Goal: Transaction & Acquisition: Purchase product/service

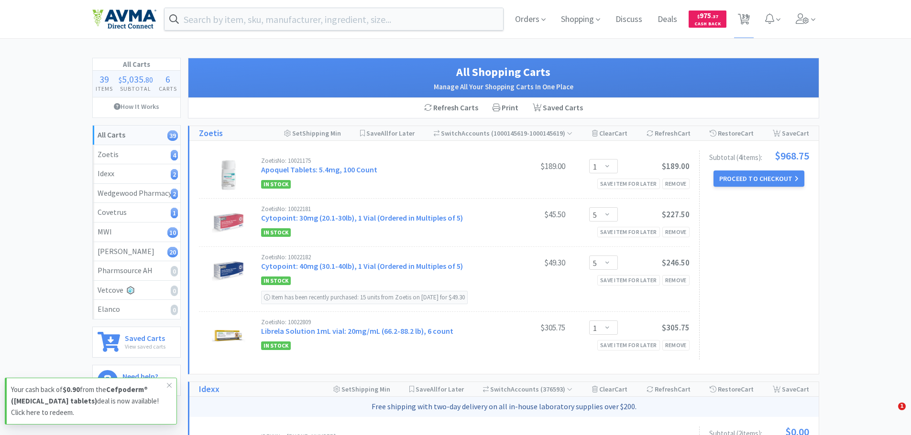
select select "1"
select select "5"
select select "1"
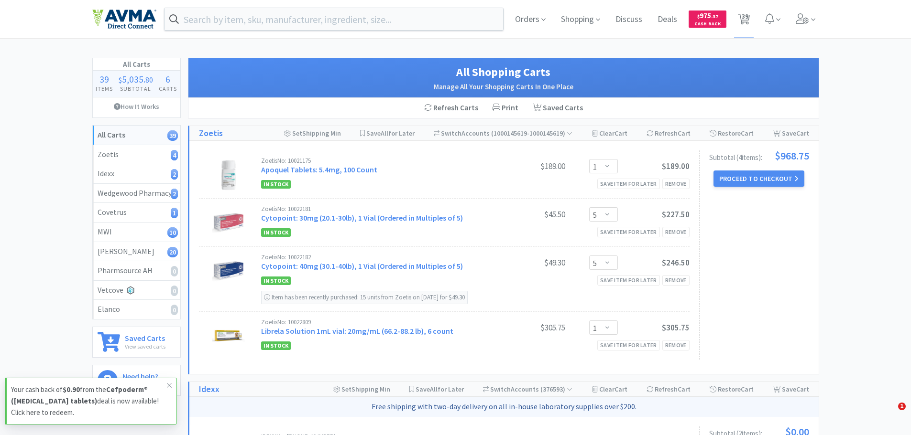
select select "2"
select select "6"
select select "1"
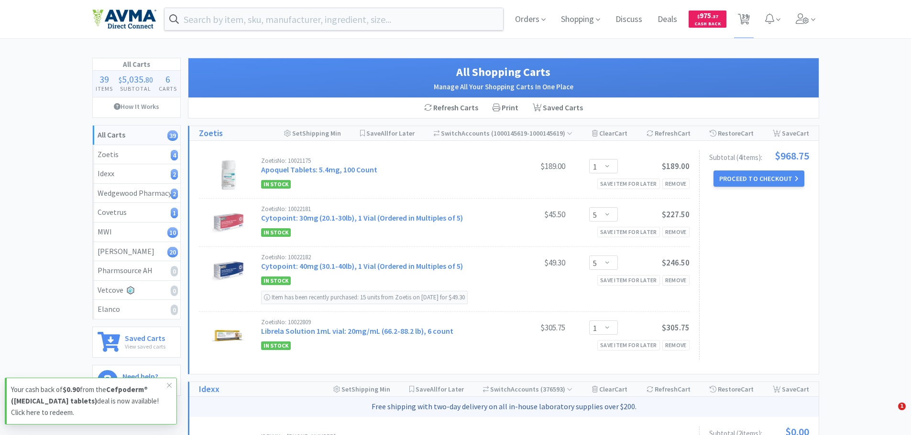
select select "4"
select select "5"
select select "1"
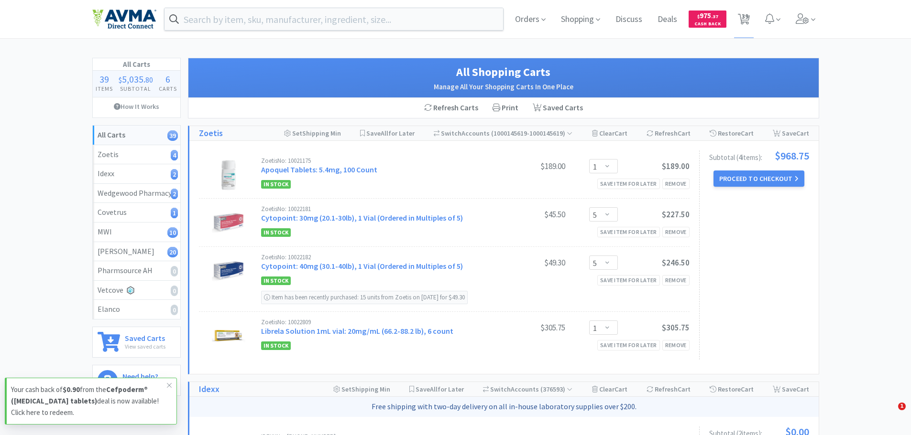
select select "1"
select select "2"
select select "1"
select select "50"
select select "5"
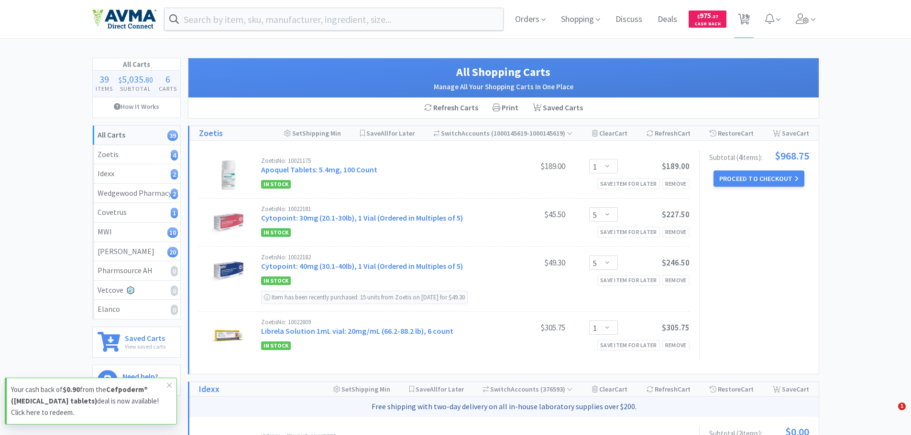
select select "1"
select select "5"
select select "2"
select select "10"
select select "1"
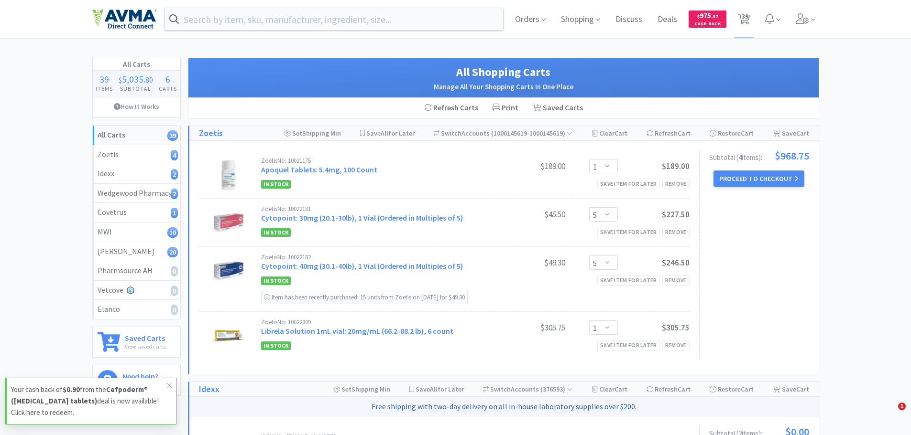
select select "15"
select select "1"
select select "10"
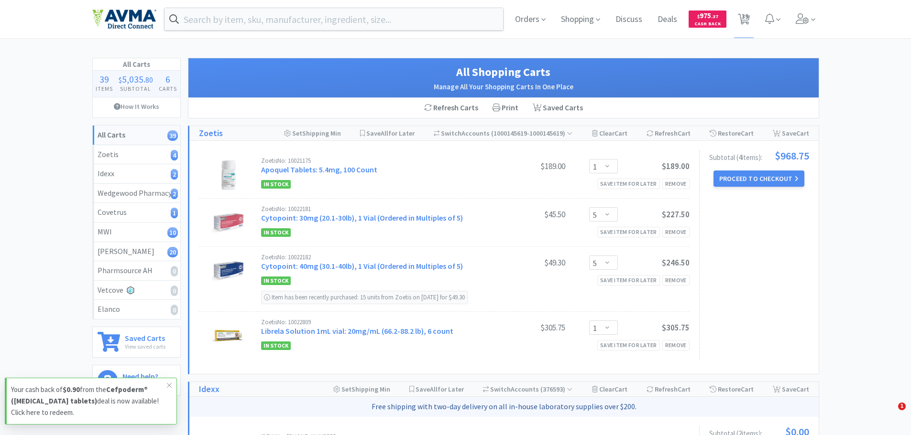
select select "1"
select select "2"
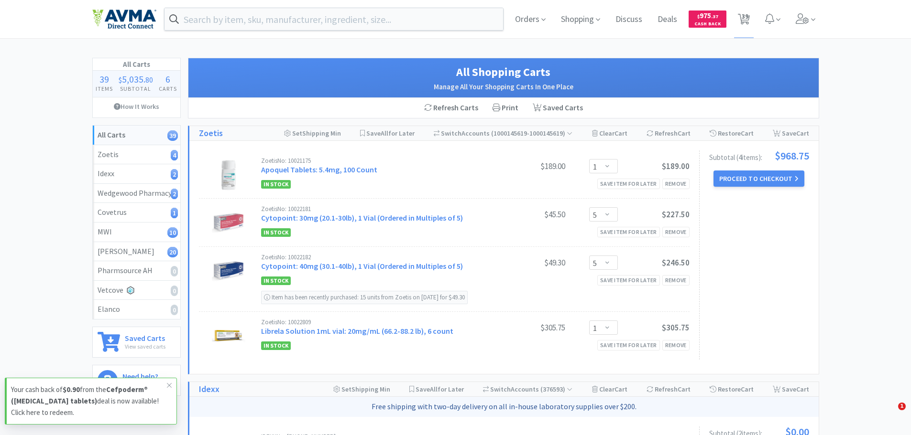
select select "1"
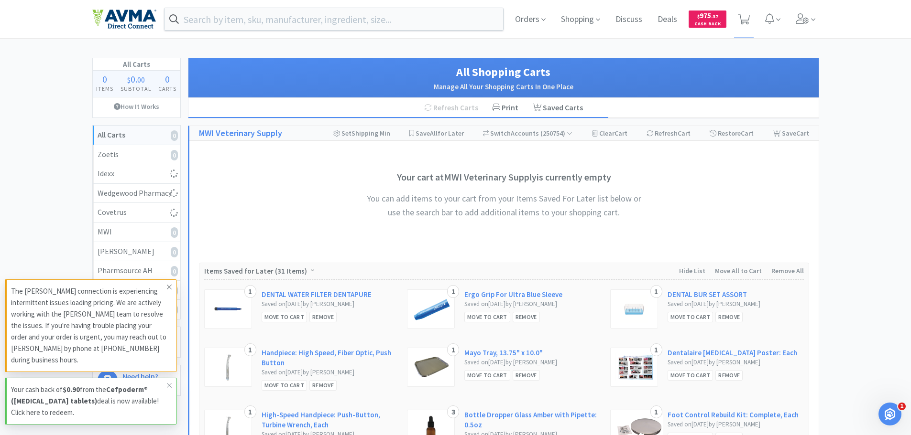
click at [171, 289] on icon at bounding box center [169, 287] width 5 height 5
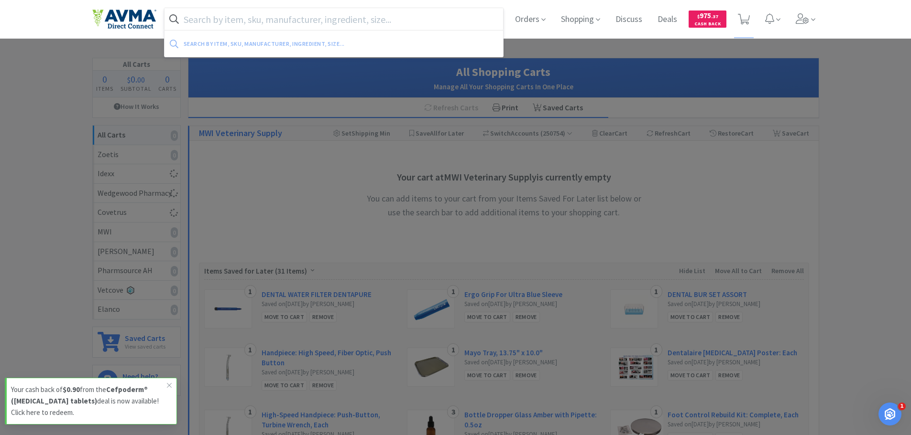
click at [243, 20] on input "text" at bounding box center [333, 19] width 339 height 22
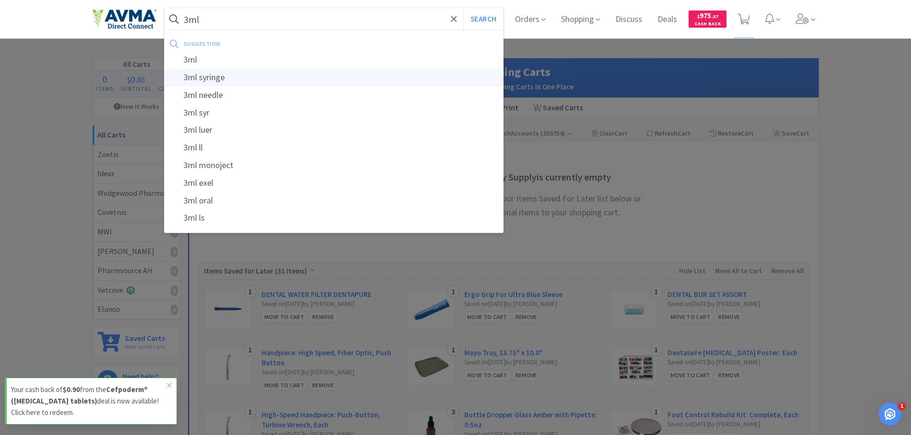
click at [222, 76] on div "3ml syringe" at bounding box center [333, 78] width 339 height 18
type input "3ml syringe"
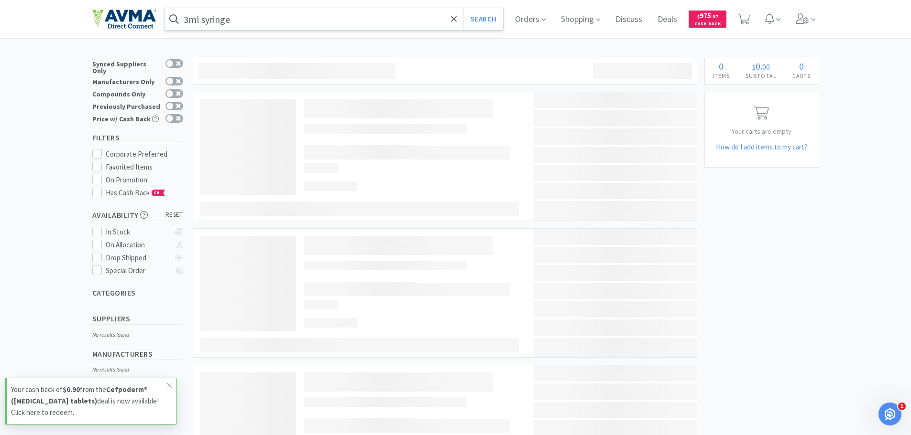
click at [181, 100] on div "Previously Purchased" at bounding box center [137, 106] width 91 height 12
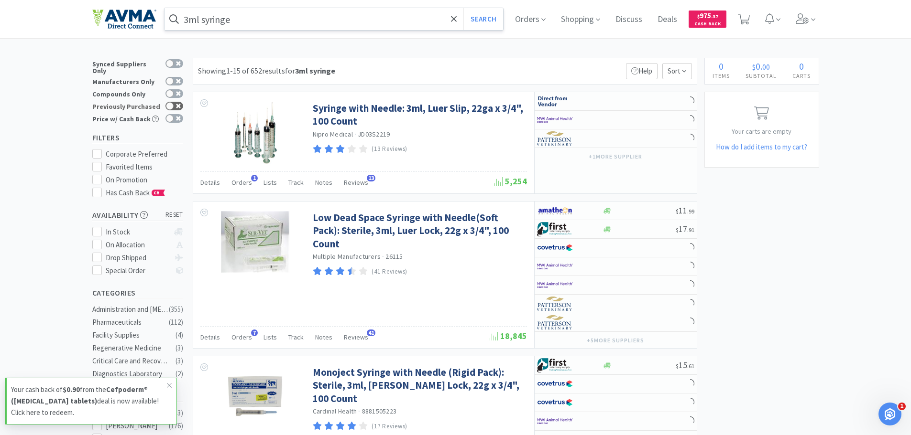
click at [176, 104] on icon at bounding box center [178, 106] width 5 height 5
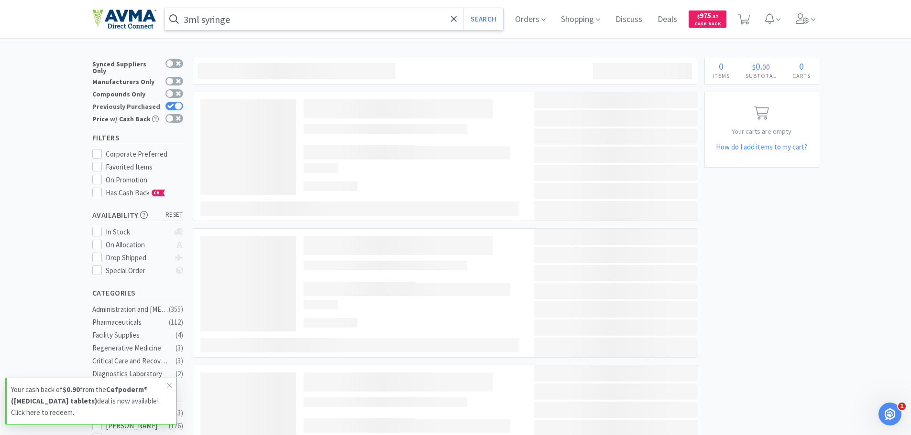
checkbox input "true"
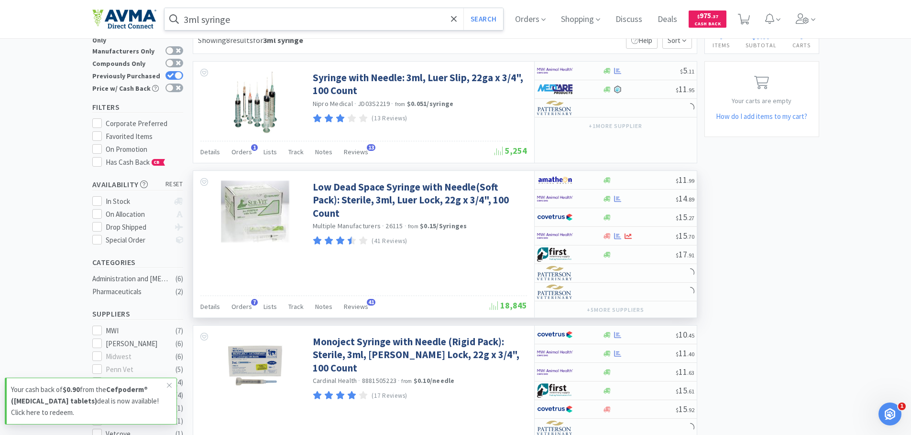
scroll to position [48, 0]
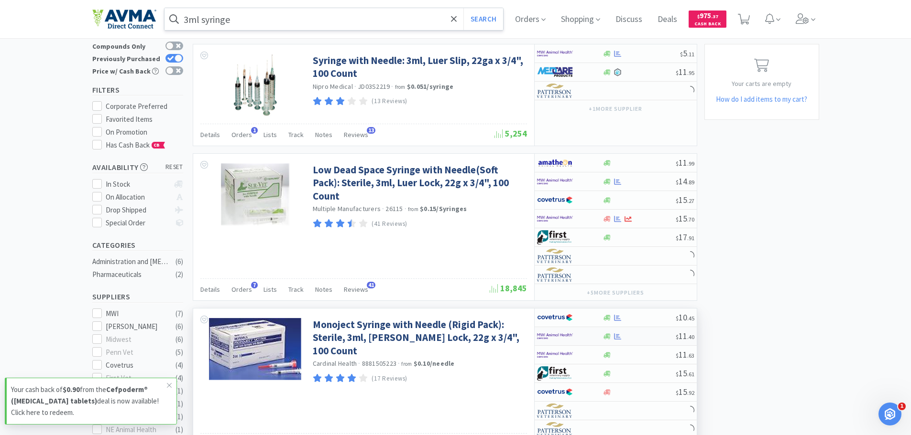
click at [564, 337] on img at bounding box center [555, 336] width 36 height 14
select select "1"
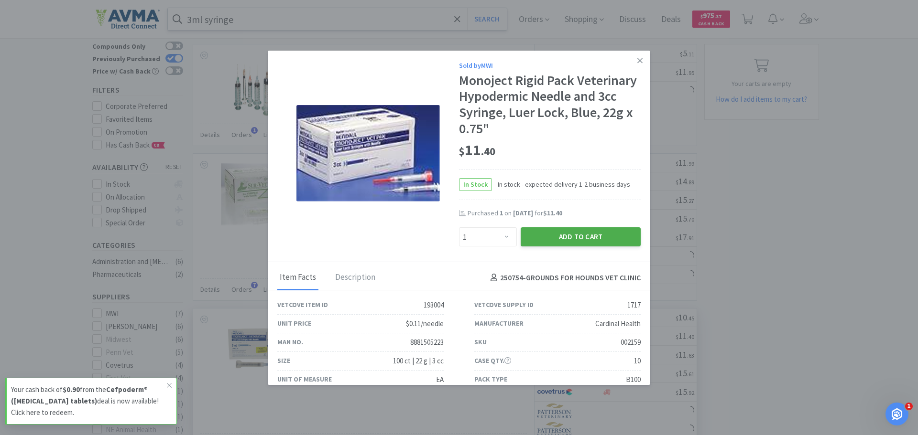
click at [538, 234] on button "Add to Cart" at bounding box center [581, 237] width 120 height 19
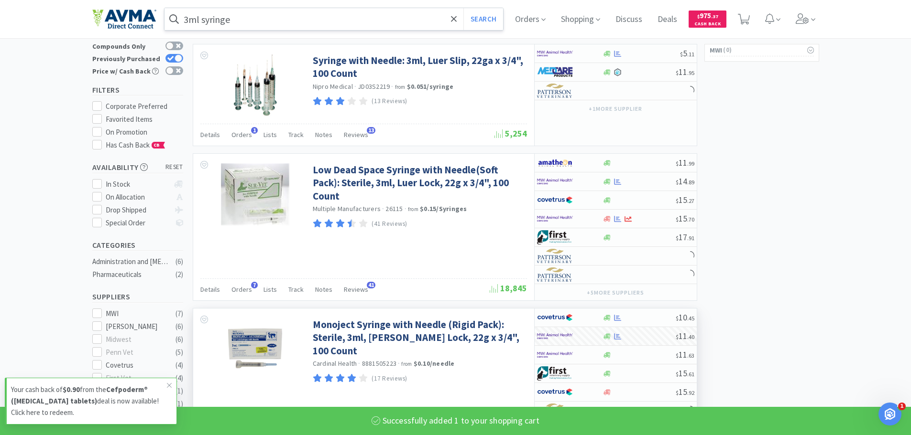
select select "1"
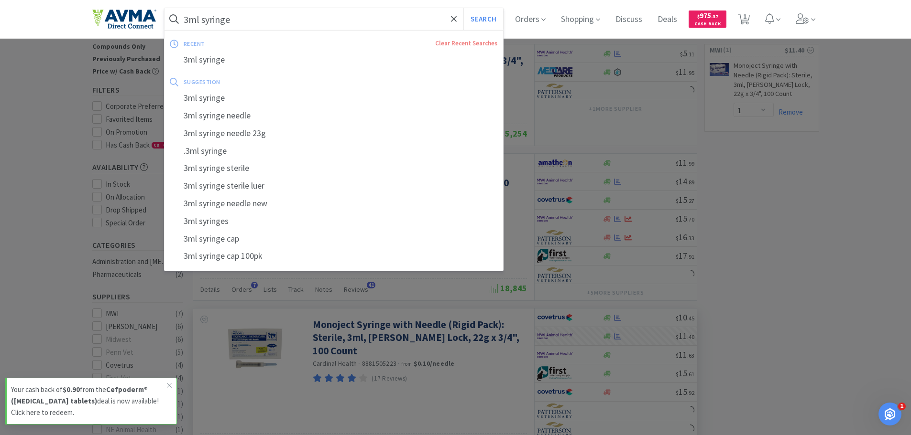
click at [194, 20] on input "3ml syringe" at bounding box center [333, 19] width 339 height 22
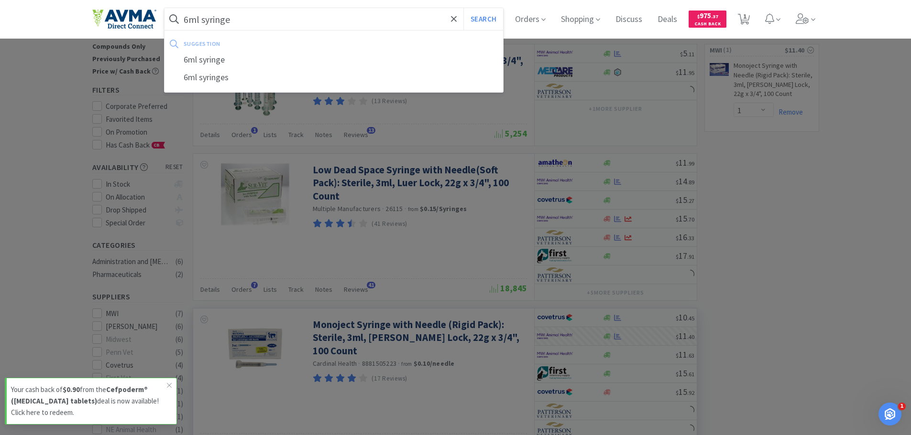
type input "6ml syringe"
click at [463, 8] on button "Search" at bounding box center [483, 19] width 40 height 22
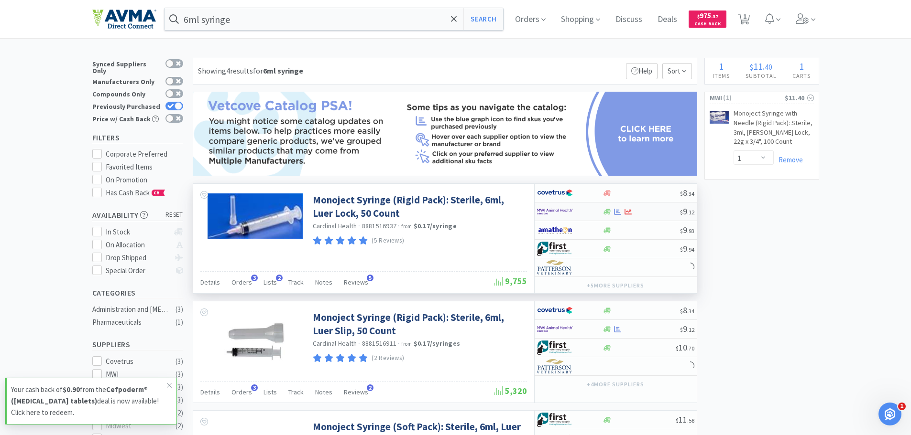
click at [588, 209] on div at bounding box center [563, 212] width 53 height 16
select select "1"
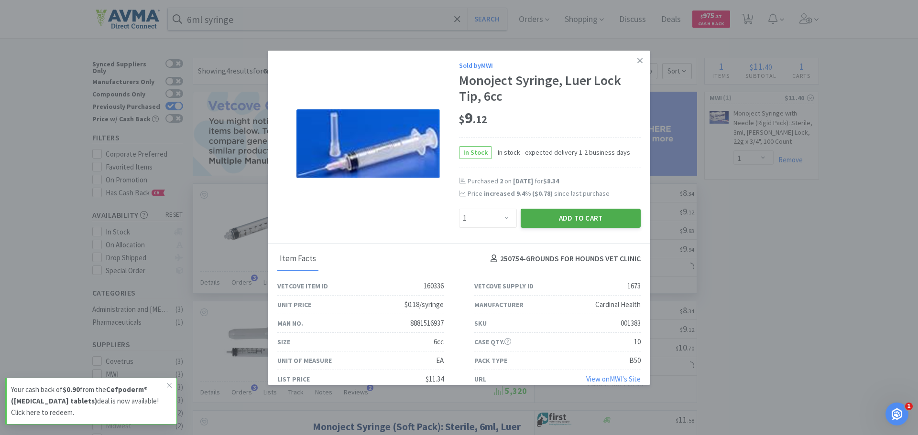
click at [588, 213] on button "Add to Cart" at bounding box center [581, 218] width 120 height 19
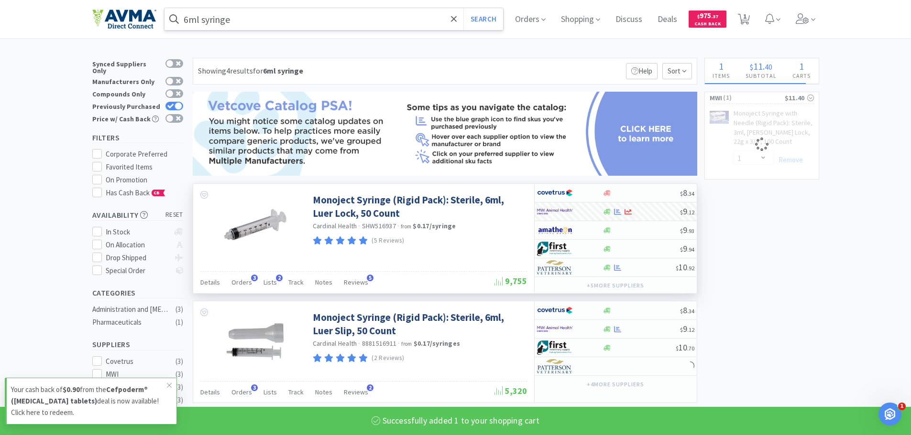
click at [236, 16] on input "6ml syringe" at bounding box center [333, 19] width 339 height 22
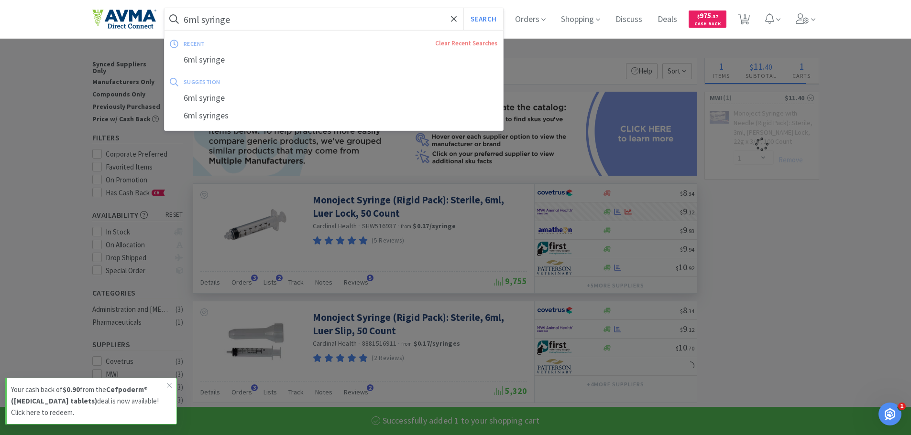
select select "1"
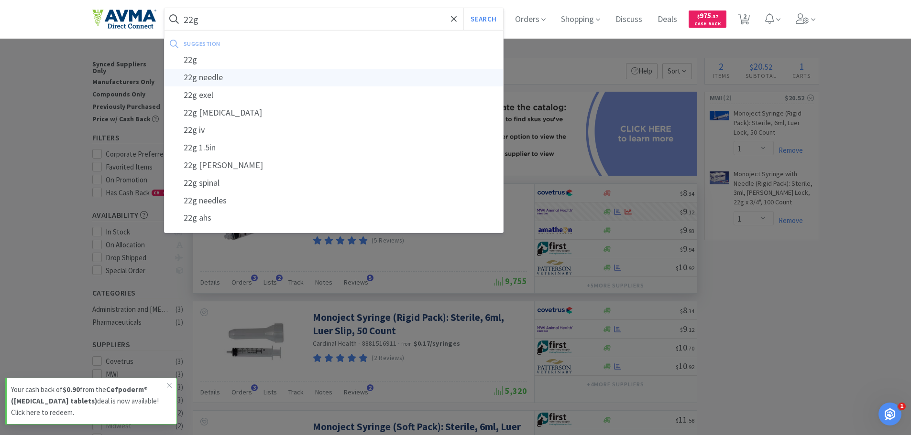
click at [219, 72] on div "22g needle" at bounding box center [333, 78] width 339 height 18
type input "22g needle"
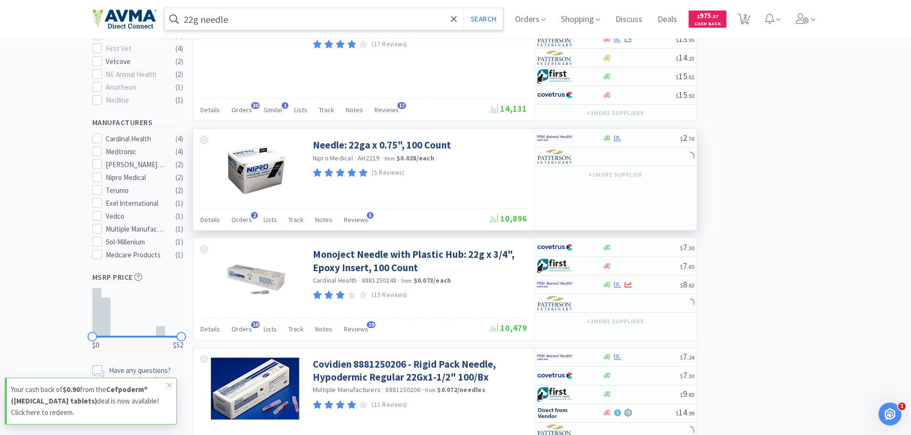
scroll to position [382, 0]
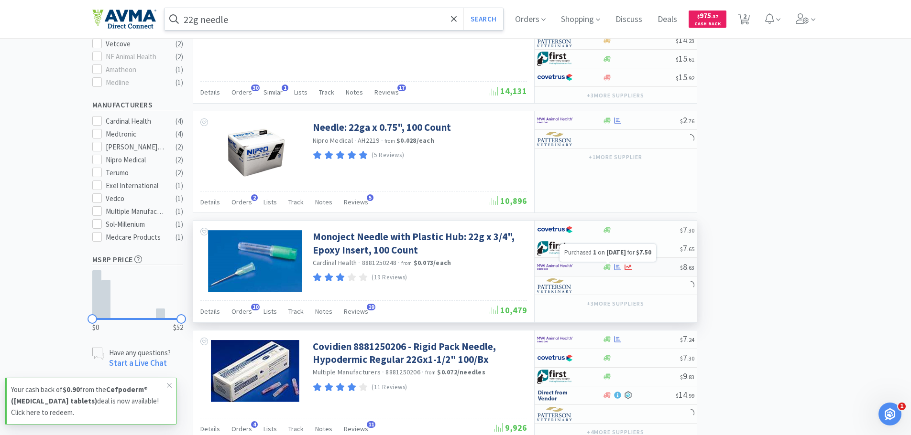
click at [621, 264] on div at bounding box center [618, 267] width 10 height 7
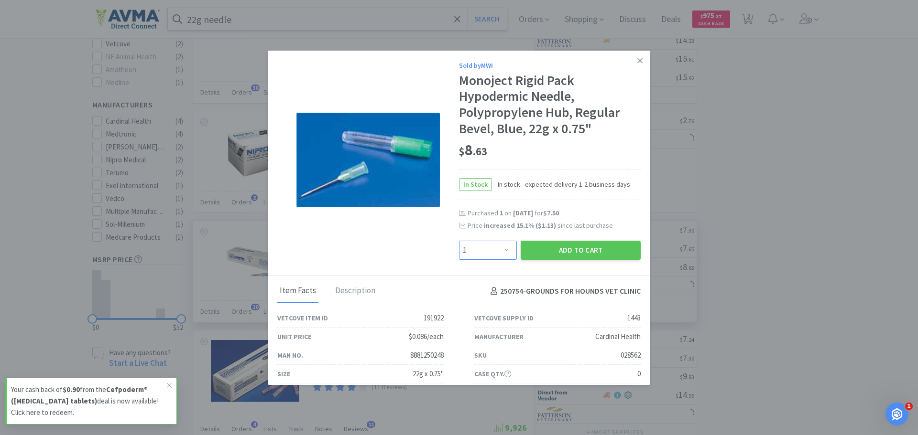
click at [510, 248] on select "Enter Quantity 1 2 3 4 5 6 7 8 9 10 11 12 13 14 15 16 17 18 19 20 Enter Quantity" at bounding box center [488, 250] width 58 height 19
select select "2"
click at [459, 241] on select "Enter Quantity 1 2 3 4 5 6 7 8 9 10 11 12 13 14 15 16 17 18 19 20 Enter Quantity" at bounding box center [488, 250] width 58 height 19
click at [553, 252] on button "Add to Cart" at bounding box center [581, 250] width 120 height 19
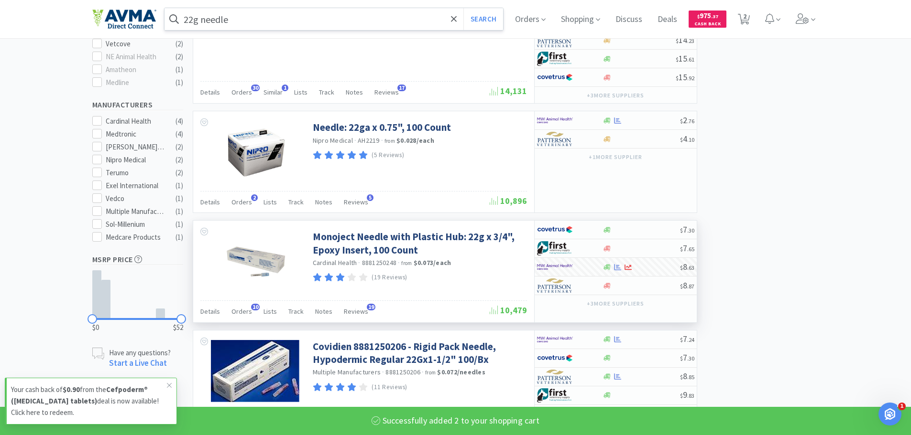
select select "2"
select select "1"
click at [248, 22] on input "22g needle" at bounding box center [333, 19] width 339 height 22
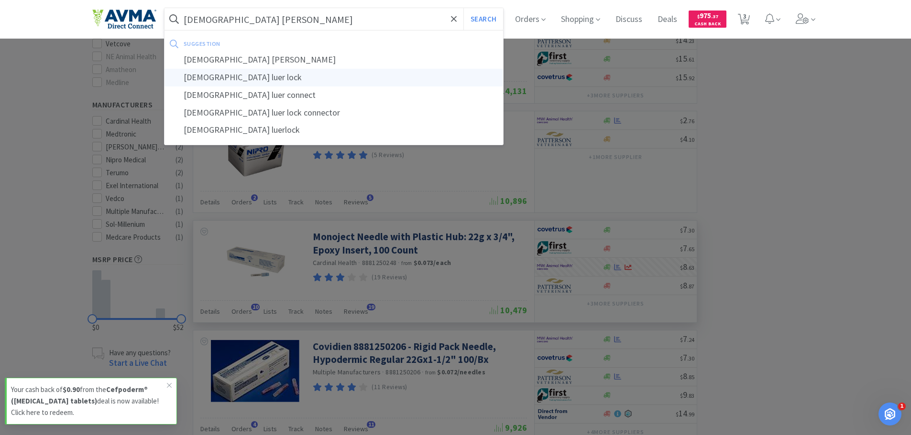
click at [235, 80] on div "male luer lock" at bounding box center [333, 78] width 339 height 18
type input "male luer lock"
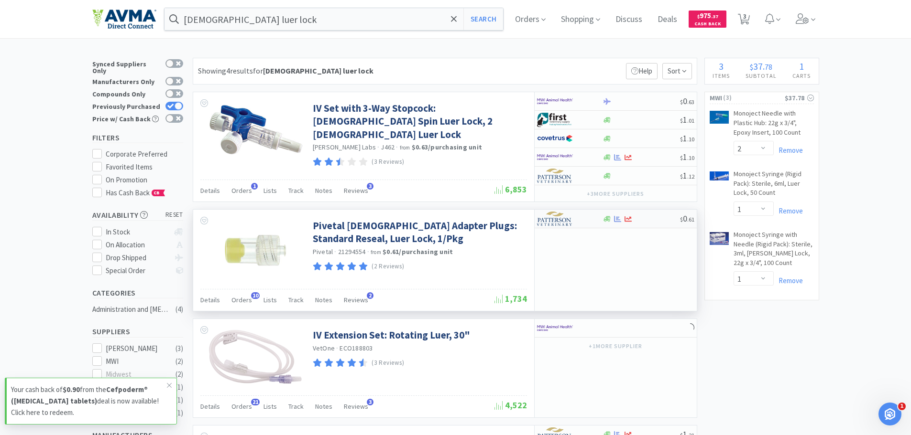
click at [561, 218] on img at bounding box center [555, 219] width 36 height 14
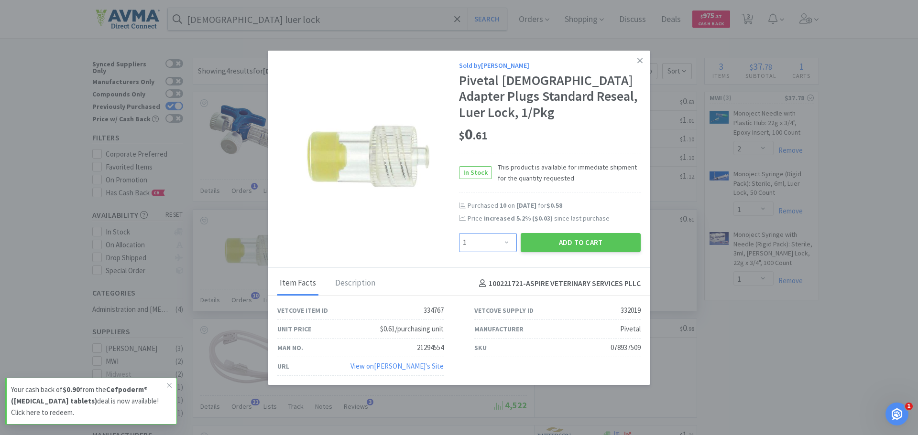
click at [507, 240] on select "Enter Quantity 1 2 3 4 5 6 7 8 9 10 11 12 13 14 15 16 17 18 19 20 Enter Quantity" at bounding box center [488, 242] width 58 height 19
select select "15"
click at [459, 233] on select "Enter Quantity 1 2 3 4 5 6 7 8 9 10 11 12 13 14 15 16 17 18 19 20 Enter Quantity" at bounding box center [488, 242] width 58 height 19
click at [582, 247] on button "Add to Cart" at bounding box center [581, 242] width 120 height 19
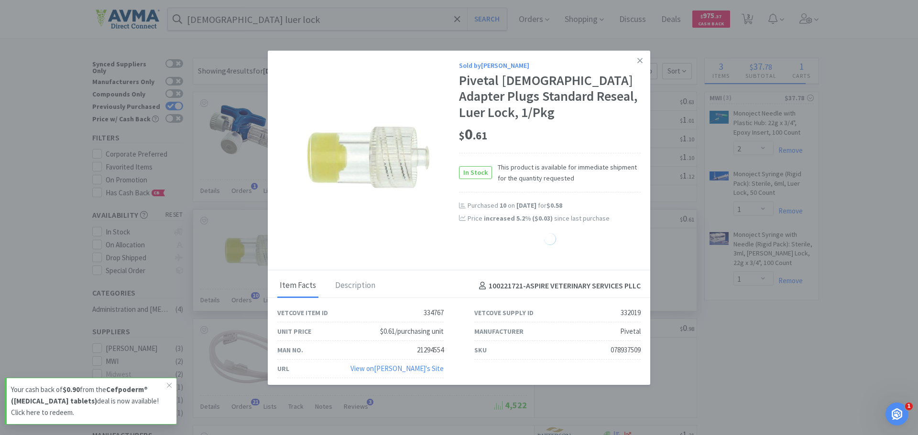
select select "15"
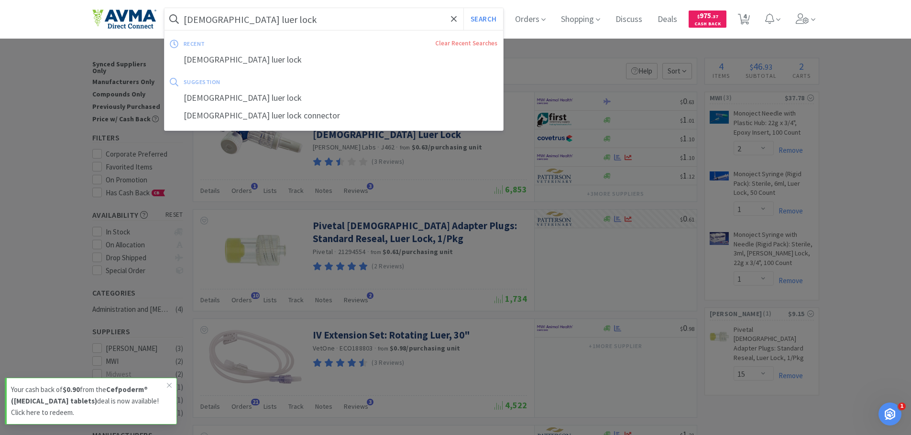
click at [297, 23] on input "male luer lock" at bounding box center [333, 19] width 339 height 22
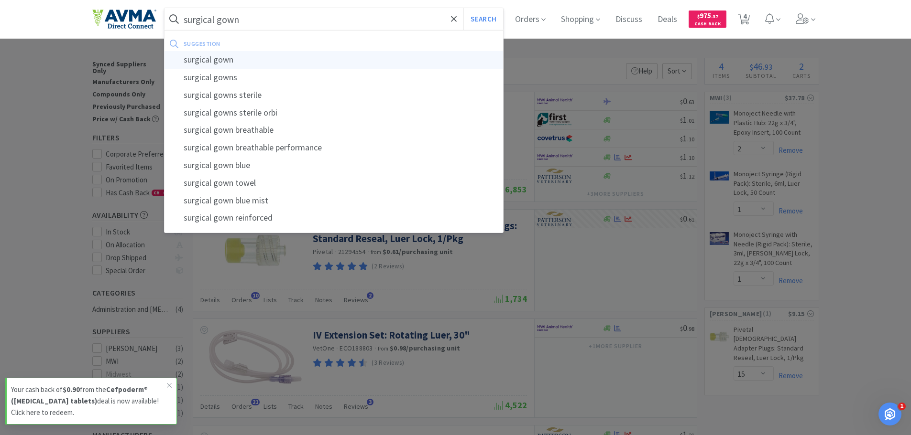
type input "surgical gown"
click at [266, 68] on div "surgical gown" at bounding box center [333, 60] width 339 height 18
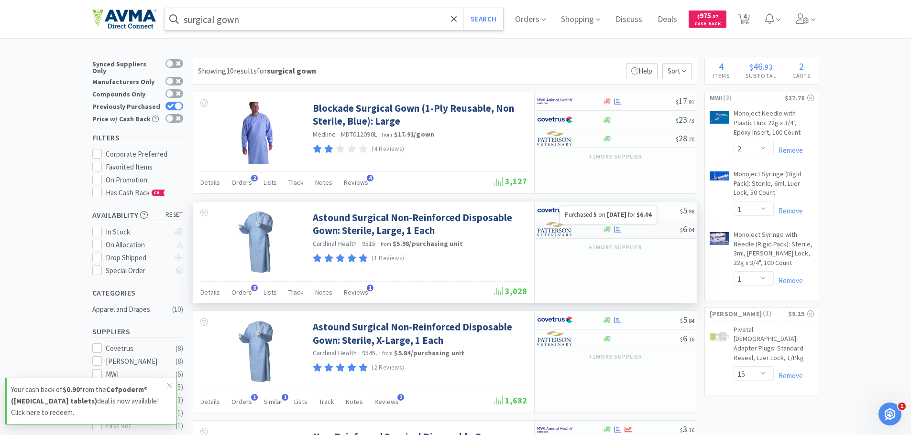
click at [616, 229] on icon at bounding box center [617, 230] width 7 height 6
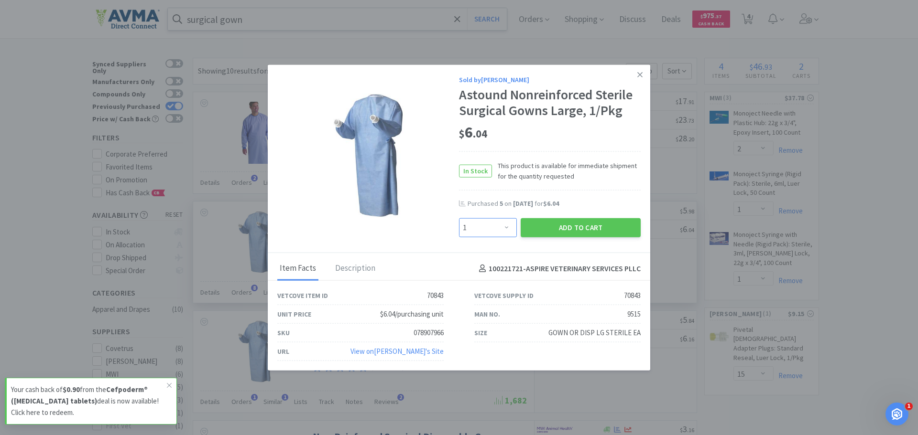
click at [498, 229] on select "Enter Quantity 1 2 3 4 5 6 7 8 9 10 11 12 13 14 15 16 17 18 19 20 Enter Quantity" at bounding box center [488, 227] width 58 height 19
select select "4"
click at [459, 218] on select "Enter Quantity 1 2 3 4 5 6 7 8 9 10 11 12 13 14 15 16 17 18 19 20 Enter Quantity" at bounding box center [488, 227] width 58 height 19
click at [562, 227] on button "Add to Cart" at bounding box center [581, 227] width 120 height 19
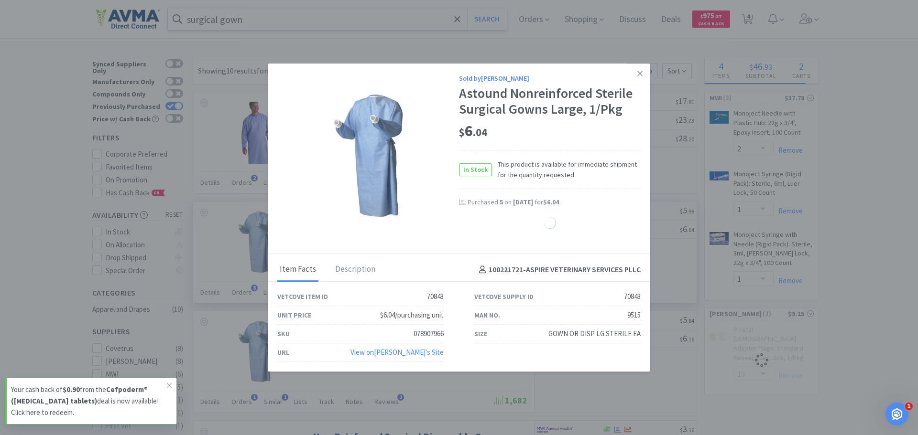
select select "4"
select select "15"
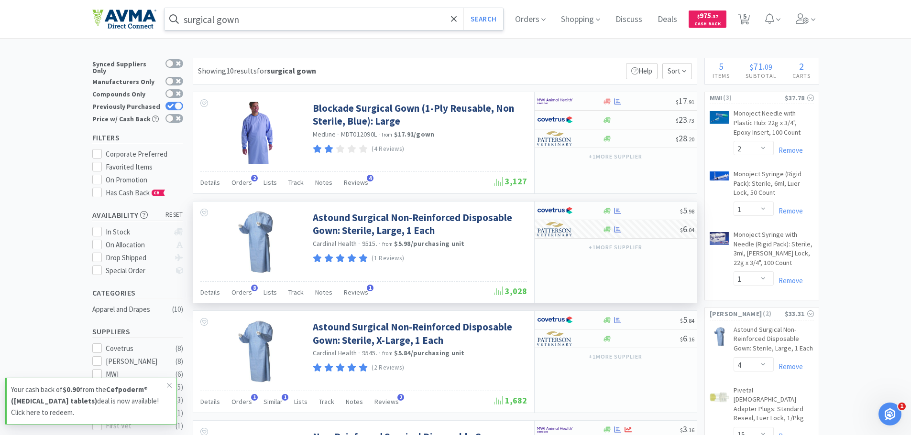
click at [319, 16] on input "surgical gown" at bounding box center [333, 19] width 339 height 22
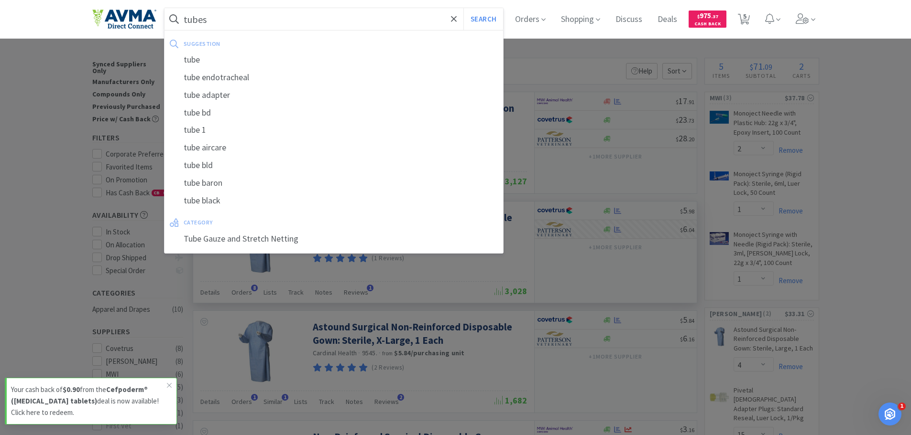
type input "tubes"
click at [463, 8] on button "Search" at bounding box center [483, 19] width 40 height 22
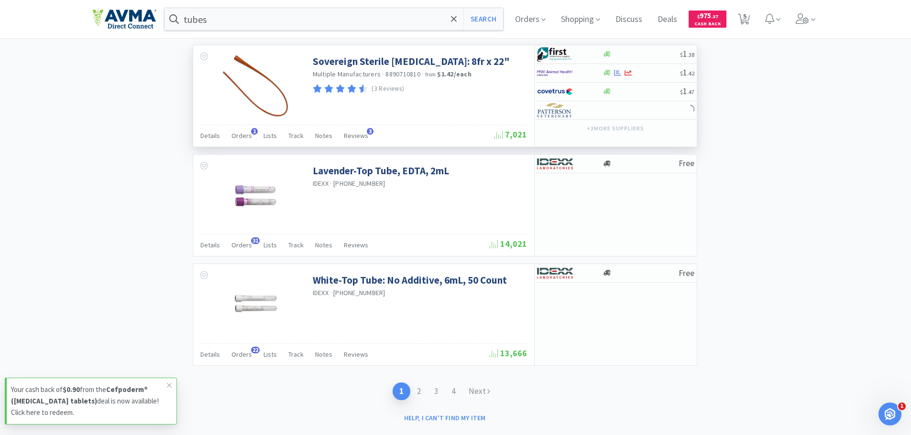
scroll to position [1574, 0]
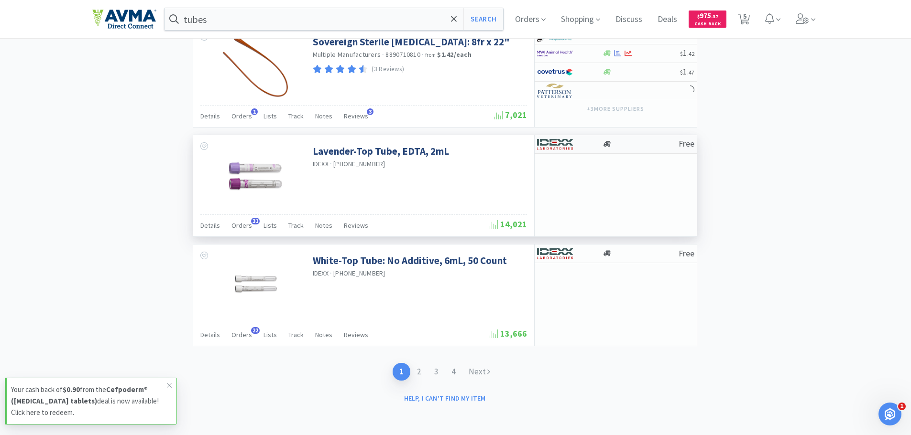
click at [591, 148] on div at bounding box center [569, 144] width 65 height 16
select select "1"
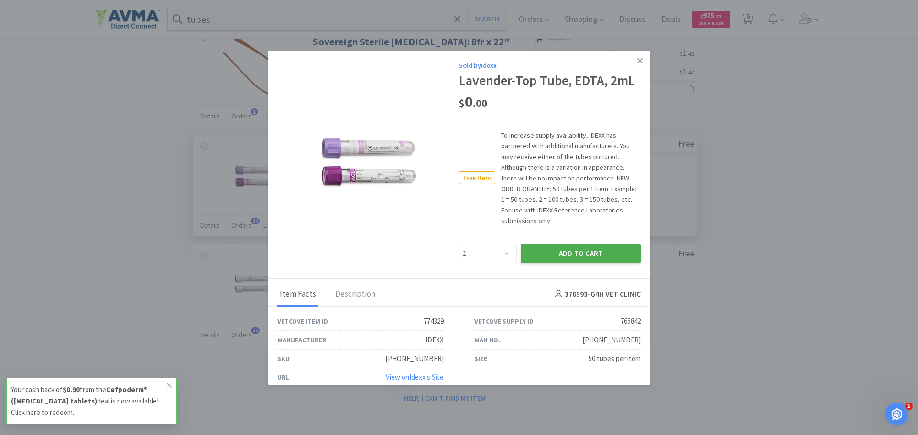
click at [552, 251] on button "Add to Cart" at bounding box center [581, 253] width 120 height 19
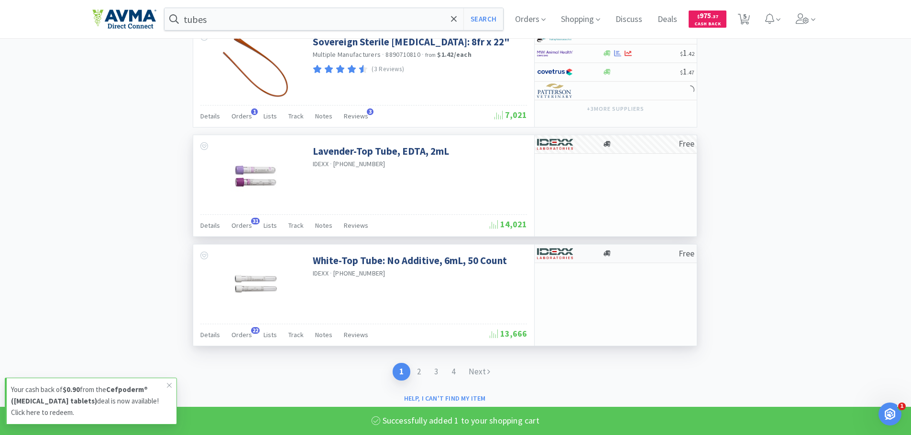
select select "1"
click at [571, 253] on img at bounding box center [555, 254] width 36 height 14
select select "1"
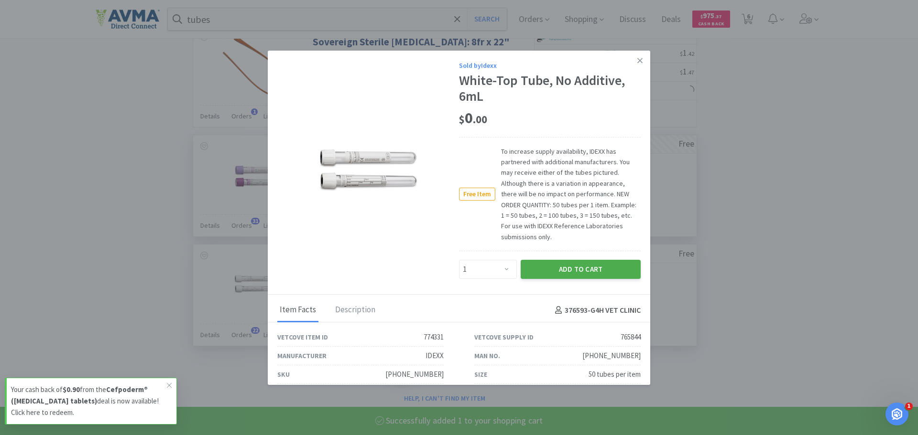
click at [588, 270] on button "Add to Cart" at bounding box center [581, 269] width 120 height 19
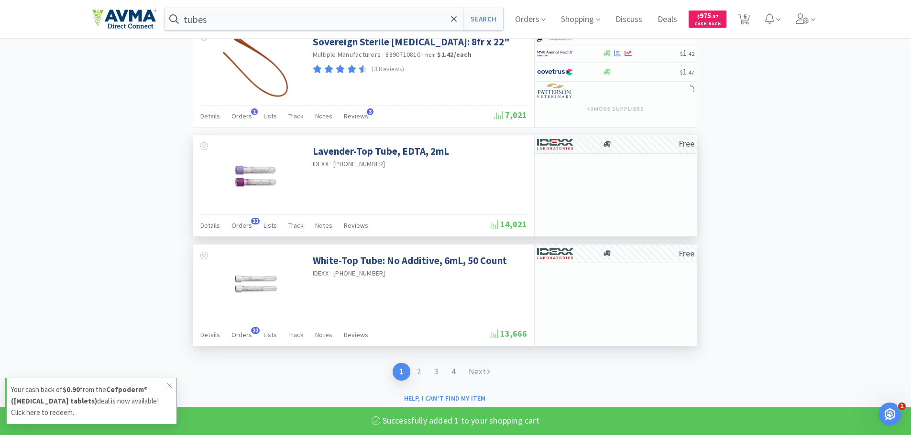
select select "1"
click at [413, 366] on link "2" at bounding box center [418, 372] width 17 height 18
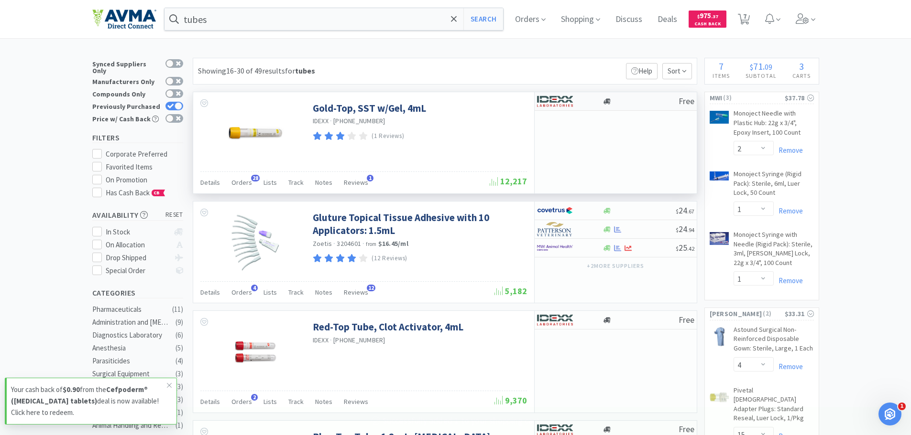
click at [575, 99] on div at bounding box center [563, 101] width 53 height 16
select select "1"
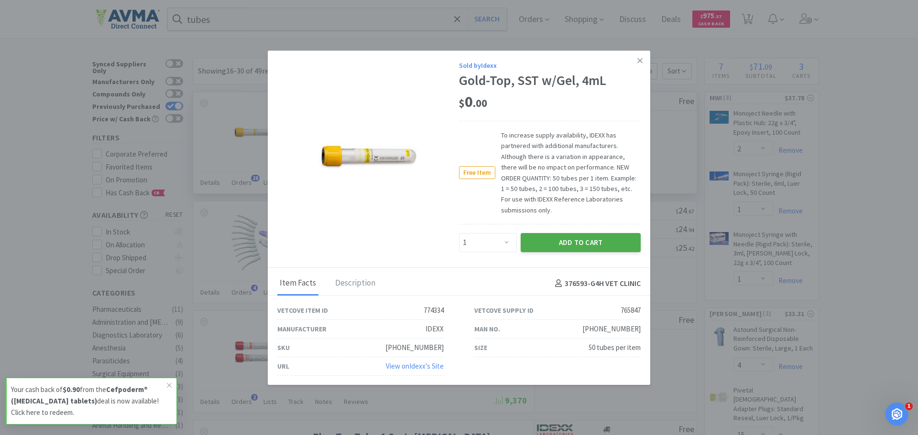
click at [573, 237] on button "Add to Cart" at bounding box center [581, 242] width 120 height 19
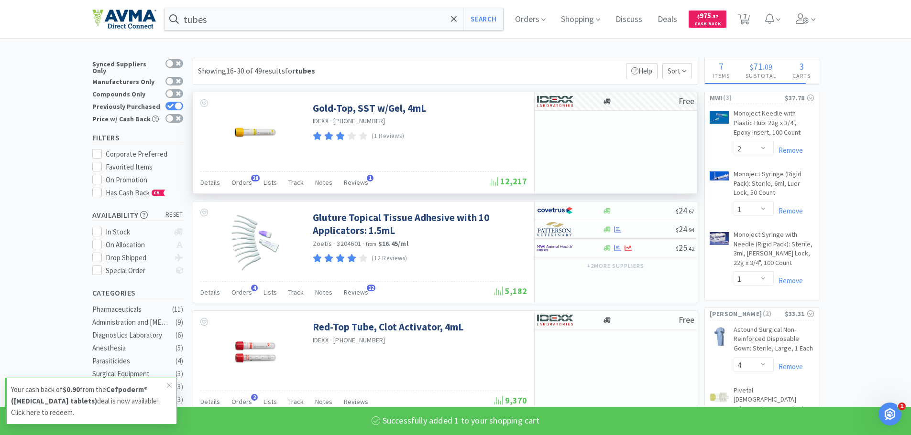
select select "1"
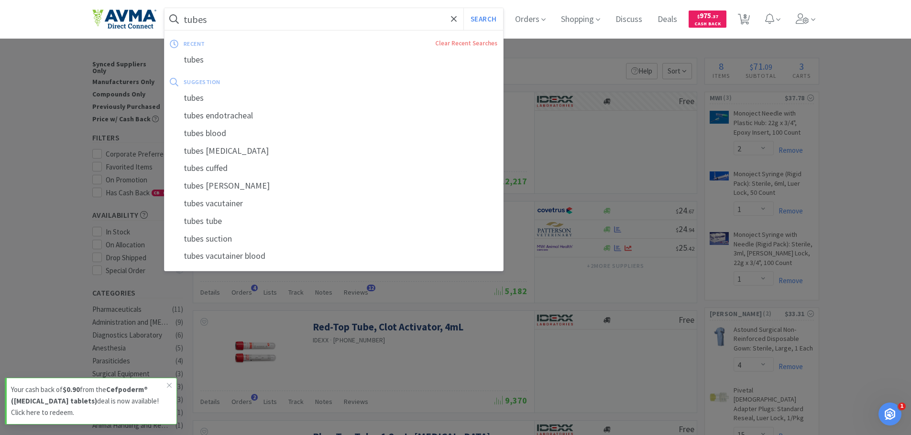
click at [243, 21] on input "tubes" at bounding box center [333, 19] width 339 height 22
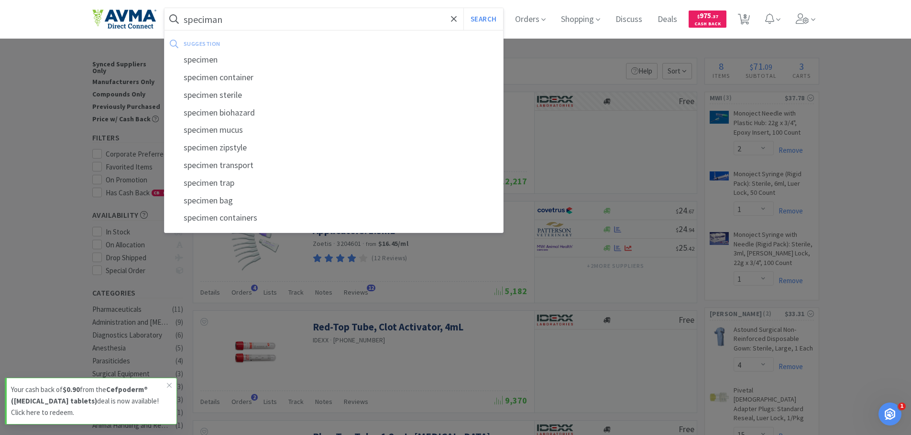
click at [463, 8] on button "Search" at bounding box center [483, 19] width 40 height 22
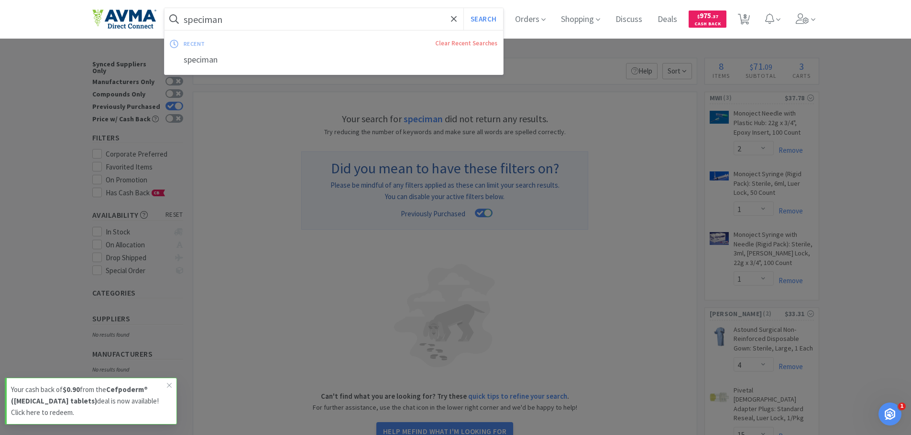
click at [242, 13] on input "speciman" at bounding box center [333, 19] width 339 height 22
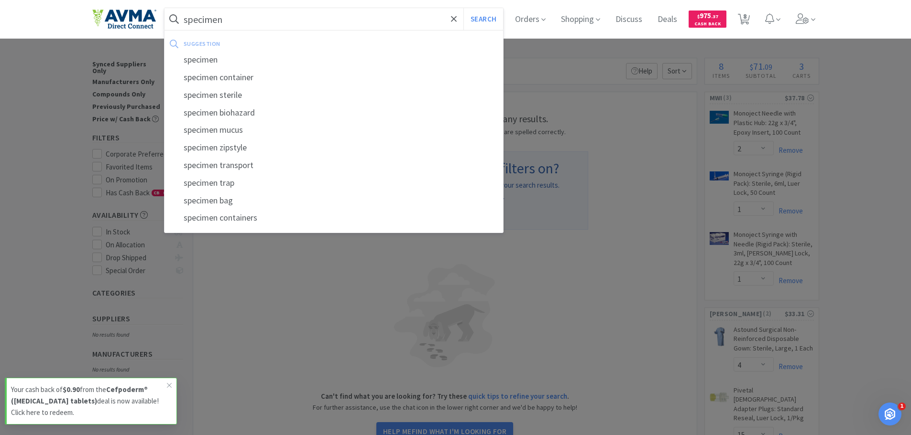
type input "specimen"
click at [463, 8] on button "Search" at bounding box center [483, 19] width 40 height 22
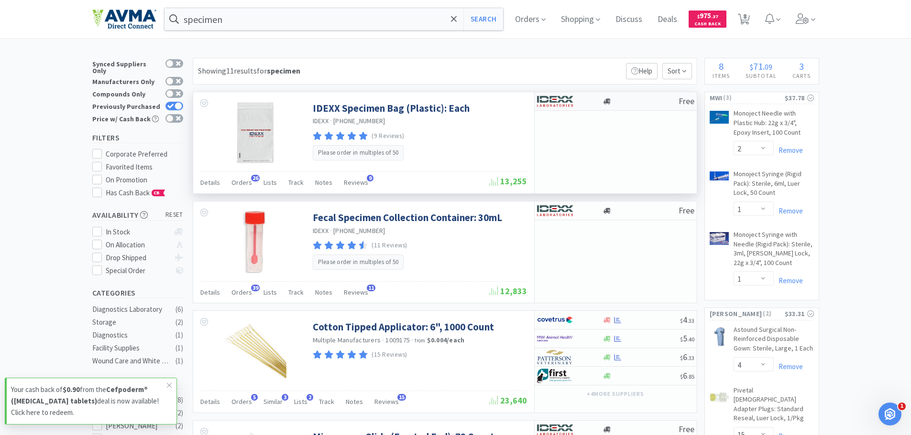
click at [600, 101] on div at bounding box center [569, 101] width 65 height 16
select select "50"
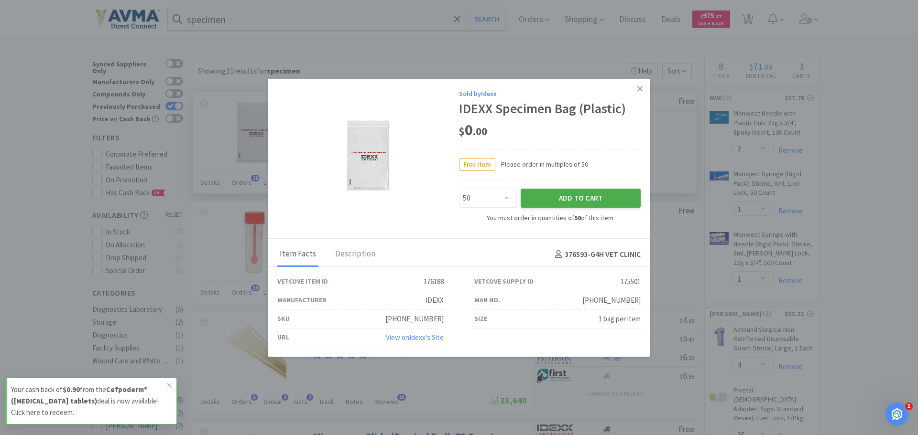
click at [585, 195] on button "Add to Cart" at bounding box center [581, 198] width 120 height 19
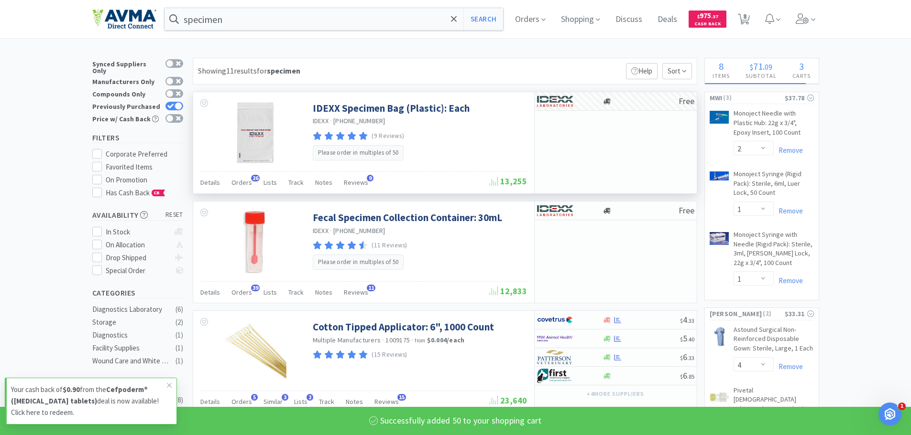
select select "50"
select select "1"
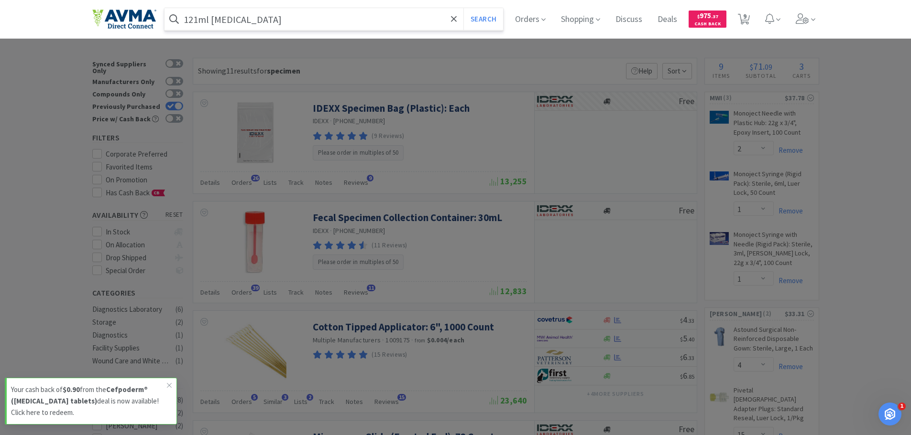
click at [463, 8] on button "Search" at bounding box center [483, 19] width 40 height 22
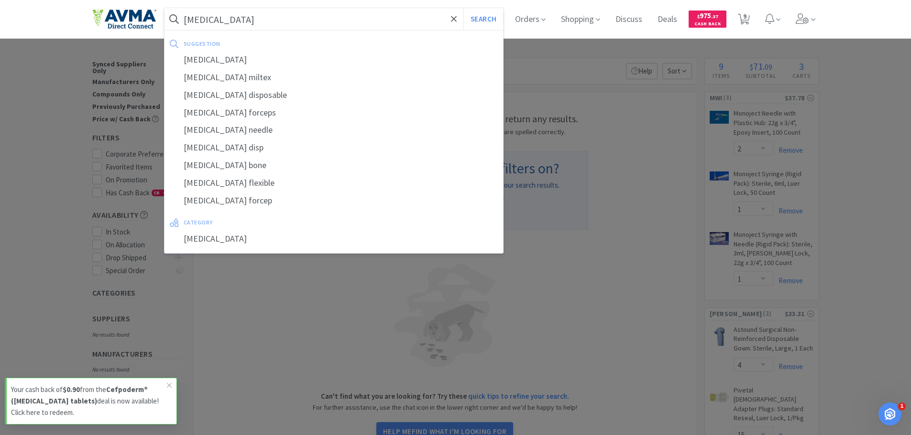
type input "biopsy"
click at [463, 8] on button "Search" at bounding box center [483, 19] width 40 height 22
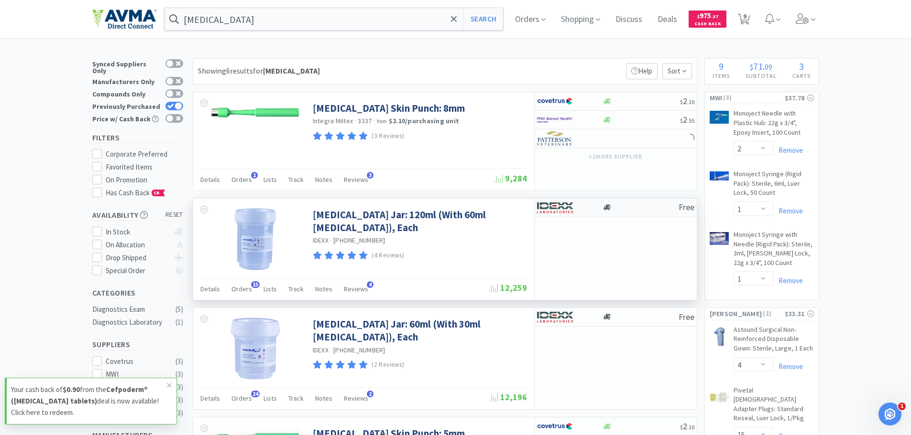
click at [571, 208] on img at bounding box center [555, 208] width 36 height 14
select select "1"
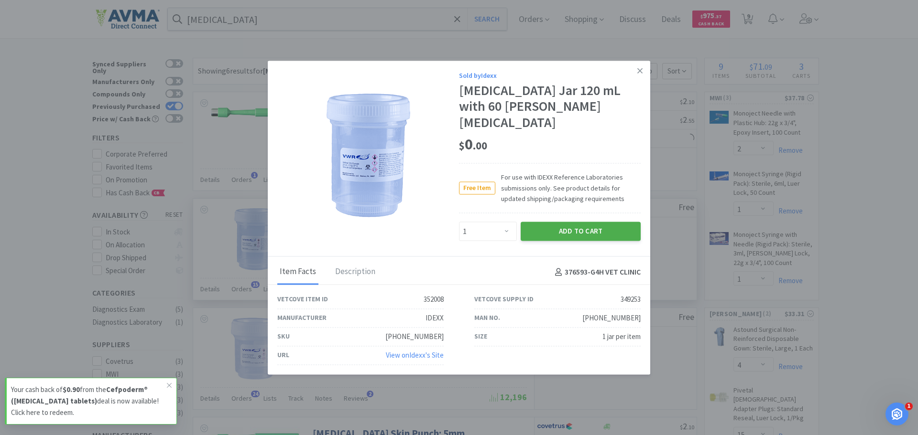
click at [583, 223] on button "Add to Cart" at bounding box center [581, 231] width 120 height 19
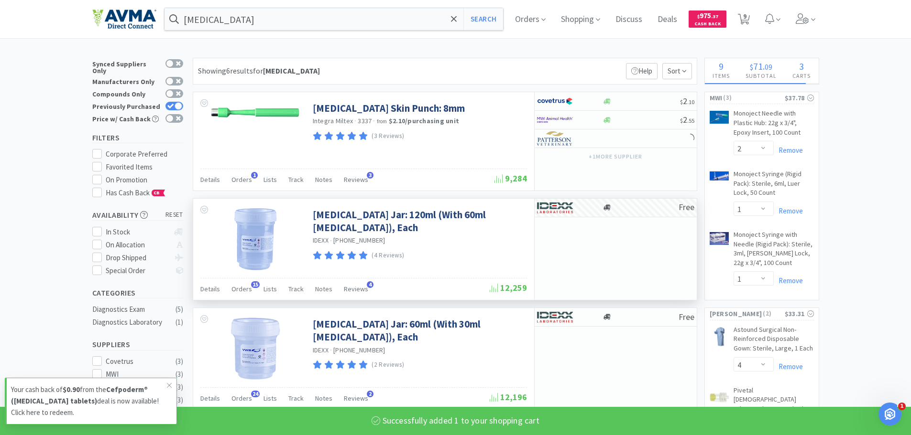
select select "1"
select select "50"
select select "1"
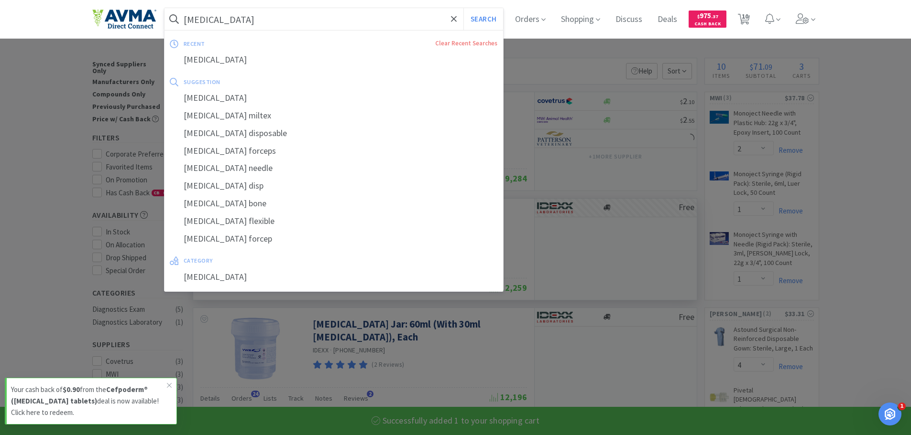
click at [267, 15] on input "biopsy" at bounding box center [333, 19] width 339 height 22
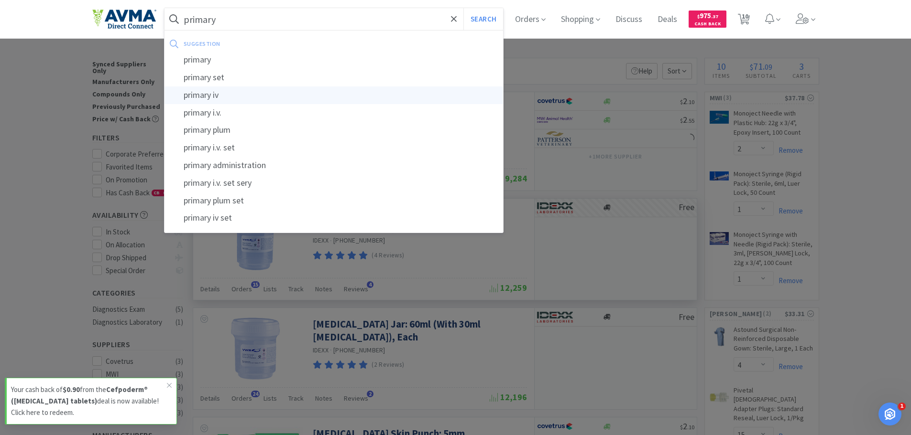
type input "primary iv"
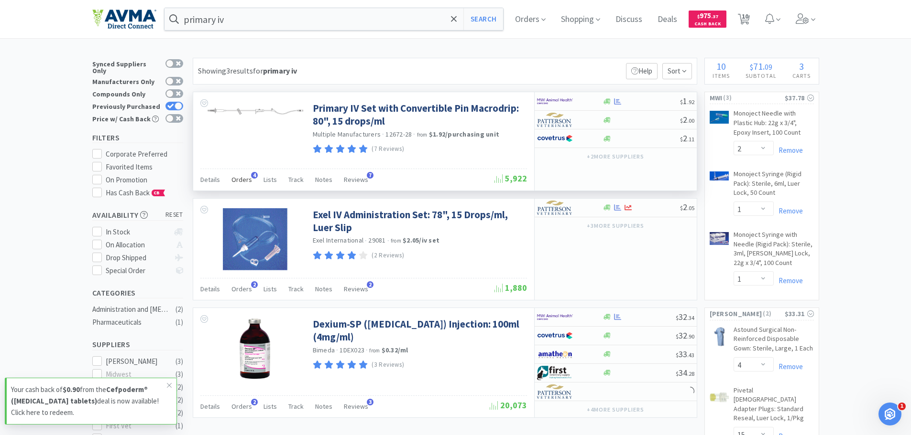
click at [238, 177] on span "Orders" at bounding box center [241, 179] width 21 height 9
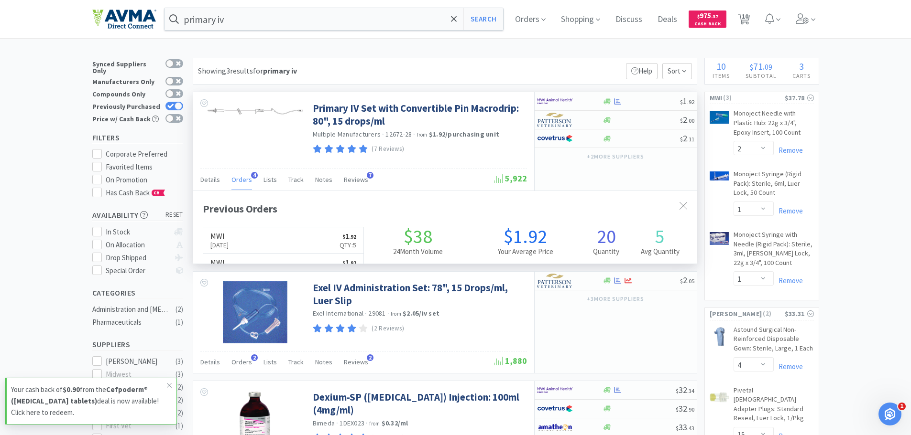
scroll to position [248, 503]
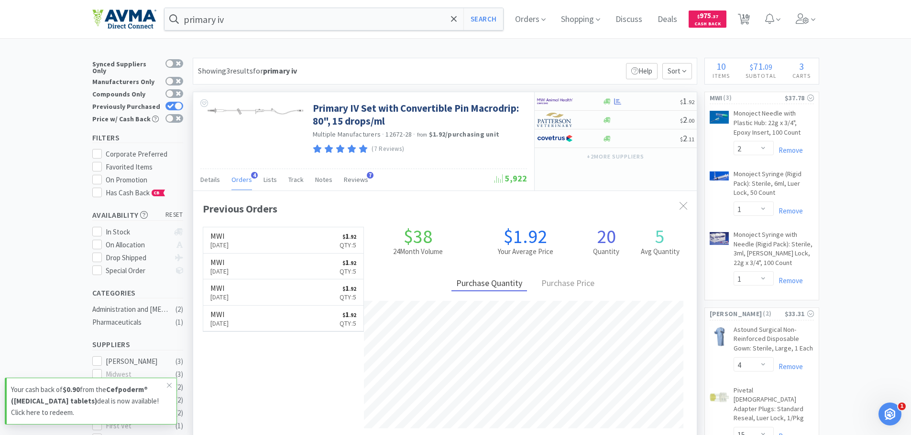
click at [242, 174] on div "Orders 4" at bounding box center [241, 181] width 21 height 18
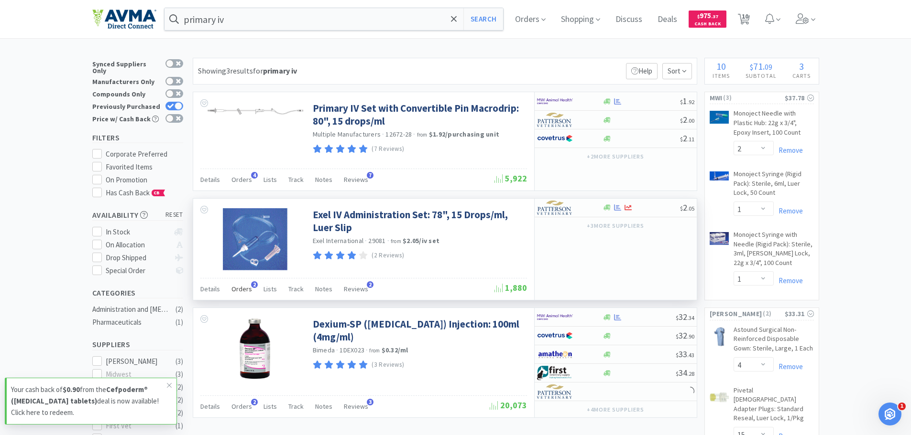
click at [240, 298] on div "Orders 2" at bounding box center [241, 291] width 21 height 18
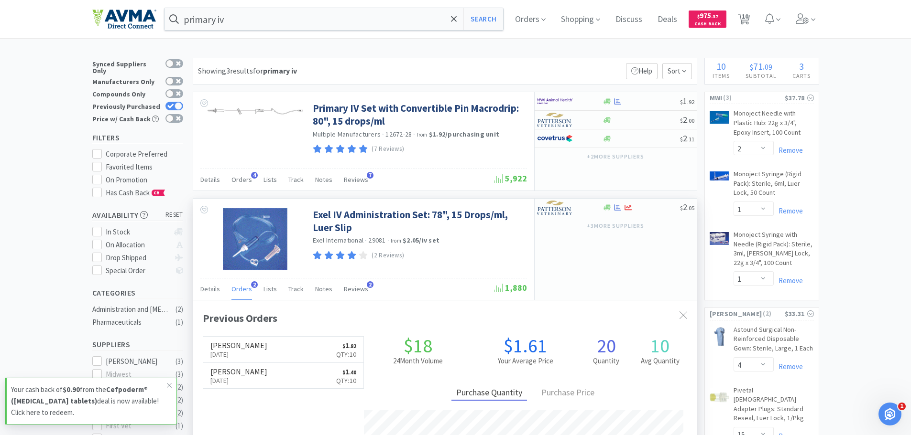
click at [247, 286] on span "Orders" at bounding box center [241, 289] width 21 height 9
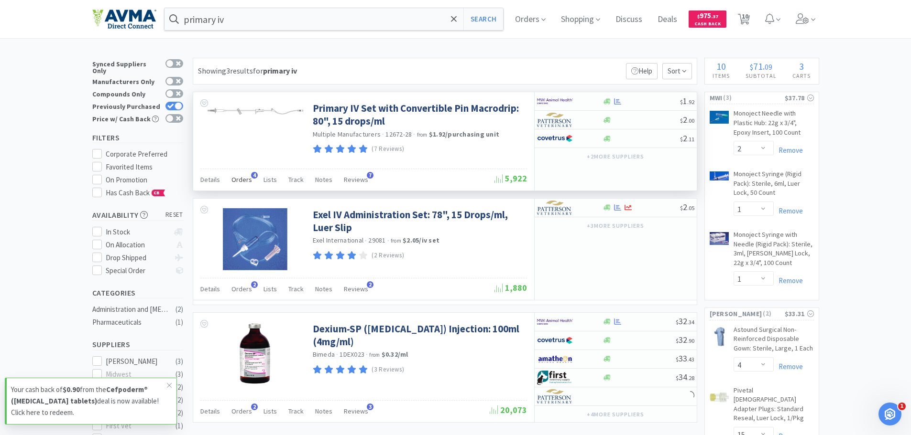
click at [238, 180] on span "Orders" at bounding box center [241, 179] width 21 height 9
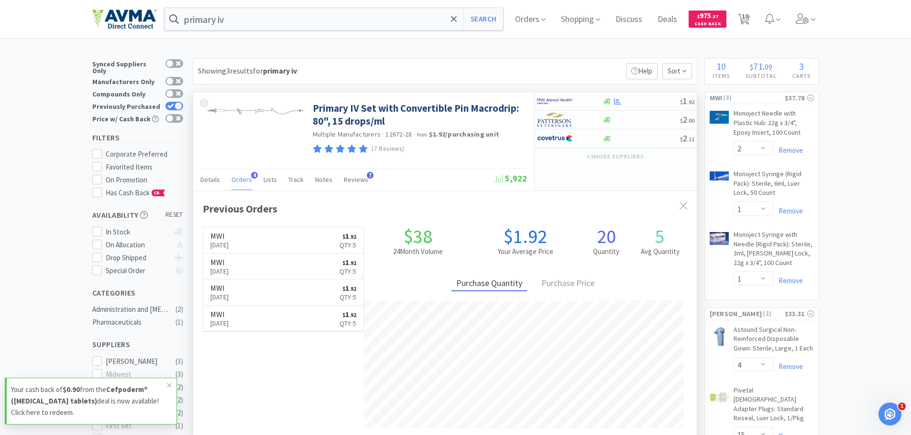
click at [437, 163] on div "Primary IV Set with Convertible Pin Macrodrip: 80", 15 drops/ml Multiple Manufa…" at bounding box center [363, 130] width 341 height 76
click at [591, 100] on div at bounding box center [569, 101] width 65 height 16
select select "12"
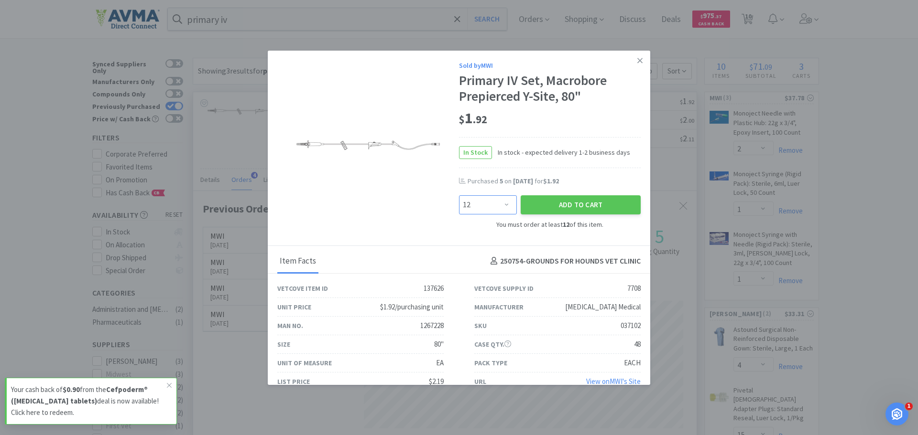
click at [502, 207] on select "Enter Quantity 12 24 36 48 60 72 84 96 108 120 132 144 156 168 180 192 204 216 …" at bounding box center [488, 205] width 58 height 19
click at [371, 205] on div "Sold by MWI Primary IV Set, Macrobore Prepierced Y-Site, 80" $ 1 . 92 In Stock …" at bounding box center [459, 149] width 382 height 196
click at [631, 55] on link at bounding box center [639, 61] width 17 height 21
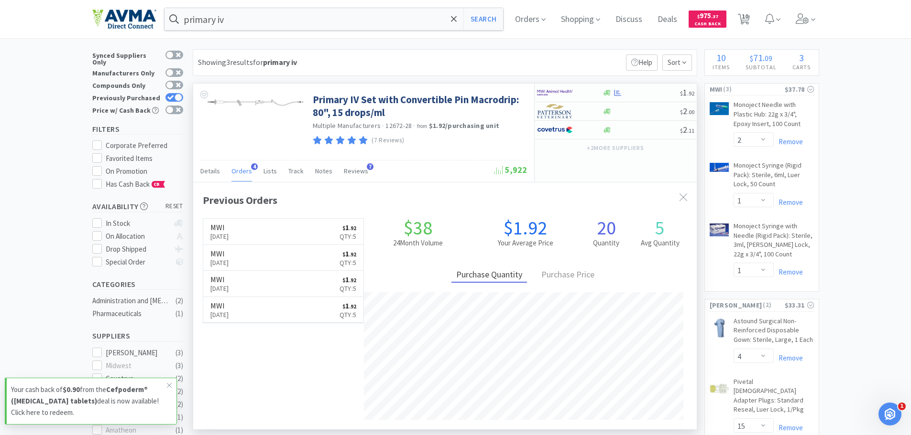
scroll to position [0, 0]
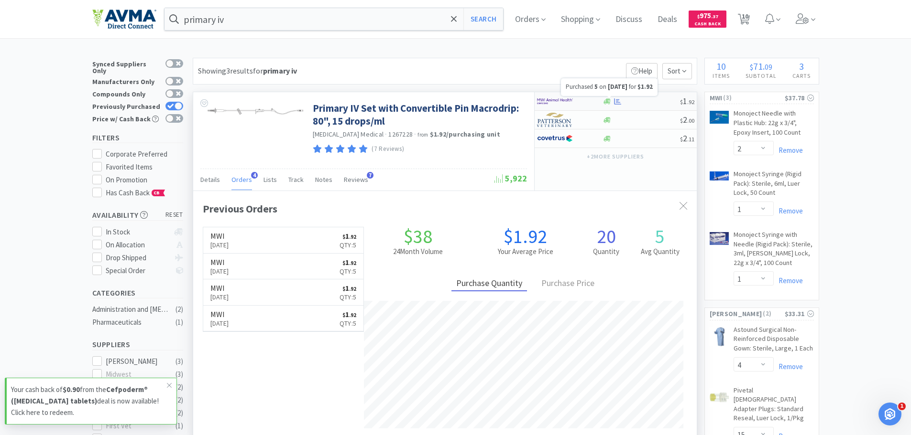
click at [617, 103] on icon at bounding box center [617, 101] width 7 height 7
select select "12"
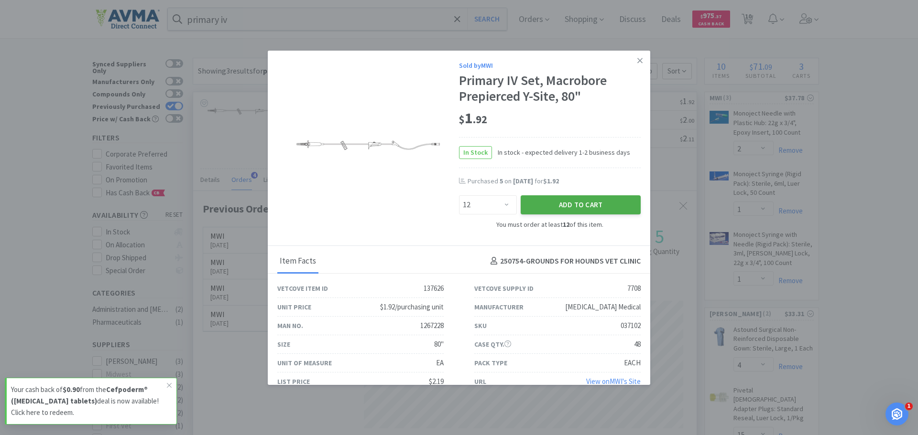
click at [567, 200] on button "Add to Cart" at bounding box center [581, 205] width 120 height 19
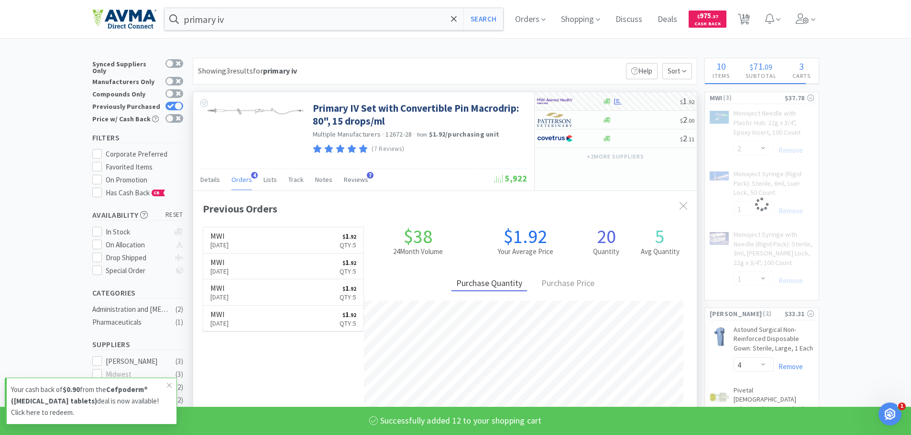
select select "12"
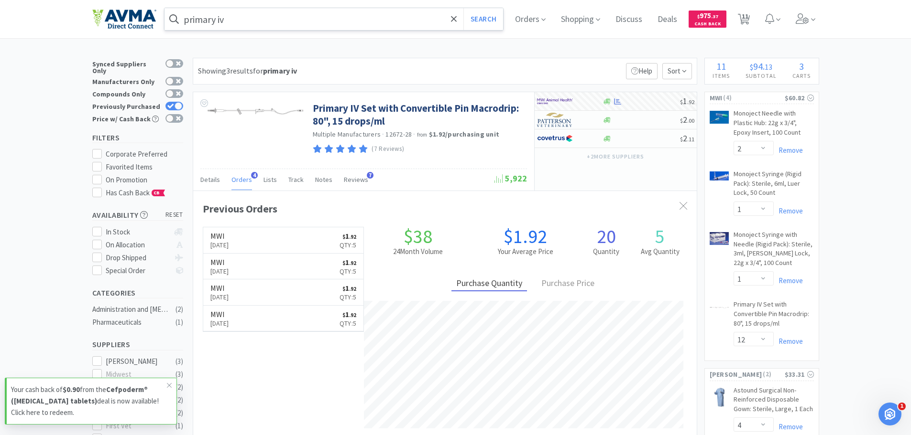
click at [238, 19] on input "primary iv" at bounding box center [333, 19] width 339 height 22
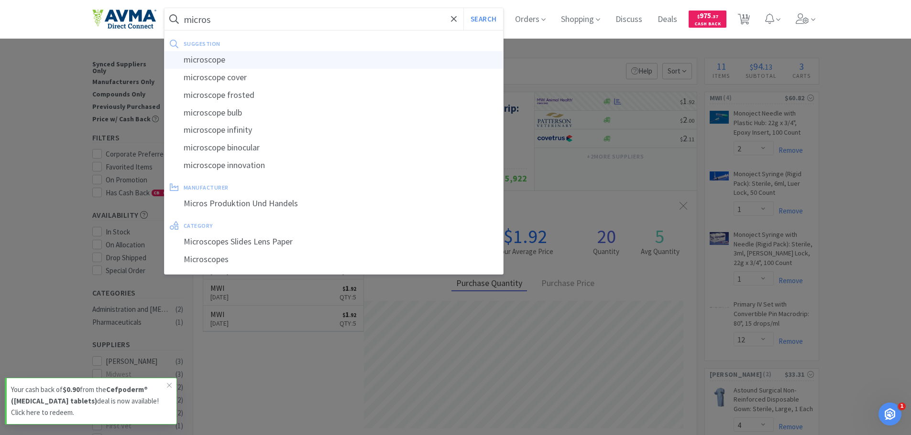
type input "microscope"
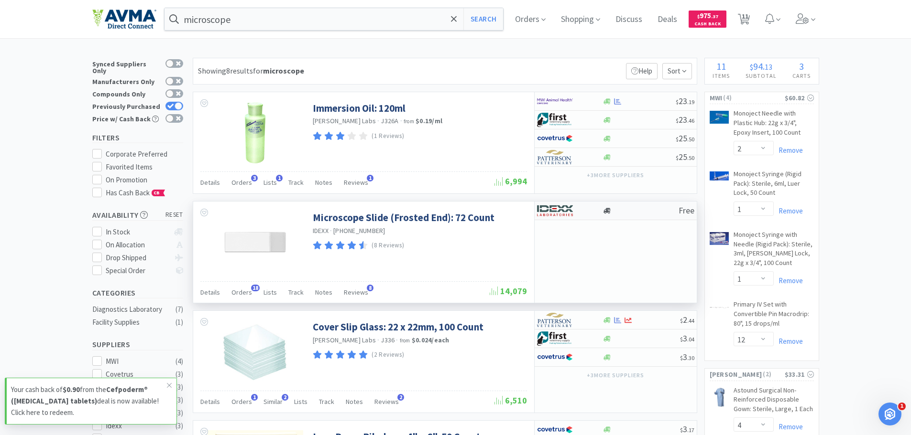
click at [563, 211] on img at bounding box center [555, 211] width 36 height 14
select select "1"
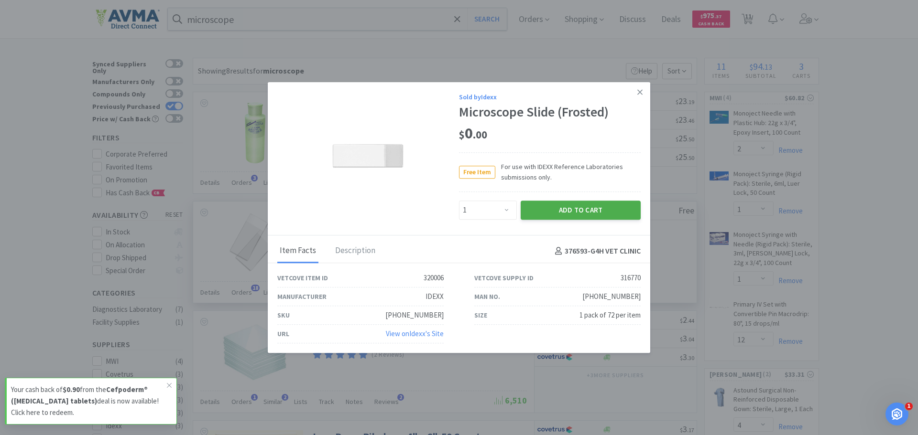
click at [563, 207] on button "Add to Cart" at bounding box center [581, 210] width 120 height 19
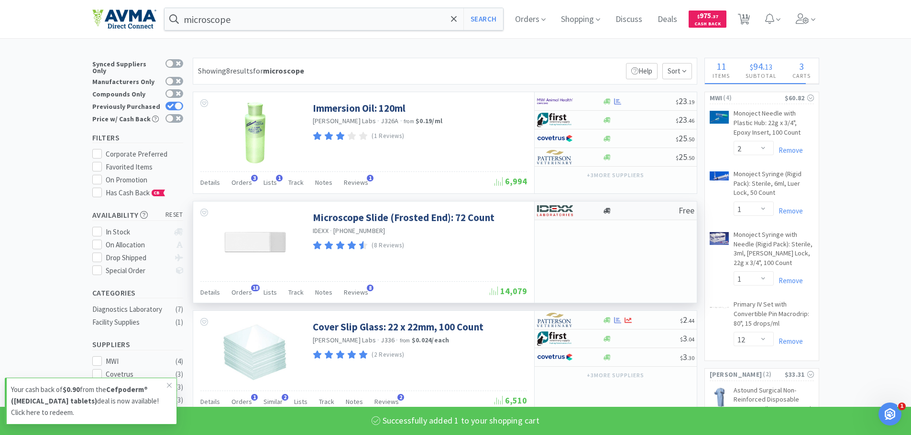
select select "1"
click at [595, 212] on div at bounding box center [569, 211] width 65 height 16
select select "1"
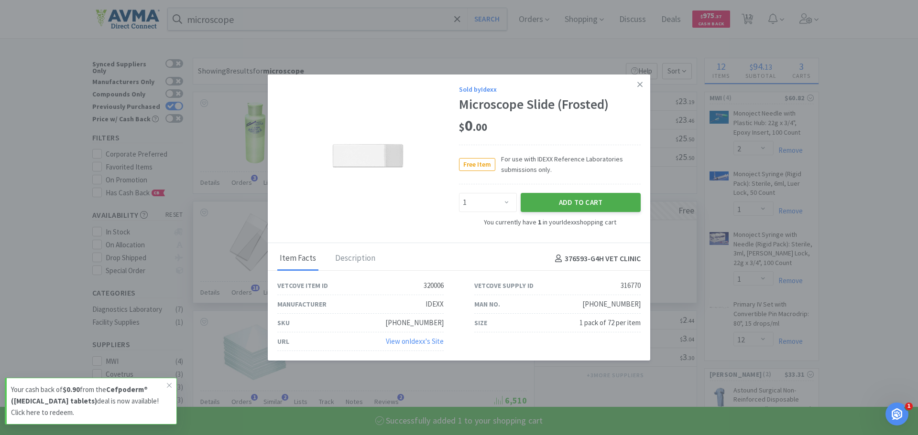
click at [572, 199] on button "Add to Cart" at bounding box center [581, 202] width 120 height 19
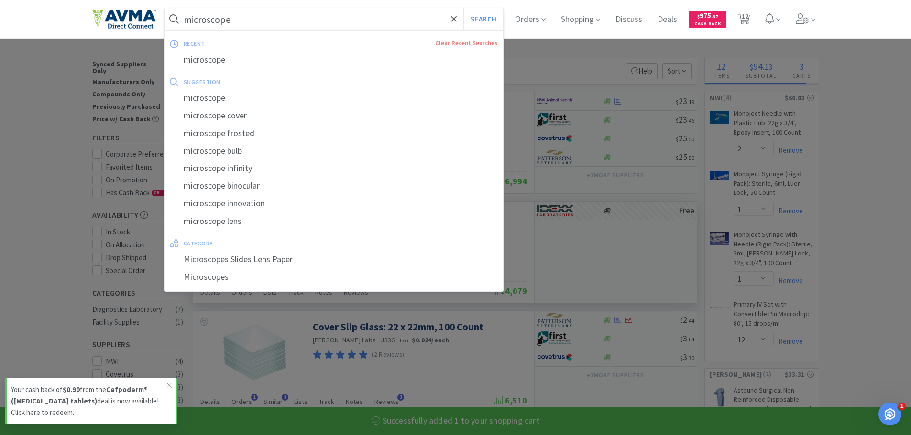
click at [271, 21] on input "microscope" at bounding box center [333, 19] width 339 height 22
select select "1"
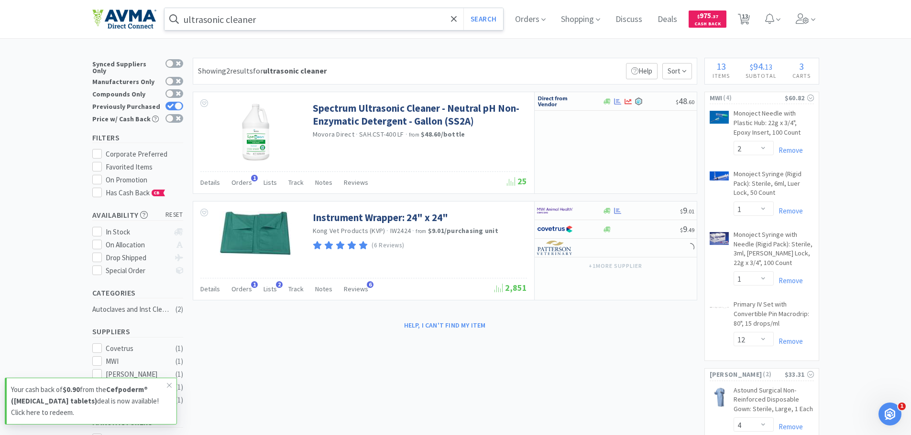
click at [250, 21] on input "ultrasonic cleaner" at bounding box center [333, 19] width 339 height 22
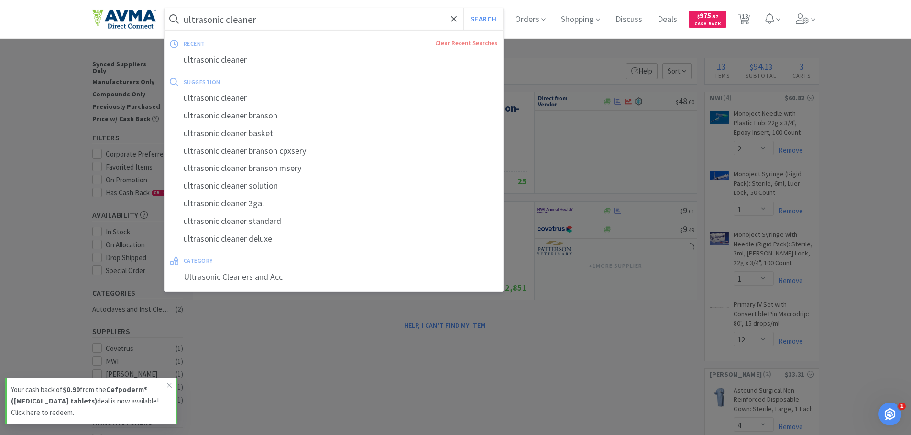
click at [250, 21] on input "ultrasonic cleaner" at bounding box center [333, 19] width 339 height 22
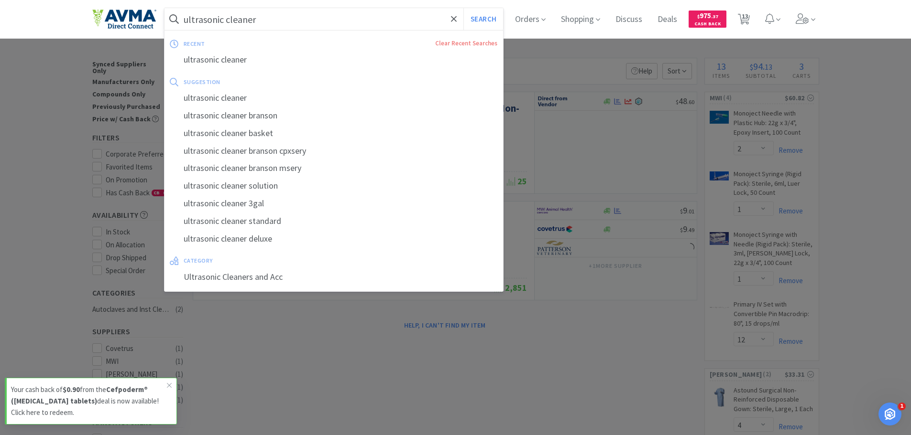
click at [270, 17] on input "ultrasonic cleaner" at bounding box center [333, 19] width 339 height 22
click at [288, 22] on input "ultrasonic cleaner" at bounding box center [333, 19] width 339 height 22
click at [278, 19] on input "ultrasonic cleaner" at bounding box center [333, 19] width 339 height 22
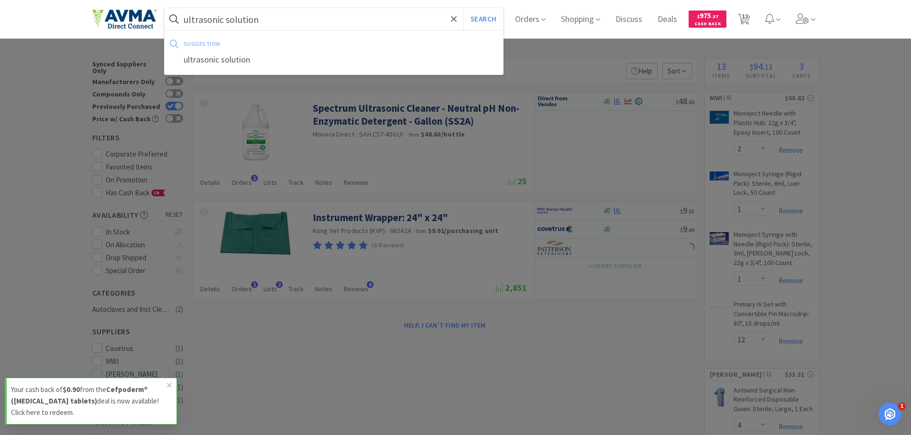
type input "ultrasonic solution"
click at [463, 8] on button "Search" at bounding box center [483, 19] width 40 height 22
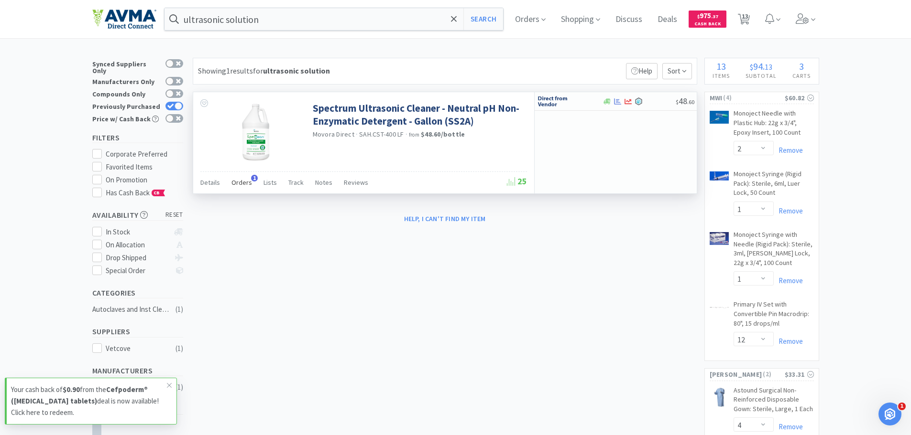
click at [246, 188] on div "Orders 1" at bounding box center [241, 184] width 21 height 18
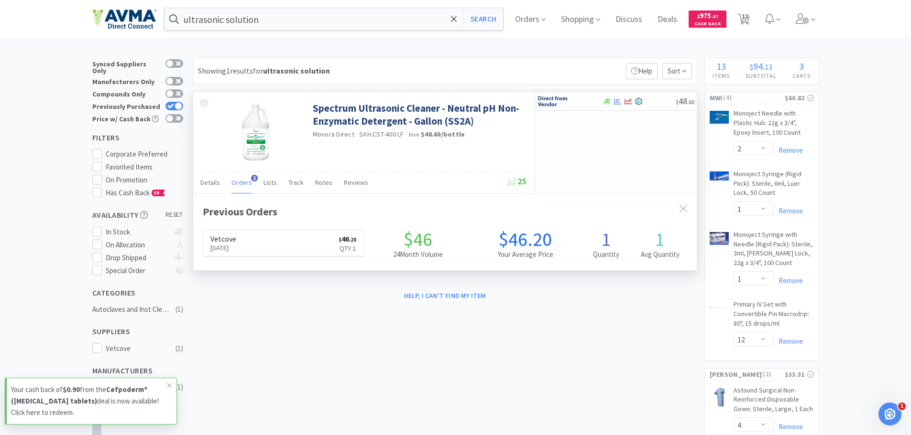
scroll to position [248, 503]
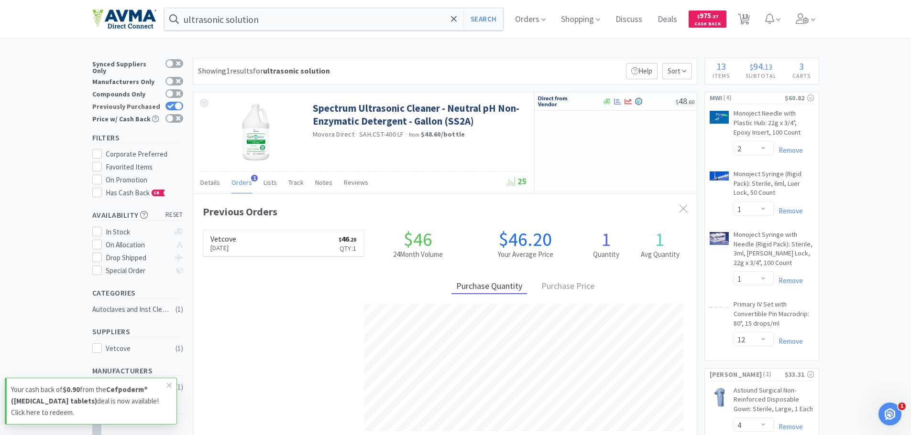
click at [174, 104] on icon at bounding box center [170, 106] width 7 height 5
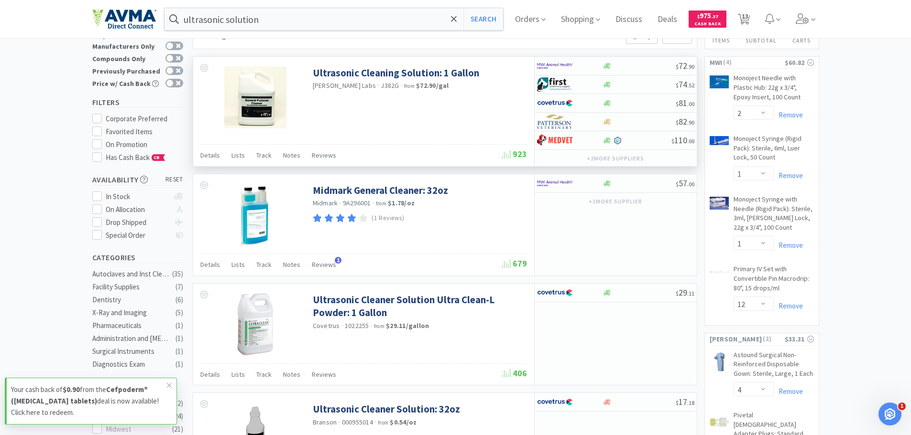
scroll to position [0, 0]
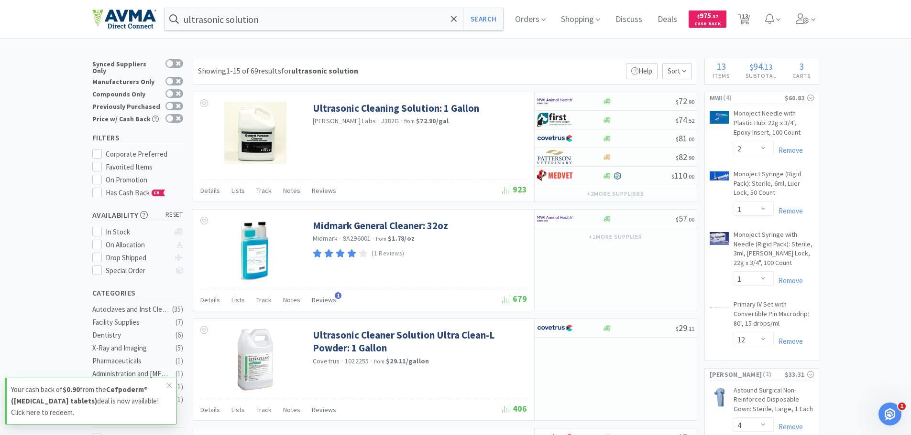
click at [174, 95] on div "Synced Suppliers Only Manufacturers Only Compounds Only Previously Purchased Pr…" at bounding box center [140, 93] width 96 height 70
click at [173, 104] on icon at bounding box center [170, 106] width 7 height 5
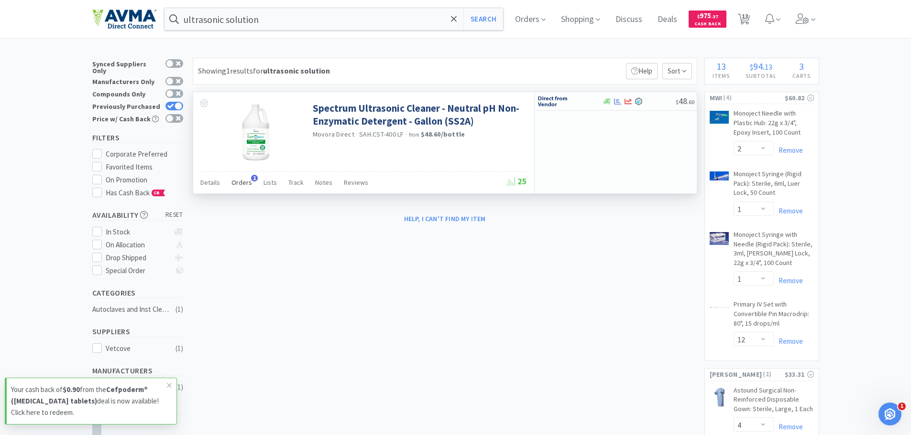
click at [246, 186] on span "Orders" at bounding box center [241, 182] width 21 height 9
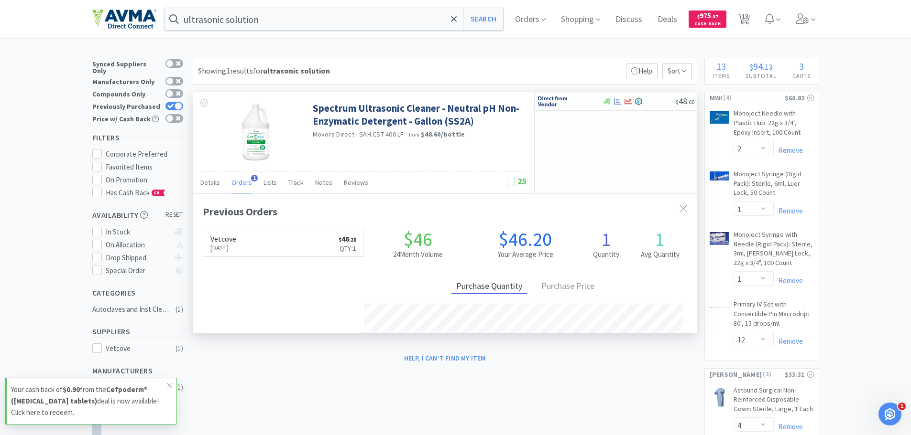
scroll to position [248, 503]
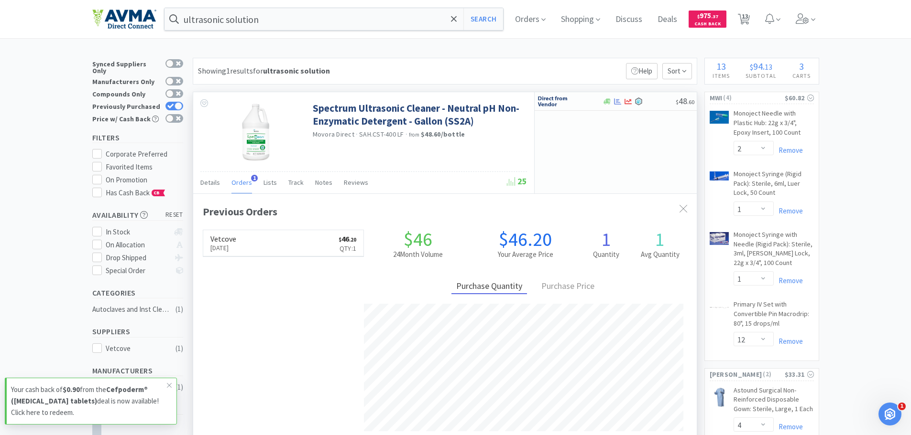
click at [243, 185] on span "Orders" at bounding box center [241, 182] width 21 height 9
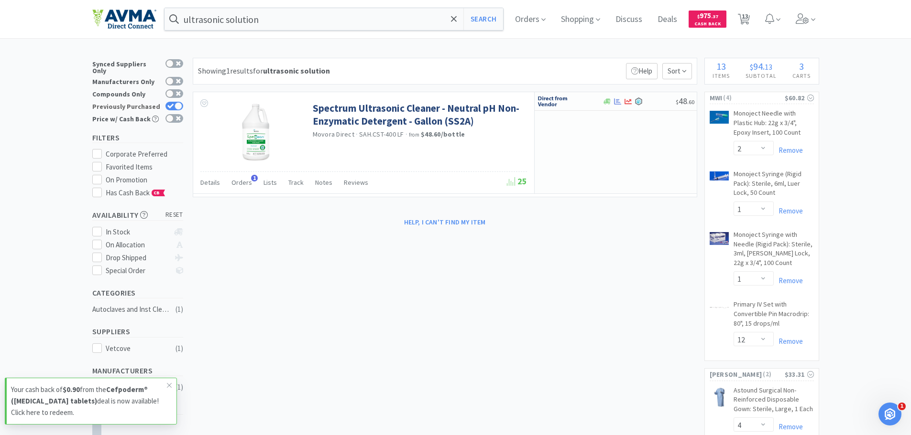
click at [176, 102] on div at bounding box center [178, 106] width 8 height 8
checkbox input "false"
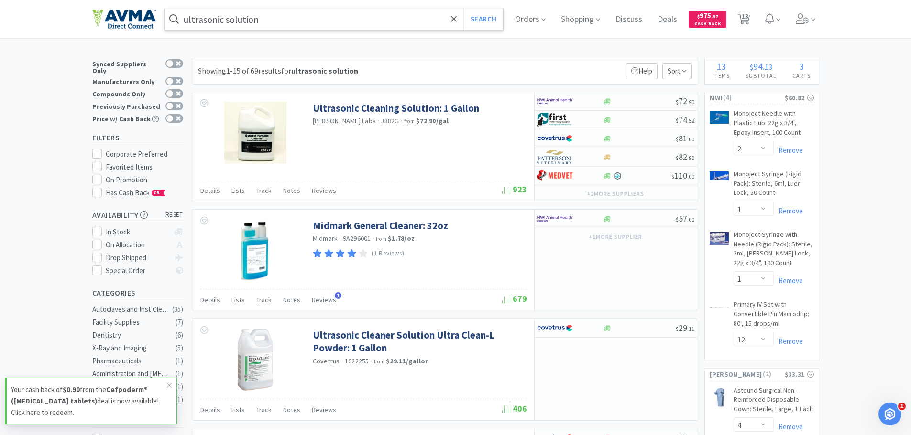
click at [274, 22] on input "ultrasonic solution" at bounding box center [333, 19] width 339 height 22
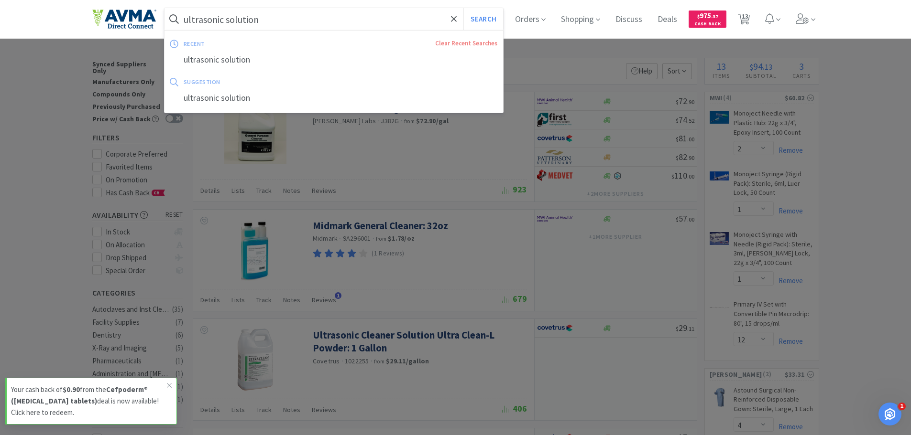
click at [281, 19] on input "ultrasonic solution" at bounding box center [333, 19] width 339 height 22
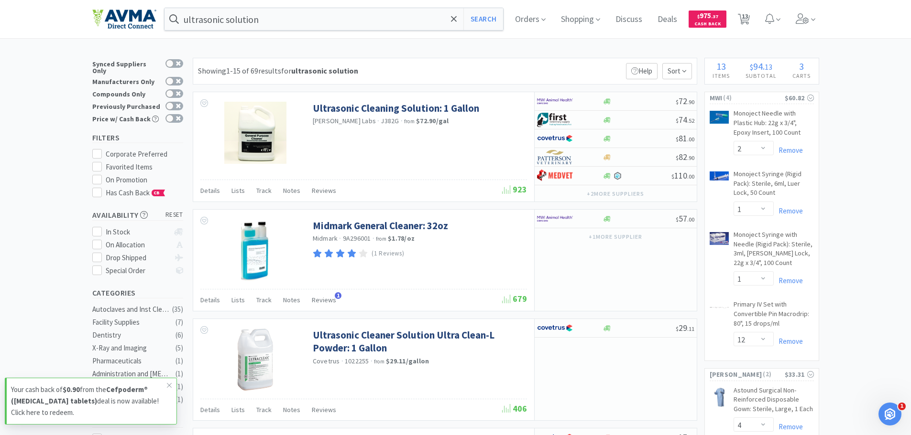
click at [880, 79] on div at bounding box center [455, 217] width 911 height 435
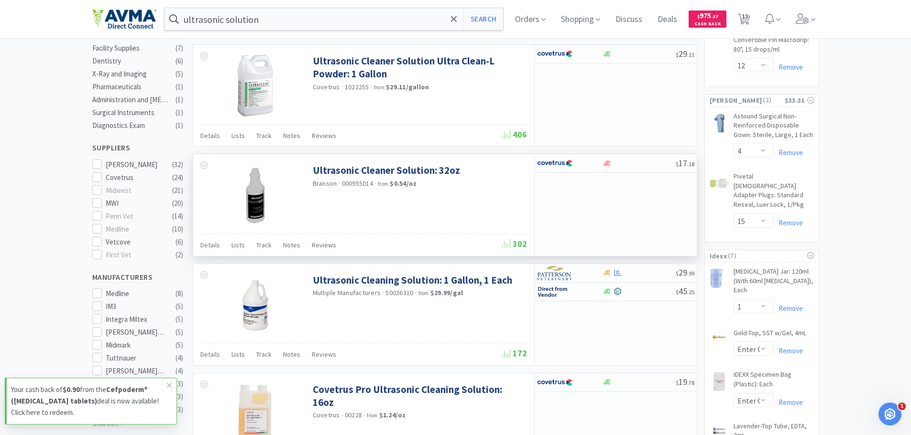
scroll to position [335, 0]
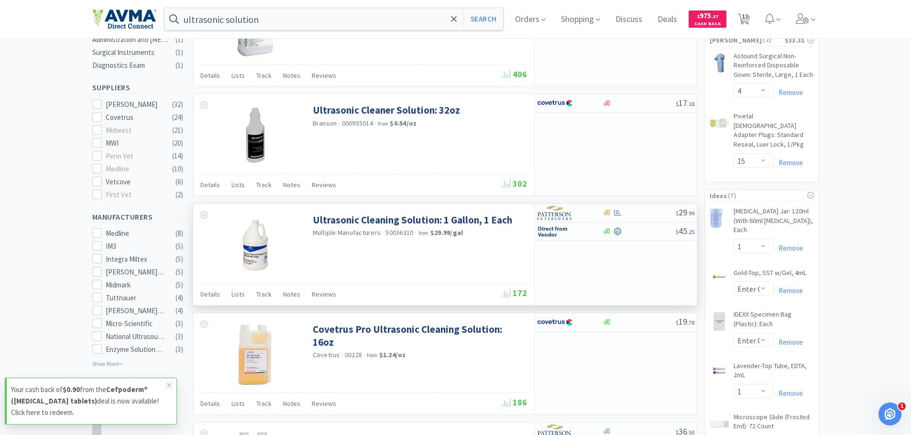
click at [272, 247] on img at bounding box center [255, 245] width 62 height 62
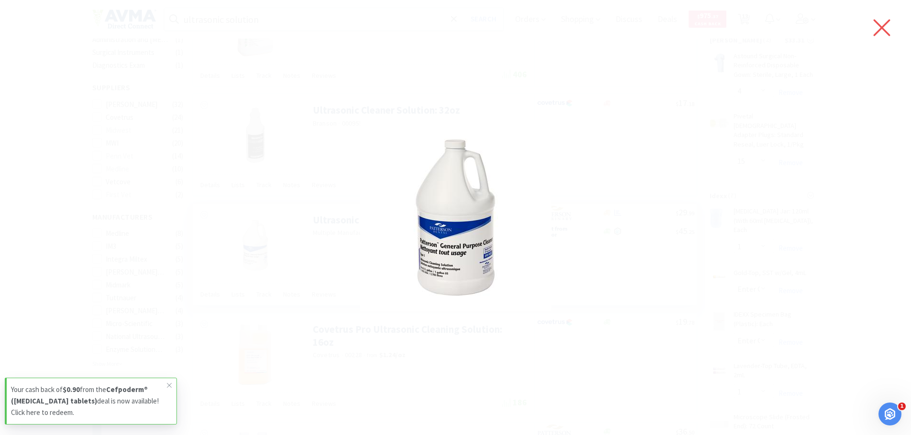
click at [877, 25] on icon at bounding box center [881, 27] width 20 height 27
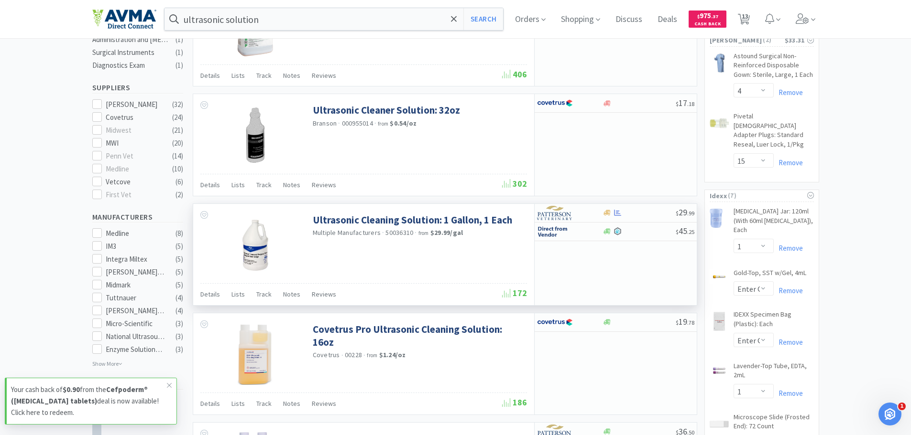
click at [344, 255] on div "Ultrasonic Cleaning Solution: 1 Gallon, 1 Each Multiple Manufacturers · 5003631…" at bounding box center [363, 243] width 341 height 79
click at [434, 219] on link "Ultrasonic Cleaning Solution: 1 Gallon, 1 Each" at bounding box center [412, 220] width 199 height 13
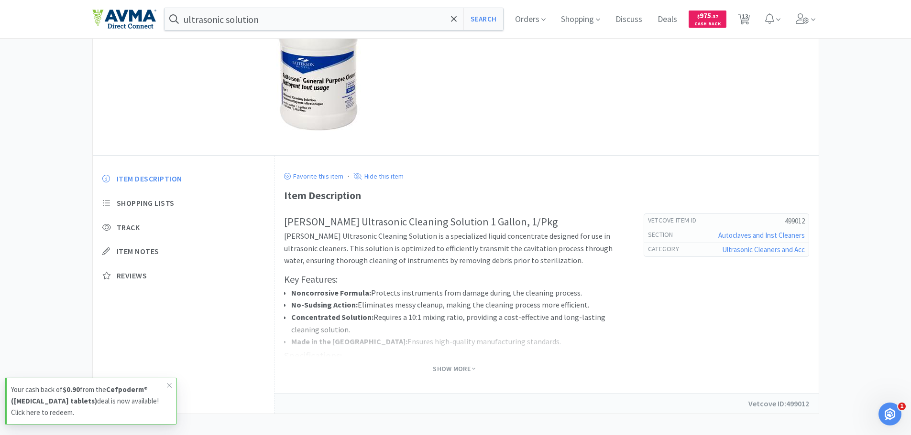
scroll to position [148, 0]
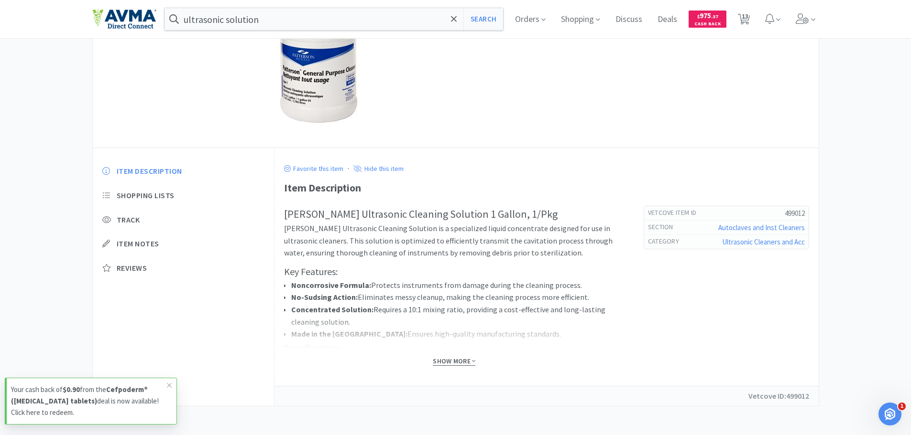
click at [444, 361] on span "Show More" at bounding box center [454, 361] width 43 height 9
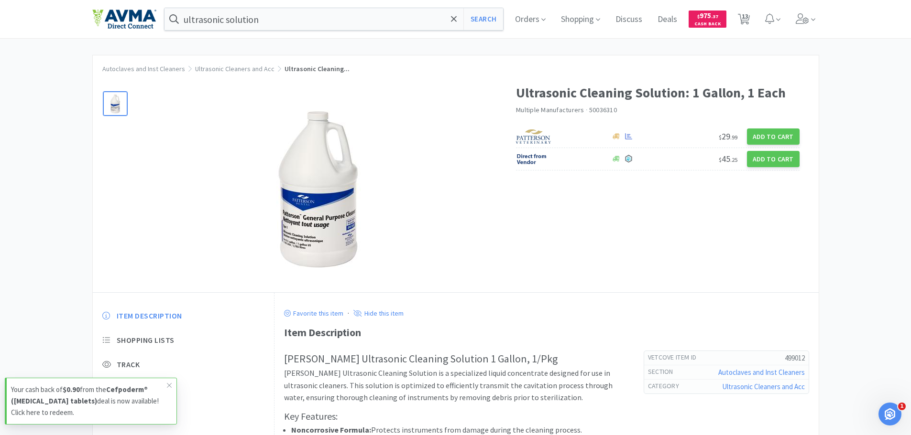
scroll to position [0, 0]
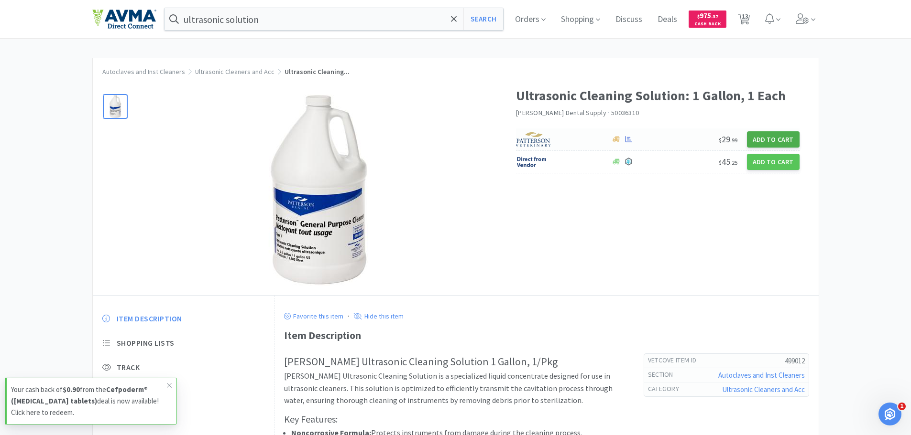
click at [772, 139] on button "Add to Cart" at bounding box center [773, 139] width 53 height 16
select select "1"
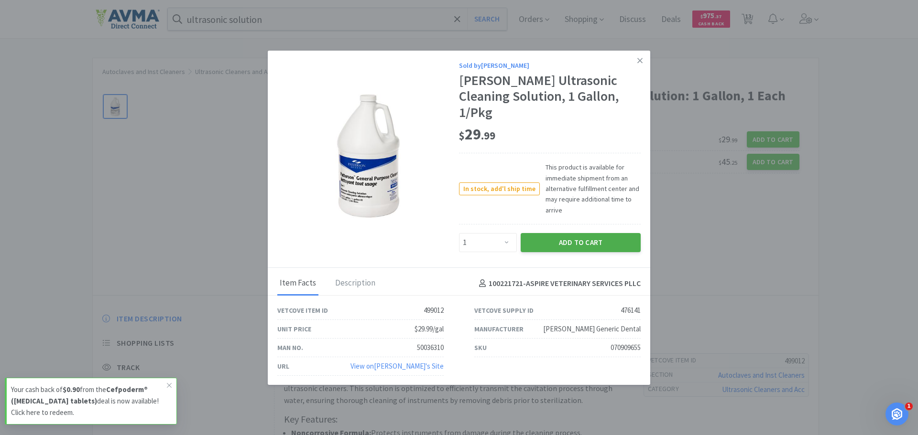
click at [557, 233] on button "Add to Cart" at bounding box center [581, 242] width 120 height 19
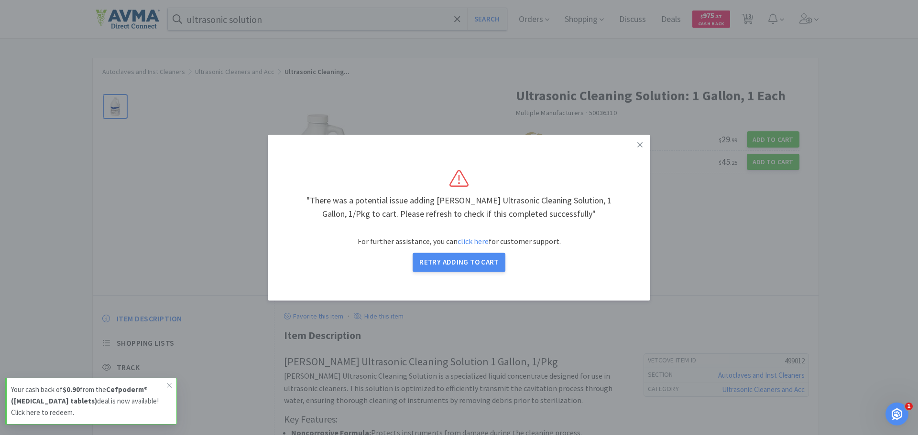
click at [468, 272] on div ""There was a potential issue adding Patterson Ultrasonic Cleaning Solution, 1 G…" at bounding box center [459, 218] width 344 height 128
click at [469, 263] on button "Retry Adding to Cart" at bounding box center [459, 262] width 93 height 19
select select "1"
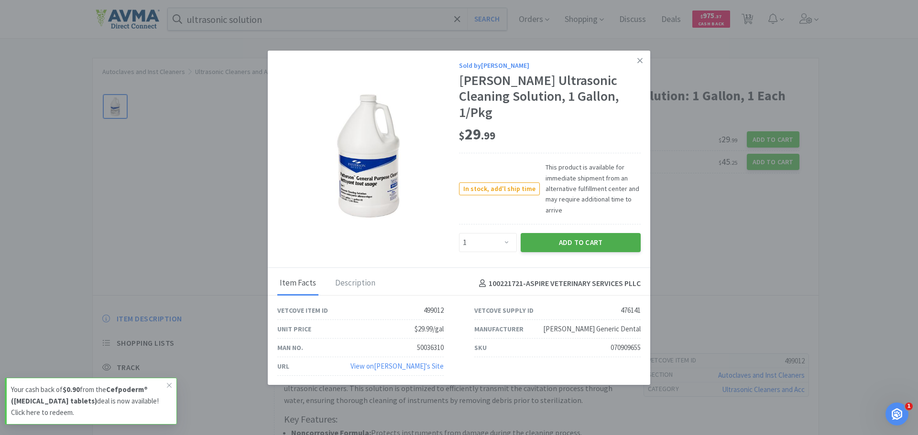
click at [599, 233] on button "Add to Cart" at bounding box center [581, 242] width 120 height 19
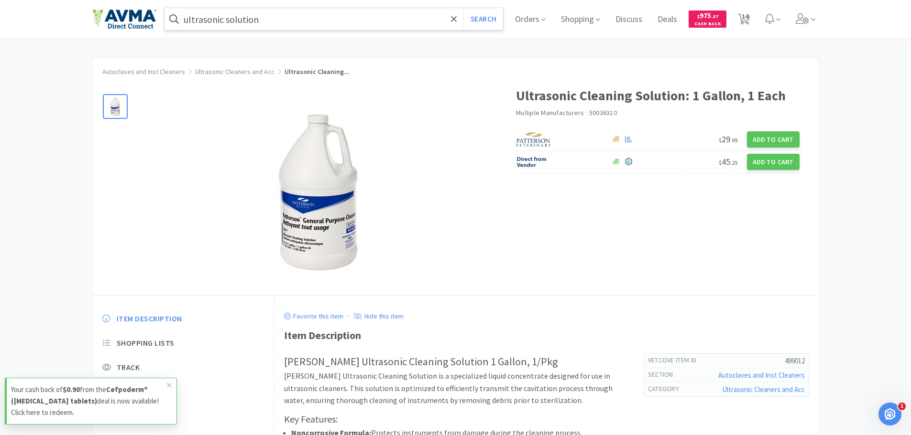
click at [231, 23] on input "ultrasonic solution" at bounding box center [333, 19] width 339 height 22
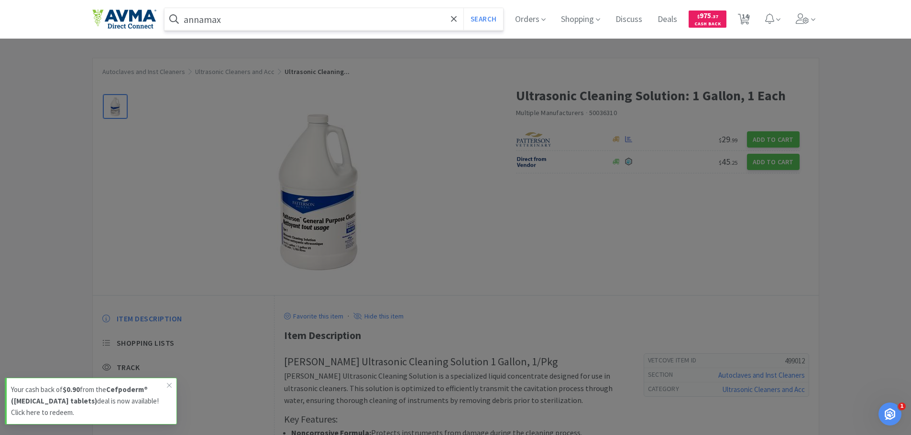
type input "annamax"
click at [463, 8] on button "Search" at bounding box center [483, 19] width 40 height 22
select select "2"
select select "1"
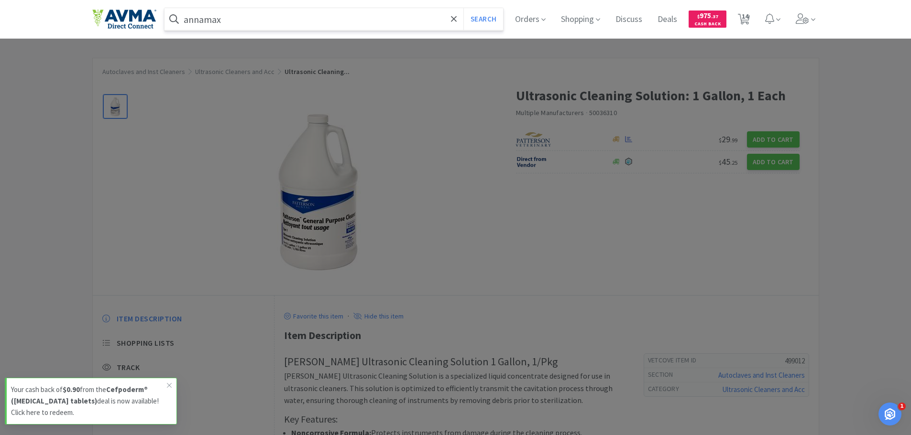
select select "12"
select select "4"
select select "15"
select select "1"
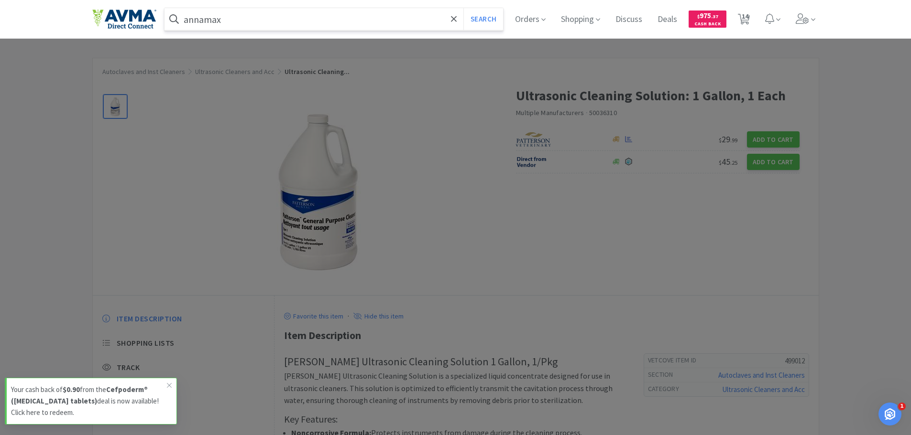
select select "1"
select select "50"
select select "1"
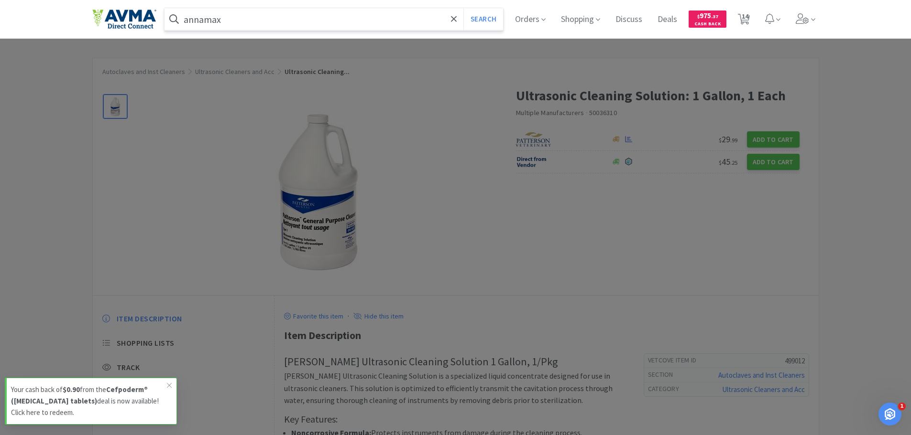
select select "1"
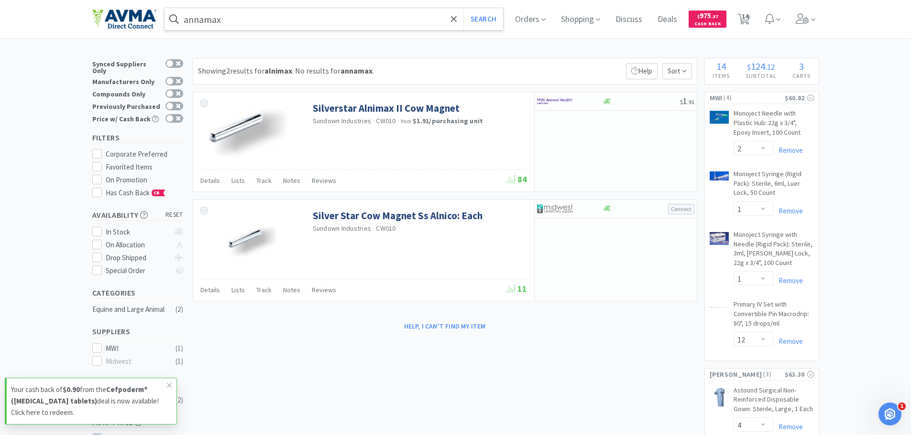
click at [239, 22] on input "annamax" at bounding box center [333, 19] width 339 height 22
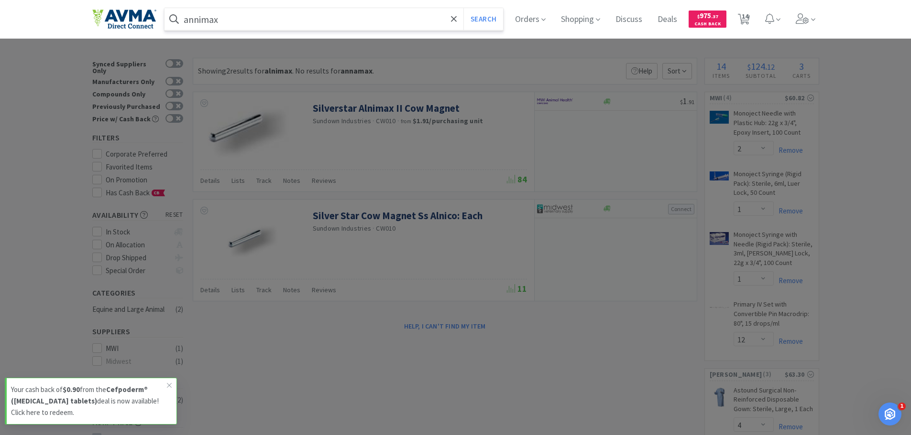
type input "annimax"
click at [463, 8] on button "Search" at bounding box center [483, 19] width 40 height 22
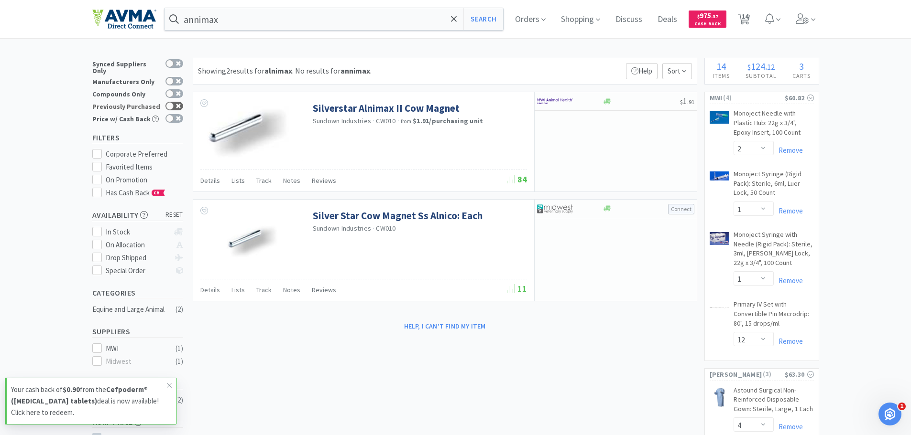
click at [178, 103] on div at bounding box center [174, 106] width 18 height 9
checkbox input "true"
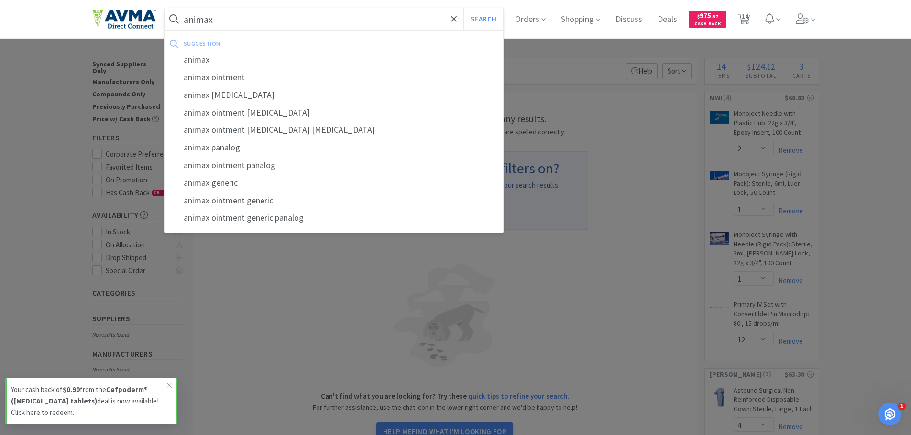
type input "animax"
click at [463, 8] on button "Search" at bounding box center [483, 19] width 40 height 22
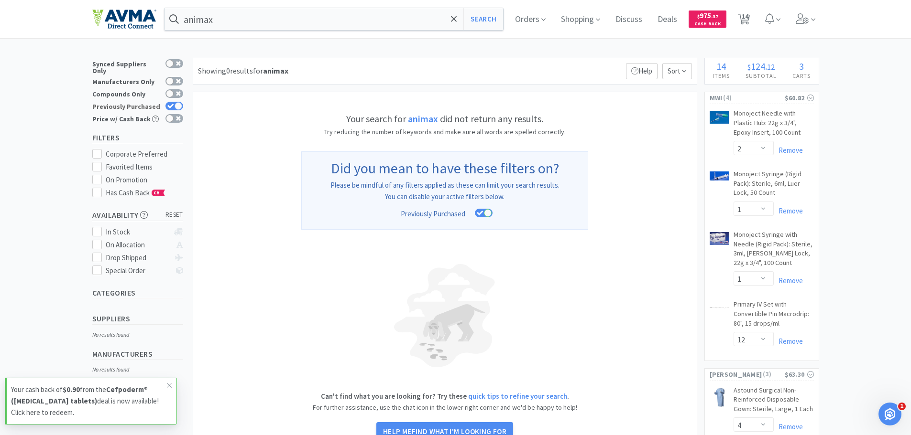
click at [181, 102] on div at bounding box center [178, 106] width 8 height 8
checkbox input "false"
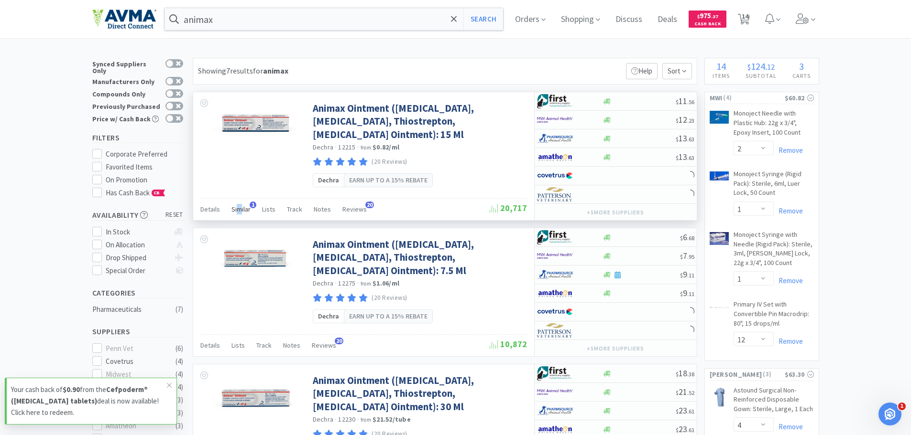
click at [239, 206] on span "Similar" at bounding box center [240, 209] width 19 height 9
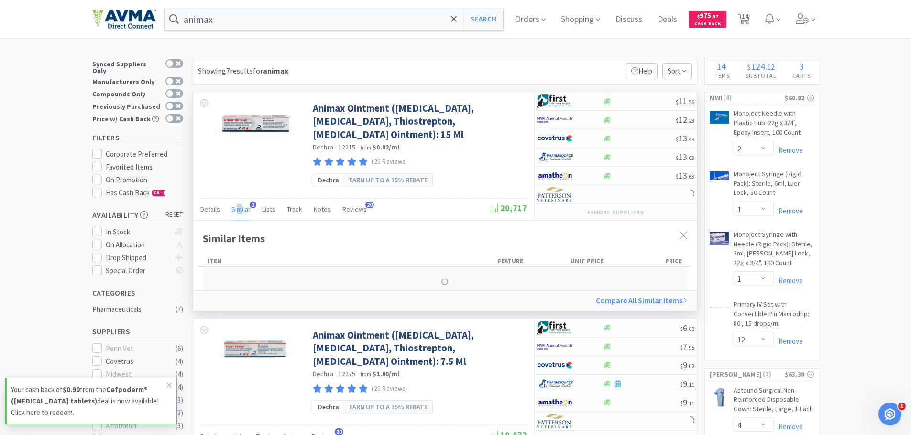
click at [237, 213] on span "Similar" at bounding box center [240, 209] width 19 height 9
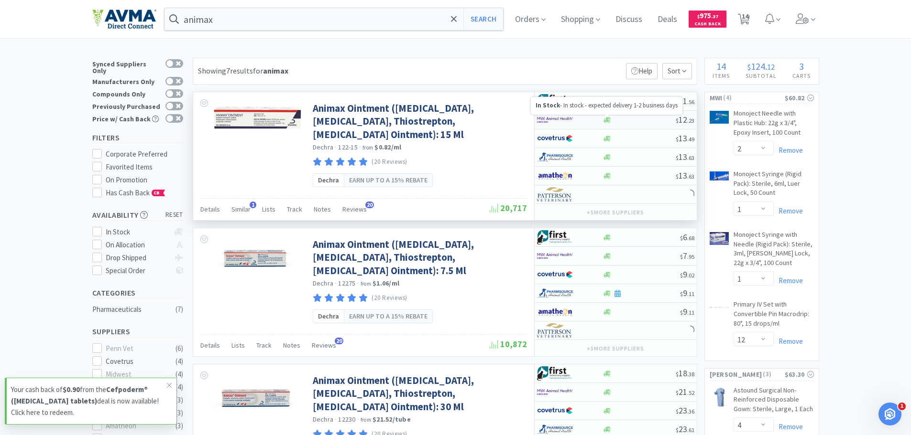
click at [607, 120] on icon at bounding box center [606, 120] width 7 height 6
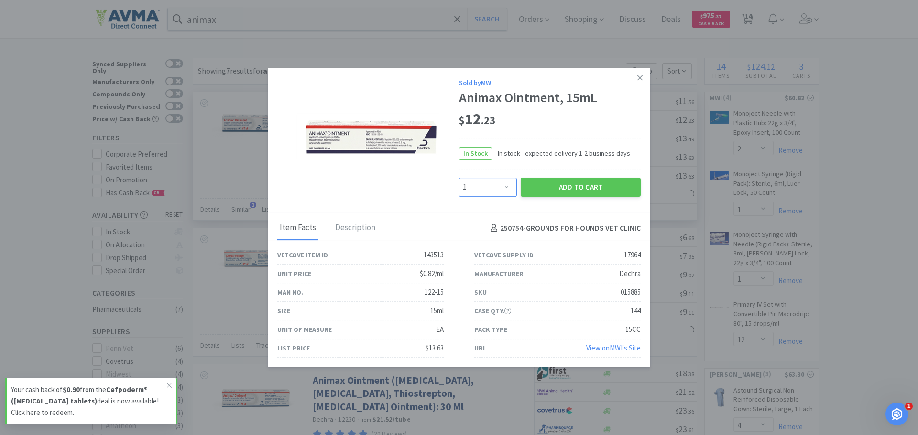
click at [504, 185] on select "Enter Quantity 1 2 3 4 5 6 7 8 9 10 11 12 13 14 15 16 17 18 19 20 Enter Quantity" at bounding box center [488, 187] width 58 height 19
select select "2"
click at [459, 178] on select "Enter Quantity 1 2 3 4 5 6 7 8 9 10 11 12 13 14 15 16 17 18 19 20 Enter Quantity" at bounding box center [488, 187] width 58 height 19
click at [581, 179] on button "Add to Cart" at bounding box center [581, 187] width 120 height 19
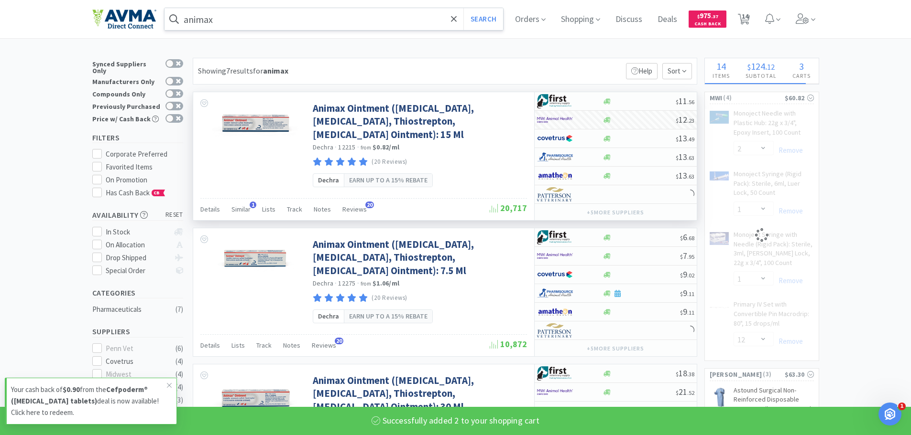
click at [228, 17] on input "animax" at bounding box center [333, 19] width 339 height 22
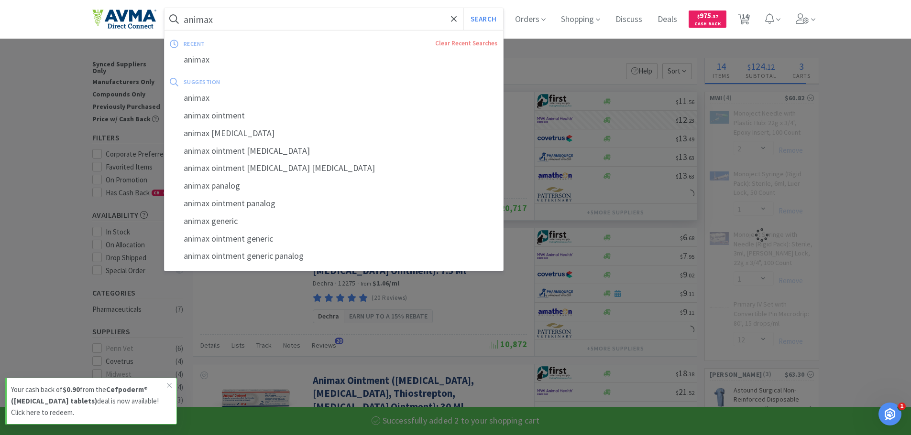
select select "2"
select select "1"
select select "12"
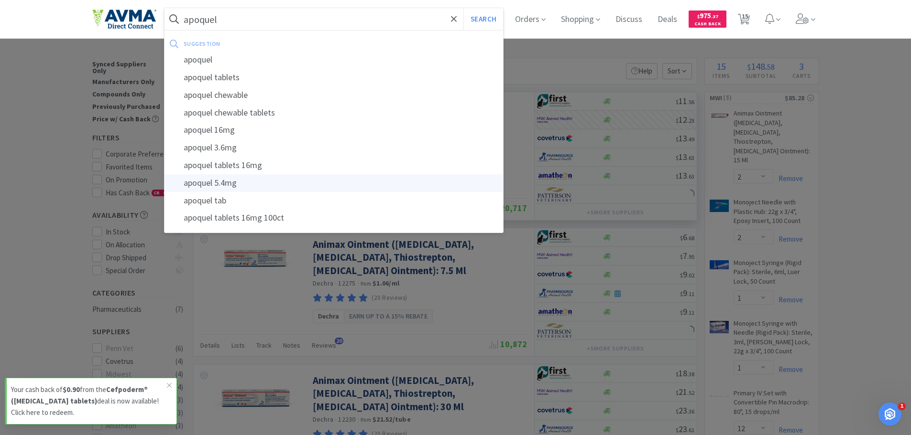
click at [244, 182] on div "apoquel 5.4mg" at bounding box center [333, 183] width 339 height 18
type input "apoquel 5.4mg"
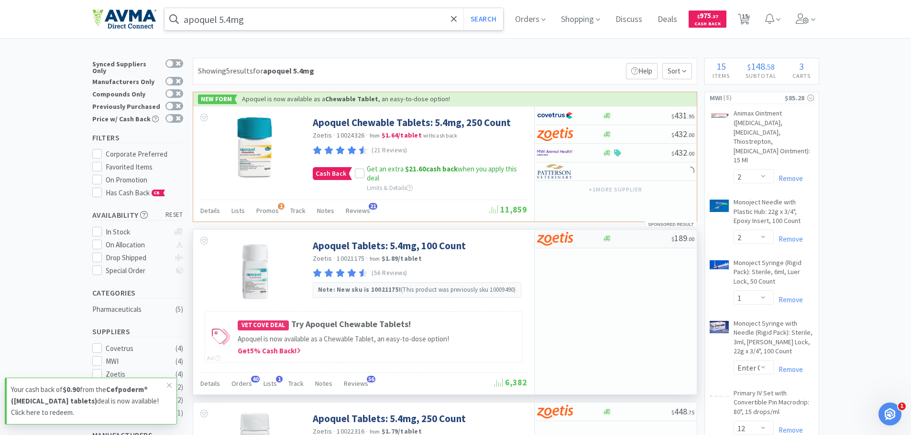
click at [556, 242] on img at bounding box center [555, 239] width 36 height 14
select select "1"
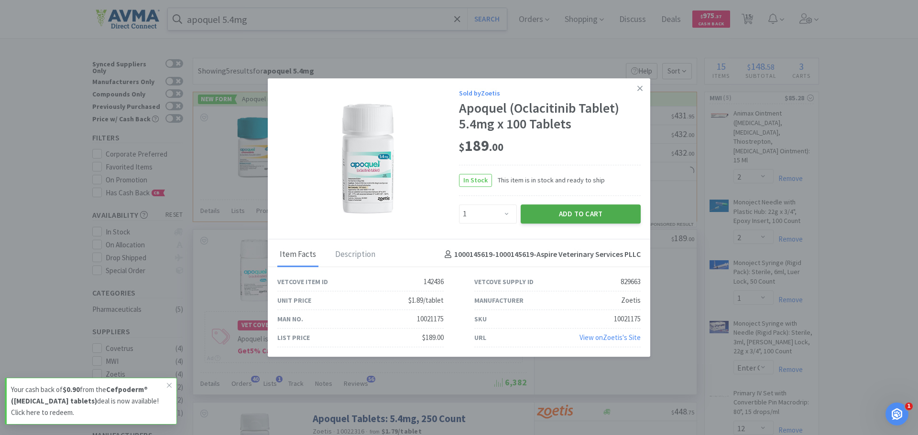
click at [574, 216] on button "Add to Cart" at bounding box center [581, 214] width 120 height 19
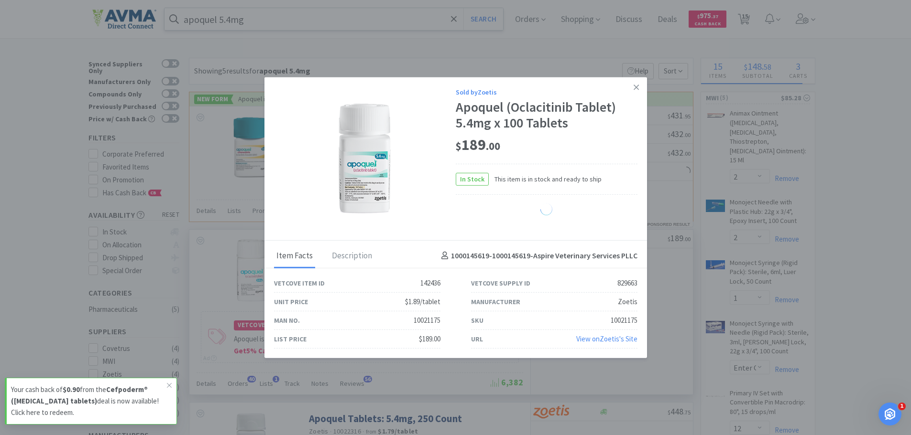
select select "1"
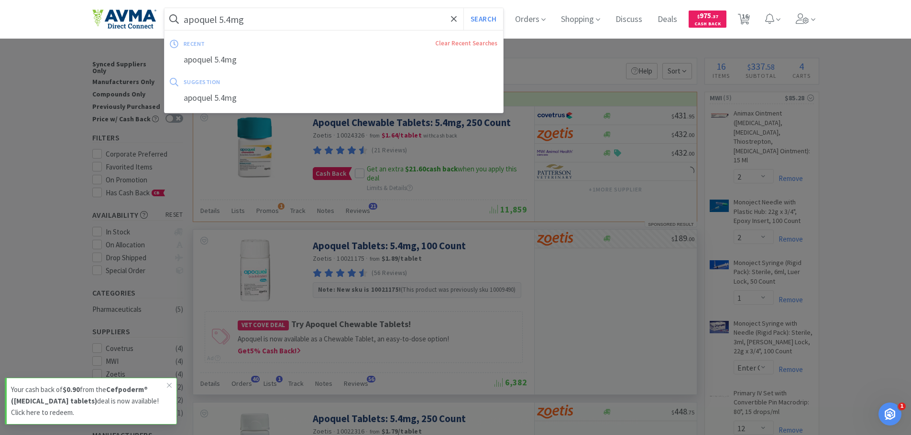
click at [273, 25] on input "apoquel 5.4mg" at bounding box center [333, 19] width 339 height 22
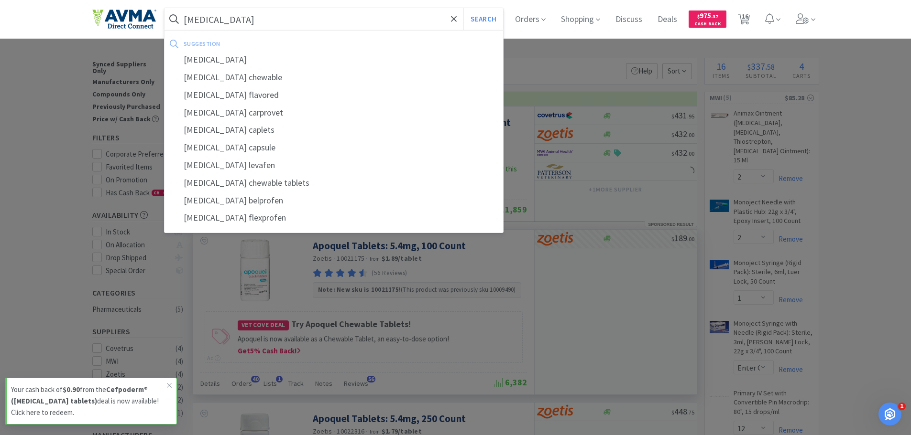
type input "carprofen"
click at [463, 8] on button "Search" at bounding box center [483, 19] width 40 height 22
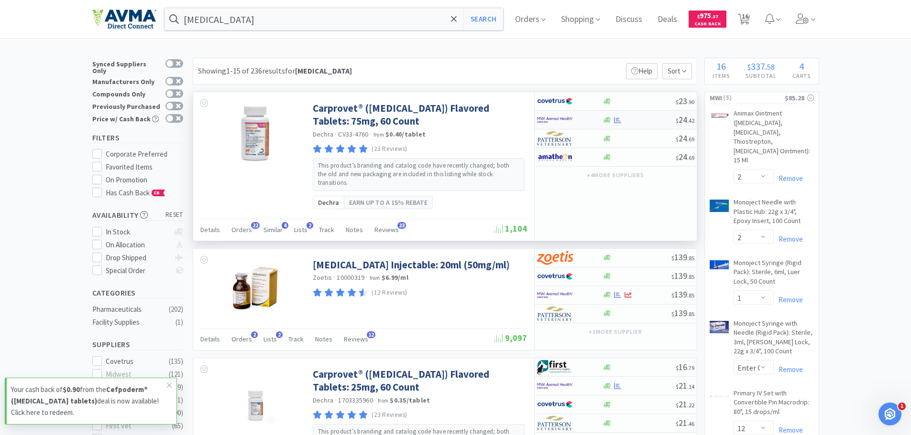
click at [575, 120] on div at bounding box center [563, 120] width 53 height 16
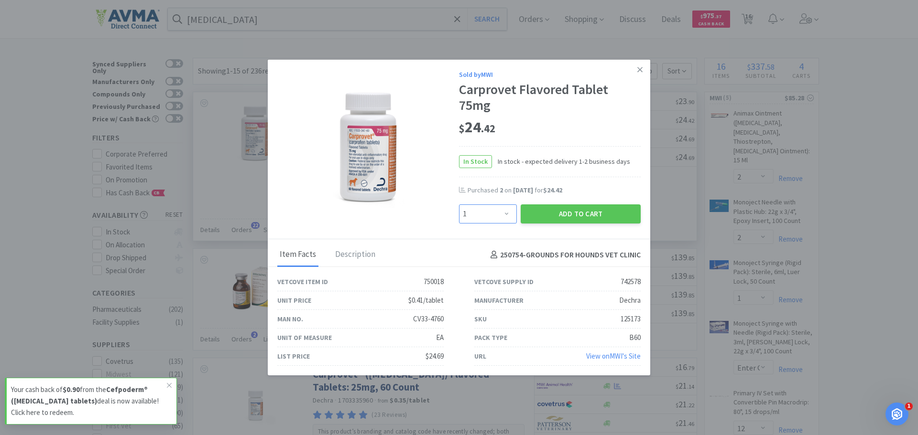
click at [513, 212] on select "Enter Quantity 1 2 3 4 5 6 7 8 9 10 11 12 13 14 15 16 17 18 19 20 Enter Quantity" at bounding box center [488, 214] width 58 height 19
select select "3"
click at [459, 205] on select "Enter Quantity 1 2 3 4 5 6 7 8 9 10 11 12 13 14 15 16 17 18 19 20 Enter Quantity" at bounding box center [488, 214] width 58 height 19
click at [569, 213] on button "Add to Cart" at bounding box center [581, 214] width 120 height 19
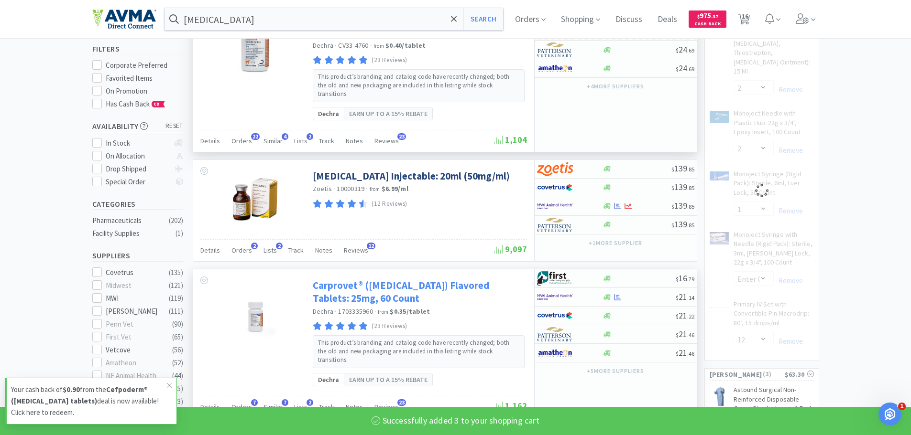
scroll to position [96, 0]
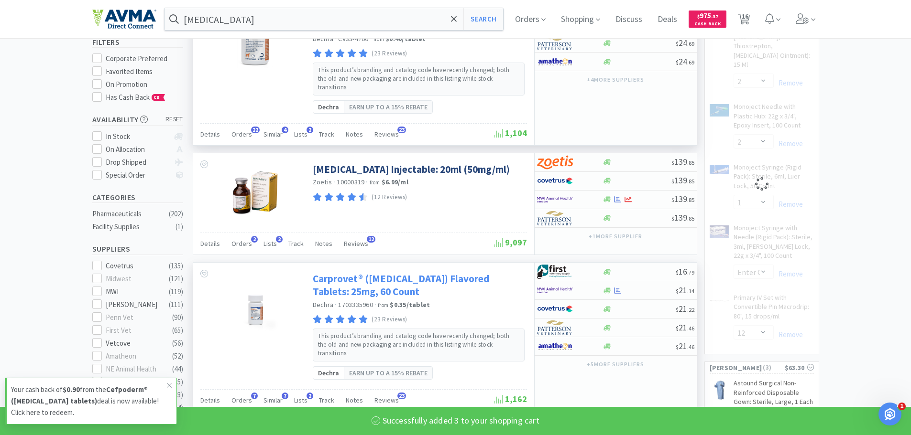
select select "3"
select select "2"
select select "1"
select select "12"
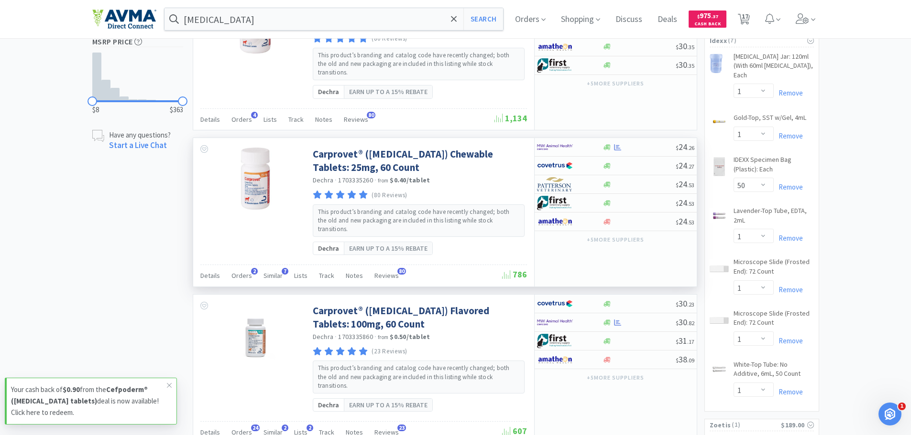
scroll to position [717, 0]
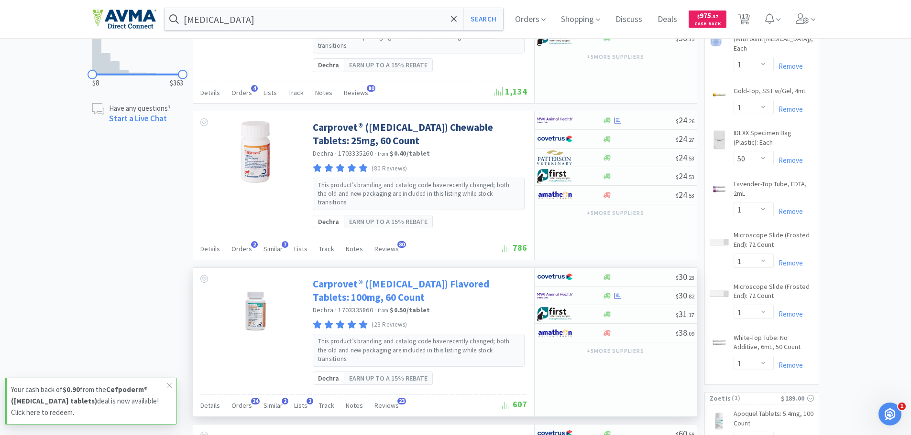
click at [453, 278] on link "Carprovet® ([MEDICAL_DATA]) Flavored Tablets: 100mg, 60 Count" at bounding box center [419, 291] width 212 height 26
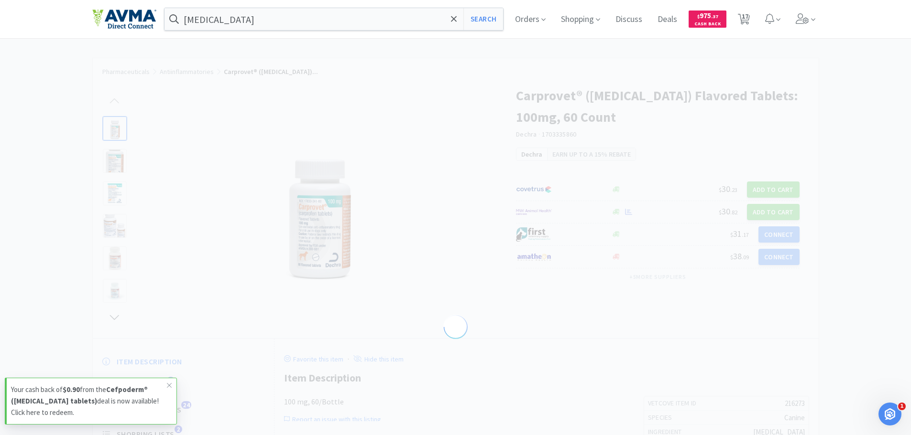
select select "216273"
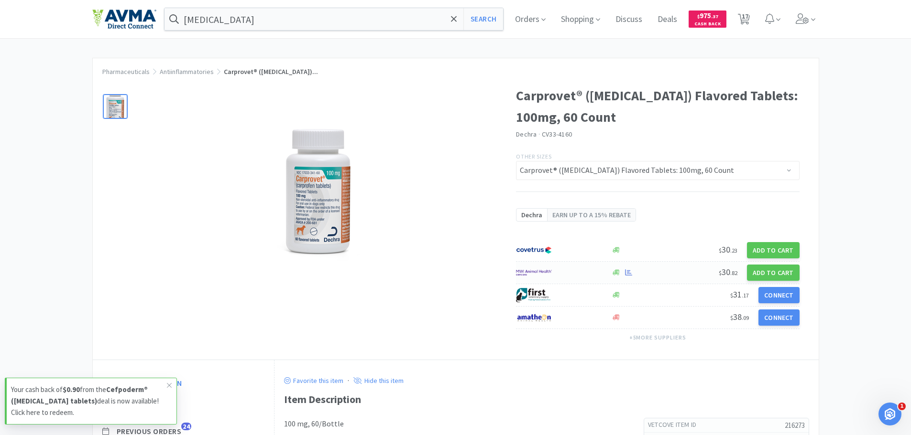
click at [546, 268] on img at bounding box center [534, 273] width 36 height 14
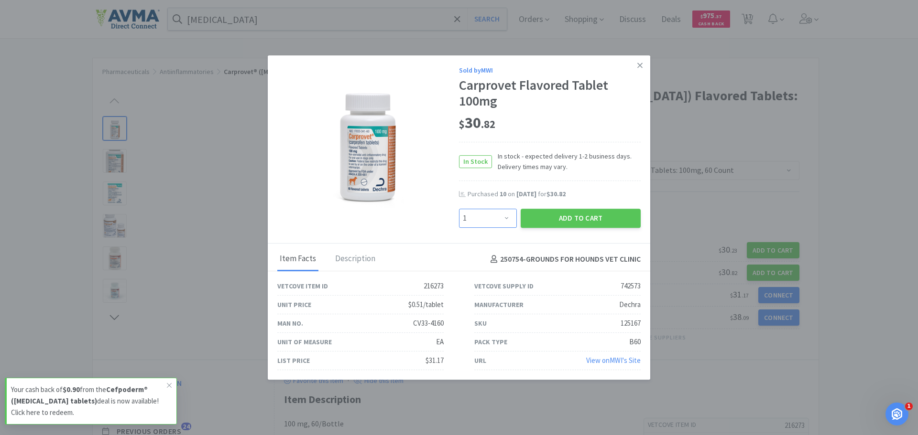
click at [507, 218] on select "Enter Quantity 1 2 3 4 5 6 7 8 9 10 11 12 13 14 15 16 17 18 19 20 Enter Quantity" at bounding box center [488, 218] width 58 height 19
select select "3"
click at [459, 209] on select "Enter Quantity 1 2 3 4 5 6 7 8 9 10 11 12 13 14 15 16 17 18 19 20 Enter Quantity" at bounding box center [488, 218] width 58 height 19
click at [573, 225] on button "Add to Cart" at bounding box center [581, 218] width 120 height 19
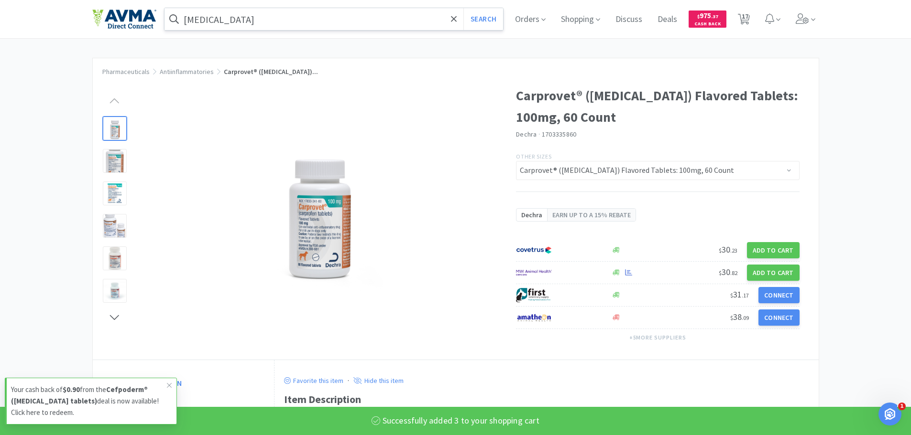
click at [217, 16] on input "carprofen" at bounding box center [333, 19] width 339 height 22
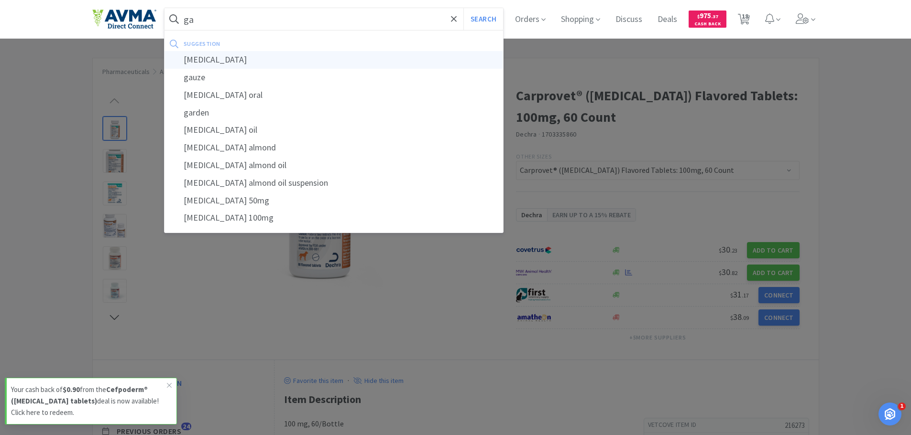
type input "gabapentin"
select select "2"
select select "3"
select select "2"
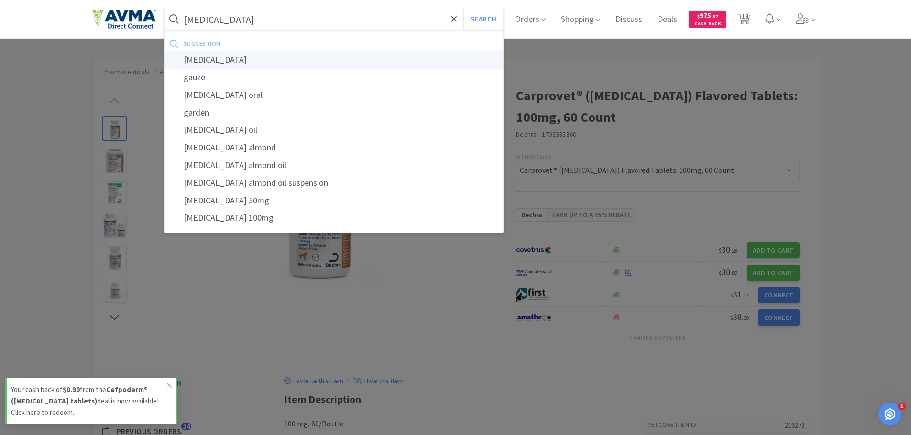
select select "1"
select select "12"
select select "4"
select select "15"
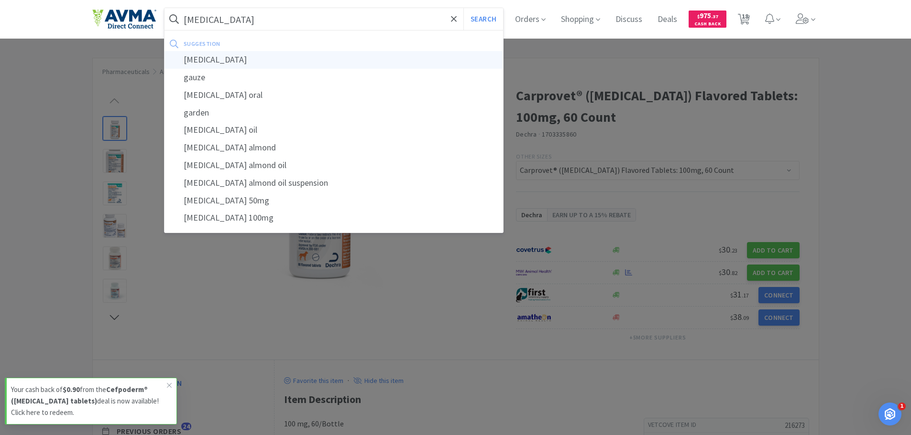
select select "1"
select select "50"
select select "1"
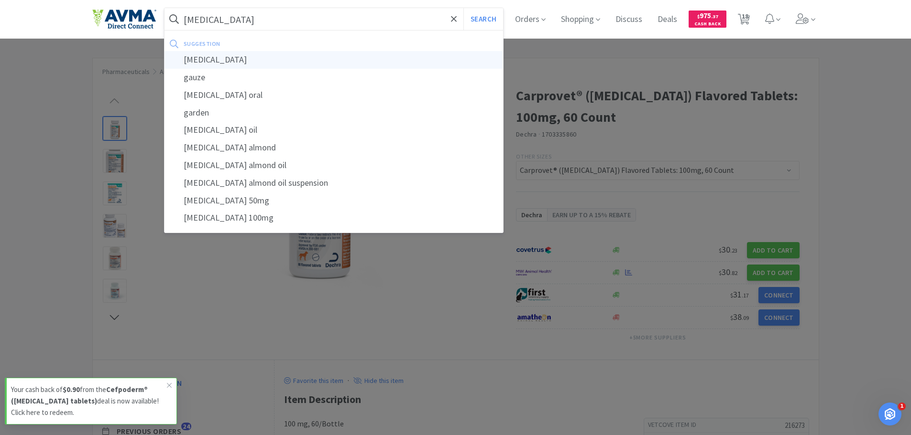
select select "1"
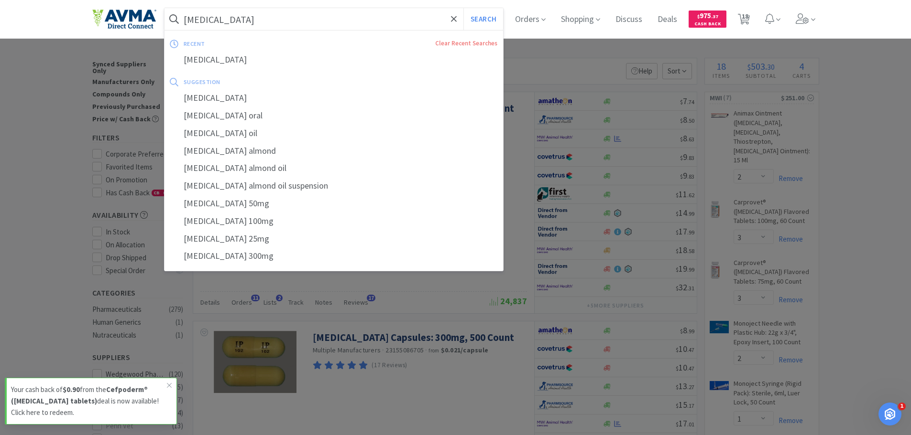
click at [261, 13] on input "gabapentin" at bounding box center [333, 19] width 339 height 22
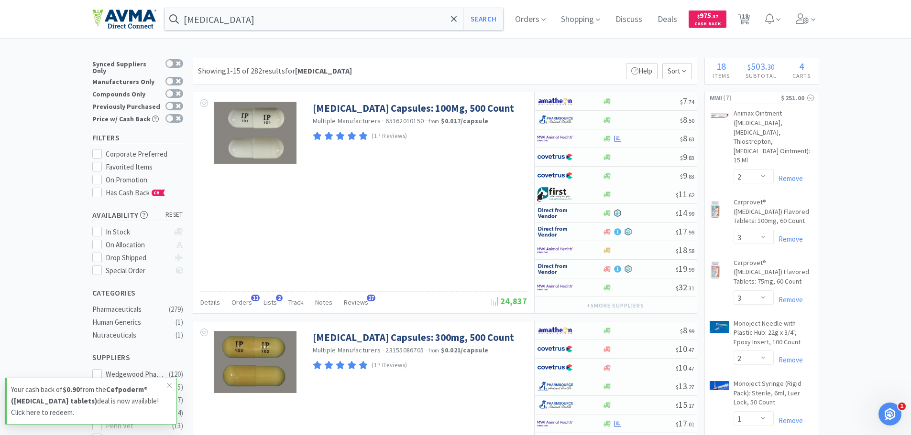
click at [454, 386] on div at bounding box center [455, 217] width 911 height 435
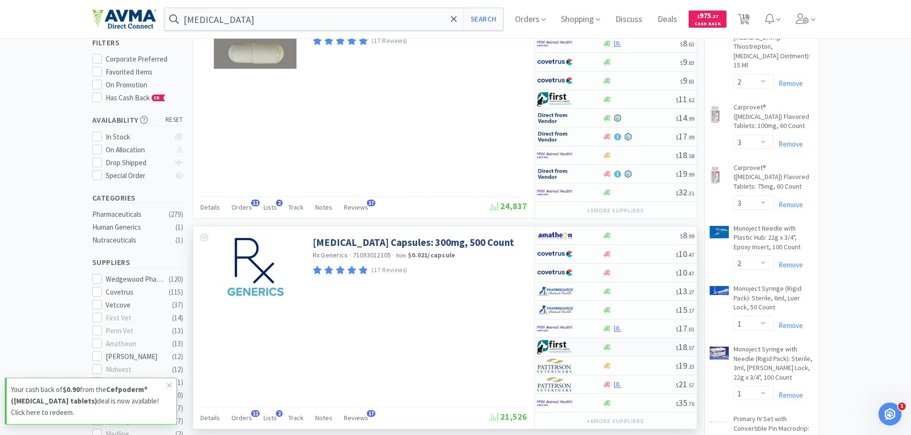
scroll to position [96, 0]
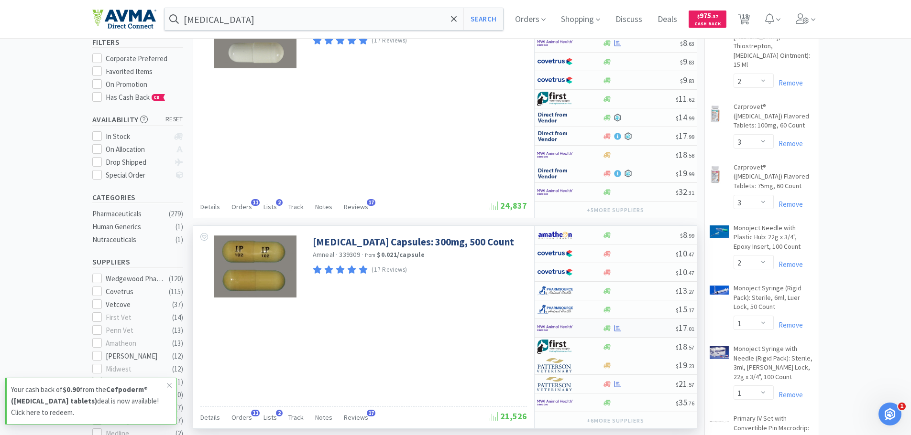
click at [573, 329] on div at bounding box center [563, 328] width 53 height 16
select select "1"
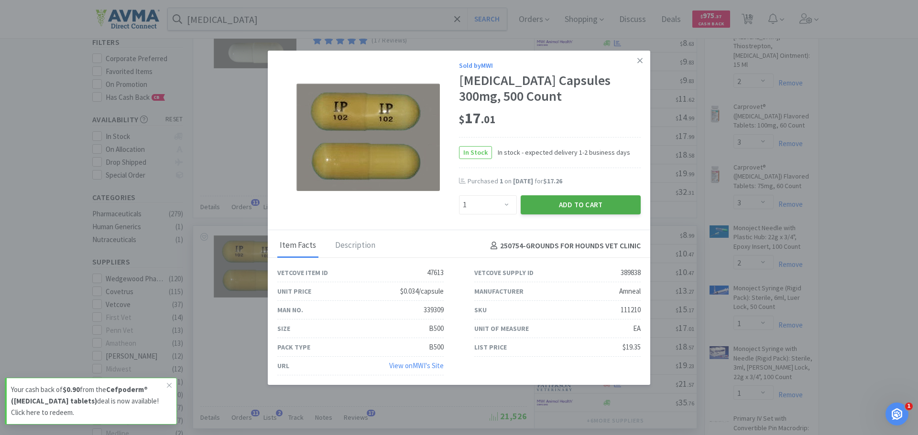
click at [581, 200] on button "Add to Cart" at bounding box center [581, 205] width 120 height 19
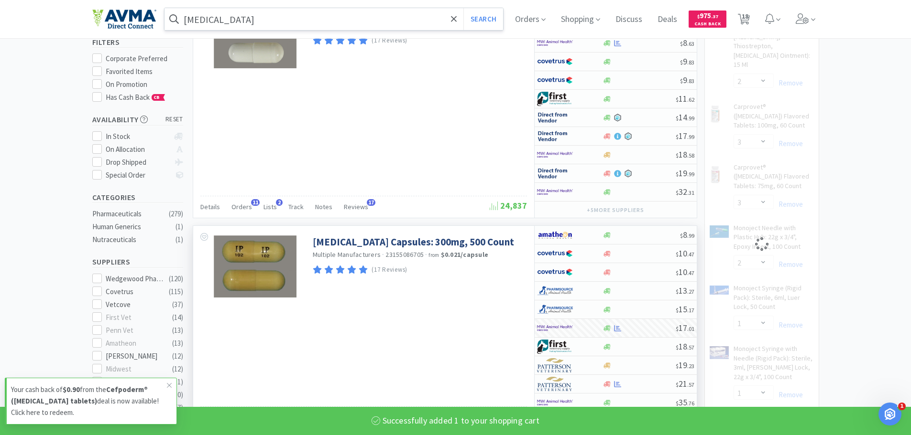
click at [274, 13] on input "gabapentin" at bounding box center [333, 19] width 339 height 22
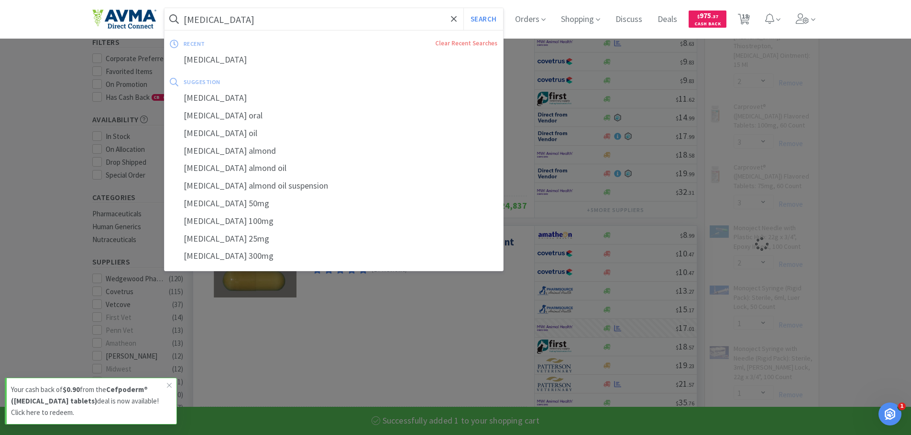
select select "1"
select select "2"
select select "1"
select select "12"
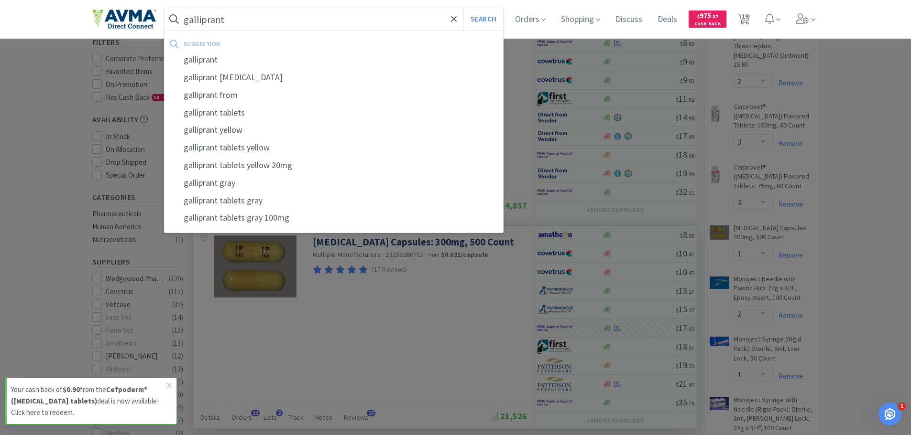
type input "galliprant"
click at [463, 8] on button "Search" at bounding box center [483, 19] width 40 height 22
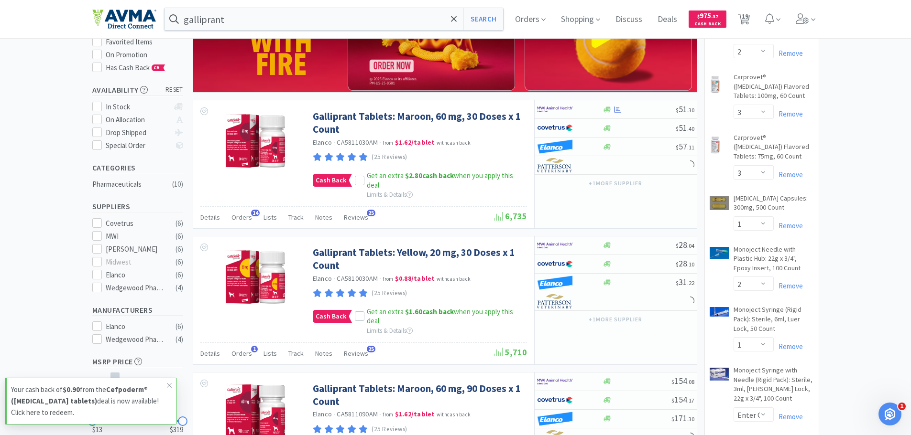
scroll to position [48, 0]
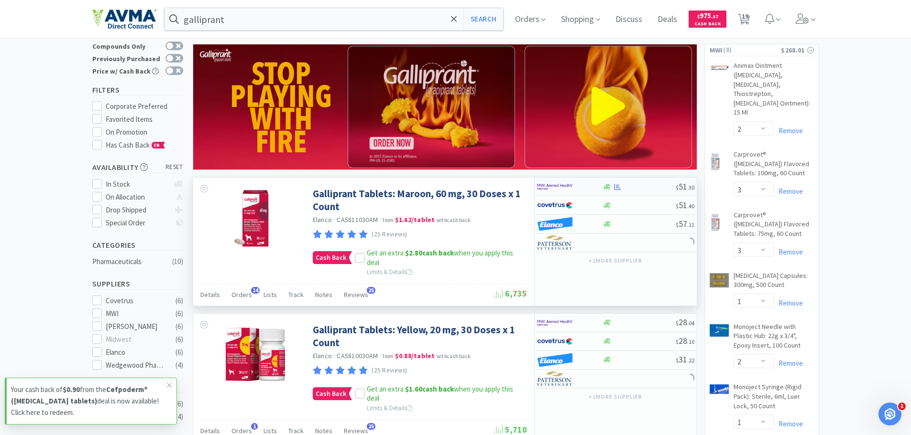
click at [573, 189] on div at bounding box center [563, 187] width 53 height 16
select select "1"
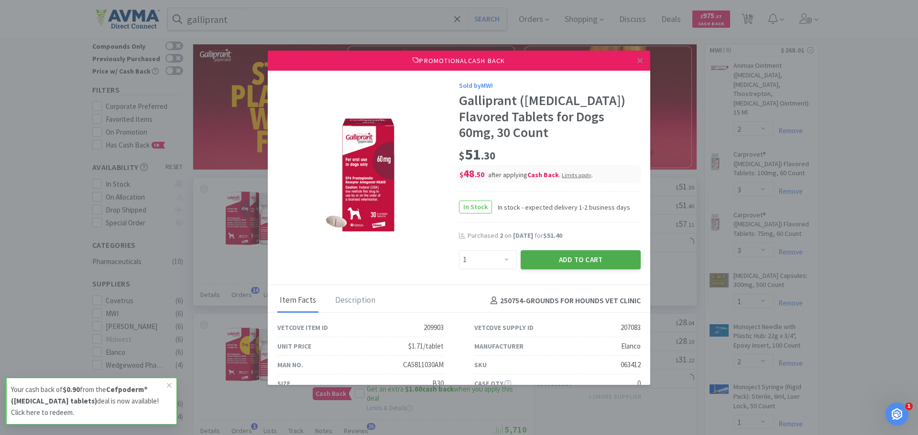
click at [553, 268] on button "Add to Cart" at bounding box center [581, 259] width 120 height 19
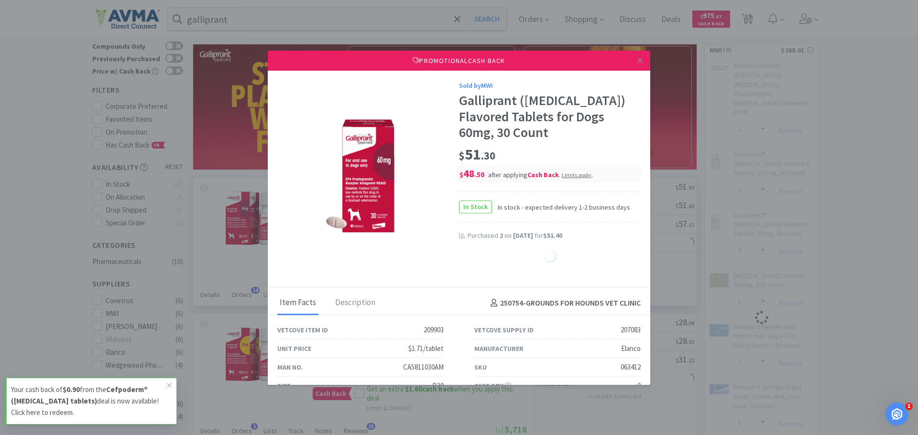
select select "1"
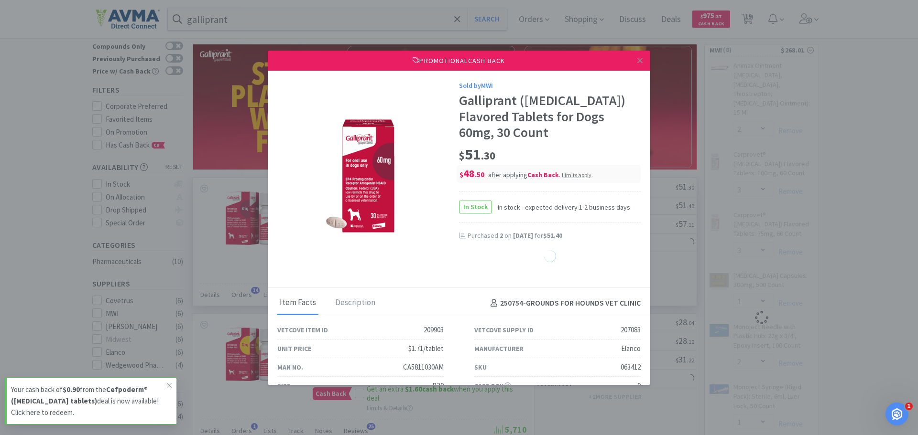
select select "1"
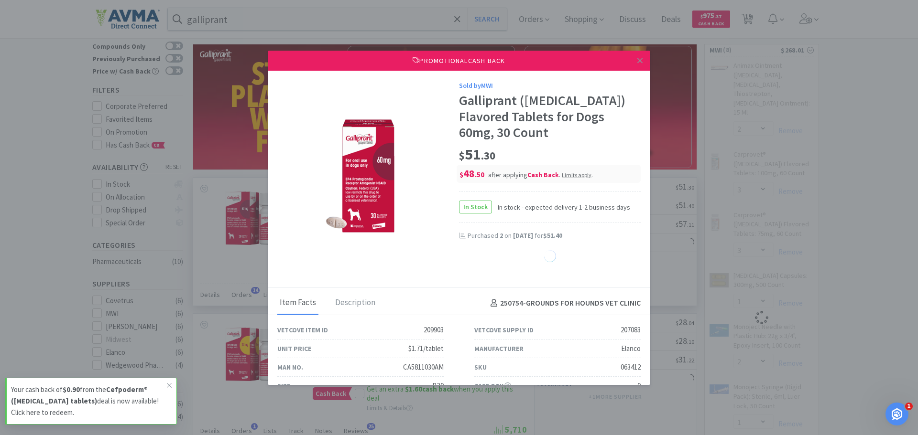
select select "1"
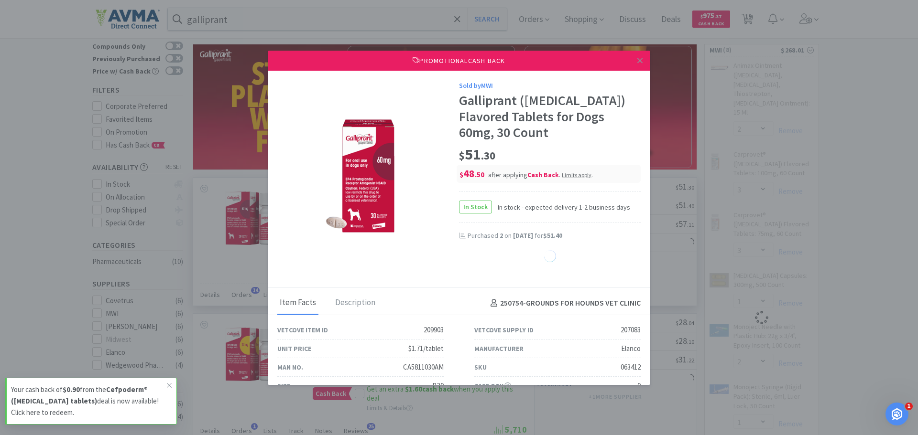
select select "1"
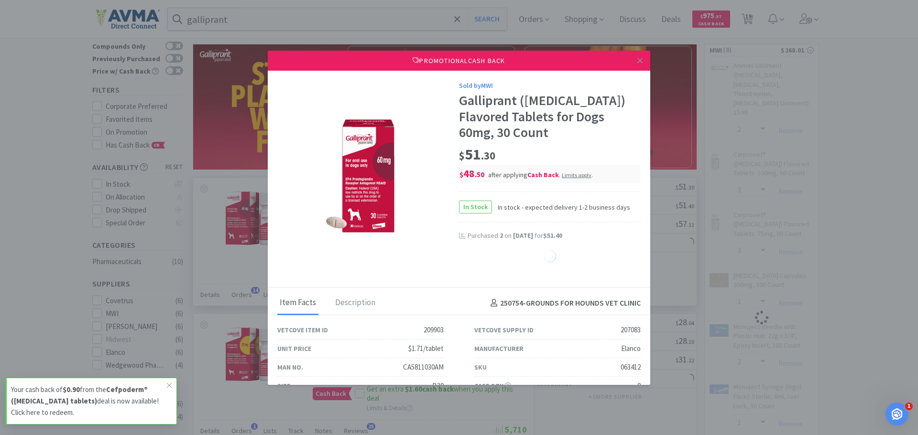
select select "1"
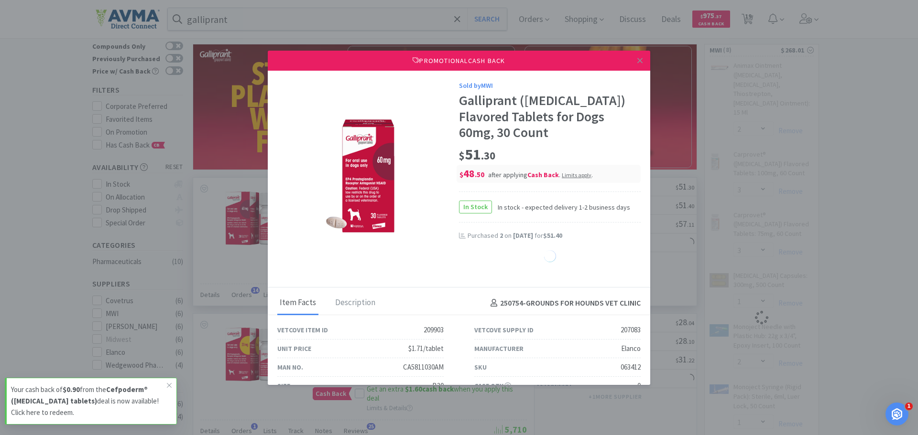
select select "1"
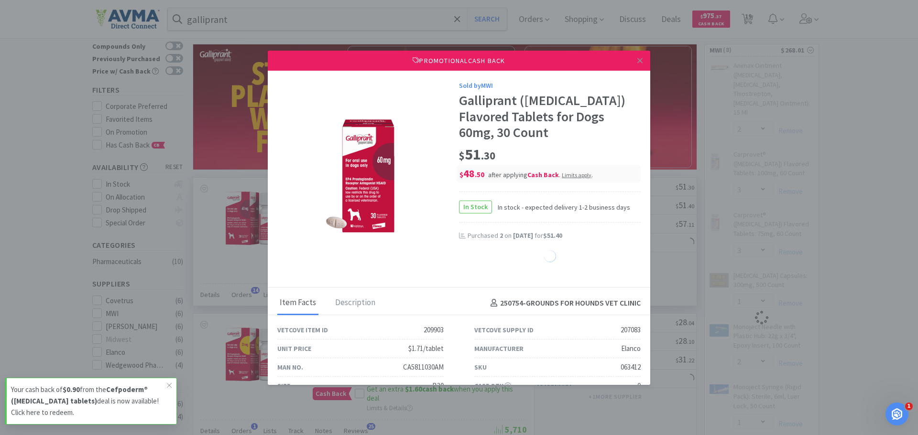
select select "1"
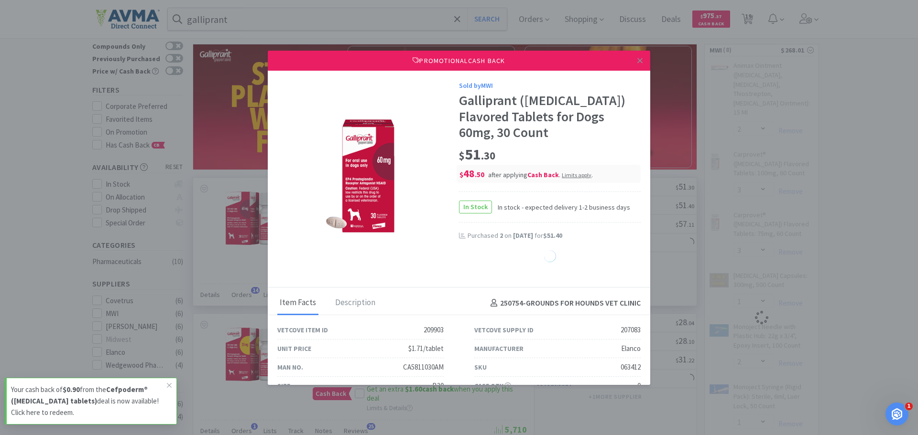
select select "1"
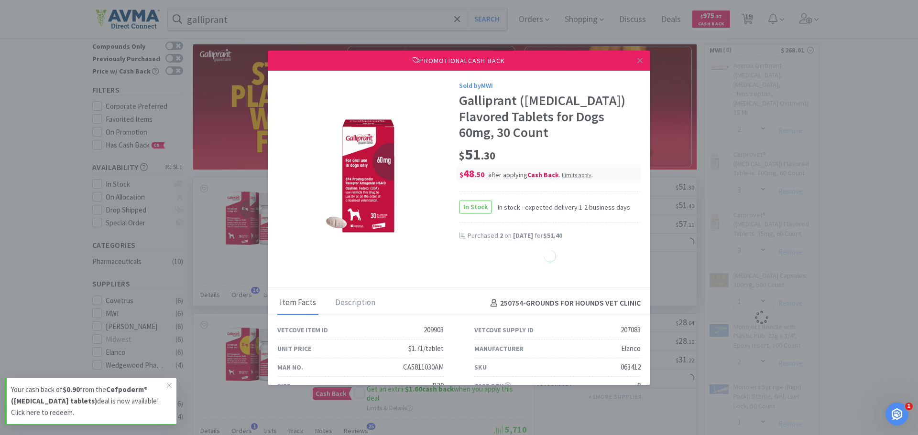
select select "1"
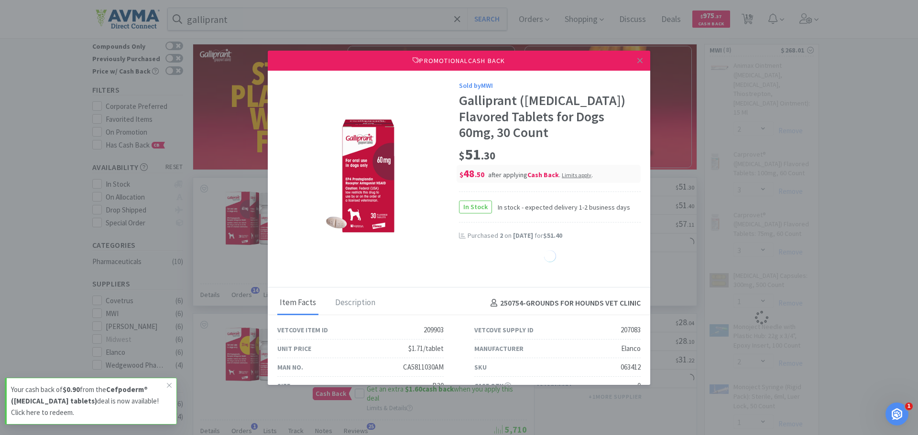
select select "1"
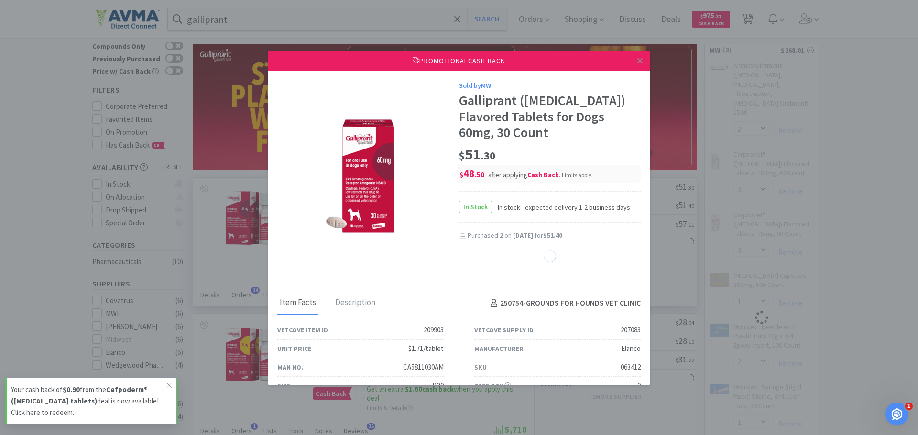
select select "1"
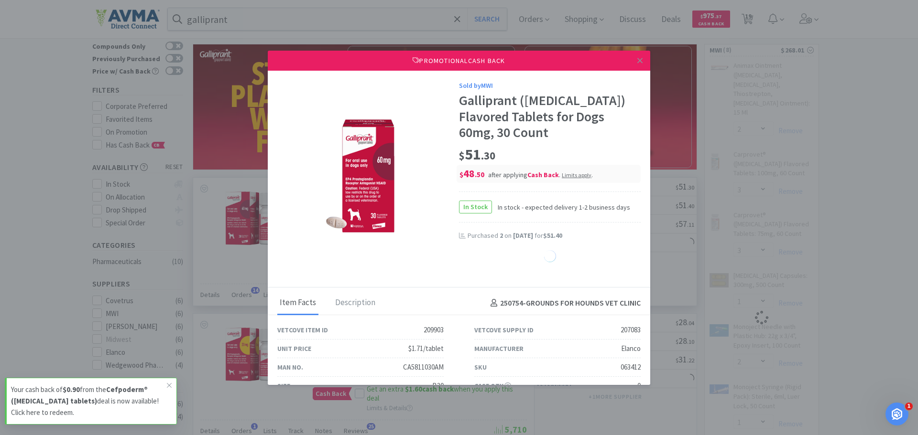
select select "1"
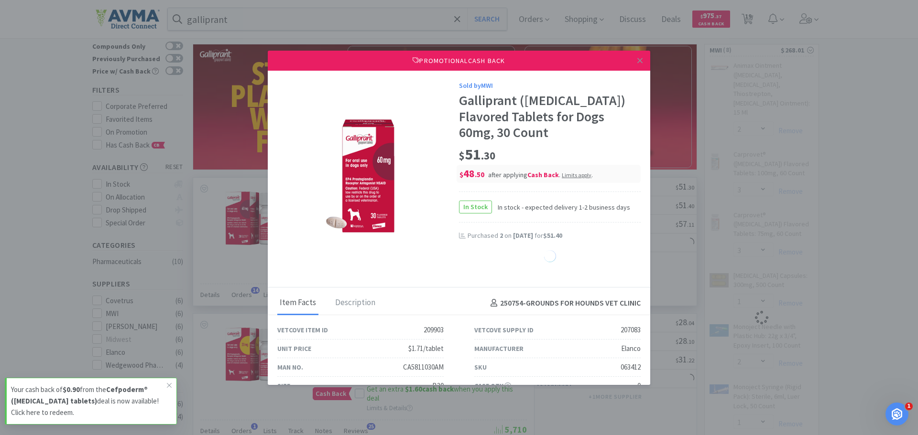
select select "1"
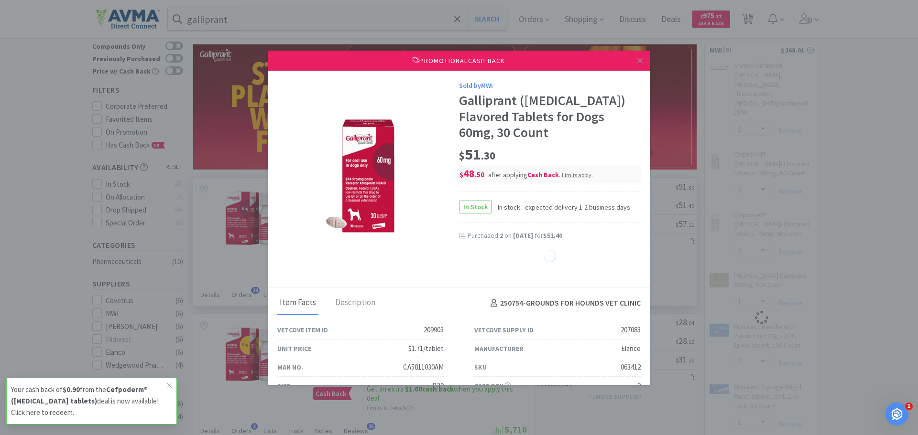
select select "1"
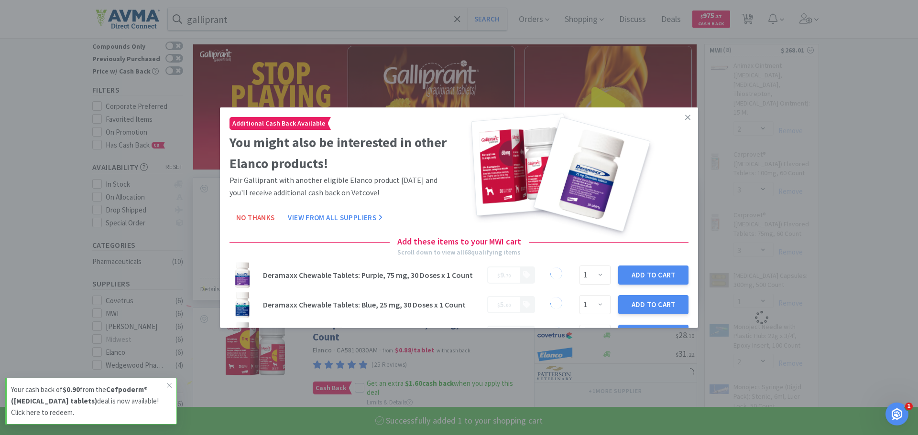
select select "1"
select select "2"
select select "1"
select select "12"
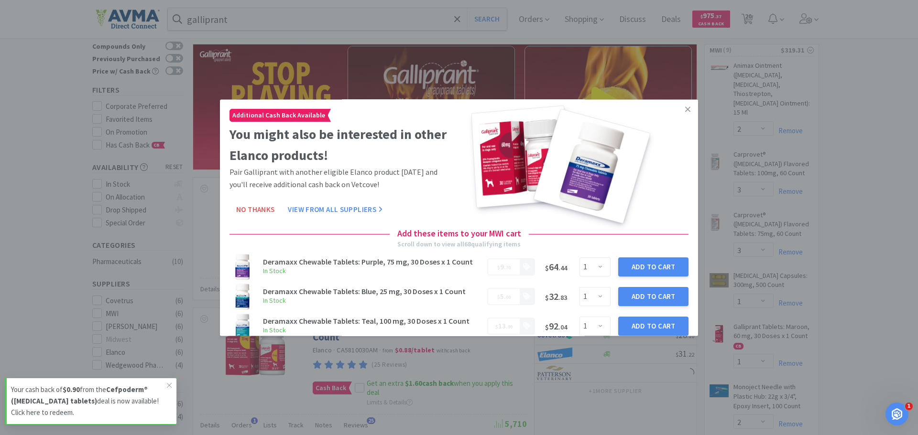
click at [685, 109] on icon at bounding box center [687, 109] width 5 height 5
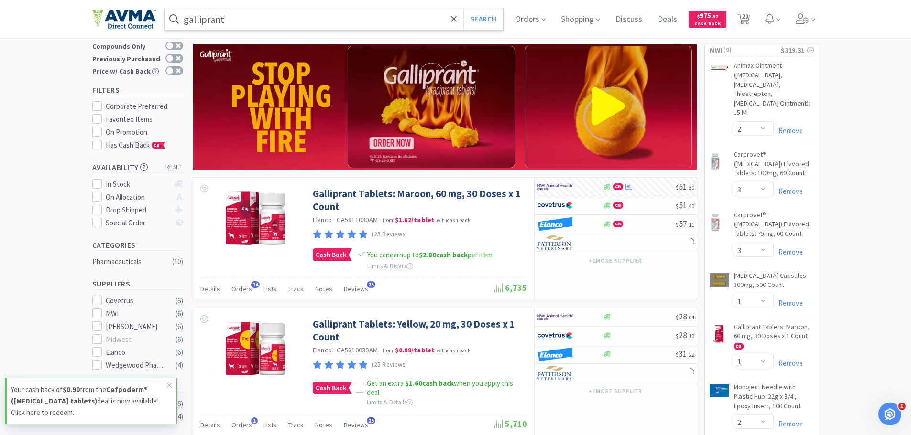
click at [284, 20] on input "galliprant" at bounding box center [333, 19] width 339 height 22
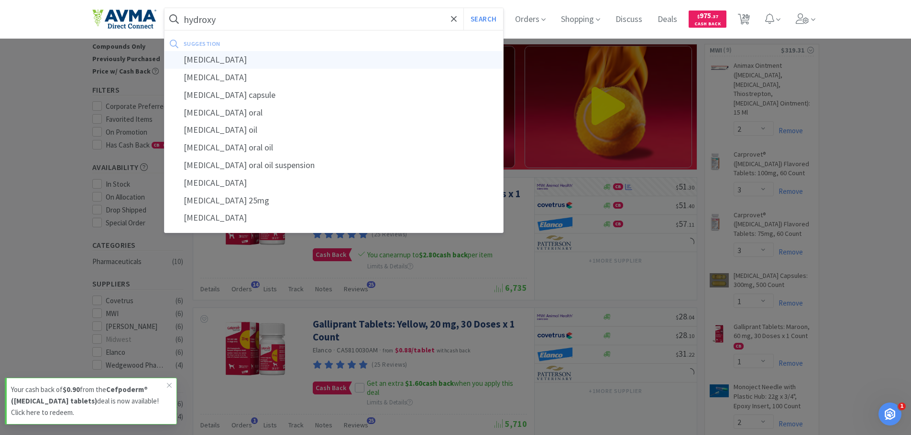
click at [230, 54] on div "hydroxyzine" at bounding box center [333, 60] width 339 height 18
type input "hydroxyzine"
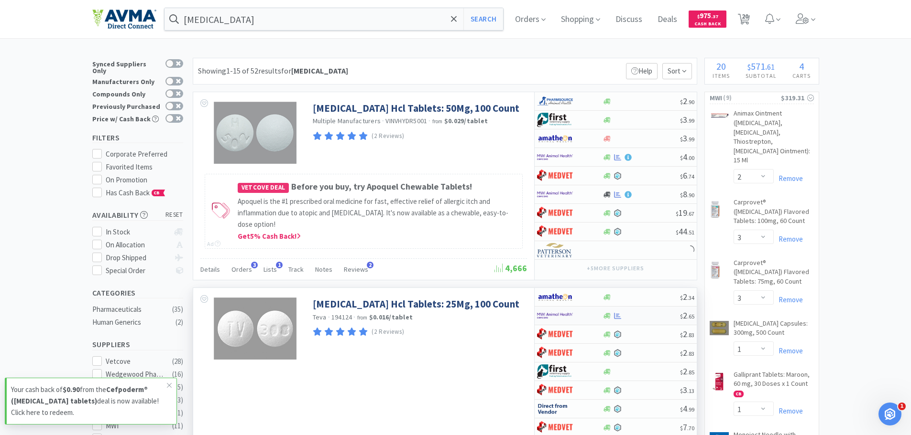
scroll to position [48, 0]
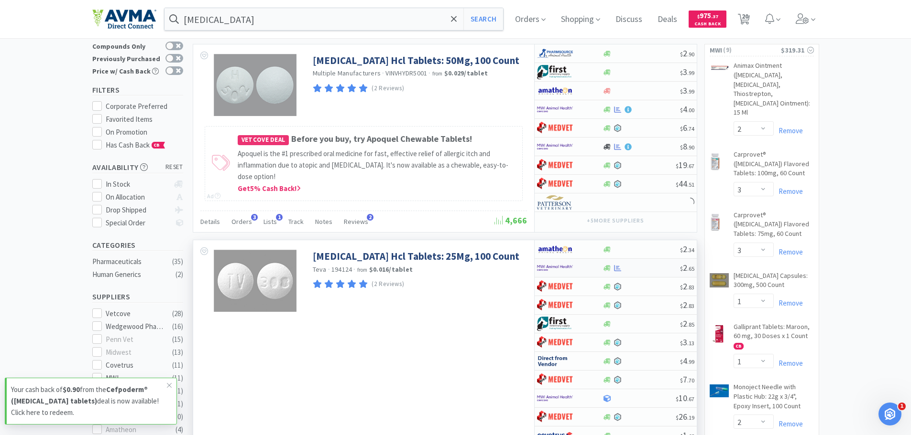
click at [600, 272] on div at bounding box center [569, 268] width 65 height 16
select select "1"
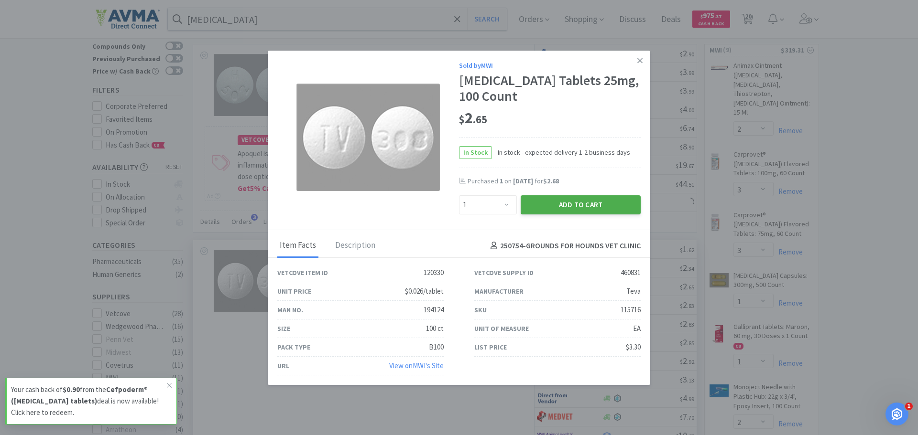
click at [573, 209] on button "Add to Cart" at bounding box center [581, 205] width 120 height 19
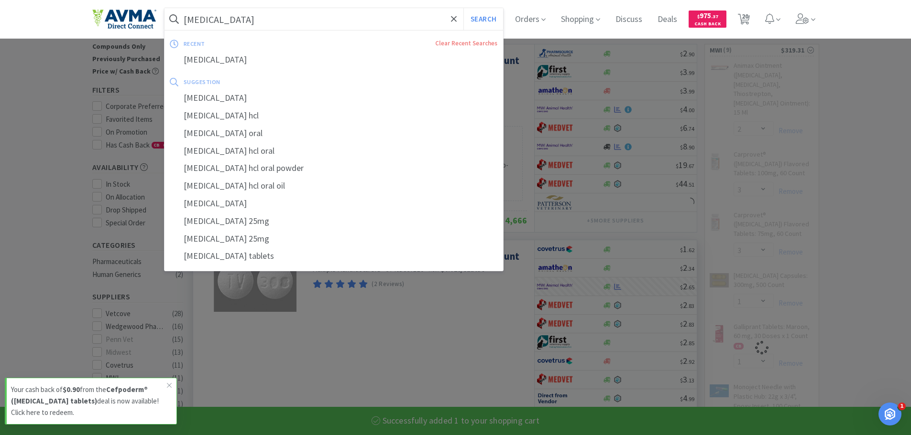
click at [276, 19] on input "hydroxyzine" at bounding box center [333, 19] width 339 height 22
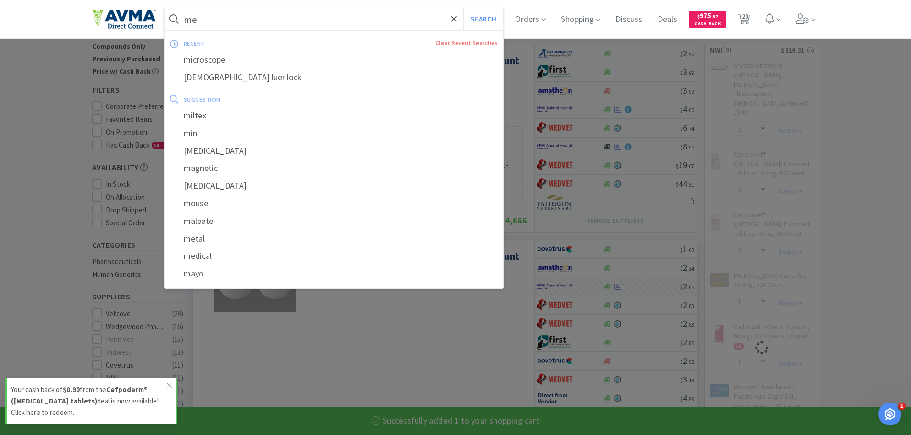
type input "mel"
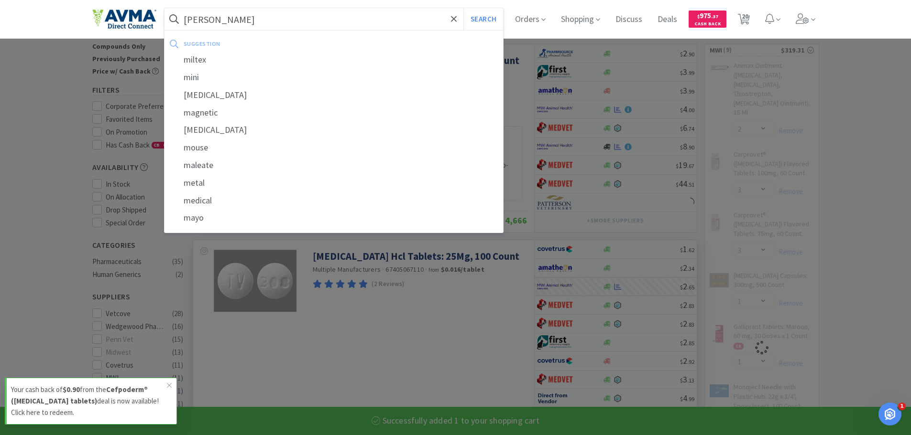
select select "1"
select select "2"
type input "melo"
select select "1"
select select "12"
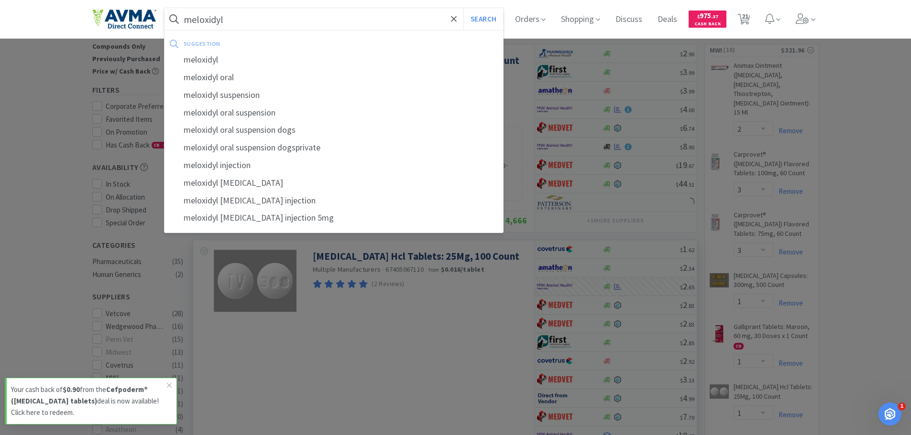
type input "meloxidyl"
click at [463, 8] on button "Search" at bounding box center [483, 19] width 40 height 22
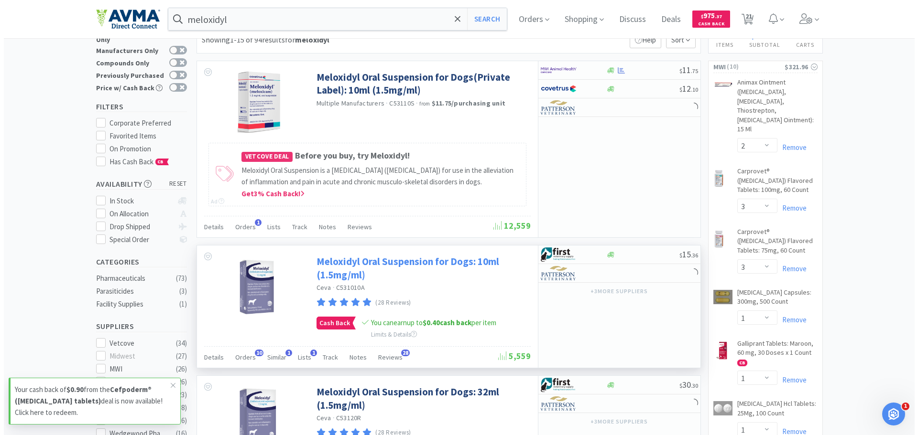
scroll to position [48, 0]
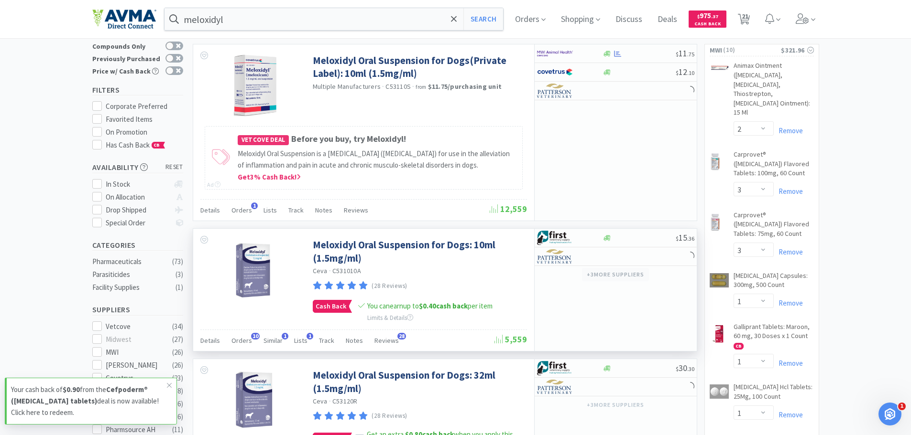
click at [617, 275] on button "+ 3 more supplier s" at bounding box center [615, 274] width 66 height 13
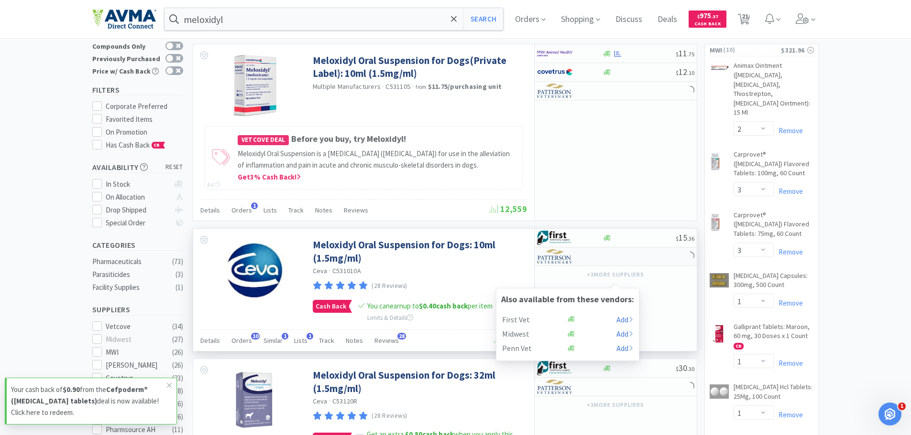
click at [554, 258] on img at bounding box center [555, 257] width 36 height 14
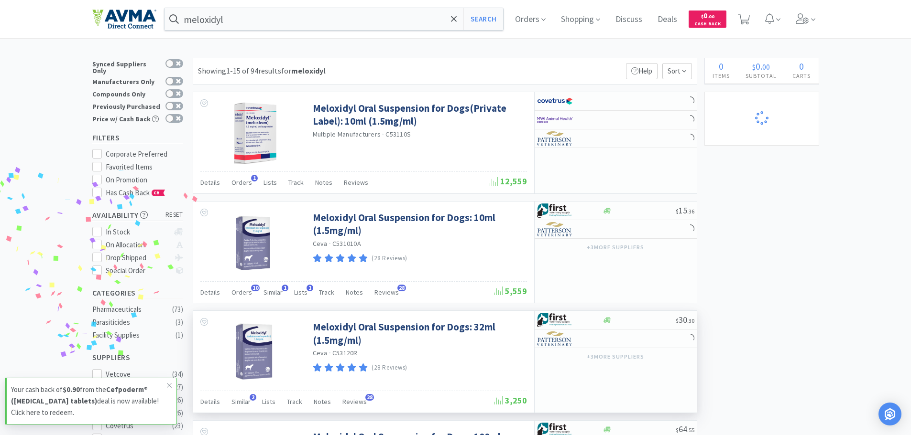
select select "2"
select select "3"
select select "1"
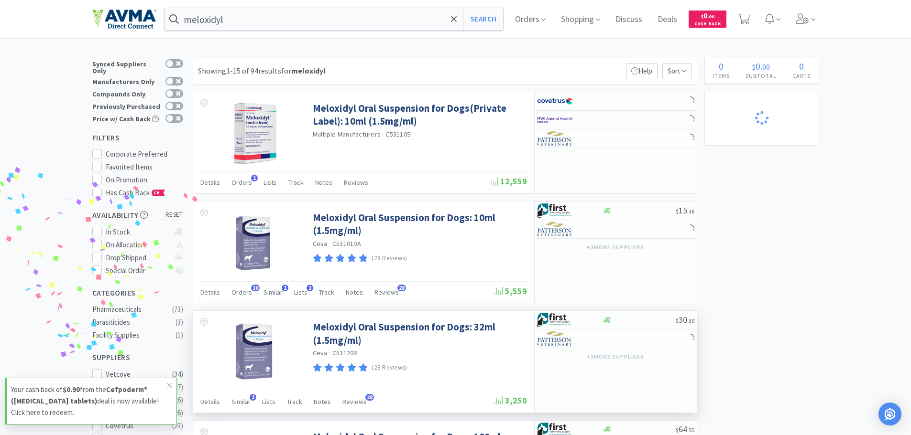
select select "1"
select select "2"
select select "1"
select select "12"
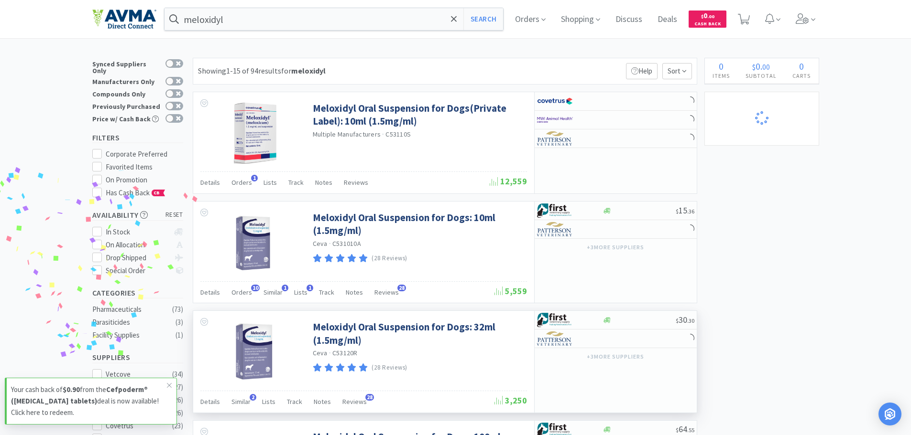
select select "4"
select select "15"
select select "1"
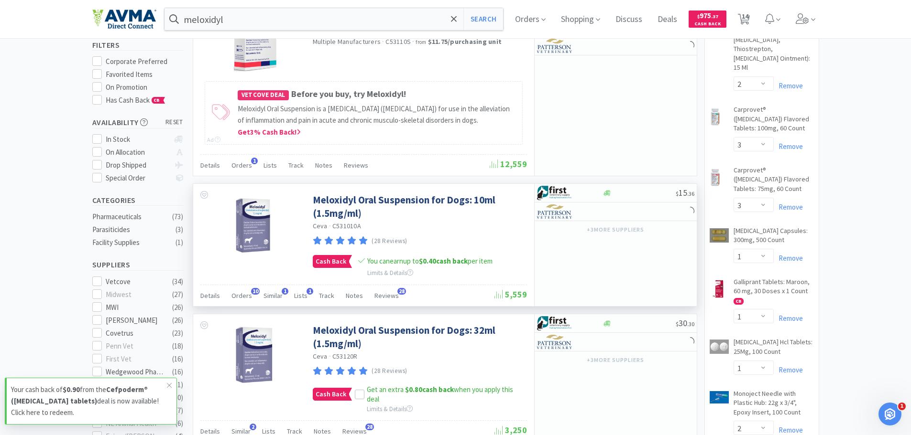
scroll to position [96, 0]
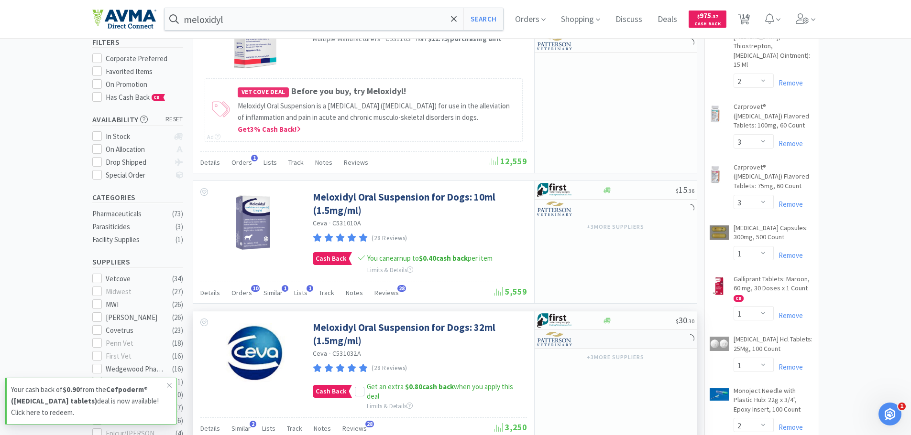
select select "1"
select select "50"
select select "1"
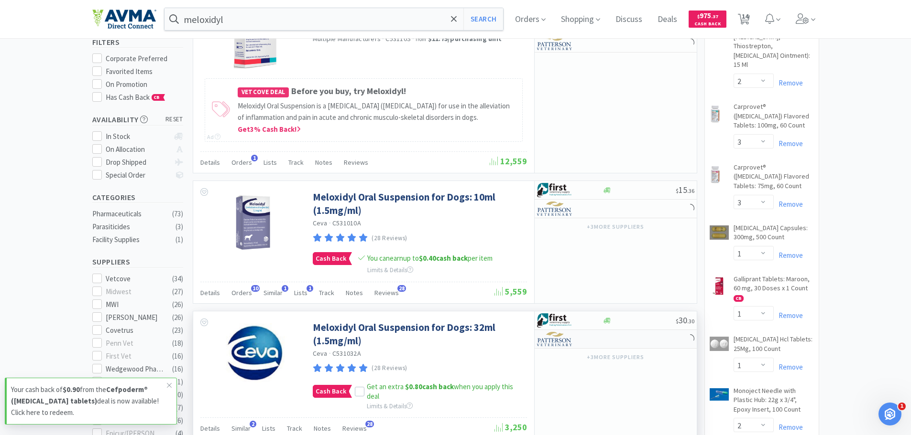
select select "1"
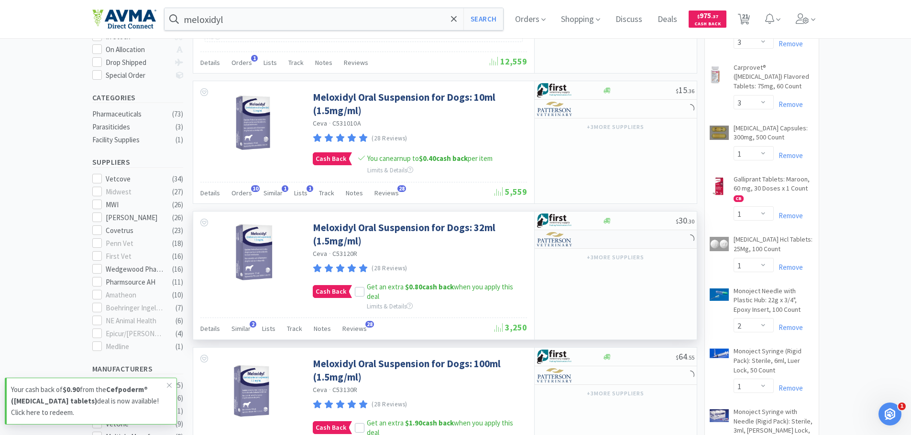
scroll to position [191, 0]
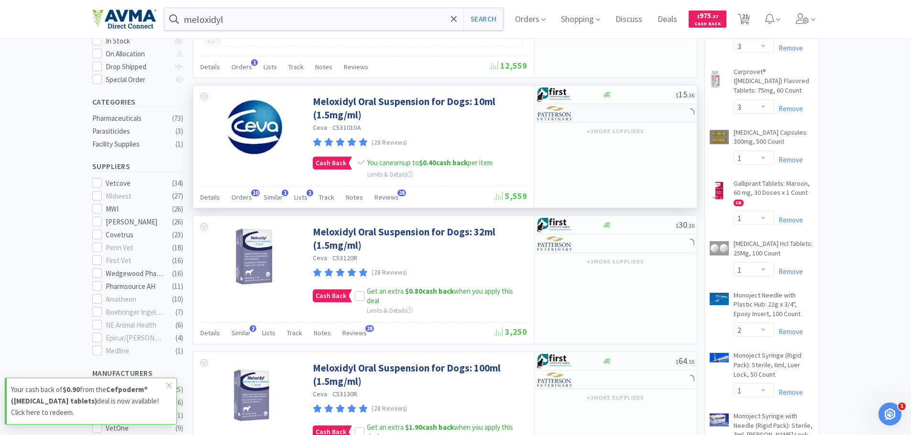
click at [569, 106] on div at bounding box center [563, 113] width 53 height 16
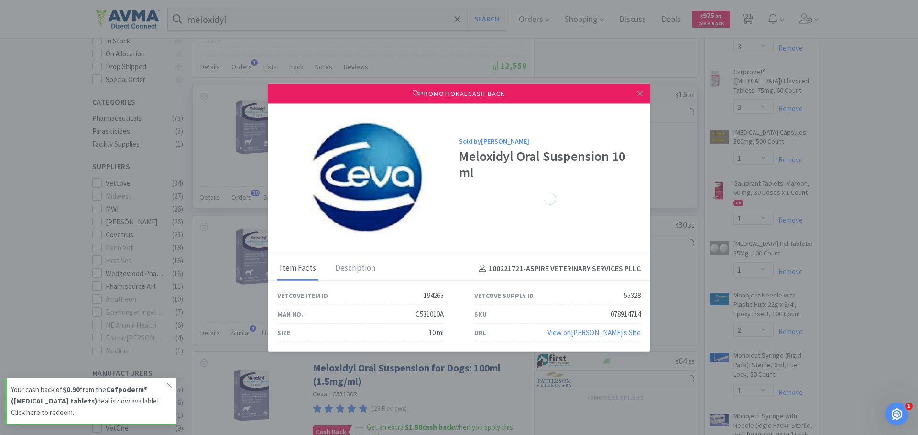
click at [641, 93] on icon at bounding box center [639, 93] width 5 height 9
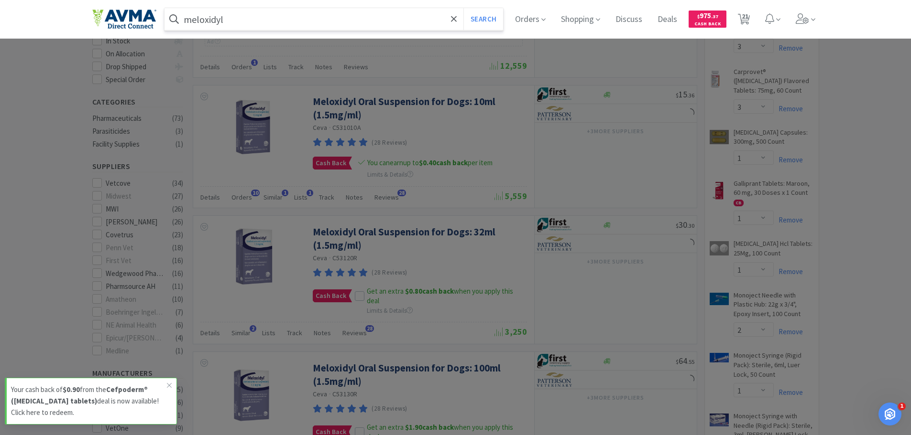
click at [271, 16] on input "meloxidyl" at bounding box center [333, 19] width 339 height 22
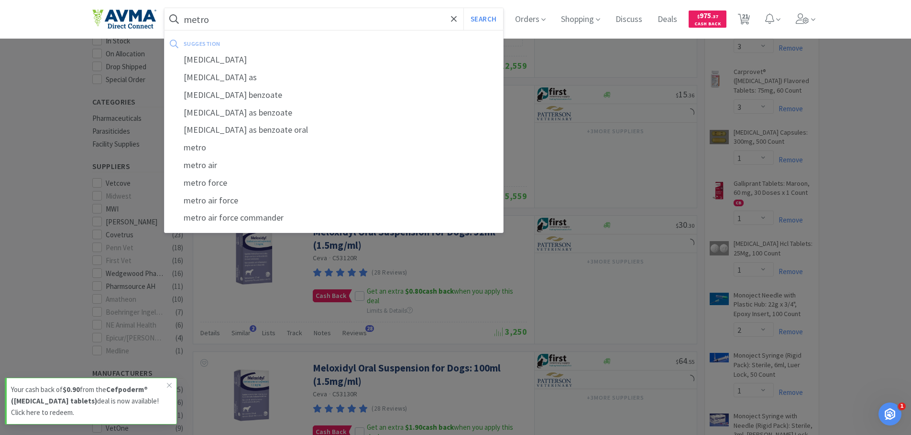
click at [261, 58] on div "metronidazole" at bounding box center [333, 60] width 339 height 18
type input "metronidazole"
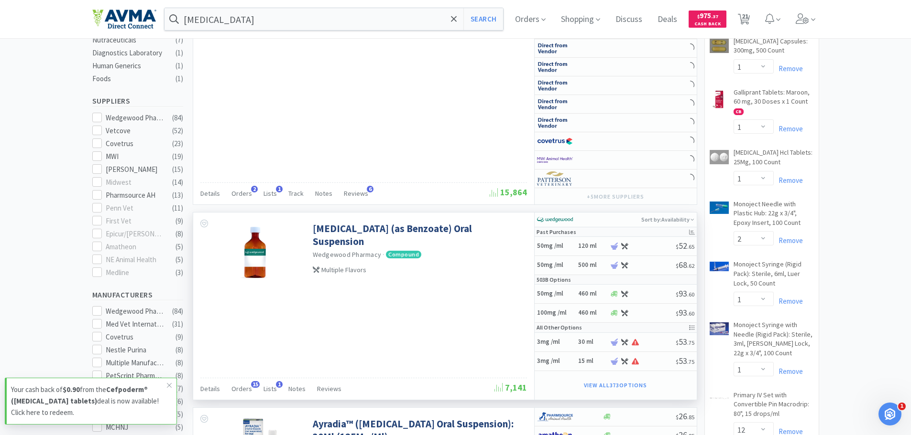
scroll to position [287, 0]
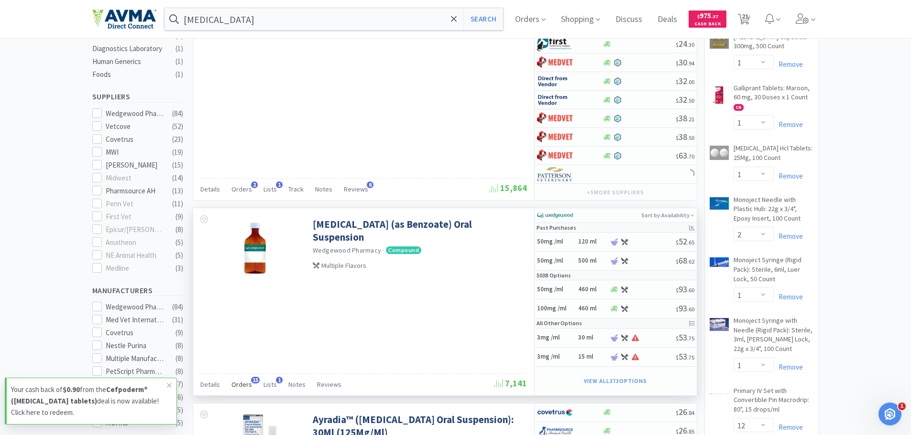
click at [238, 385] on span "Orders" at bounding box center [241, 385] width 21 height 9
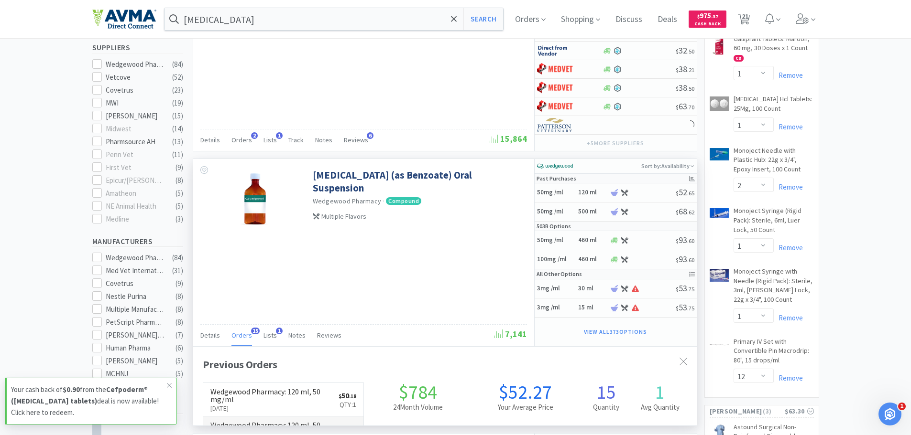
scroll to position [430, 0]
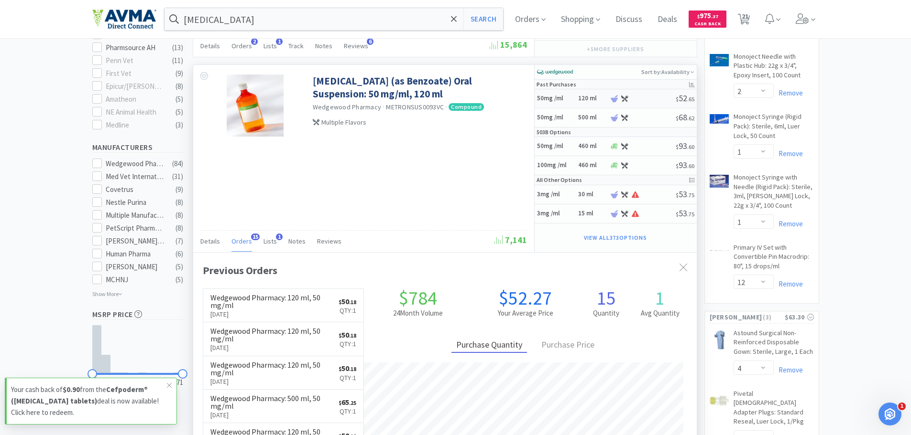
click at [587, 100] on h6 "120 ml" at bounding box center [592, 99] width 29 height 8
select select "1"
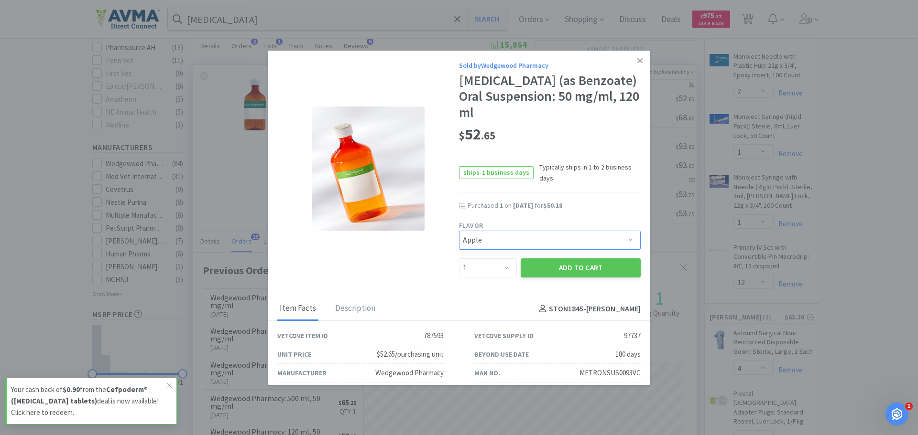
click at [618, 239] on select "Pick a Flavor Apple Apple-Molasses Apple/Marshmallow Banana Banana/Marshmallow …" at bounding box center [550, 240] width 182 height 19
click at [398, 272] on div "Sold by Wedgewood Pharmacy Metronidazole (as Benzoate) Oral Suspension: 50 mg/m…" at bounding box center [459, 172] width 382 height 243
click at [637, 61] on icon at bounding box center [639, 60] width 5 height 5
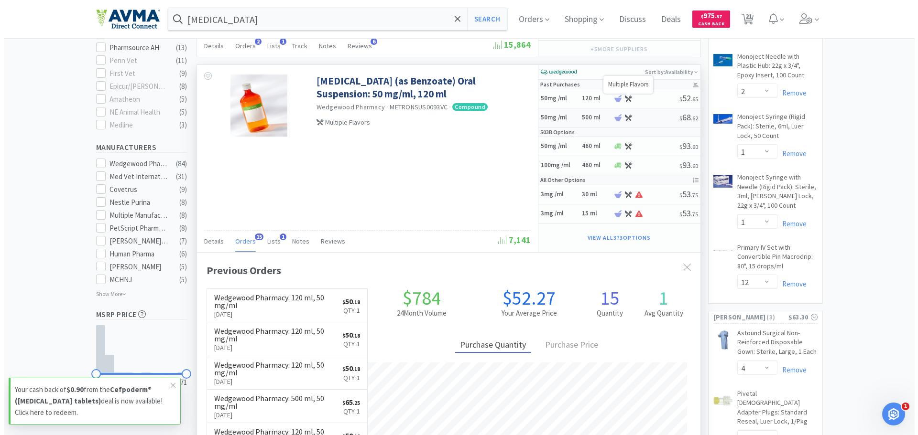
scroll to position [256, 503]
click at [578, 96] on h6 "120 ml" at bounding box center [592, 99] width 29 height 8
select select "1"
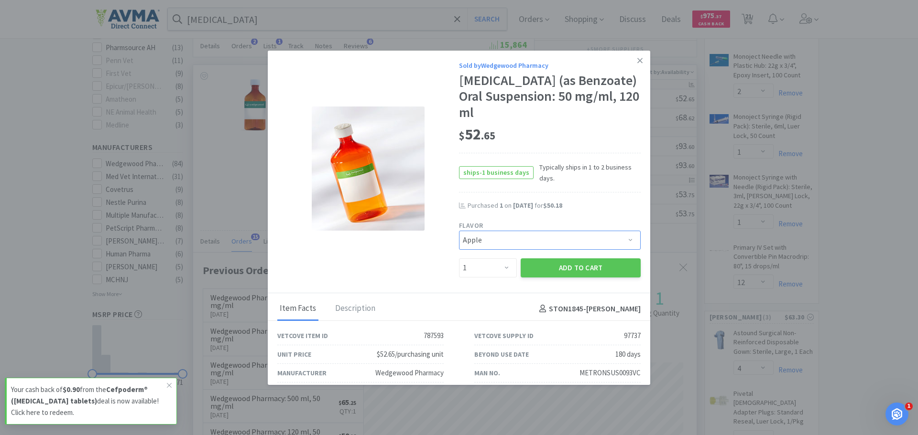
click at [508, 241] on select "Pick a Flavor Apple Apple-Molasses Apple/Marshmallow Banana Banana/Marshmallow …" at bounding box center [550, 240] width 182 height 19
select select "22"
click at [459, 231] on select "Pick a Flavor Apple Apple-Molasses Apple/Marshmallow Banana Banana/Marshmallow …" at bounding box center [550, 240] width 182 height 19
click at [556, 273] on button "Add to Cart" at bounding box center [581, 268] width 120 height 19
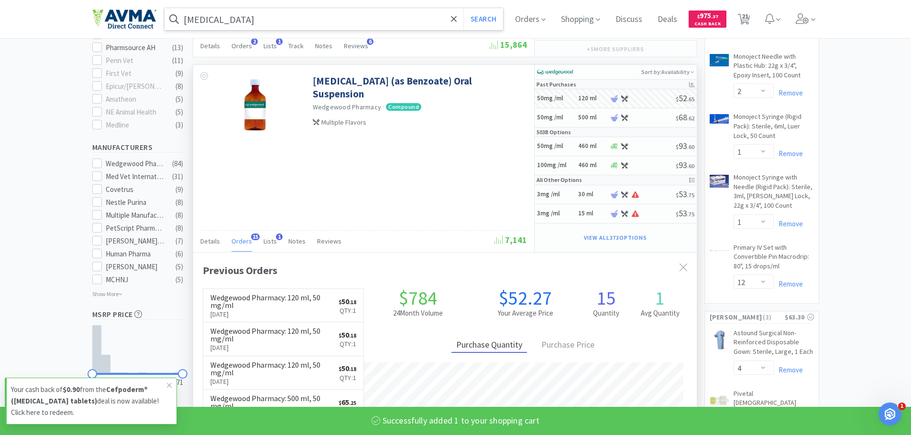
click at [274, 22] on input "metronidazole" at bounding box center [333, 19] width 339 height 22
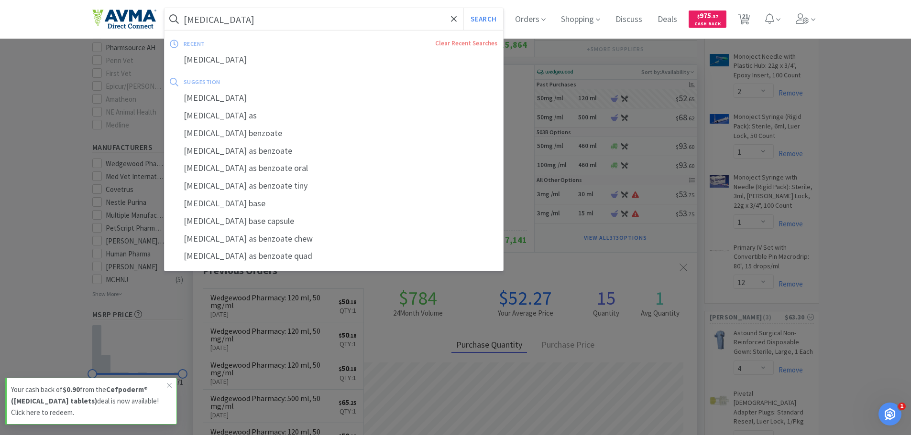
select select "1"
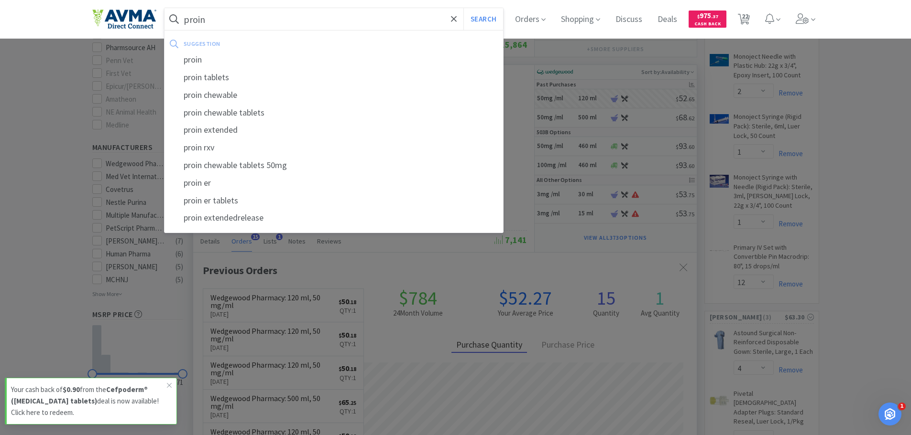
type input "proin"
click at [463, 8] on button "Search" at bounding box center [483, 19] width 40 height 22
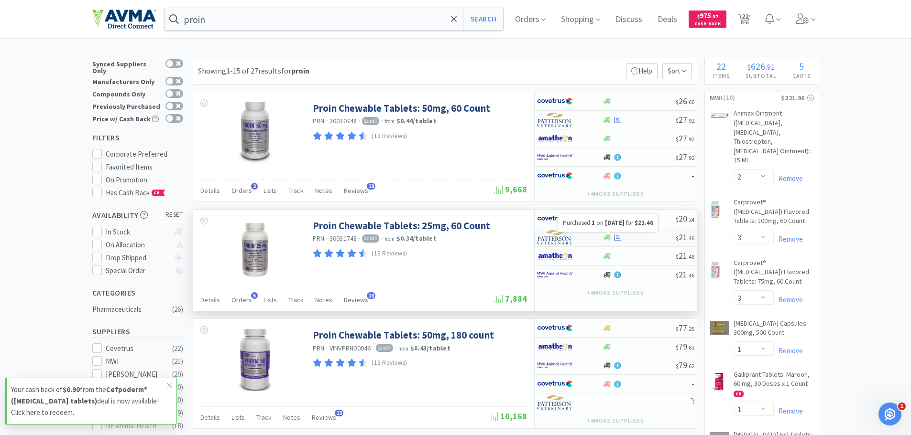
click at [619, 241] on icon at bounding box center [617, 237] width 7 height 7
select select "1"
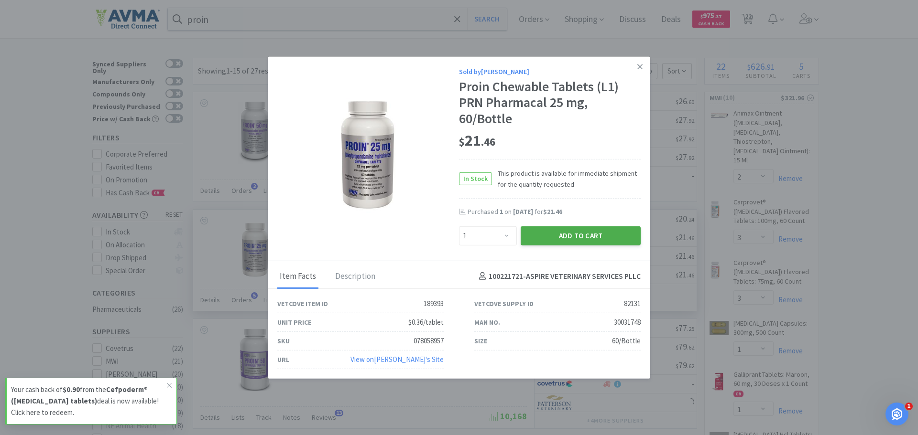
click at [565, 240] on button "Add to Cart" at bounding box center [581, 235] width 120 height 19
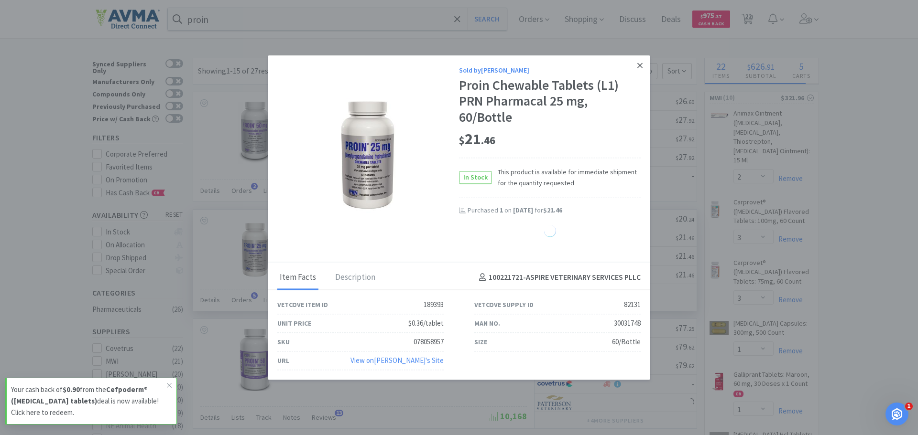
click at [642, 68] on icon at bounding box center [639, 65] width 5 height 9
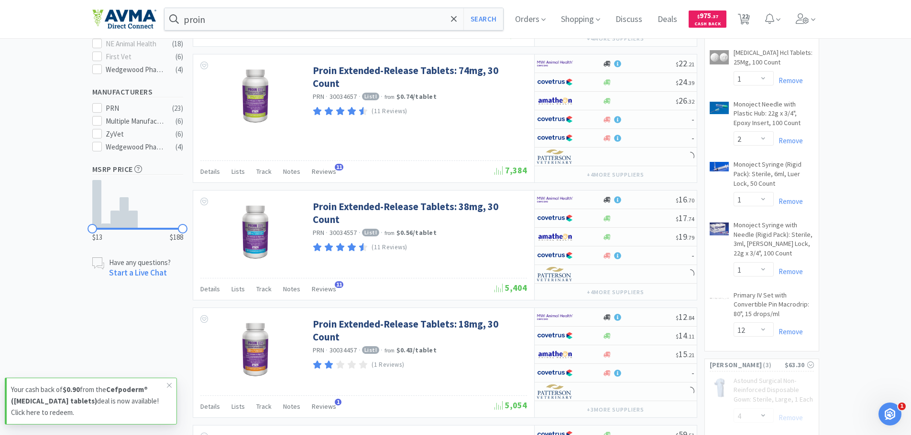
scroll to position [96, 0]
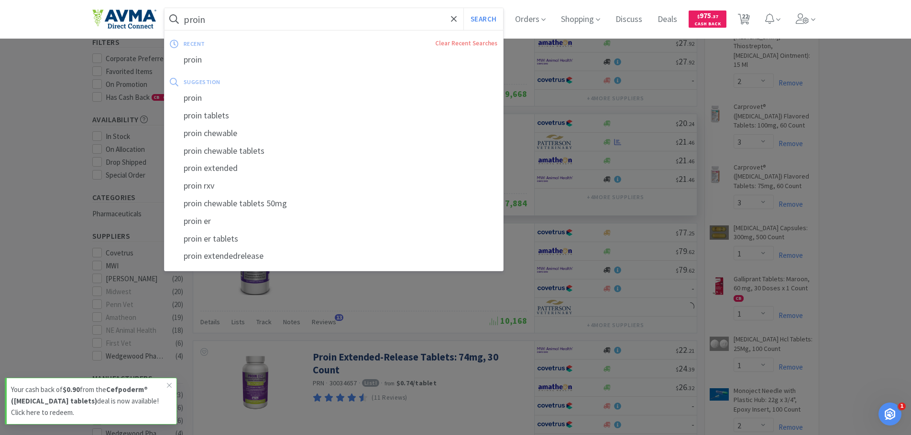
click at [217, 17] on input "proin" at bounding box center [333, 19] width 339 height 22
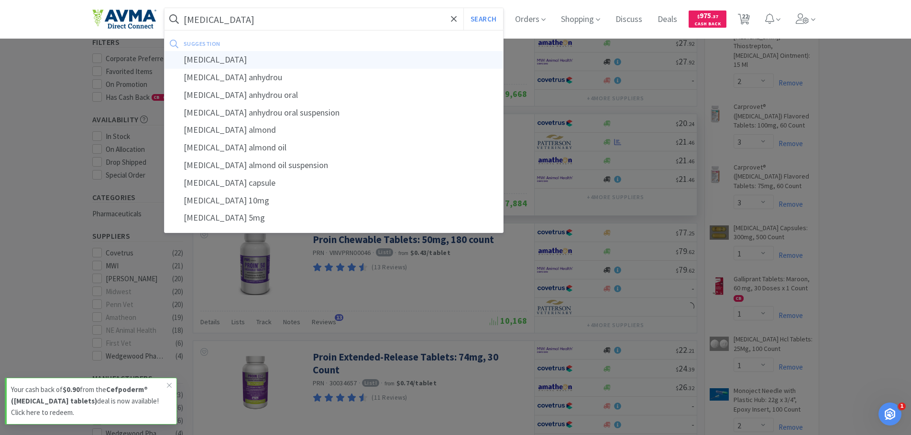
type input "prednisone"
click at [463, 8] on button "Search" at bounding box center [483, 19] width 40 height 22
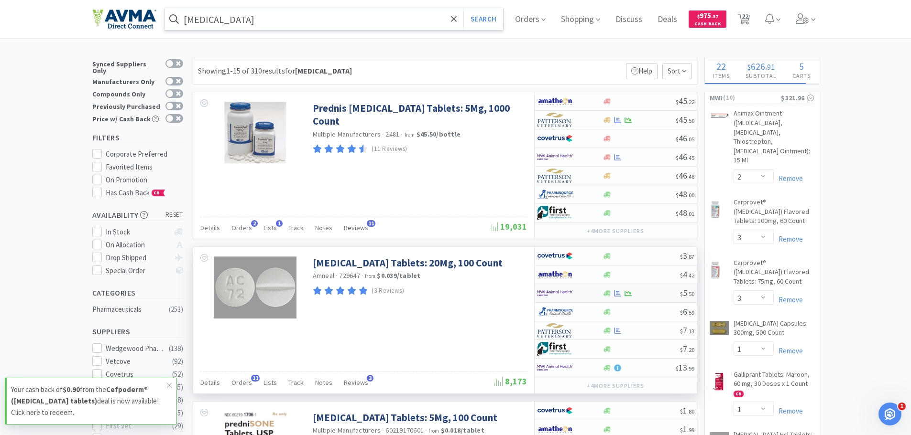
click at [581, 292] on div at bounding box center [563, 293] width 53 height 16
select select "1"
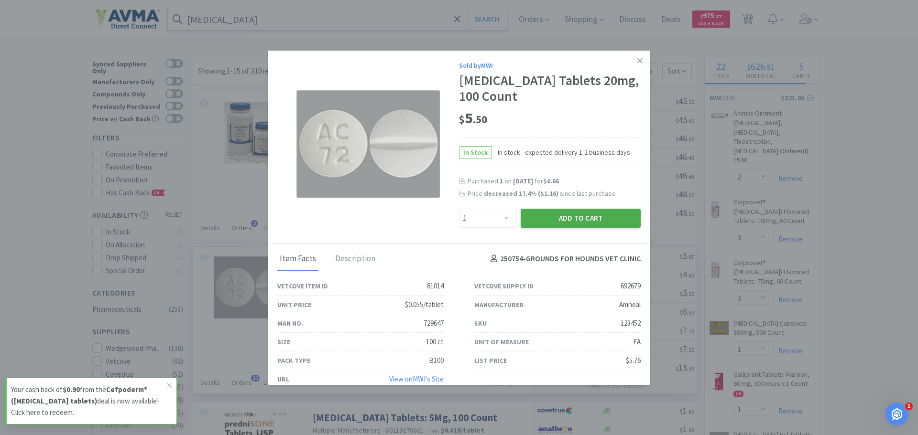
click at [553, 216] on button "Add to Cart" at bounding box center [581, 218] width 120 height 19
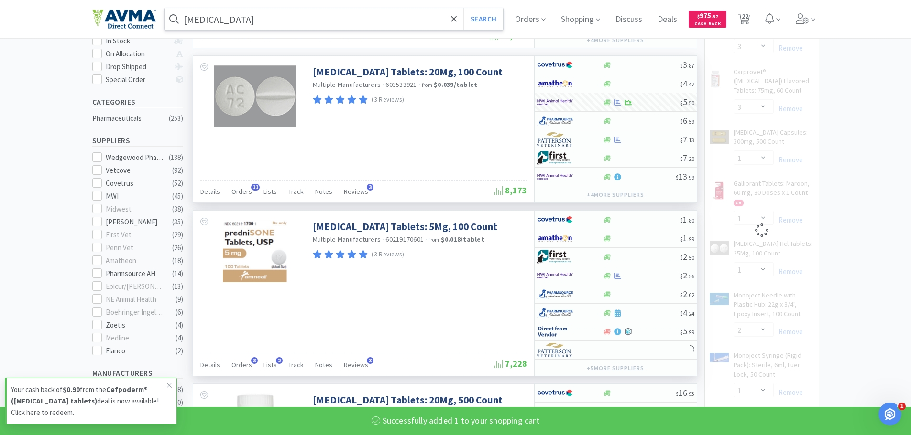
scroll to position [239, 0]
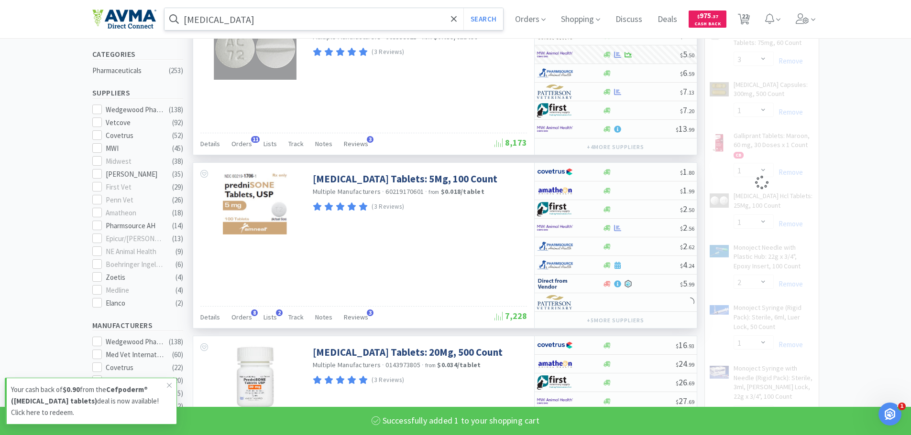
select select "1"
select select "12"
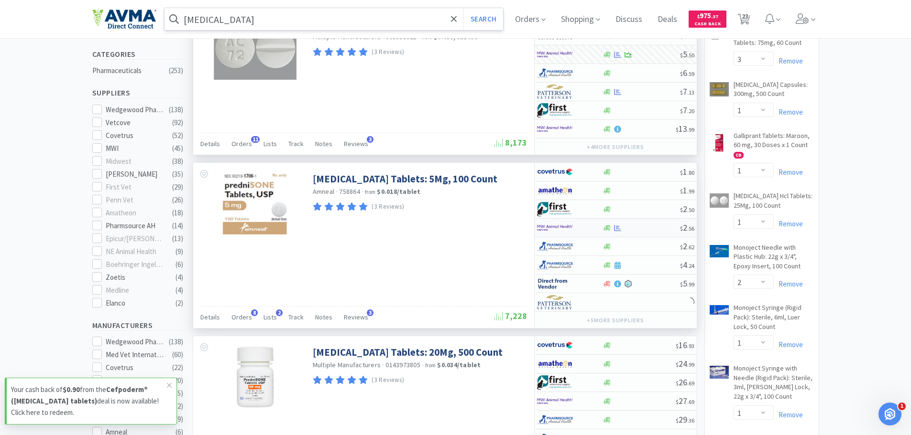
click at [572, 228] on img at bounding box center [555, 228] width 36 height 14
select select "1"
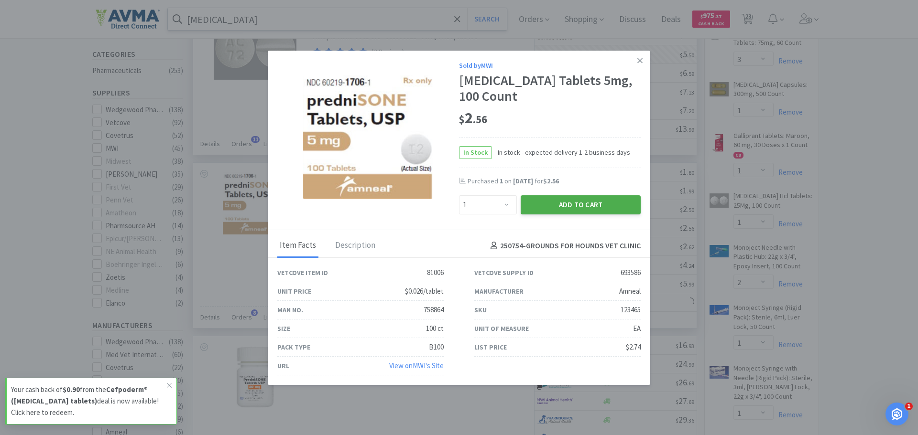
click at [557, 204] on button "Add to Cart" at bounding box center [581, 205] width 120 height 19
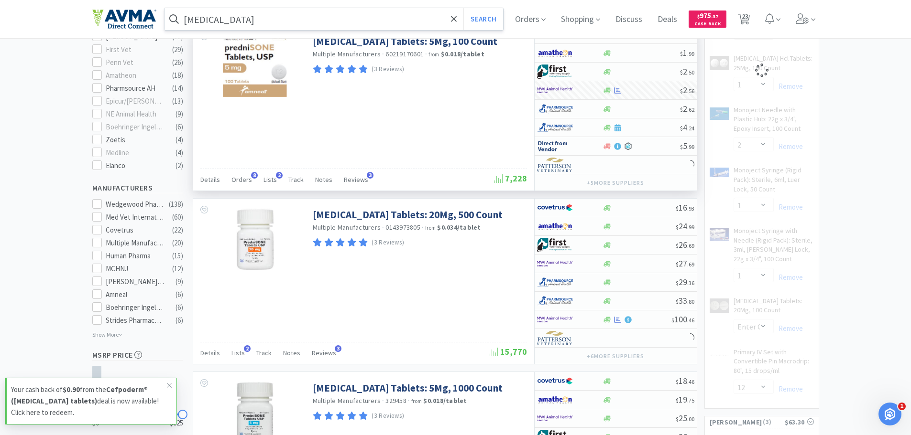
scroll to position [382, 0]
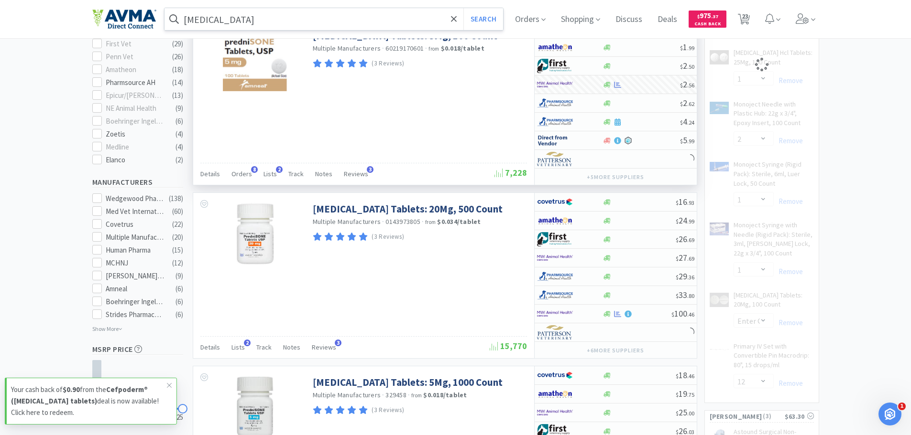
select select "1"
select select "12"
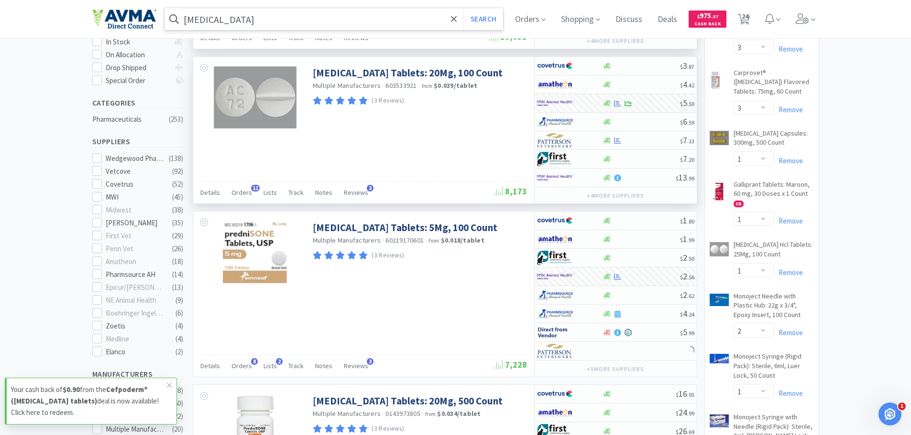
scroll to position [48, 0]
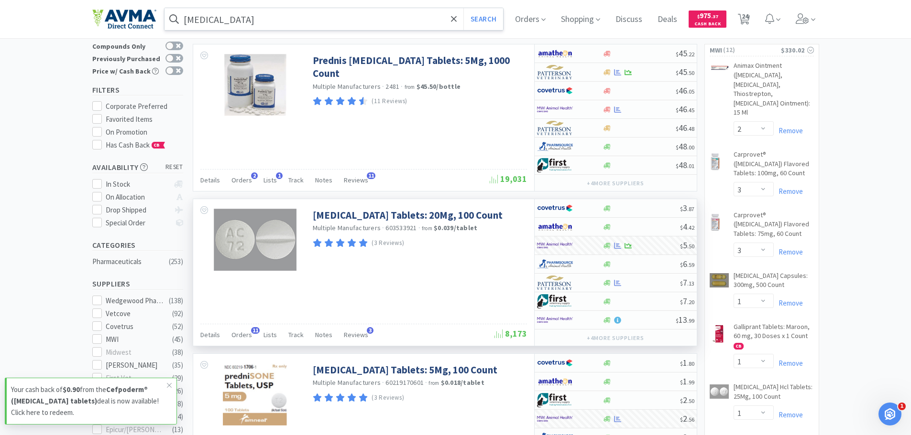
click at [275, 15] on input "prednisone" at bounding box center [333, 19] width 339 height 22
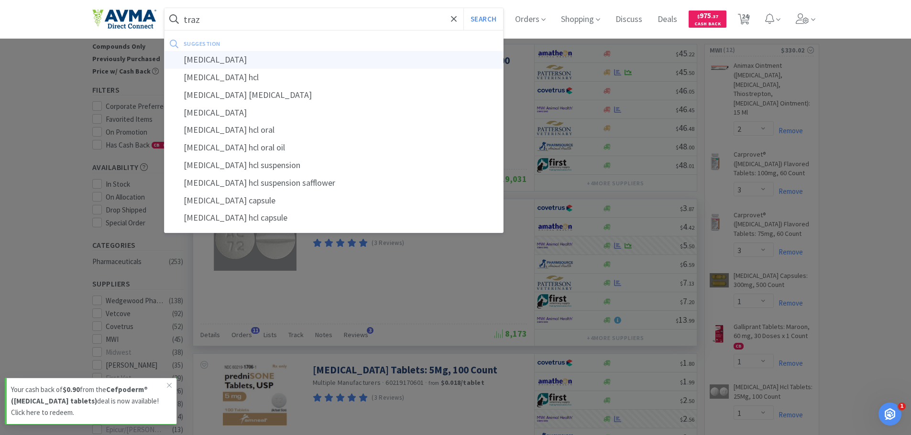
click at [270, 61] on div "trazodone" at bounding box center [333, 60] width 339 height 18
type input "trazodone"
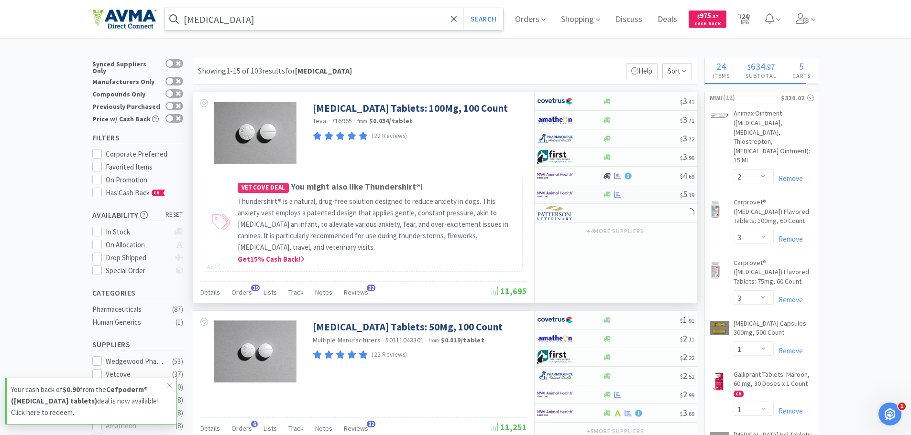
click at [570, 191] on img at bounding box center [555, 194] width 36 height 14
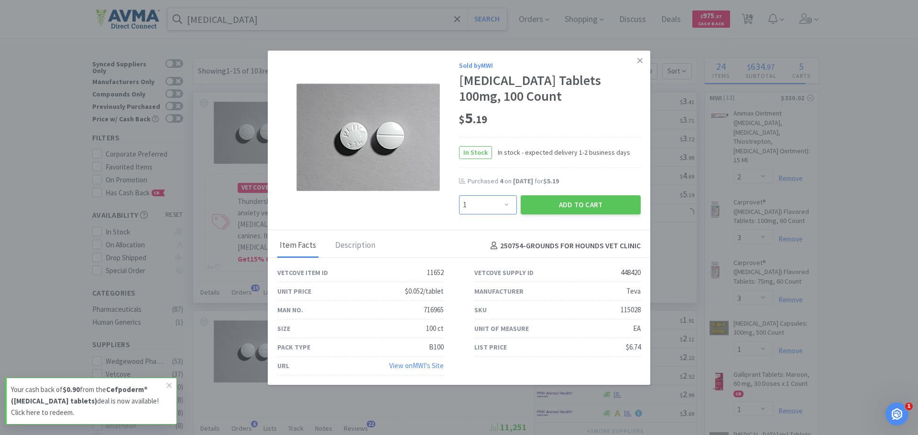
click at [500, 204] on select "Enter Quantity 1 2 3 4 5 6 7 8 9 10 11 12 13 14 15 16 17 18 19 20 Enter Quantity" at bounding box center [488, 205] width 58 height 19
select select "2"
click at [459, 196] on select "Enter Quantity 1 2 3 4 5 6 7 8 9 10 11 12 13 14 15 16 17 18 19 20 Enter Quantity" at bounding box center [488, 205] width 58 height 19
click at [566, 206] on button "Add to Cart" at bounding box center [581, 205] width 120 height 19
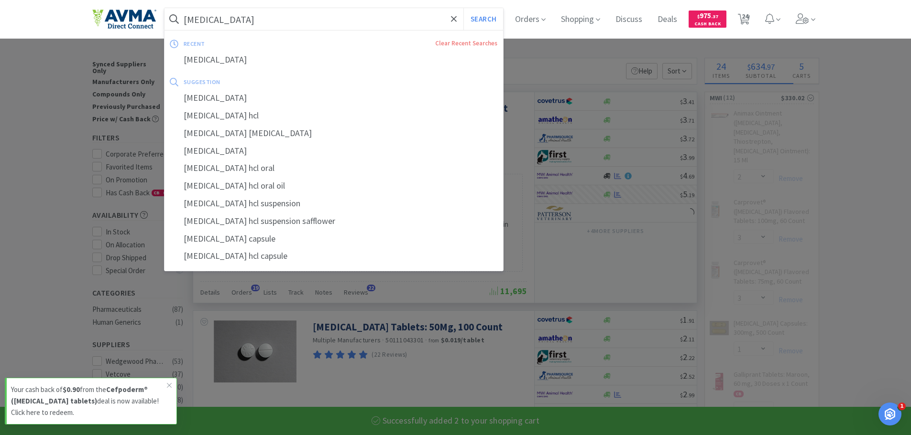
click at [415, 22] on input "trazodone" at bounding box center [333, 19] width 339 height 22
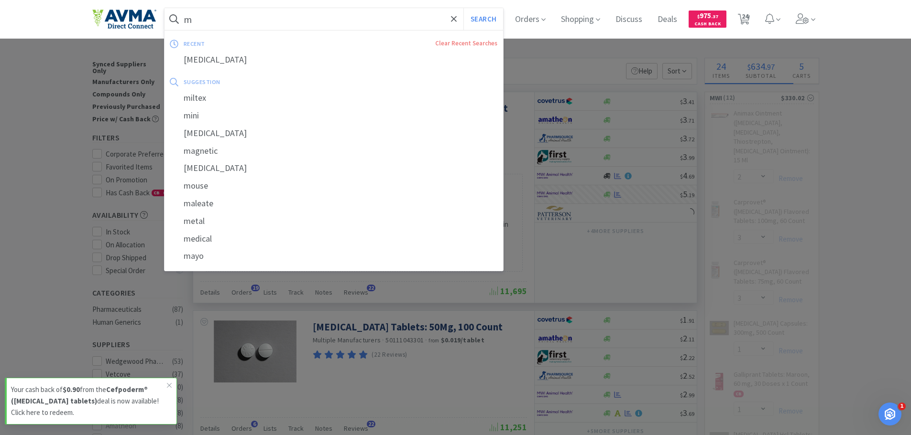
type input "mo"
select select "2"
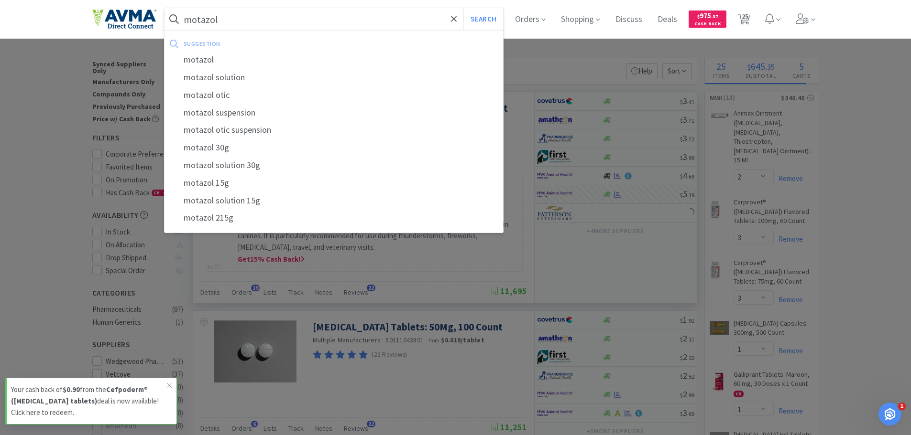
type input "motazol"
click at [463, 8] on button "Search" at bounding box center [483, 19] width 40 height 22
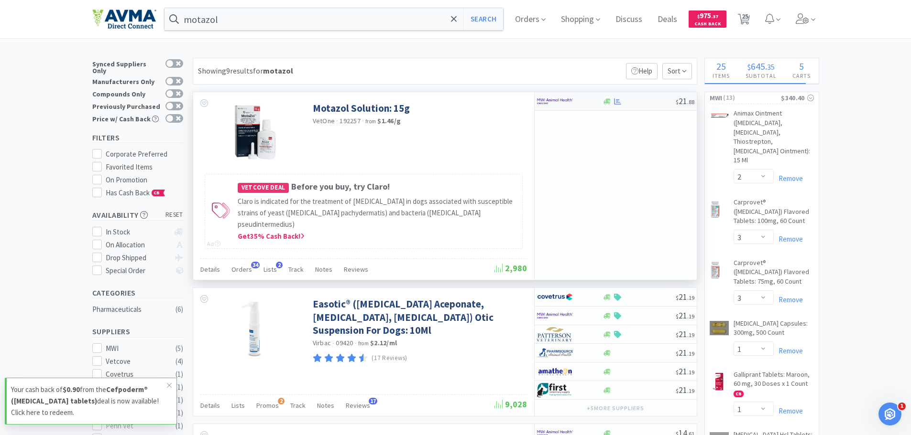
click at [559, 105] on img at bounding box center [555, 101] width 36 height 14
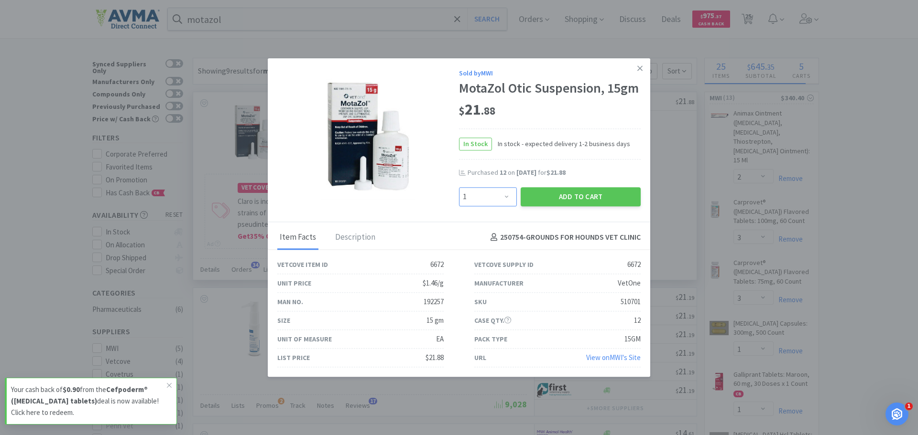
click at [509, 196] on select "Enter Quantity 1 2 3 4 5 6 7 8 9 10 11 12 13 14 15 16 17 18 19 20 Enter Quantity" at bounding box center [488, 196] width 58 height 19
select select "2"
click at [459, 187] on select "Enter Quantity 1 2 3 4 5 6 7 8 9 10 11 12 13 14 15 16 17 18 19 20 Enter Quantity" at bounding box center [488, 196] width 58 height 19
click at [565, 196] on button "Add to Cart" at bounding box center [581, 196] width 120 height 19
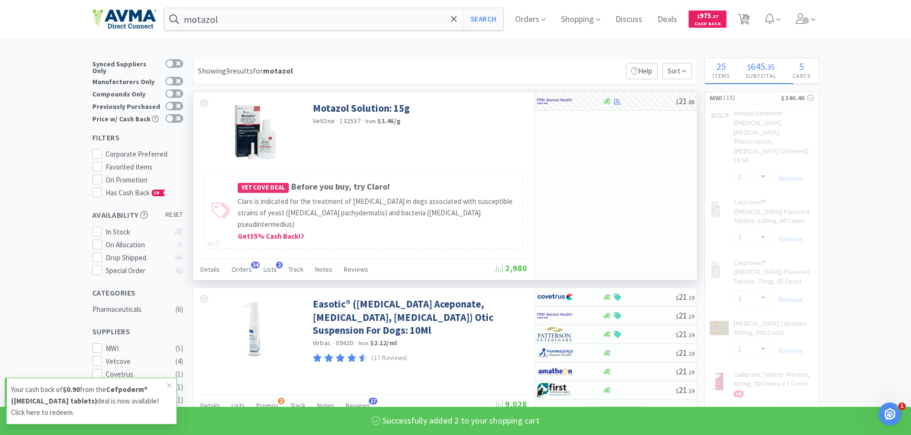
select select "2"
select select "12"
select select "1"
select select "2"
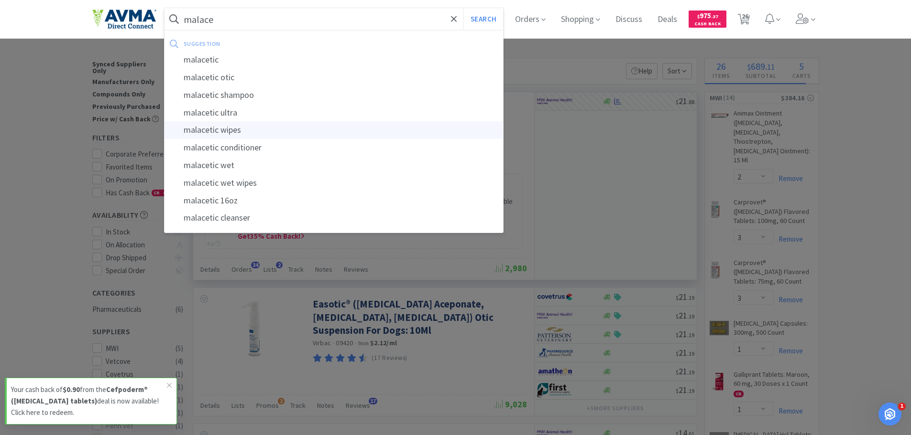
type input "malacetic wipes"
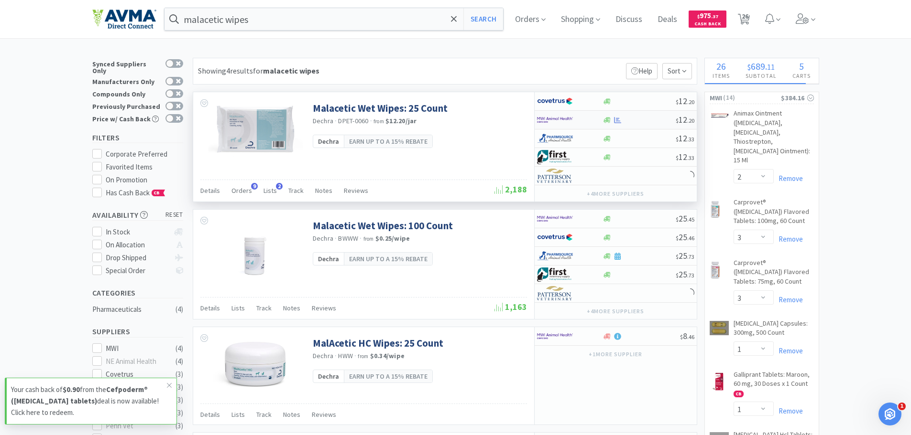
click at [556, 115] on img at bounding box center [555, 120] width 36 height 14
select select "1"
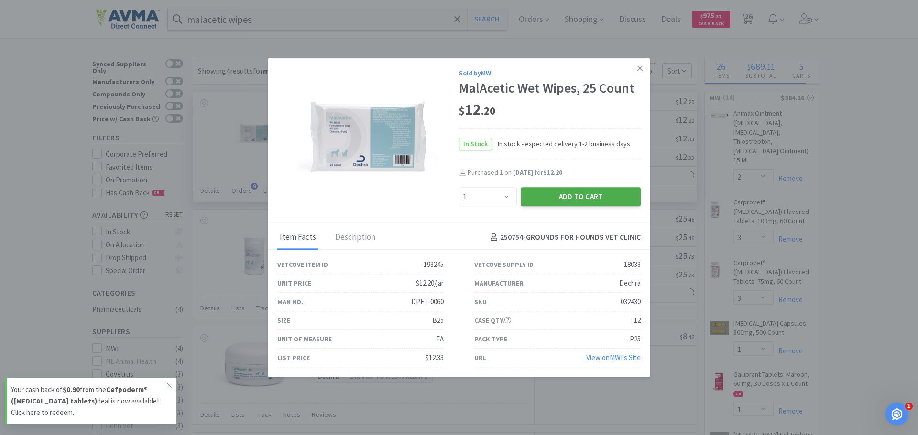
click at [585, 193] on button "Add to Cart" at bounding box center [581, 196] width 120 height 19
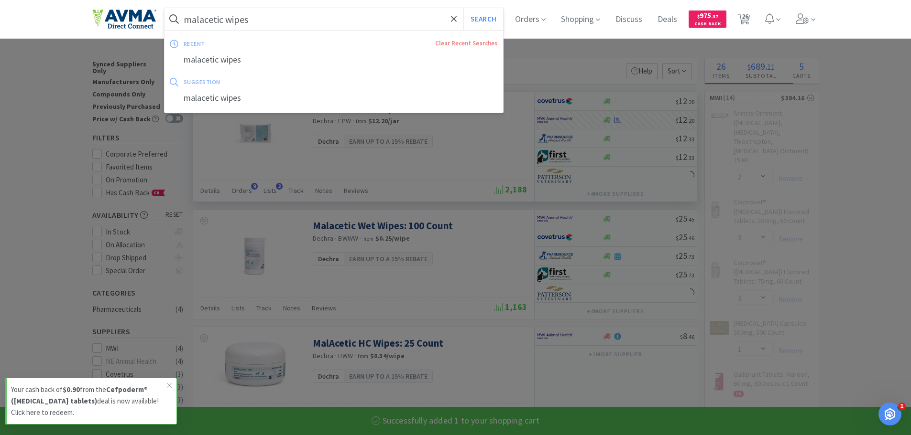
click at [268, 26] on input "malacetic wipes" at bounding box center [333, 19] width 339 height 22
select select "1"
select select "2"
select select "1"
select select "2"
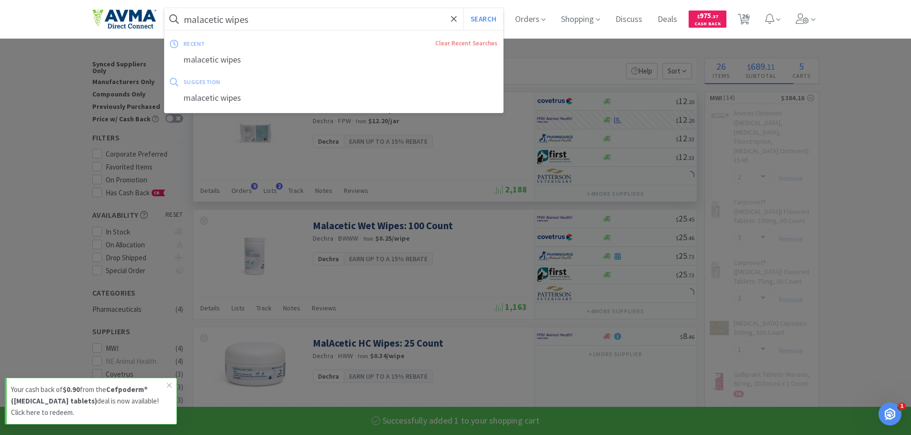
select select "12"
select select "1"
select select "2"
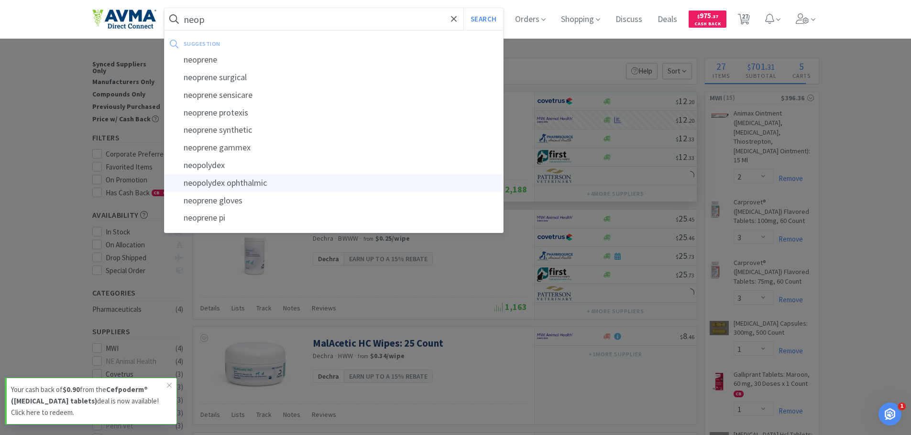
click at [234, 176] on div "neopolydex ophthalmic" at bounding box center [333, 183] width 339 height 18
type input "neopolydex ophthalmic"
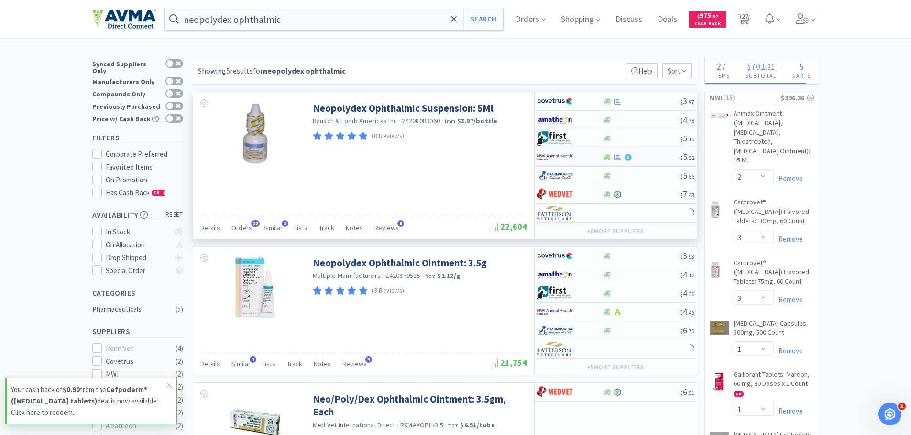
click at [547, 157] on img at bounding box center [555, 157] width 36 height 14
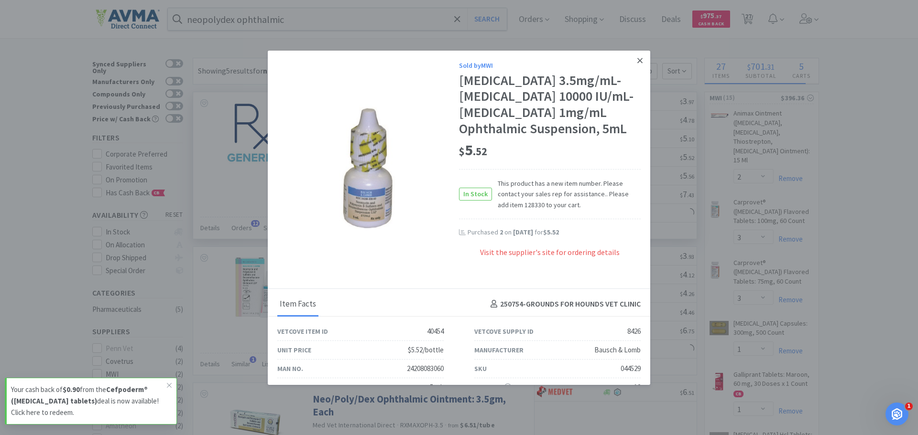
click at [631, 63] on link at bounding box center [639, 61] width 17 height 21
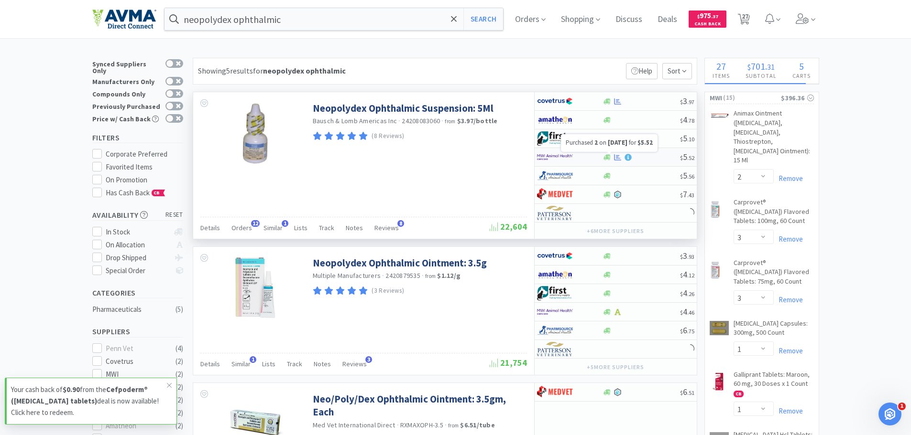
click at [615, 157] on icon at bounding box center [617, 157] width 7 height 7
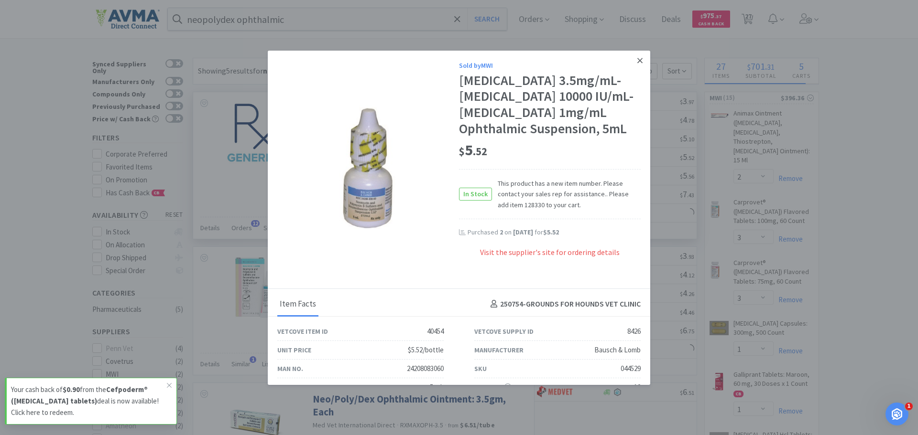
click at [637, 64] on icon at bounding box center [639, 60] width 5 height 9
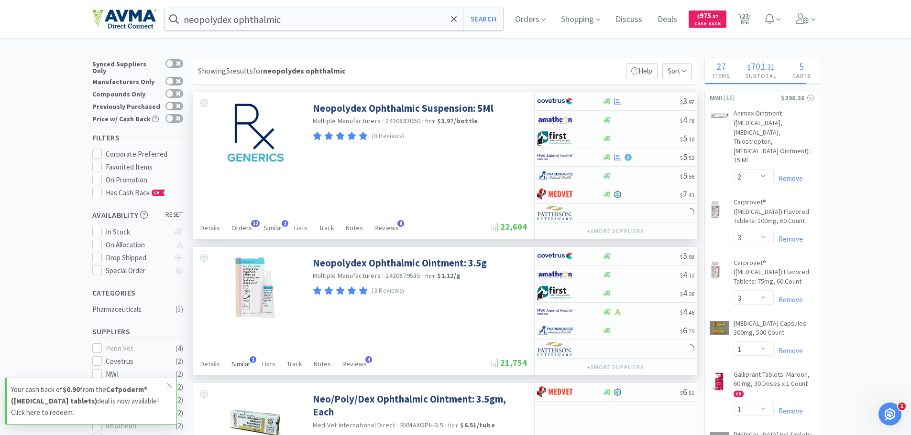
click at [246, 361] on span "Similar" at bounding box center [240, 364] width 19 height 9
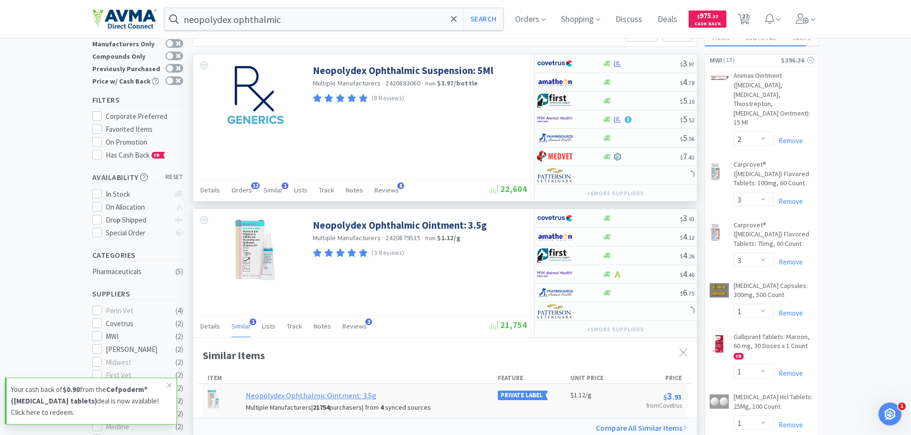
scroll to position [96, 0]
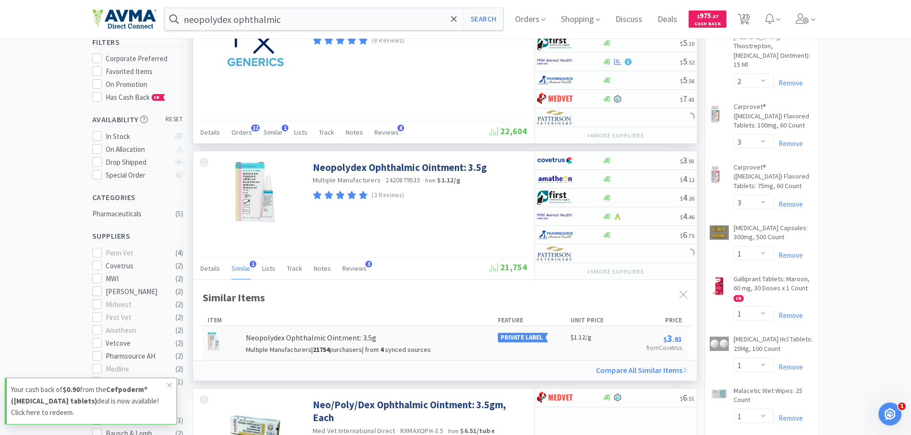
select select "1"
click at [244, 271] on span "Similar" at bounding box center [240, 268] width 19 height 9
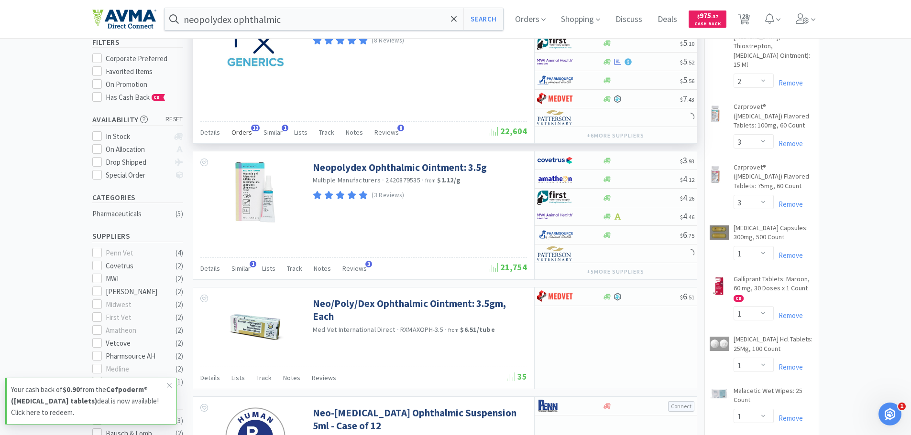
click at [246, 133] on span "Orders" at bounding box center [241, 132] width 21 height 9
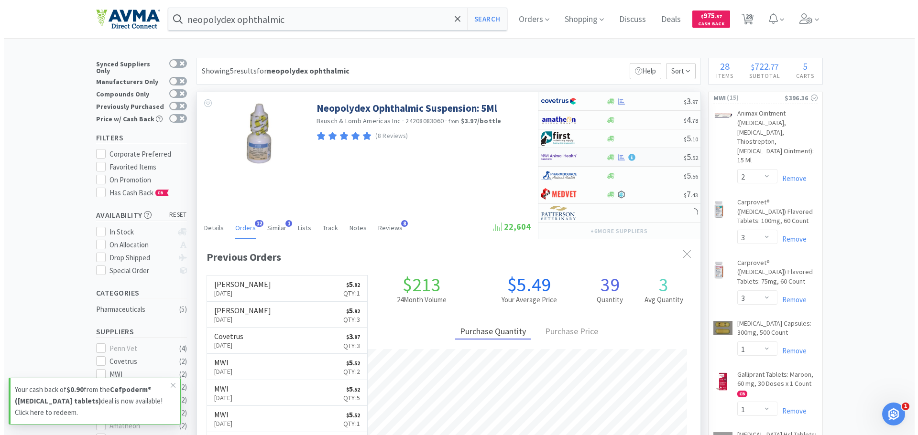
scroll to position [256, 503]
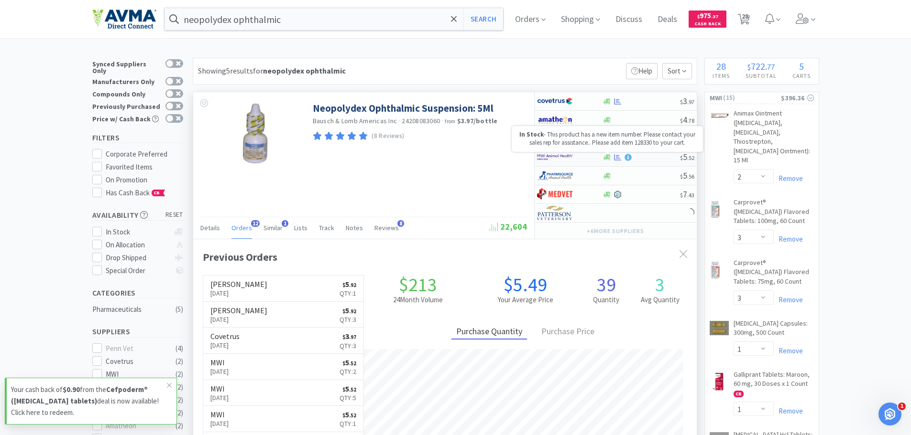
click at [604, 158] on icon at bounding box center [606, 157] width 7 height 6
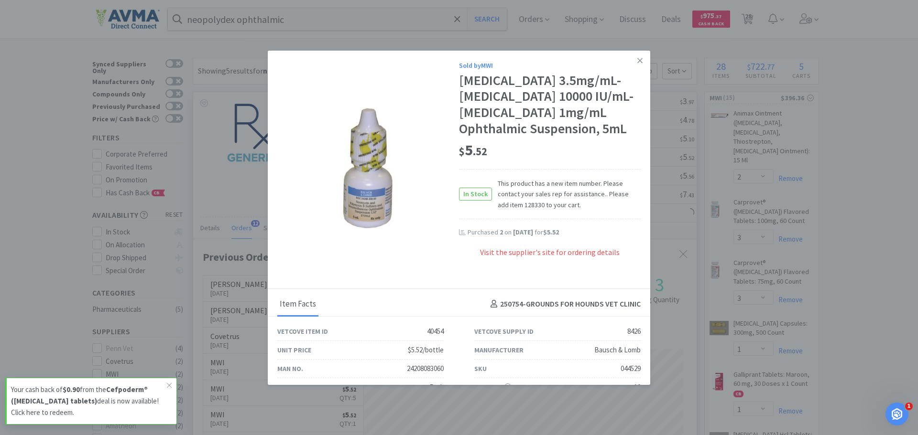
click at [516, 210] on span "This product has a new item number. Please contact your sales rep for assistanc…" at bounding box center [566, 194] width 149 height 32
copy span "128330"
click at [637, 56] on icon at bounding box center [639, 60] width 5 height 9
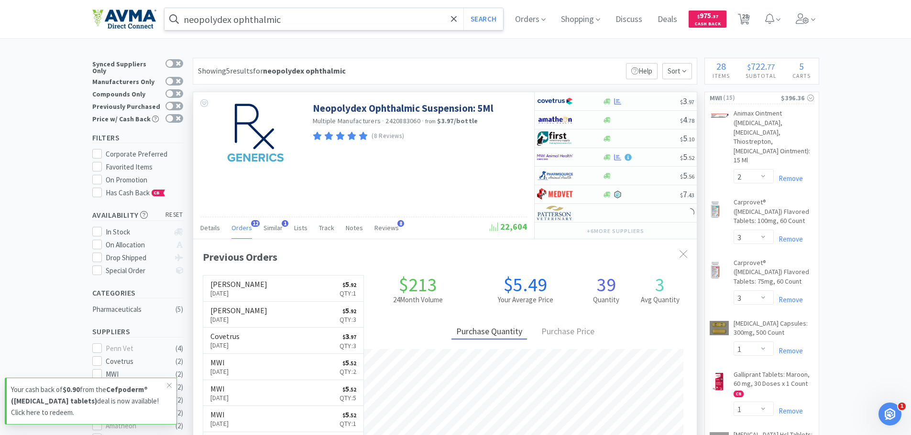
click at [354, 22] on input "neopolydex ophthalmic" at bounding box center [333, 19] width 339 height 22
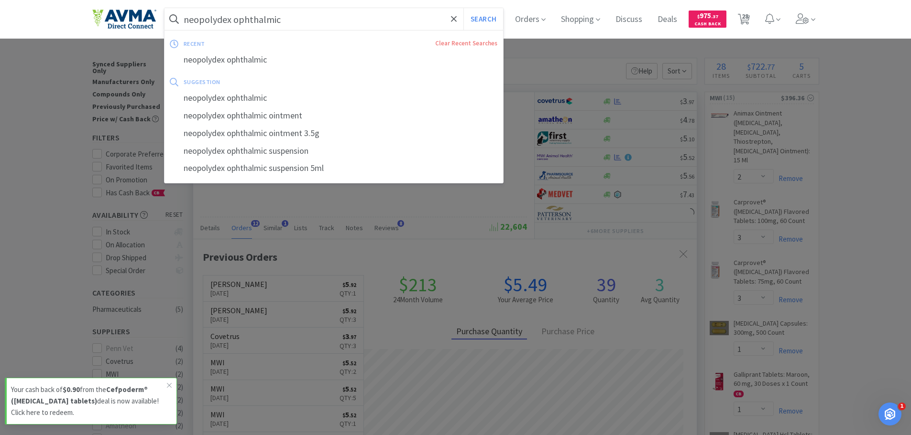
paste input "128330"
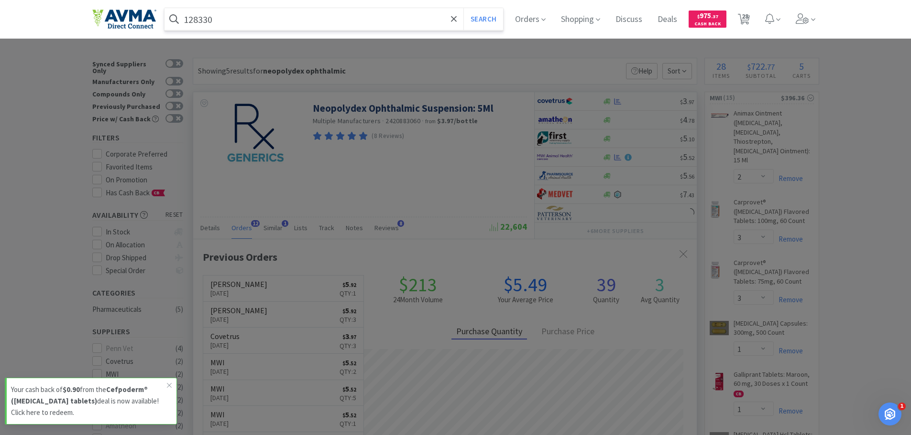
type input "128330"
click at [463, 8] on button "Search" at bounding box center [483, 19] width 40 height 22
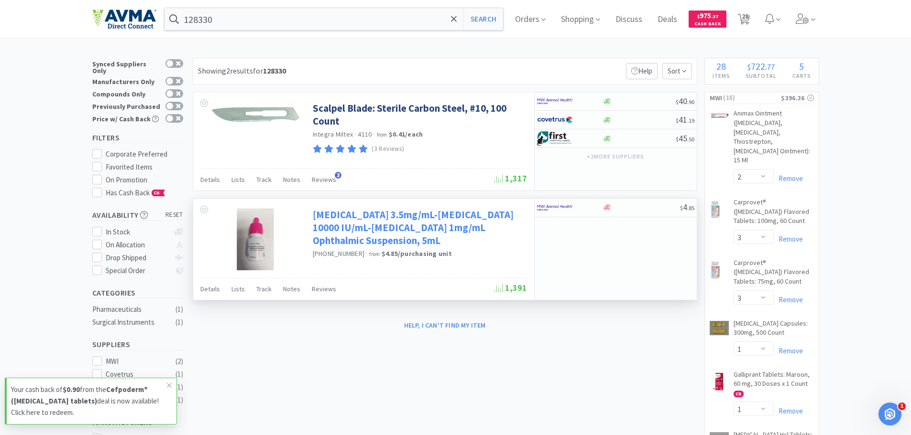
click at [378, 229] on link "Neomycin Sulfate 3.5mg/mL-Polymyxin B Sulfate 10000 IU/mL-Dexamethasone 1mg/mL …" at bounding box center [419, 227] width 212 height 39
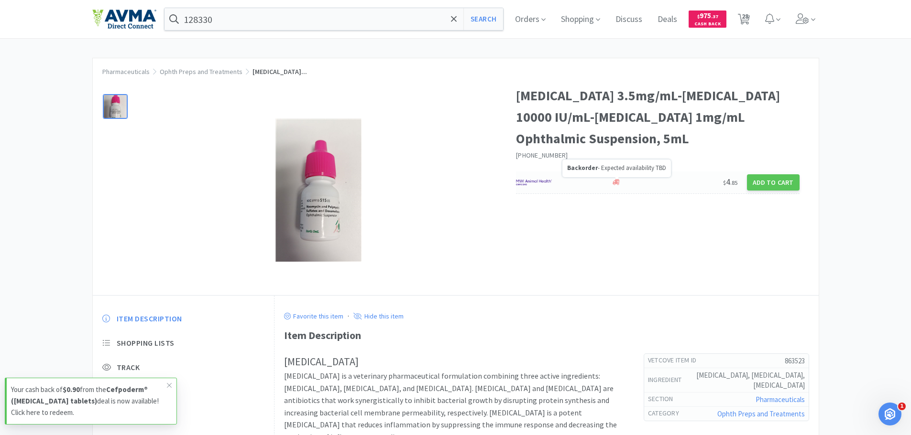
click at [619, 182] on icon at bounding box center [615, 183] width 7 height 6
select select "1"
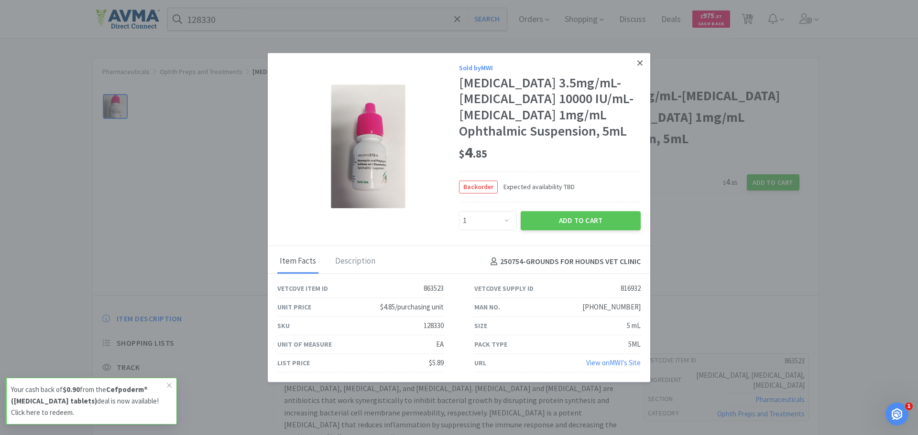
click at [637, 63] on icon at bounding box center [639, 63] width 5 height 9
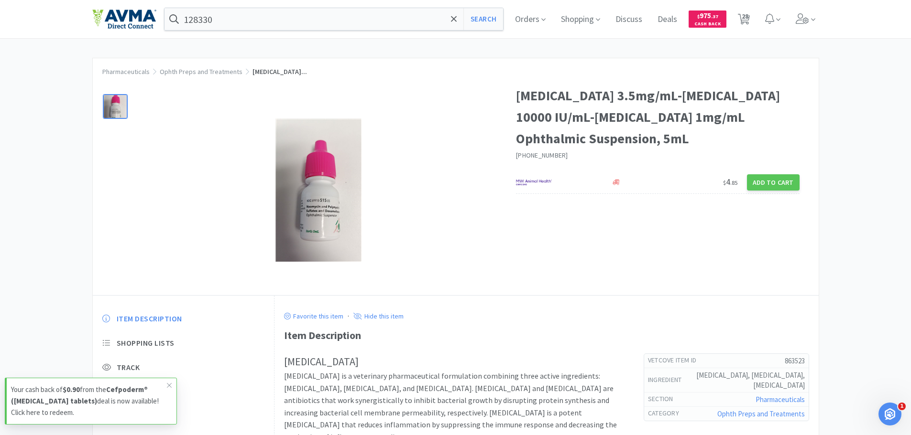
select select "2"
select select "3"
select select "1"
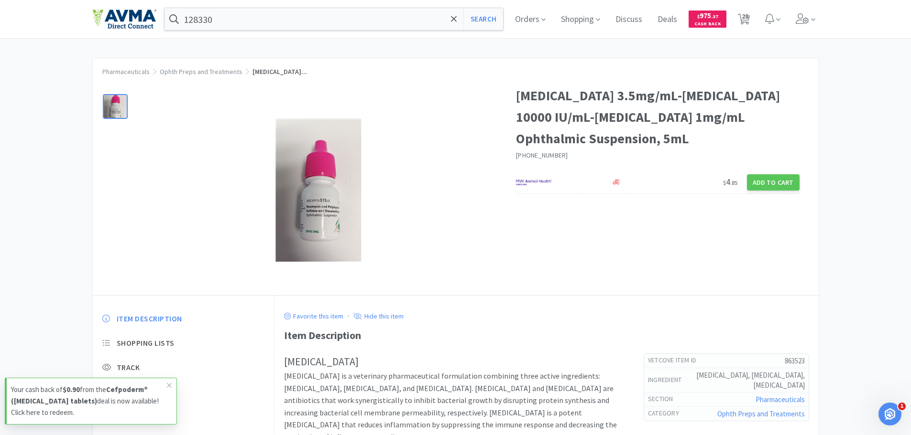
select select "1"
select select "2"
select select "1"
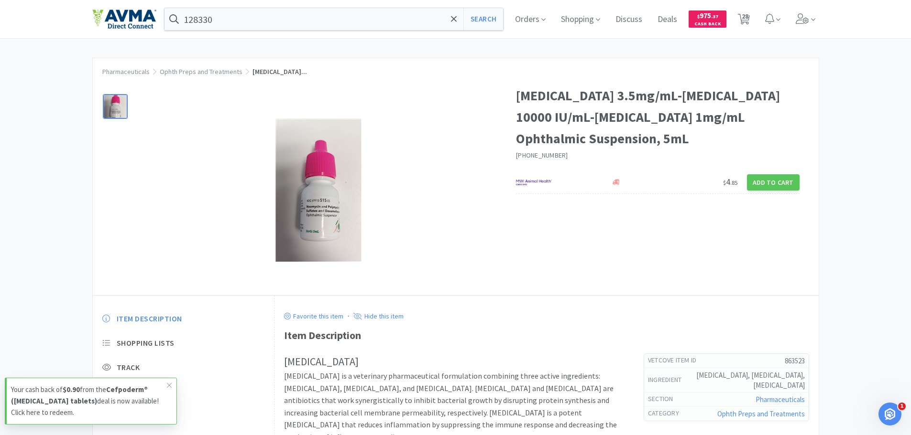
select select "2"
select select "1"
select select "12"
select select "2"
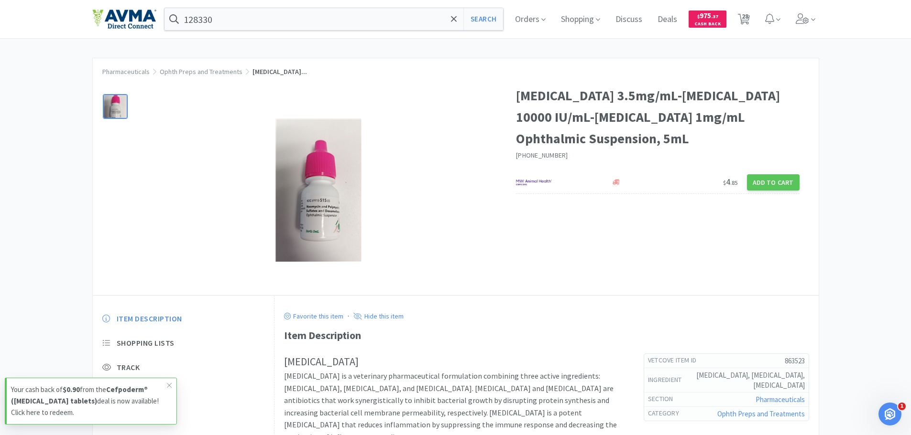
select select "4"
select select "15"
select select "1"
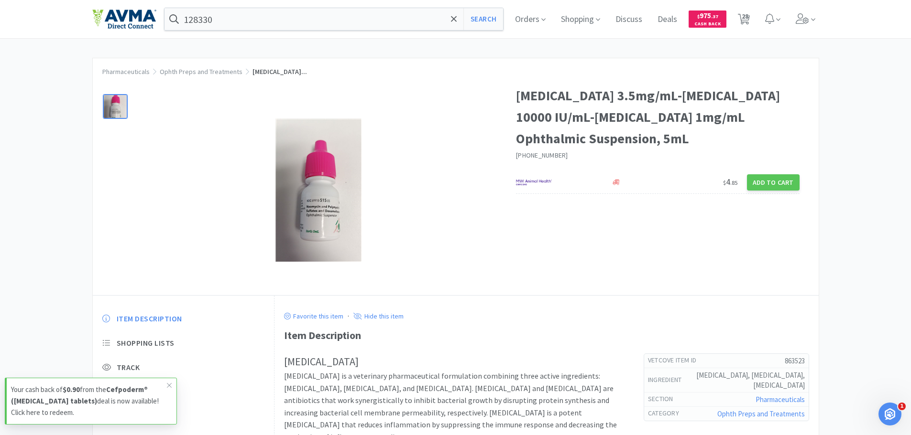
select select "1"
select select "50"
select select "1"
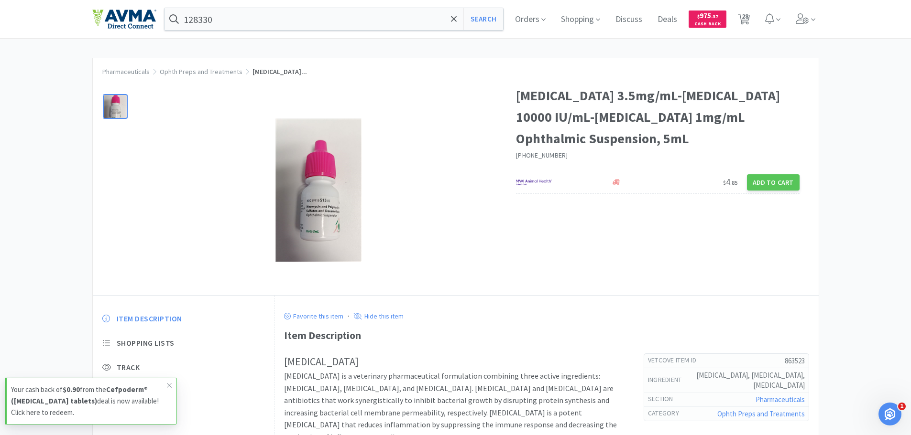
select select "1"
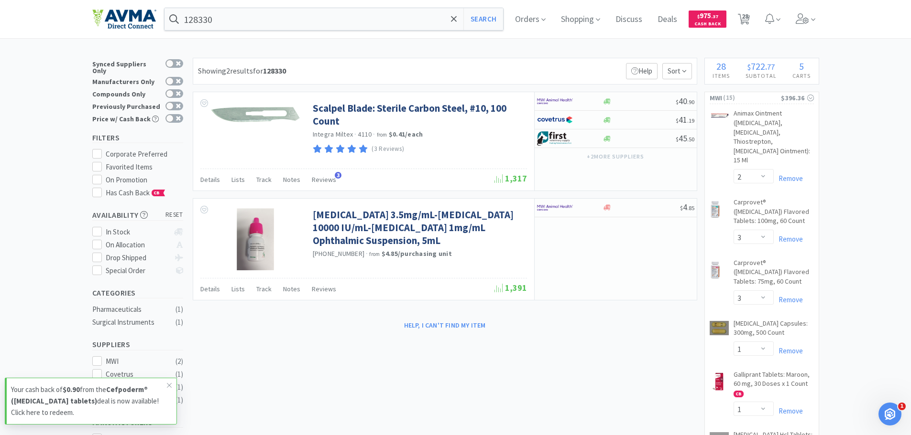
type input "neopolydex ophthalmic"
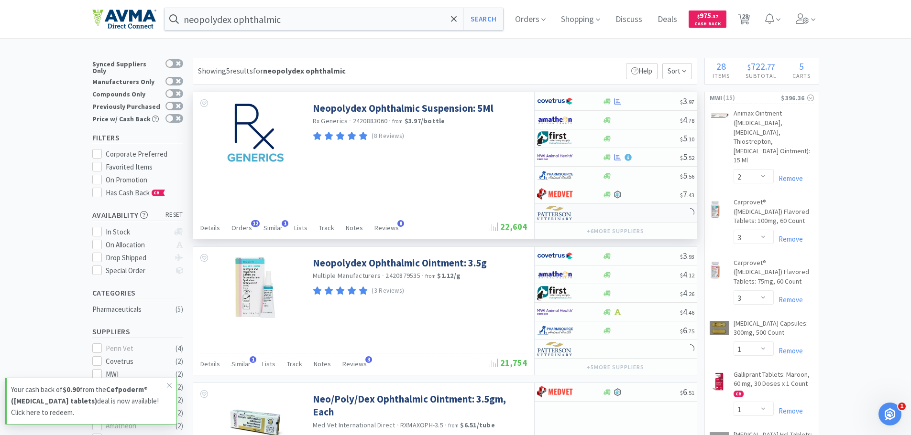
click at [555, 213] on img at bounding box center [555, 213] width 36 height 14
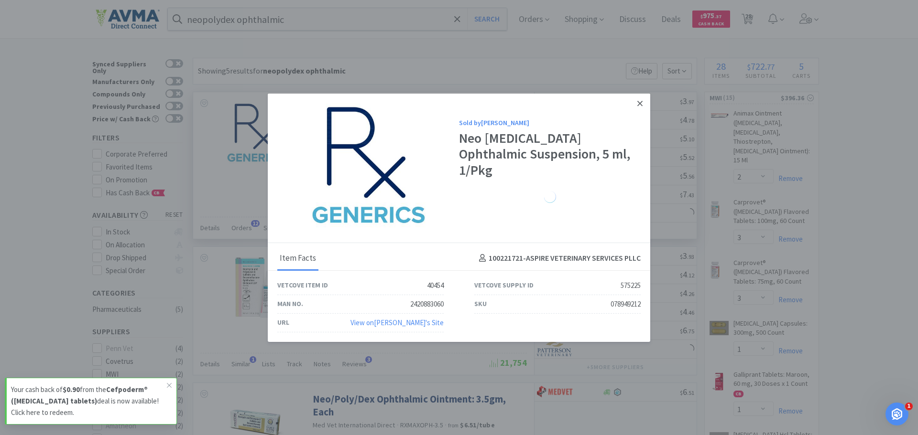
click at [637, 102] on icon at bounding box center [639, 103] width 5 height 9
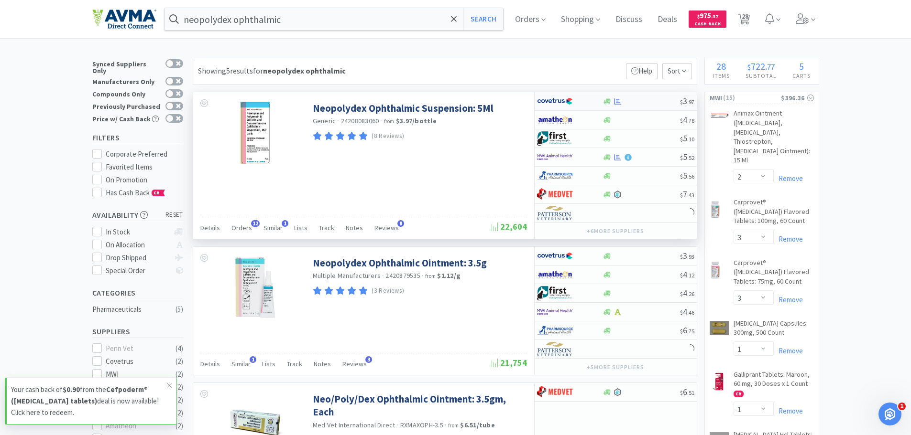
click at [590, 106] on div at bounding box center [569, 101] width 65 height 16
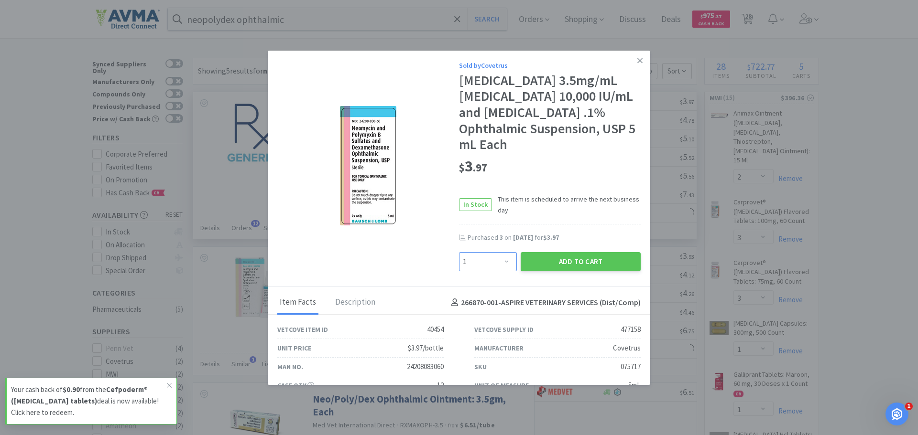
click at [502, 267] on select "Enter Quantity 1 2 3 4 5 6 7 8 9 10 11 12 13 14 15 16 17 18 19 20 Enter Quantity" at bounding box center [488, 261] width 58 height 19
select select "3"
click at [459, 252] on select "Enter Quantity 1 2 3 4 5 6 7 8 9 10 11 12 13 14 15 16 17 18 19 20 Enter Quantity" at bounding box center [488, 261] width 58 height 19
click at [552, 264] on button "Add to Cart" at bounding box center [581, 261] width 120 height 19
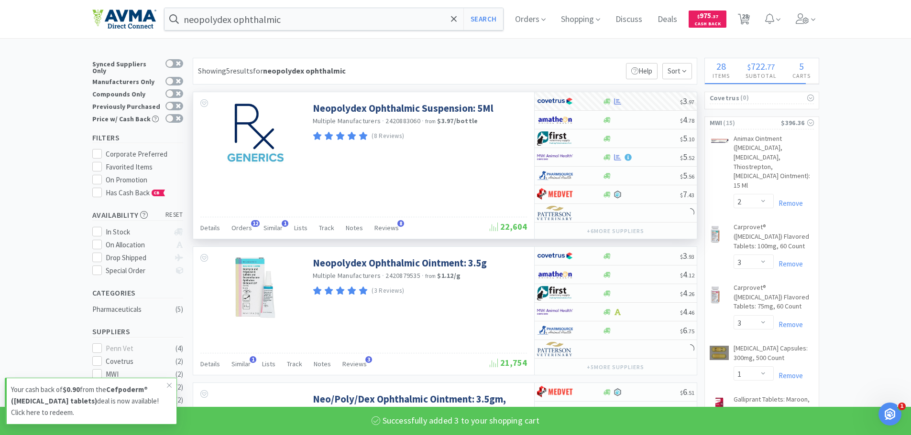
select select "3"
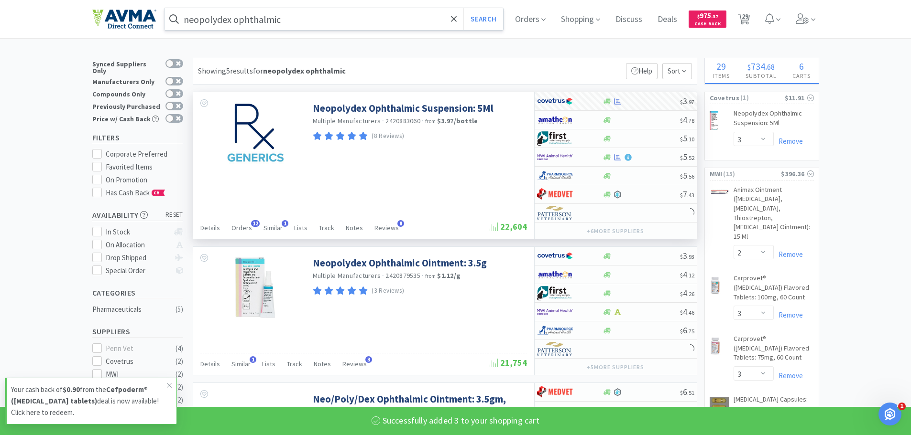
click at [299, 22] on input "neopolydex ophthalmic" at bounding box center [333, 19] width 339 height 22
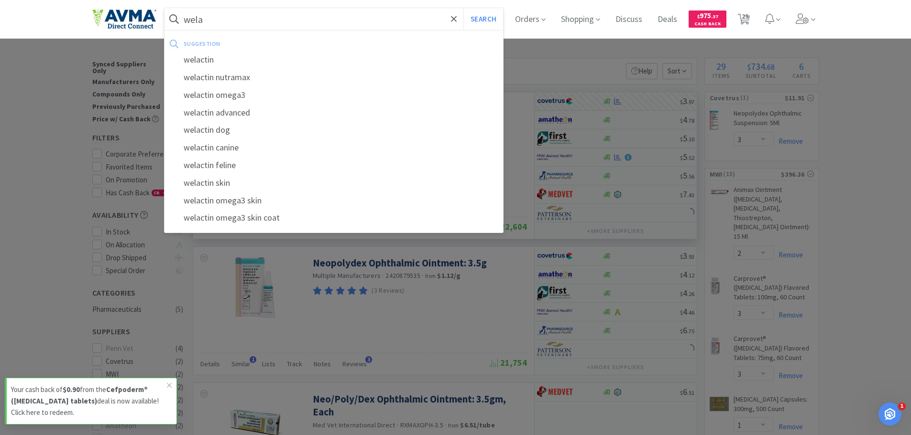
click at [209, 57] on div "welactin" at bounding box center [333, 60] width 339 height 18
type input "welactin"
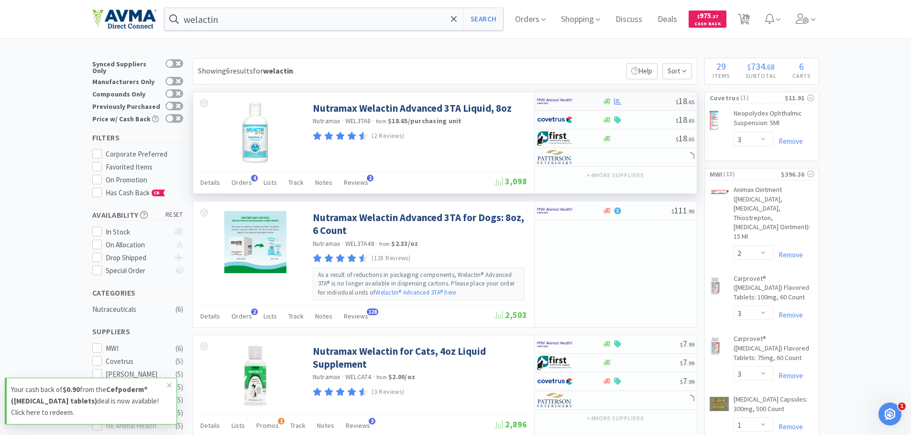
click at [547, 96] on img at bounding box center [555, 101] width 36 height 14
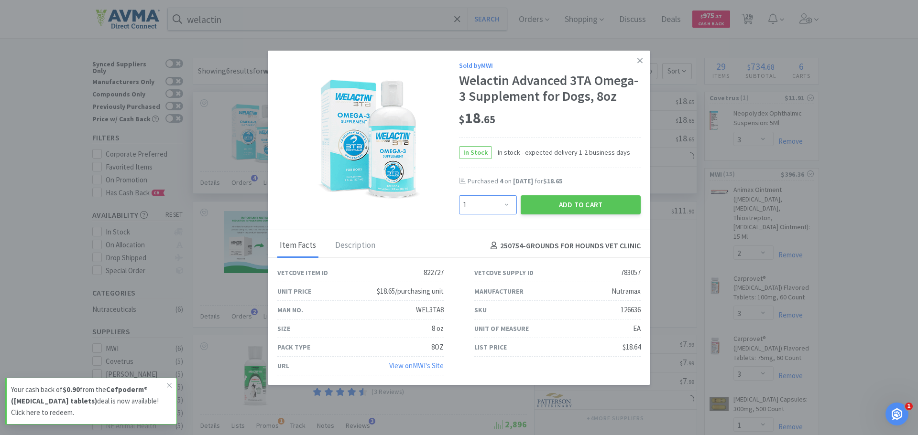
drag, startPoint x: 501, startPoint y: 218, endPoint x: 502, endPoint y: 212, distance: 5.8
click at [501, 215] on select "Enter Quantity 1 2 3 4 5 6 7 8 9 10 11 12 13 14 15 16 17 18 19 20 Enter Quantity" at bounding box center [488, 205] width 58 height 19
select select "2"
click at [459, 211] on select "Enter Quantity 1 2 3 4 5 6 7 8 9 10 11 12 13 14 15 16 17 18 19 20 Enter Quantity" at bounding box center [488, 205] width 58 height 19
click at [565, 213] on button "Add to Cart" at bounding box center [581, 205] width 120 height 19
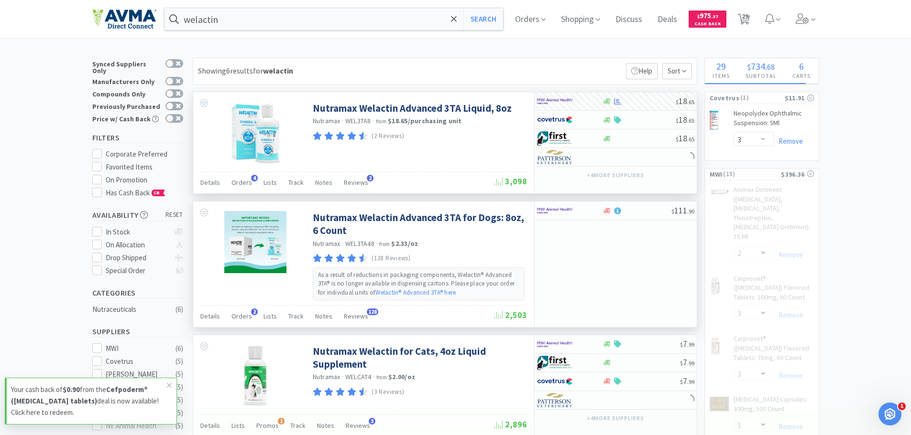
select select "2"
select select "12"
select select "1"
select select "2"
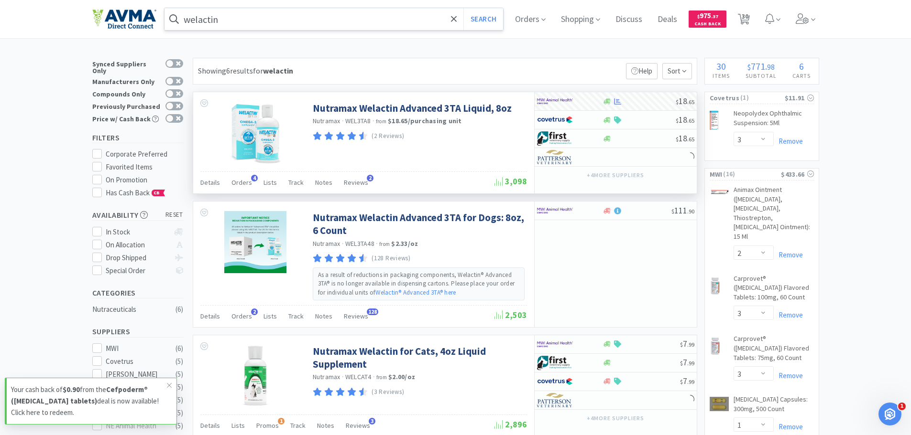
click at [285, 12] on input "welactin" at bounding box center [333, 19] width 339 height 22
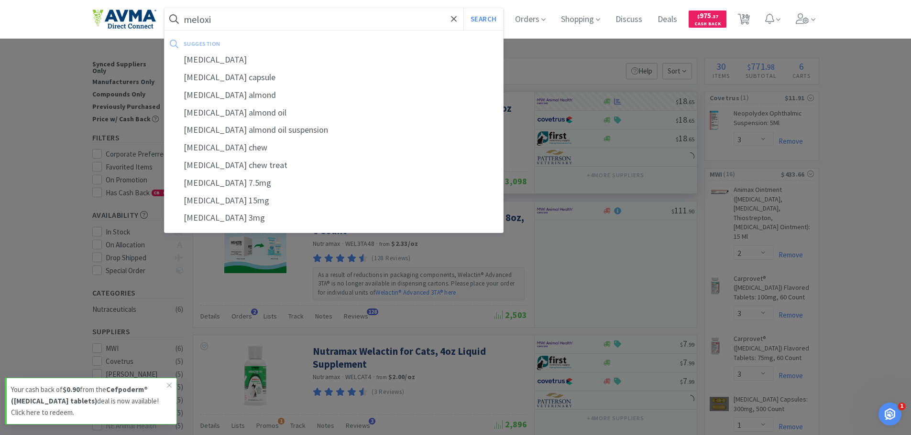
click at [230, 69] on div "meloxicam capsule" at bounding box center [333, 78] width 339 height 18
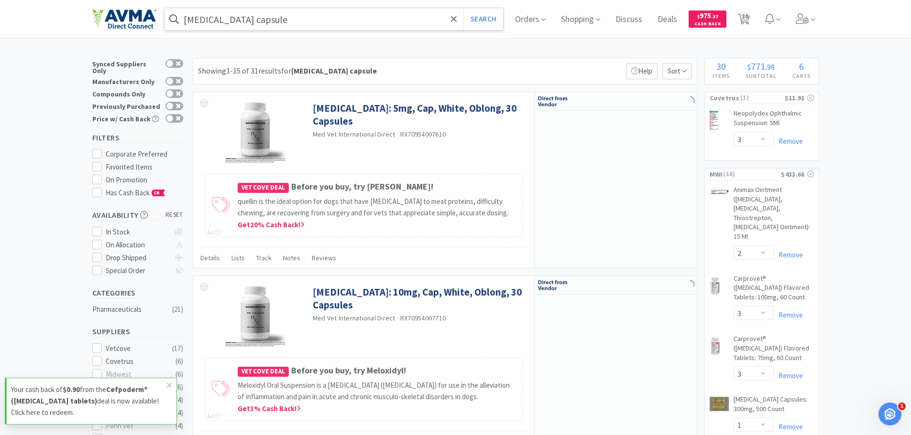
click at [266, 19] on input "meloxicam capsule" at bounding box center [333, 19] width 339 height 22
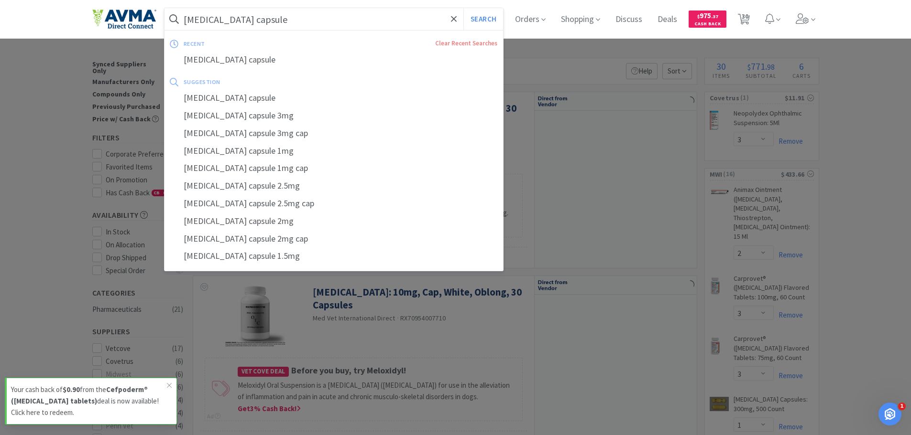
click at [266, 19] on input "meloxicam capsule" at bounding box center [333, 19] width 339 height 22
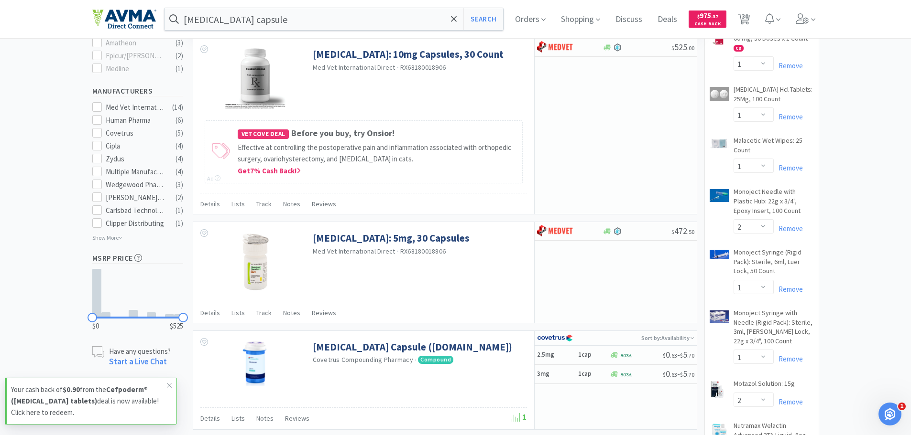
scroll to position [239, 0]
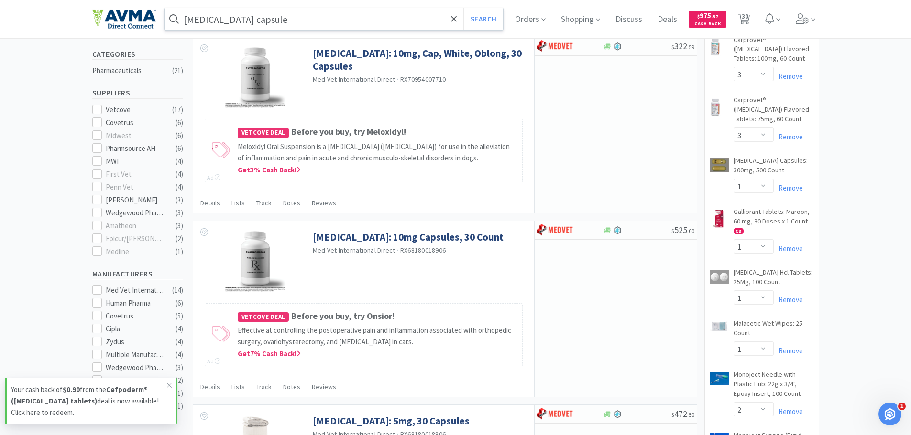
click at [250, 21] on input "meloxicam capsule" at bounding box center [333, 19] width 339 height 22
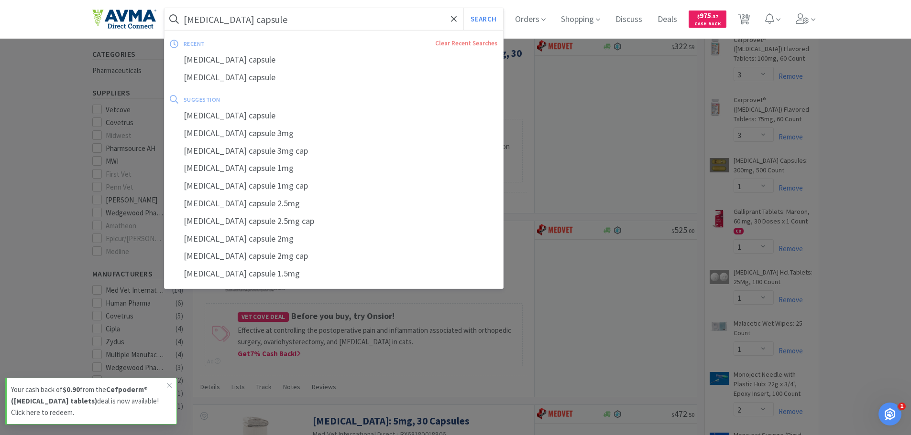
click at [250, 21] on input "meloxicam capsule" at bounding box center [333, 19] width 339 height 22
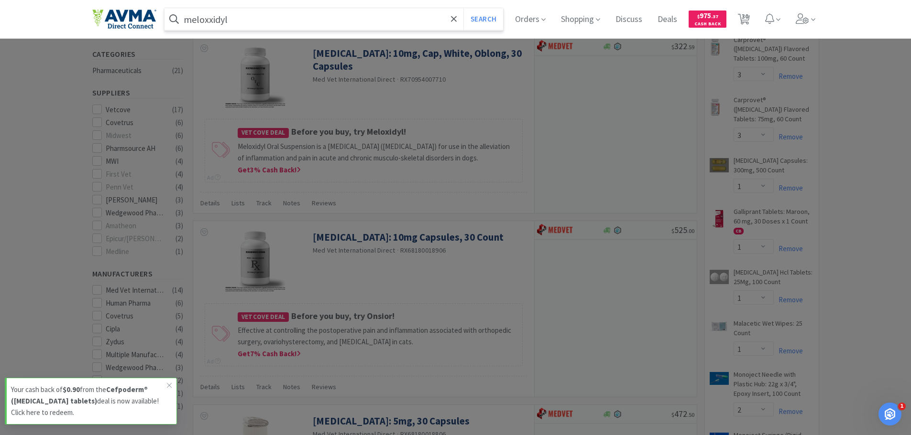
type input "meloxxidyl"
click at [463, 8] on button "Search" at bounding box center [483, 19] width 40 height 22
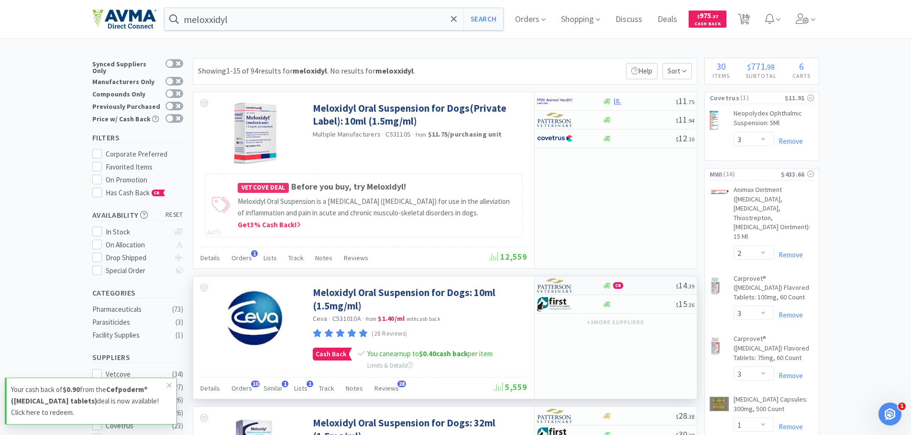
click at [603, 284] on div at bounding box center [607, 286] width 10 height 7
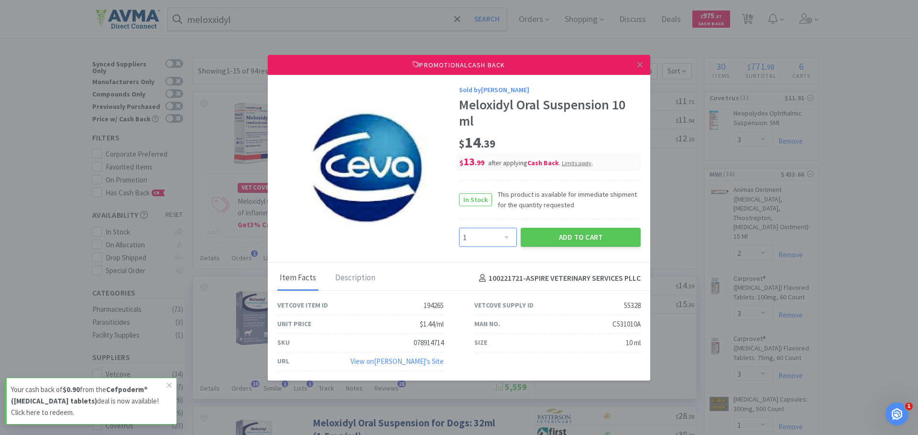
click at [506, 238] on select "Enter Quantity 1 2 3 4 5 6 7 8 9 10 11 12 13 14 15 16 17 18 19 20 Enter Quantity" at bounding box center [488, 237] width 58 height 19
select select "3"
click at [459, 228] on select "Enter Quantity 1 2 3 4 5 6 7 8 9 10 11 12 13 14 15 16 17 18 19 20 Enter Quantity" at bounding box center [488, 237] width 58 height 19
click at [576, 239] on button "Add to Cart" at bounding box center [581, 237] width 120 height 19
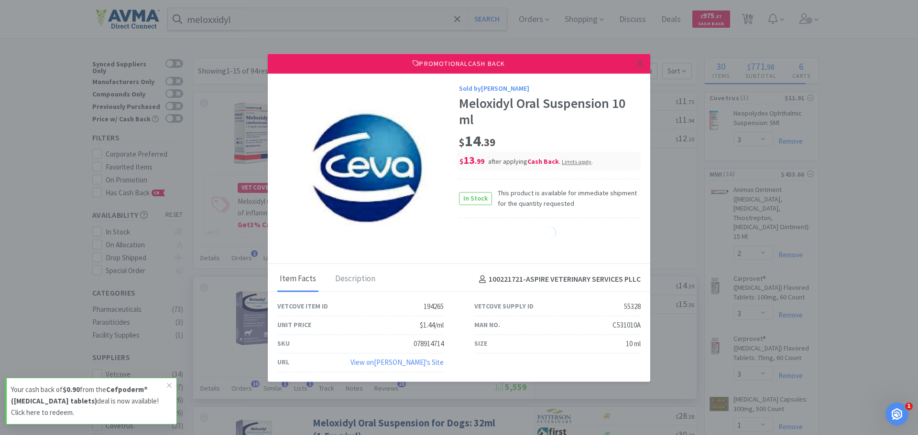
click at [635, 62] on link at bounding box center [639, 64] width 17 height 21
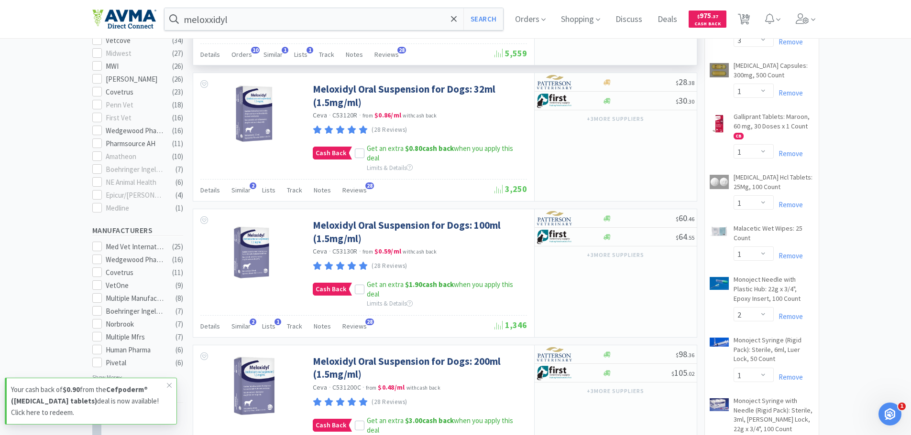
scroll to position [239, 0]
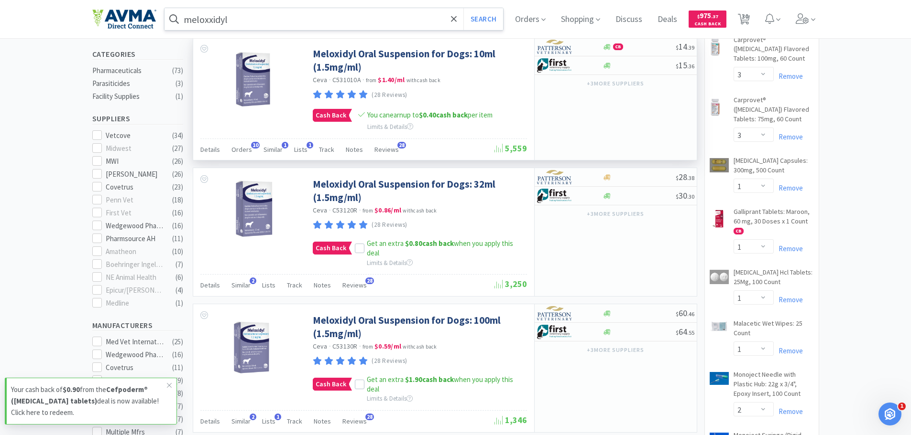
click at [300, 22] on input "meloxxidyl" at bounding box center [333, 19] width 339 height 22
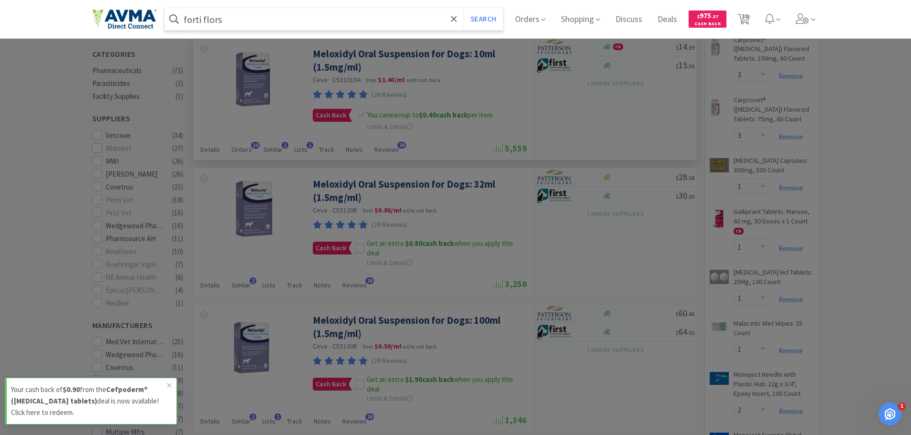
type input "forti flors"
click at [463, 8] on button "Search" at bounding box center [483, 19] width 40 height 22
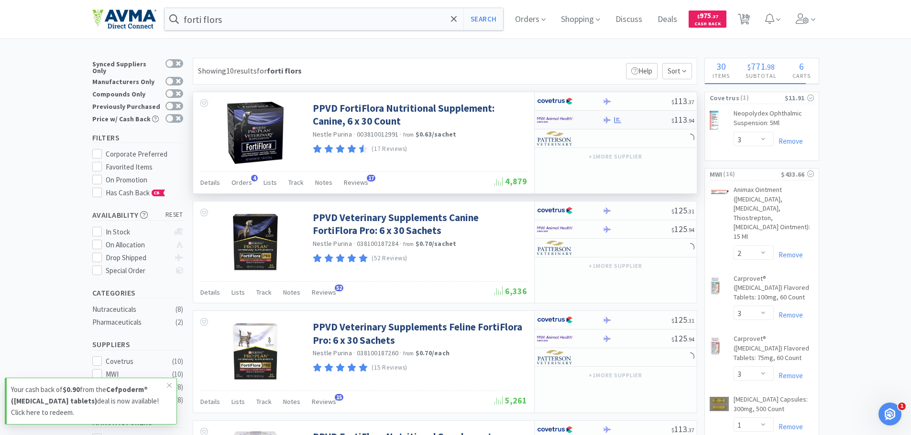
click at [567, 121] on img at bounding box center [555, 120] width 36 height 14
select select "1"
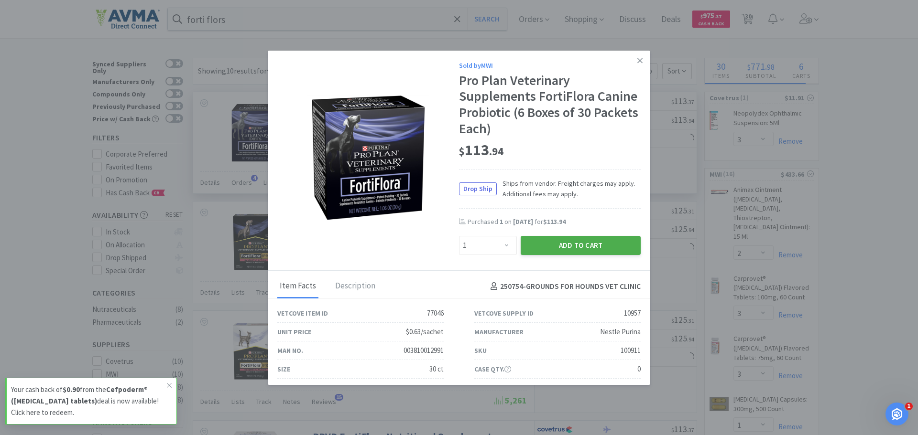
click at [591, 248] on button "Add to Cart" at bounding box center [581, 245] width 120 height 19
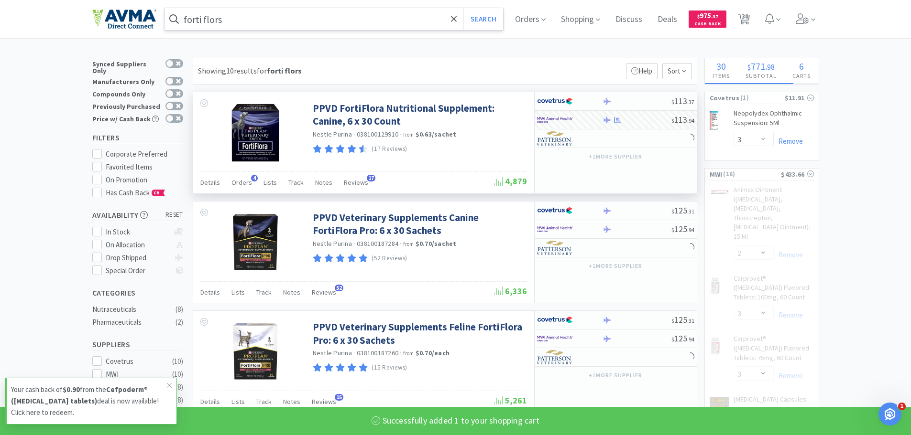
click at [231, 22] on input "forti flors" at bounding box center [333, 19] width 339 height 22
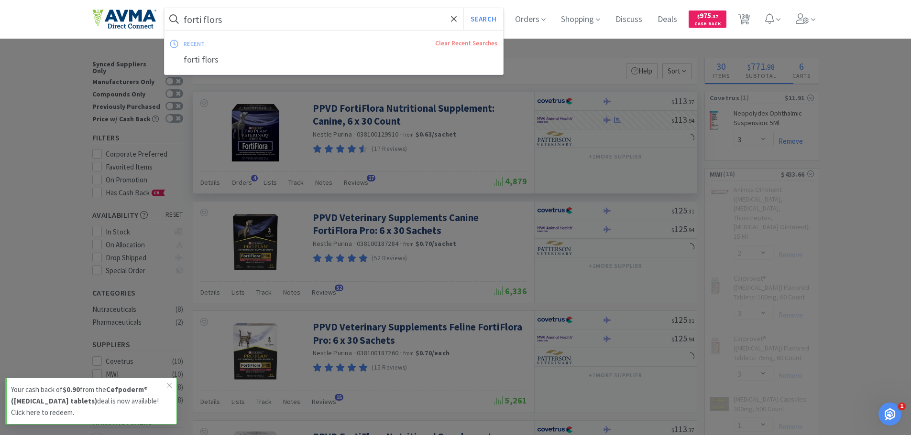
select select "12"
select select "1"
select select "2"
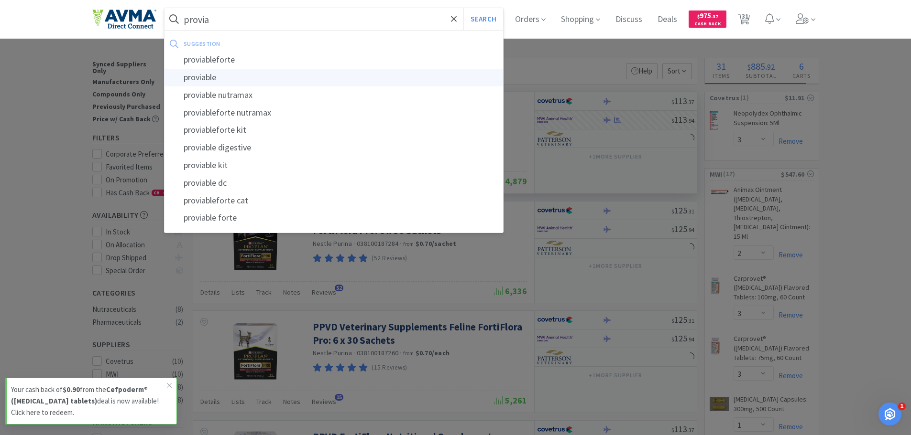
click at [275, 79] on div "proviable" at bounding box center [333, 78] width 339 height 18
type input "proviable"
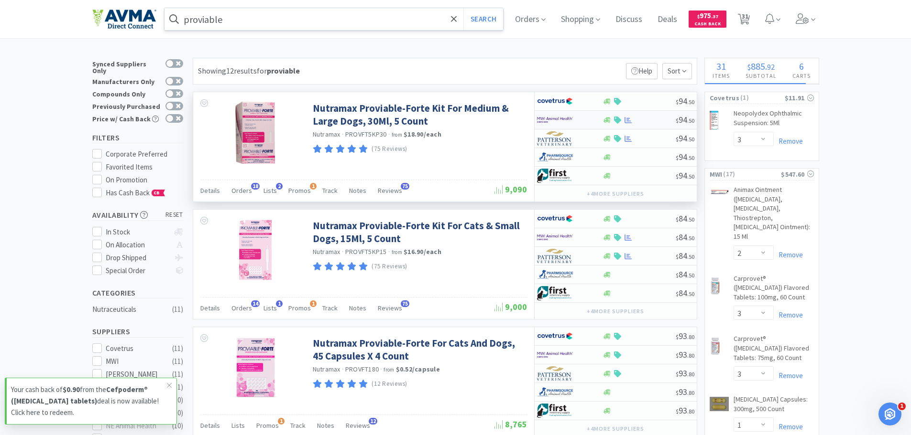
click at [554, 117] on img at bounding box center [555, 120] width 36 height 14
select select "1"
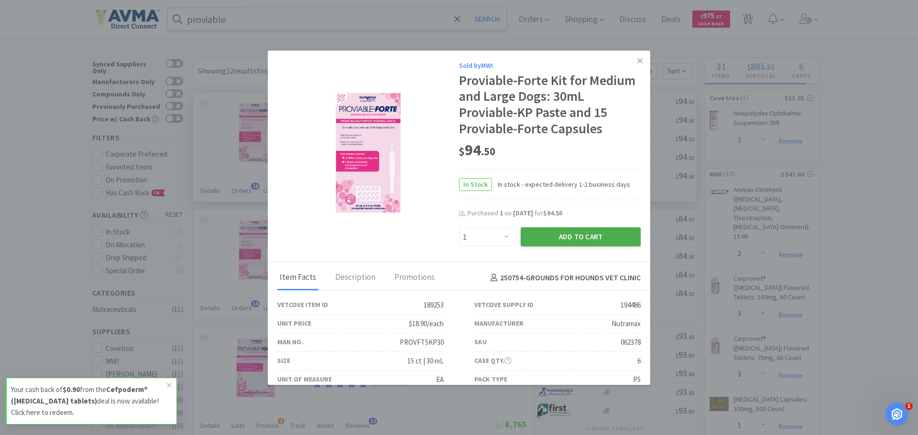
click at [546, 239] on button "Add to Cart" at bounding box center [581, 237] width 120 height 19
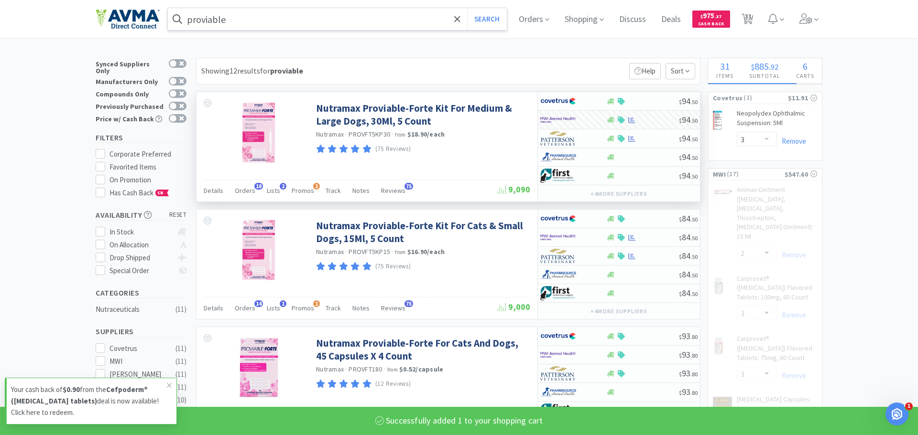
select select "1"
select select "2"
select select "12"
select select "1"
select select "2"
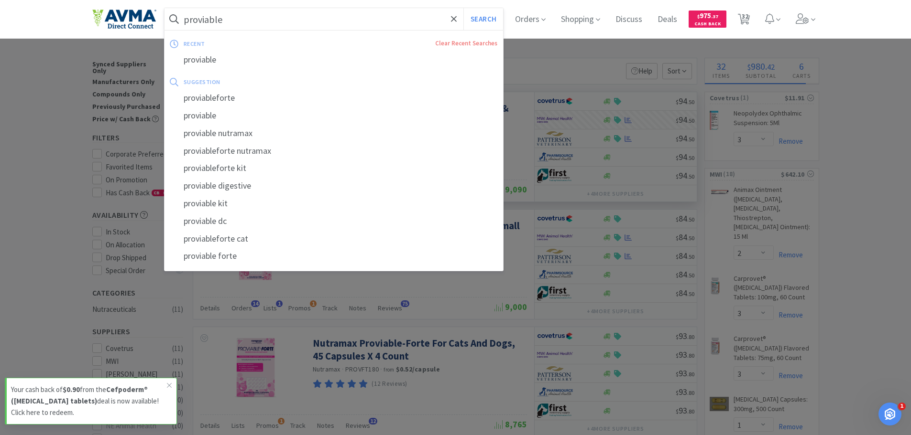
click at [236, 22] on input "proviable" at bounding box center [333, 19] width 339 height 22
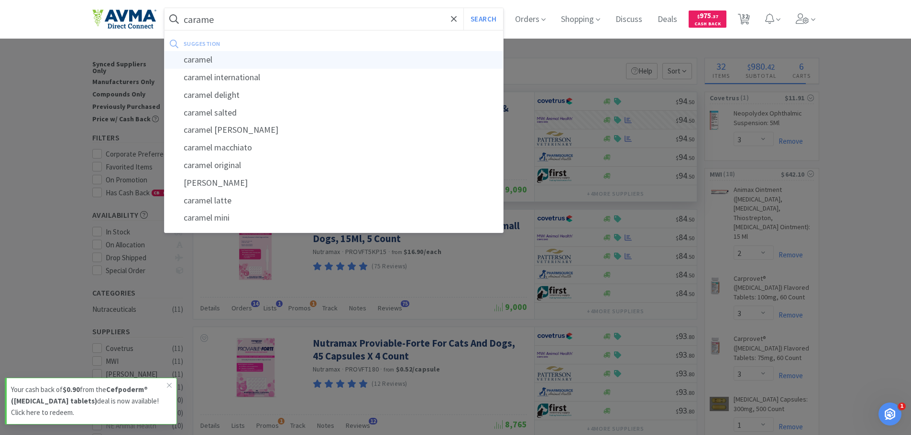
click at [246, 55] on div "caramel" at bounding box center [333, 60] width 339 height 18
type input "caramel"
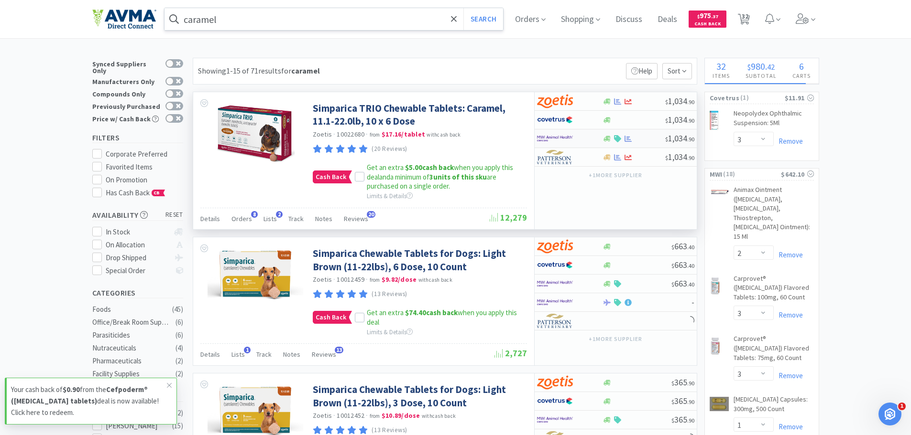
click at [557, 141] on img at bounding box center [555, 138] width 36 height 14
select select "2"
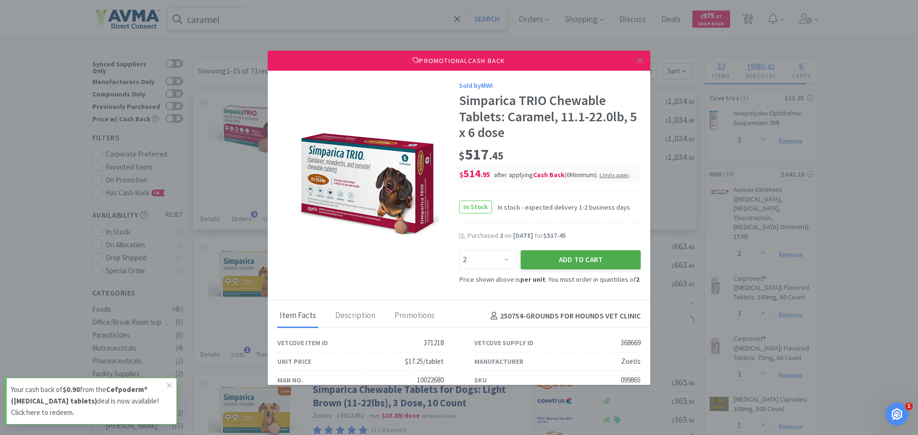
click at [597, 258] on button "Add to Cart" at bounding box center [581, 259] width 120 height 19
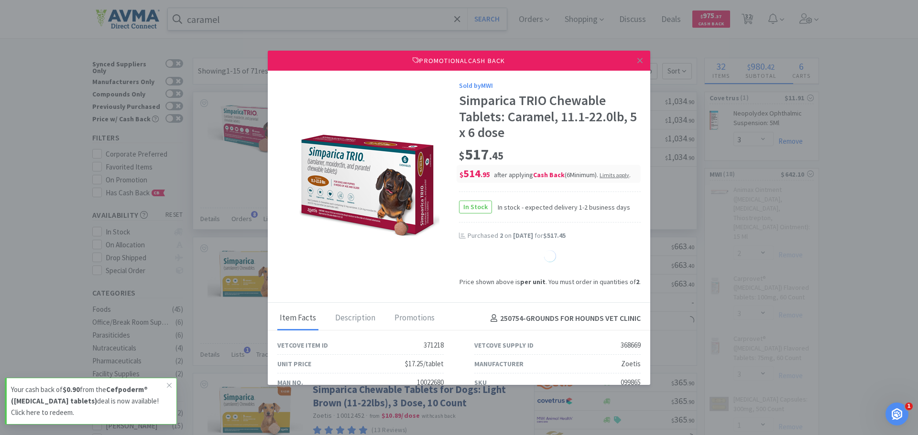
select select "1"
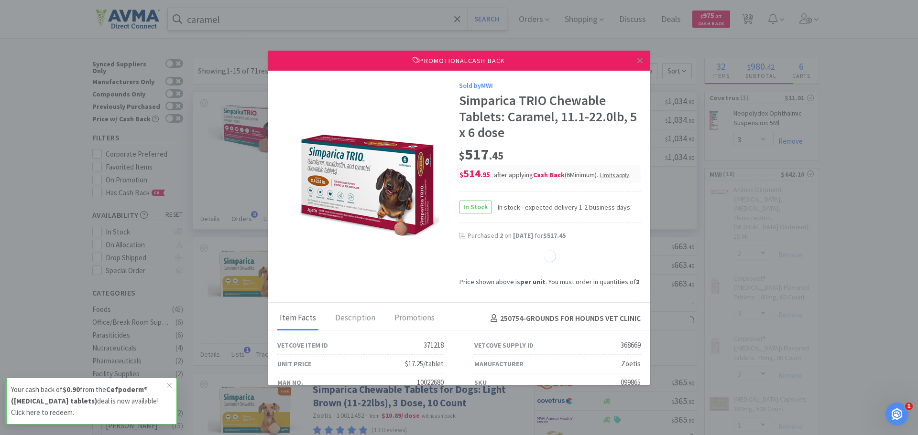
select select "1"
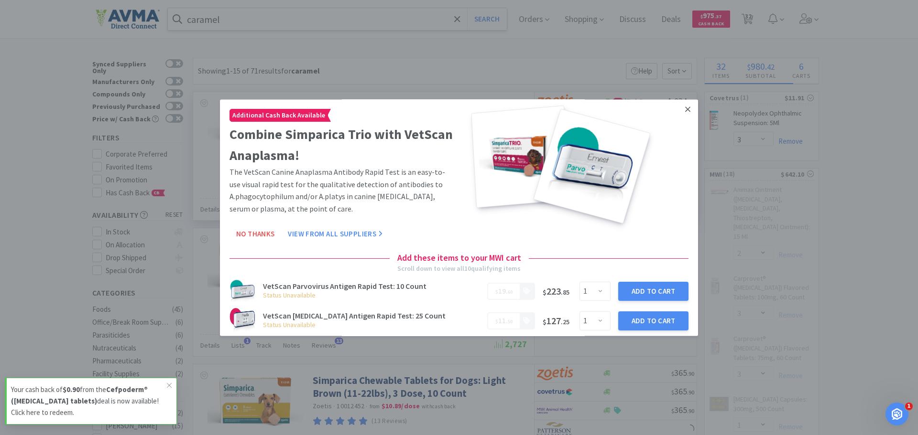
click at [679, 109] on link at bounding box center [687, 109] width 17 height 21
select select "2"
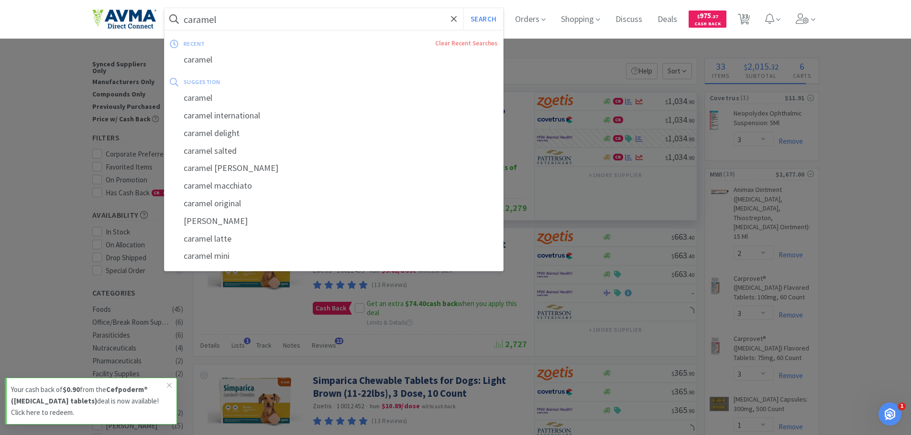
click at [245, 14] on input "caramel" at bounding box center [333, 19] width 339 height 22
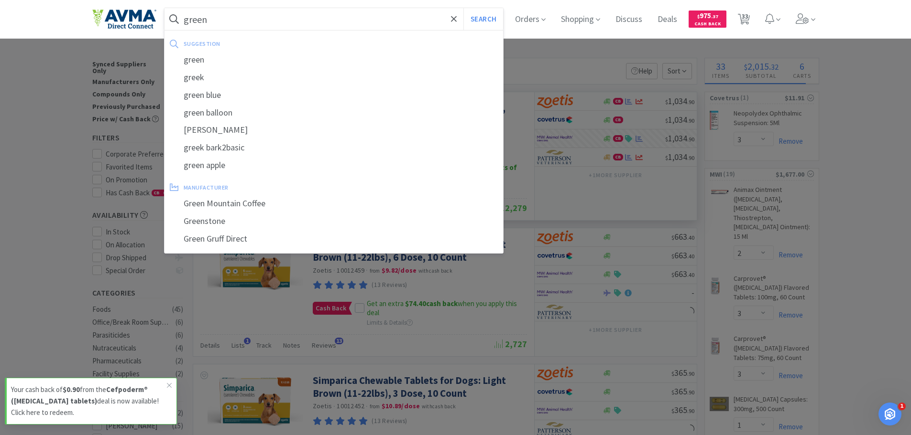
type input "green"
click at [463, 8] on button "Search" at bounding box center [483, 19] width 40 height 22
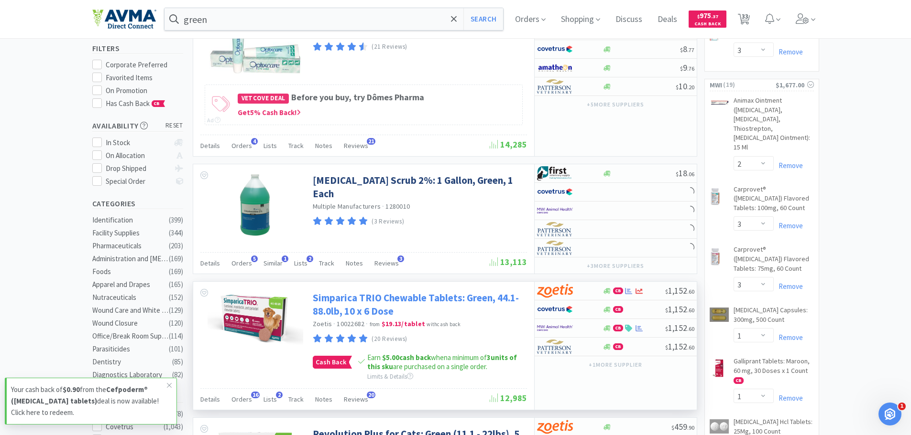
scroll to position [96, 0]
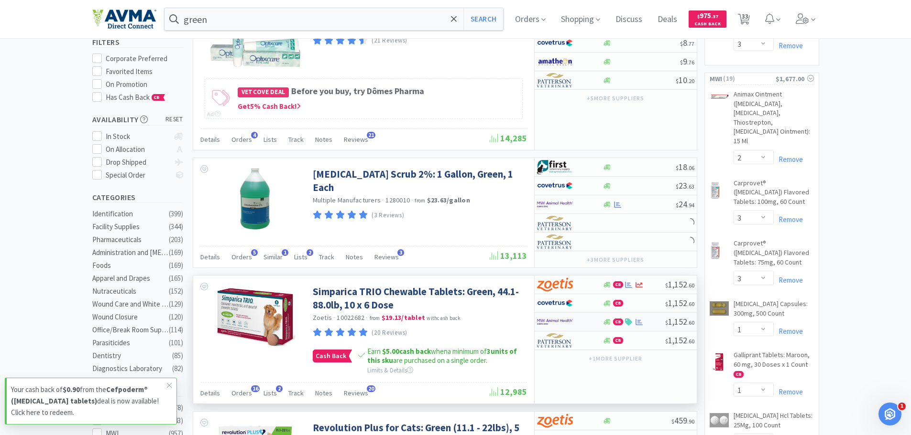
click at [569, 321] on img at bounding box center [555, 322] width 36 height 14
select select "2"
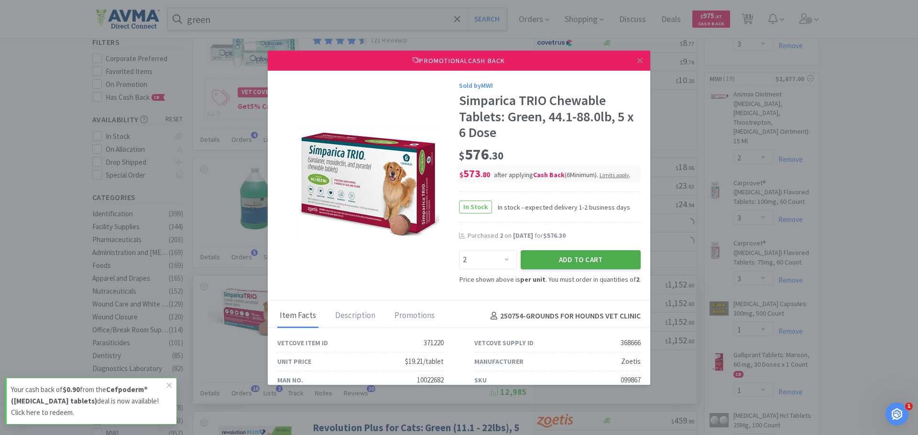
click at [568, 259] on button "Add to Cart" at bounding box center [581, 259] width 120 height 19
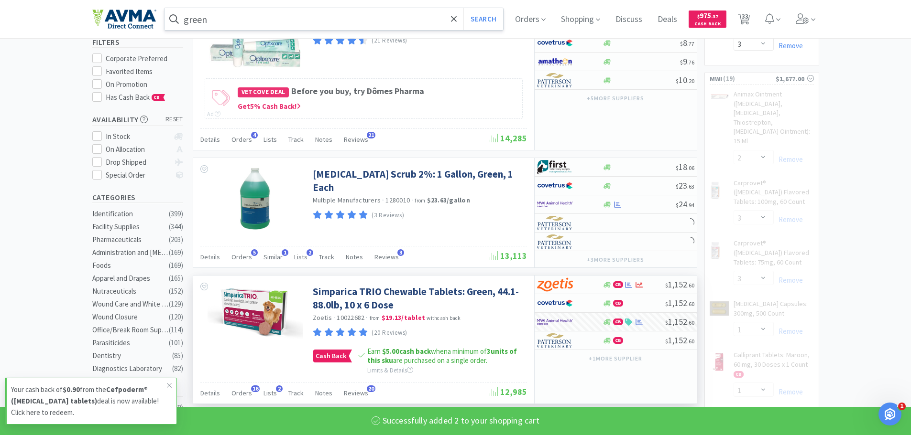
click at [243, 22] on input "green" at bounding box center [333, 19] width 339 height 22
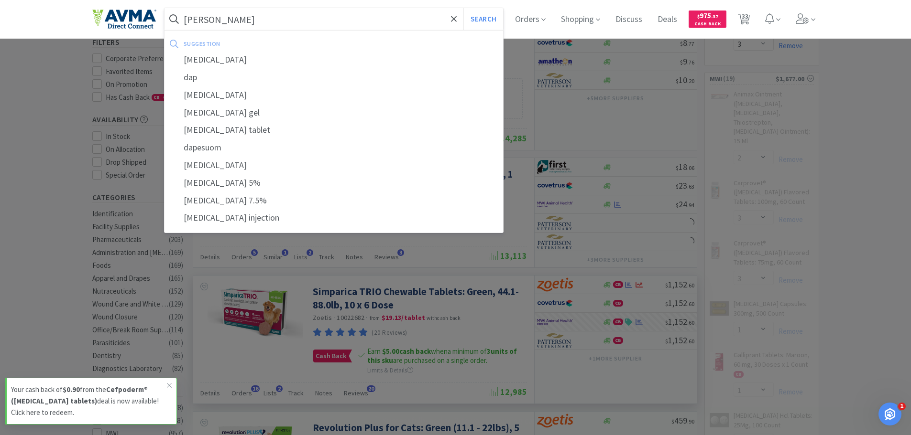
type input "dappl"
select select "2"
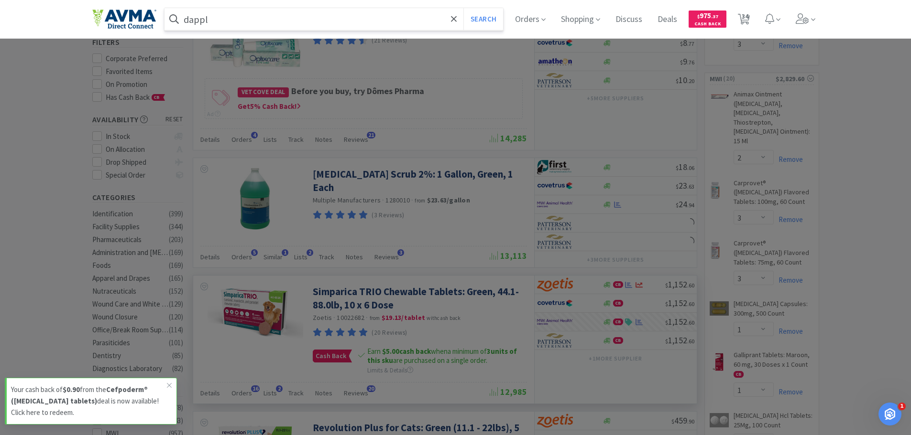
type input "dappl"
click at [463, 8] on button "Search" at bounding box center [483, 19] width 40 height 22
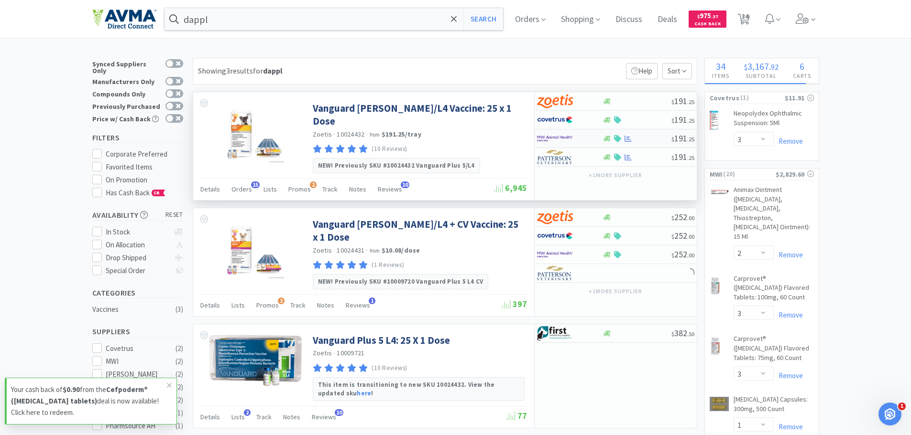
click at [561, 137] on img at bounding box center [555, 138] width 36 height 14
select select "1"
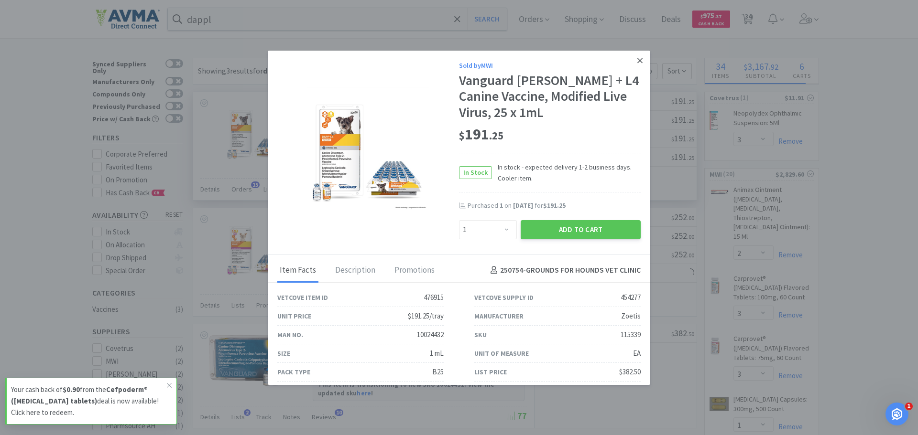
click at [635, 58] on link at bounding box center [639, 61] width 17 height 21
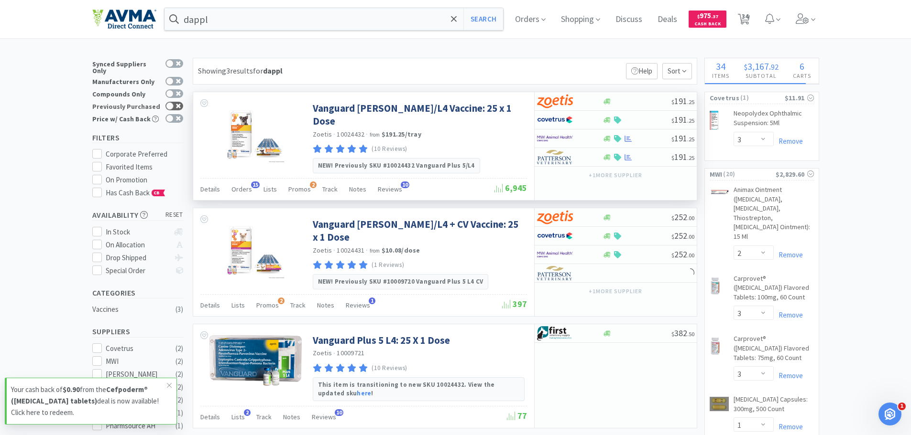
click at [183, 102] on div at bounding box center [174, 106] width 18 height 9
checkbox input "true"
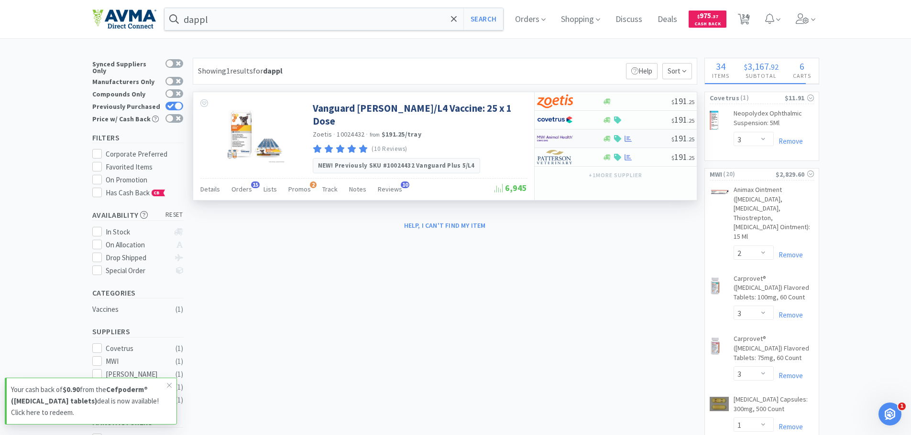
click at [573, 141] on div at bounding box center [563, 138] width 53 height 16
select select "1"
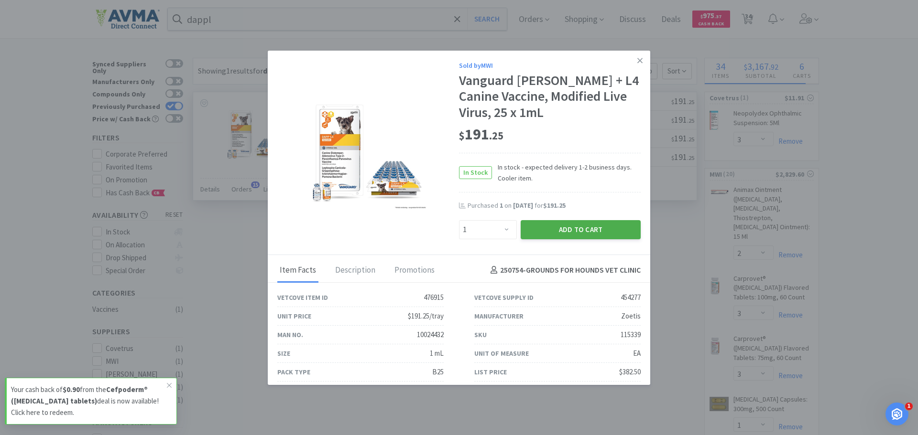
click at [587, 228] on button "Add to Cart" at bounding box center [581, 229] width 120 height 19
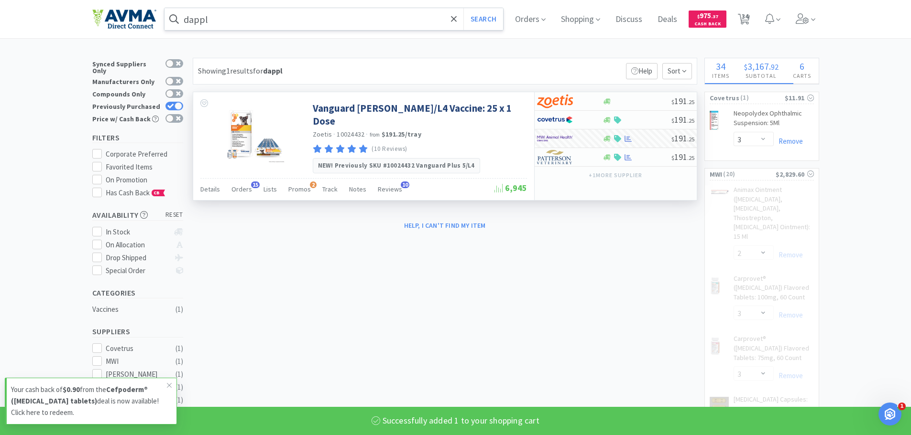
click at [275, 22] on input "dappl" at bounding box center [333, 19] width 339 height 22
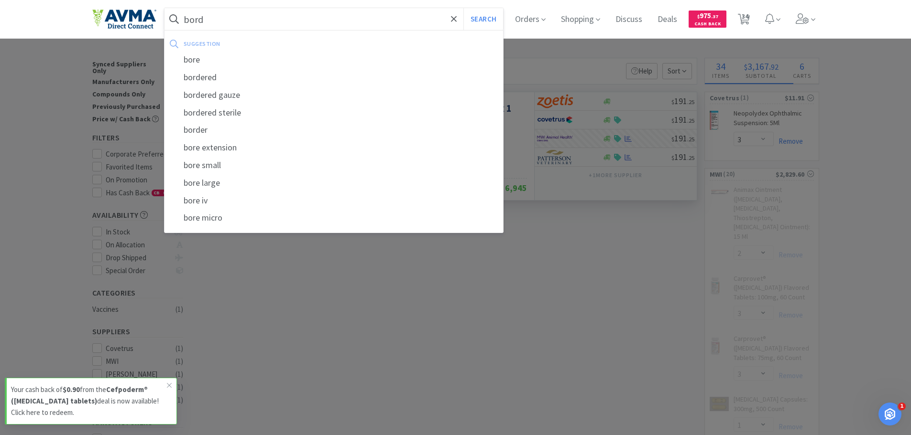
type input "borde"
select select "1"
click at [463, 8] on button "Search" at bounding box center [483, 19] width 40 height 22
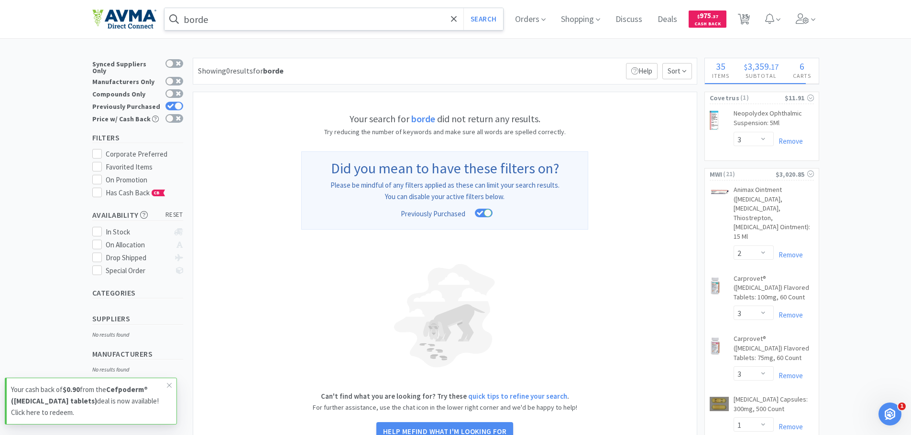
click at [226, 17] on input "borde" at bounding box center [333, 19] width 339 height 22
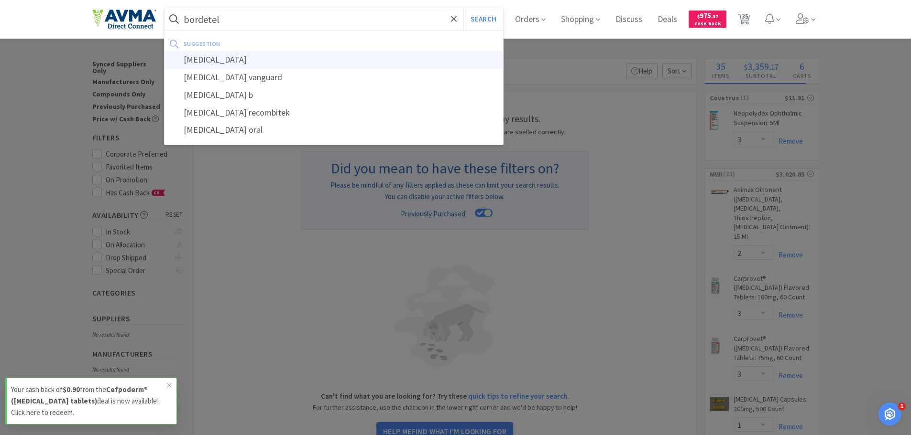
type input "bordetella"
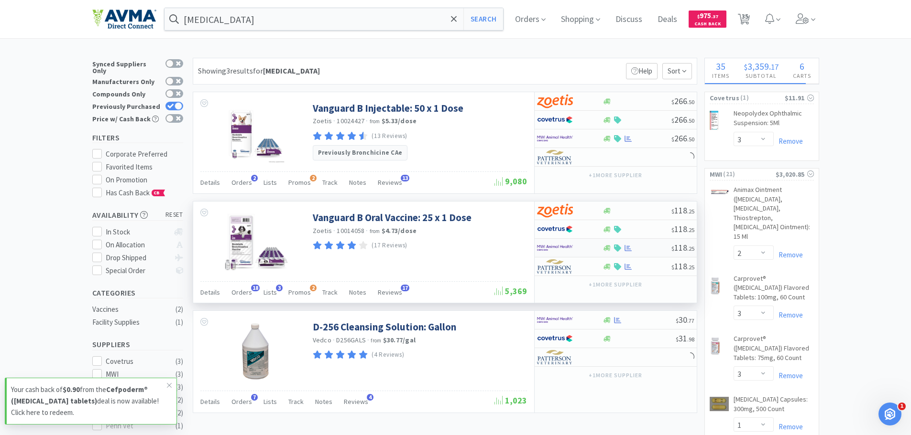
click at [565, 245] on img at bounding box center [555, 248] width 36 height 14
select select "1"
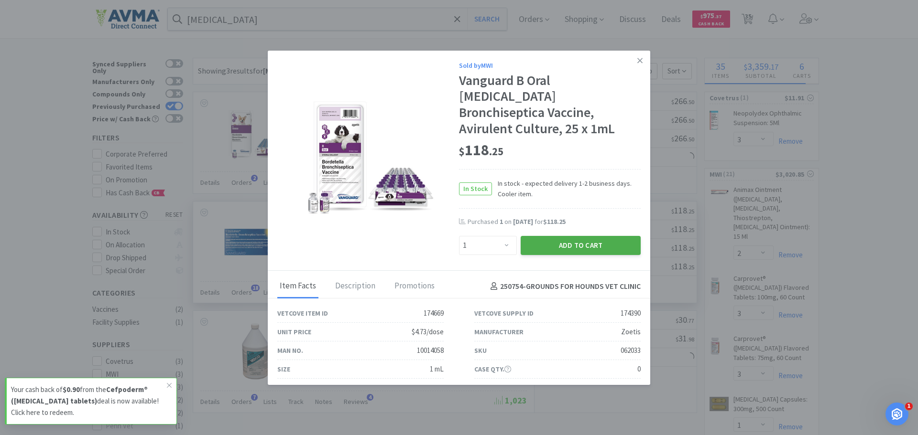
click at [551, 236] on button "Add to Cart" at bounding box center [581, 245] width 120 height 19
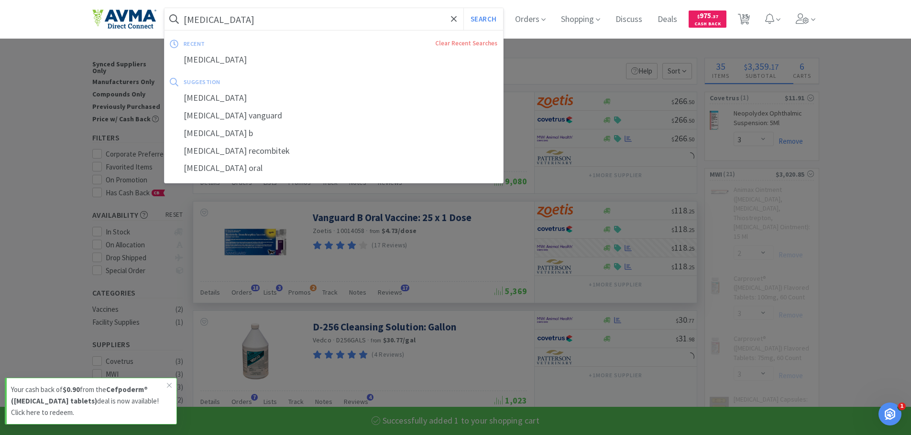
click at [232, 20] on input "bordetella" at bounding box center [333, 19] width 339 height 22
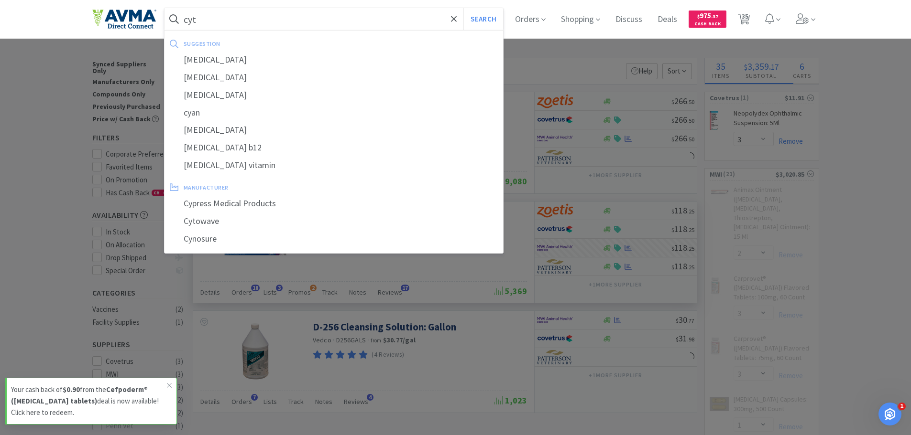
type input "cyto"
select select "1"
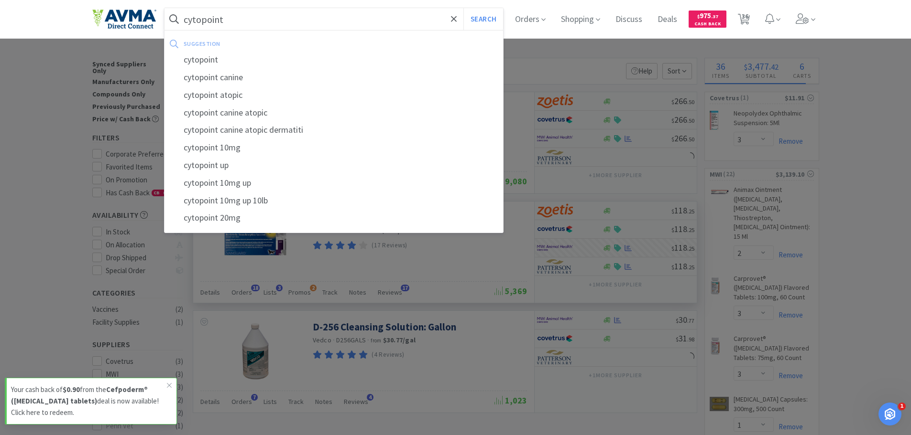
type input "cytopoint"
click at [463, 8] on button "Search" at bounding box center [483, 19] width 40 height 22
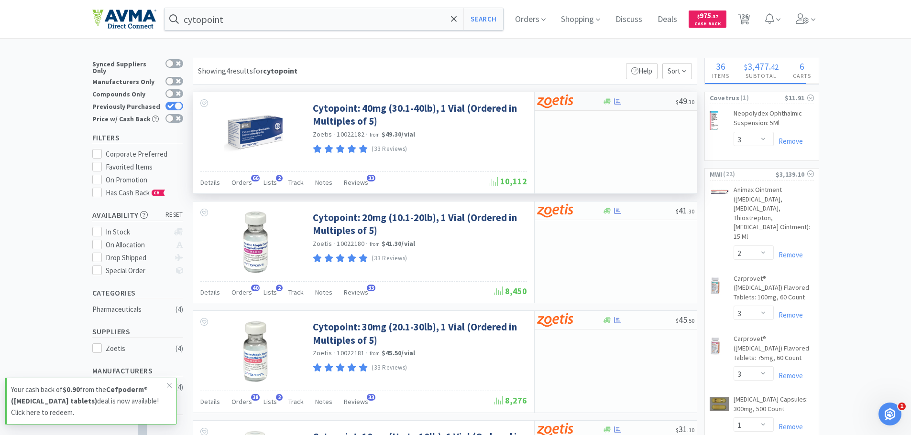
click at [600, 105] on div at bounding box center [569, 101] width 65 height 16
select select "5"
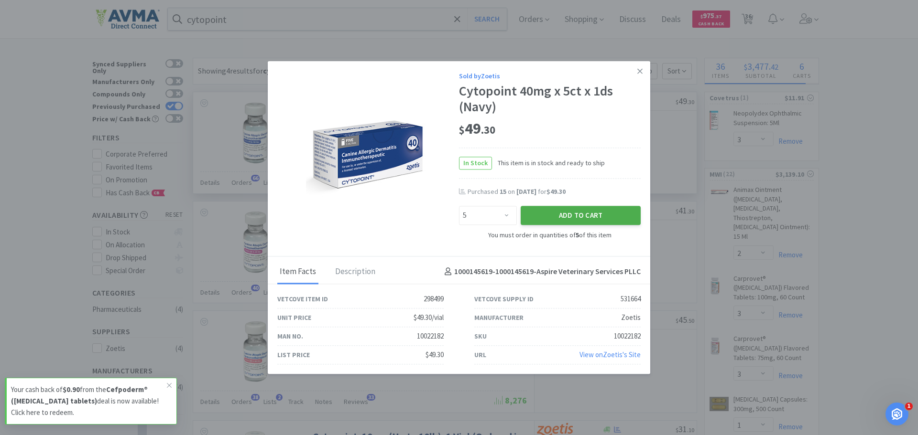
click at [578, 214] on button "Add to Cart" at bounding box center [581, 216] width 120 height 19
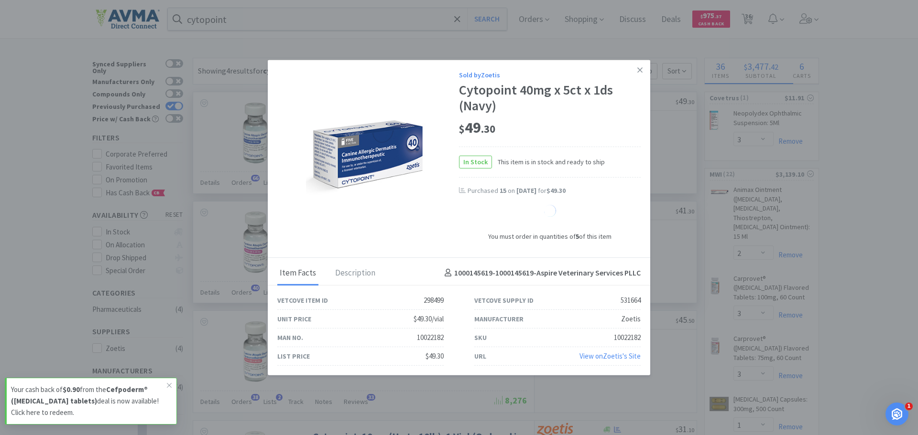
select select "5"
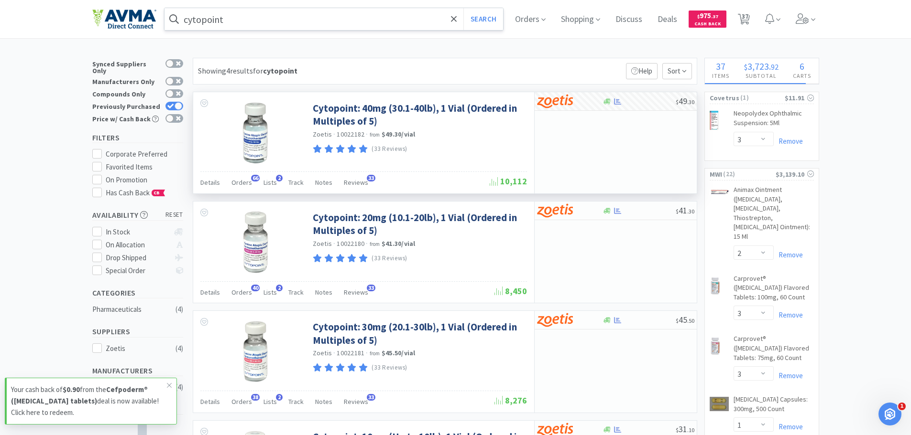
click at [266, 15] on input "cytopoint" at bounding box center [333, 19] width 339 height 22
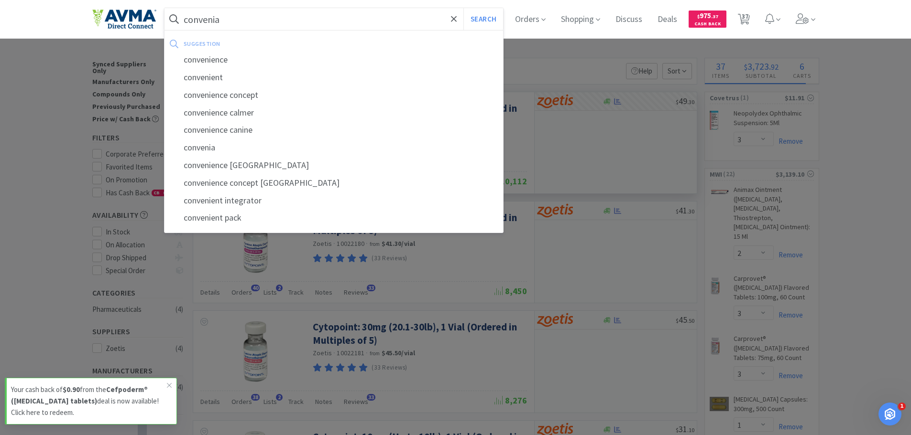
type input "convenia"
click at [463, 8] on button "Search" at bounding box center [483, 19] width 40 height 22
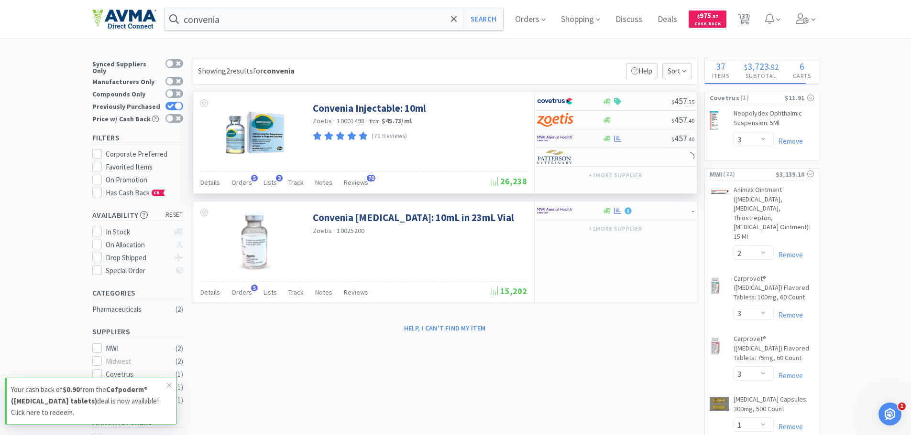
click at [566, 140] on img at bounding box center [555, 138] width 36 height 14
select select "1"
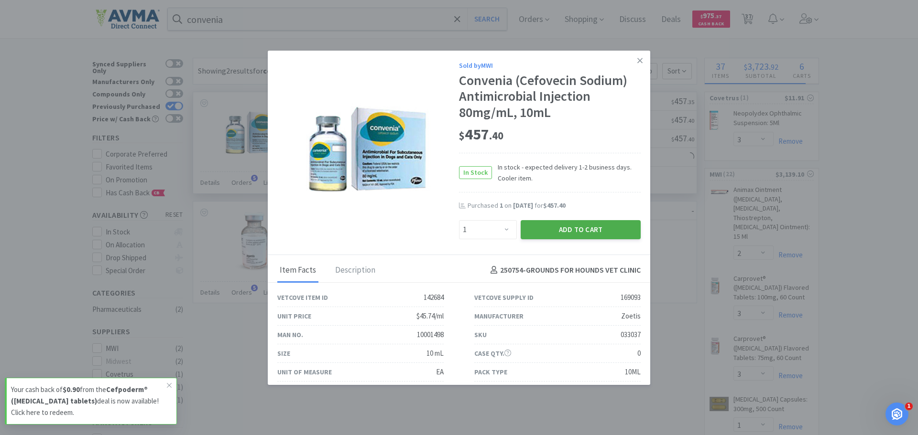
click at [567, 226] on button "Add to Cart" at bounding box center [581, 229] width 120 height 19
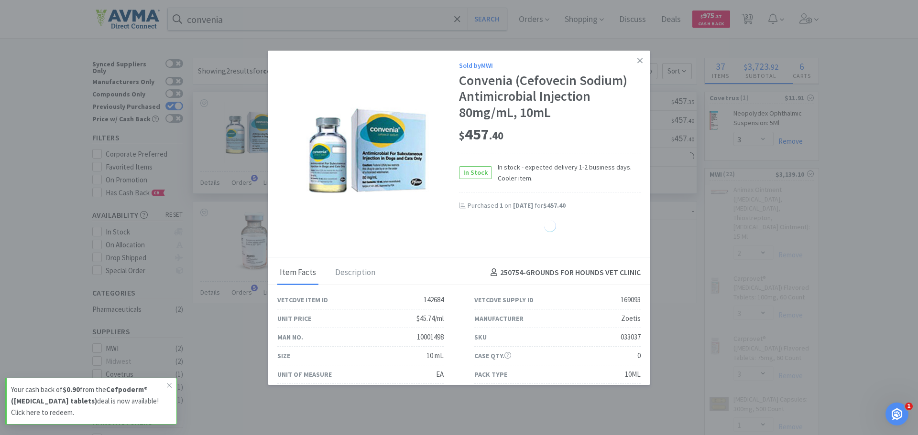
select select "3"
select select "15"
select select "1"
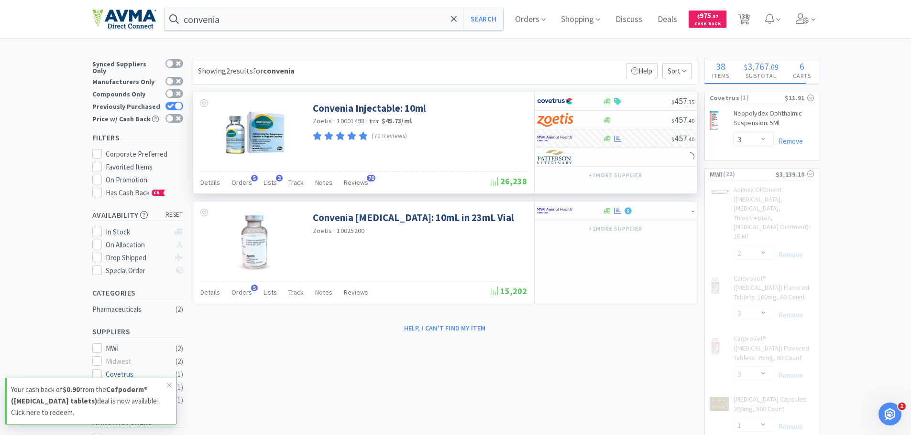
select select "1"
select select "2"
select select "1"
select select "2"
select select "1"
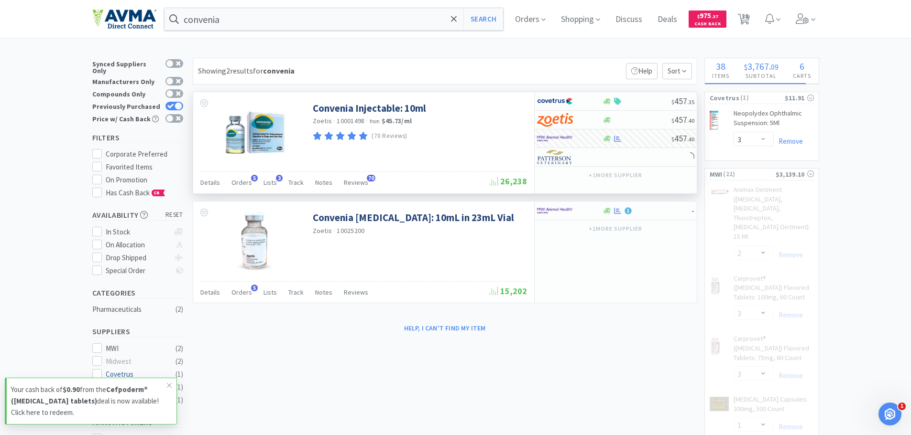
select select "2"
select select "12"
select select "2"
select select "1"
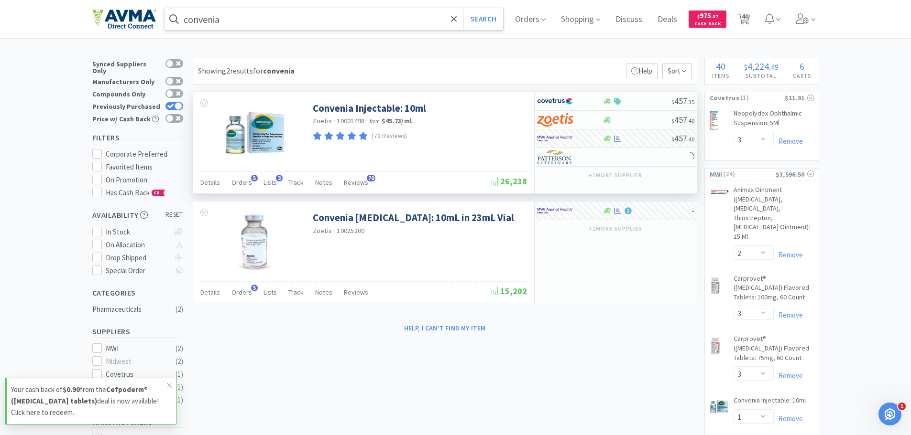
click at [263, 15] on input "convenia" at bounding box center [333, 19] width 339 height 22
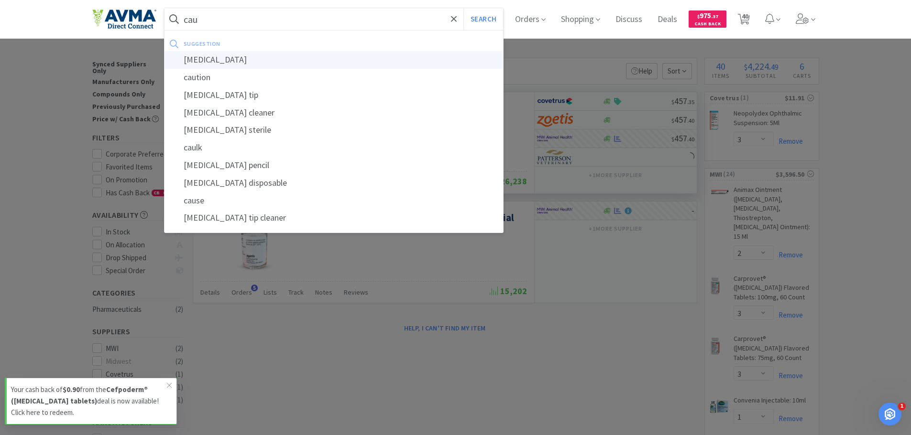
click at [232, 63] on div "cautery" at bounding box center [333, 60] width 339 height 18
type input "cautery"
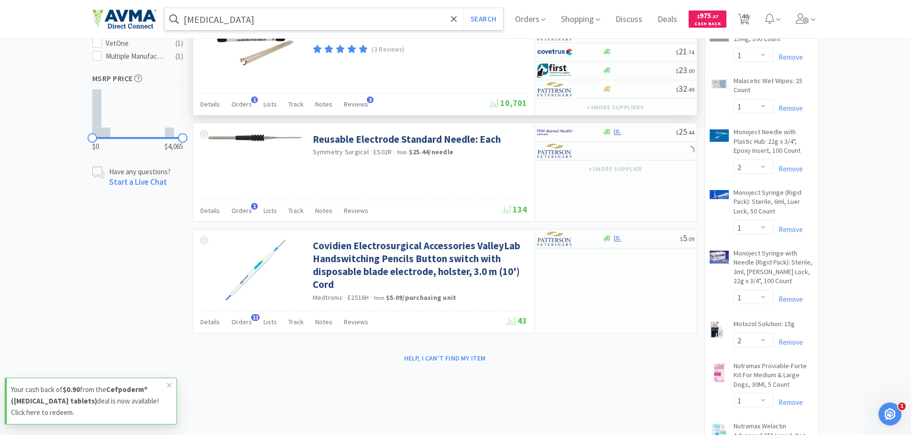
scroll to position [526, 0]
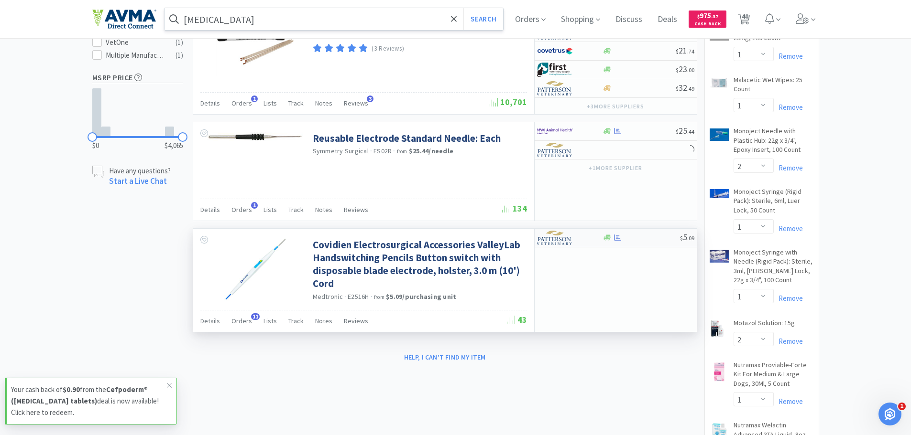
click at [612, 236] on div at bounding box center [640, 237] width 77 height 7
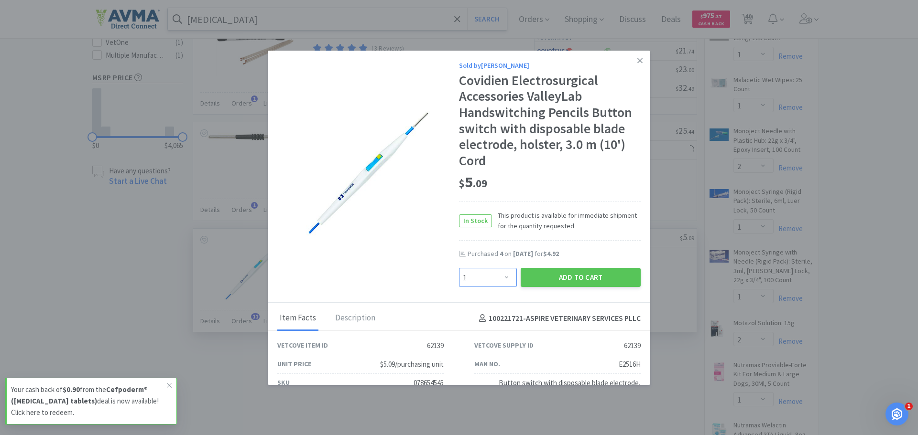
click at [500, 283] on select "Enter Quantity 1 2 3 4 5 6 7 8 9 10 11 12 13 14 15 16 17 18 19 20 Enter Quantity" at bounding box center [488, 277] width 58 height 19
select select "4"
click at [459, 268] on select "Enter Quantity 1 2 3 4 5 6 7 8 9 10 11 12 13 14 15 16 17 18 19 20 Enter Quantity" at bounding box center [488, 277] width 58 height 19
click at [559, 274] on button "Add to Cart" at bounding box center [581, 277] width 120 height 19
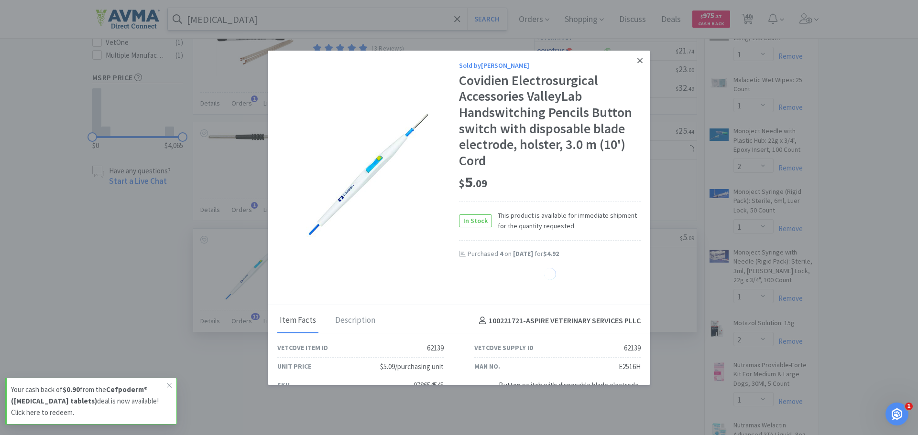
click at [631, 58] on link at bounding box center [639, 61] width 17 height 21
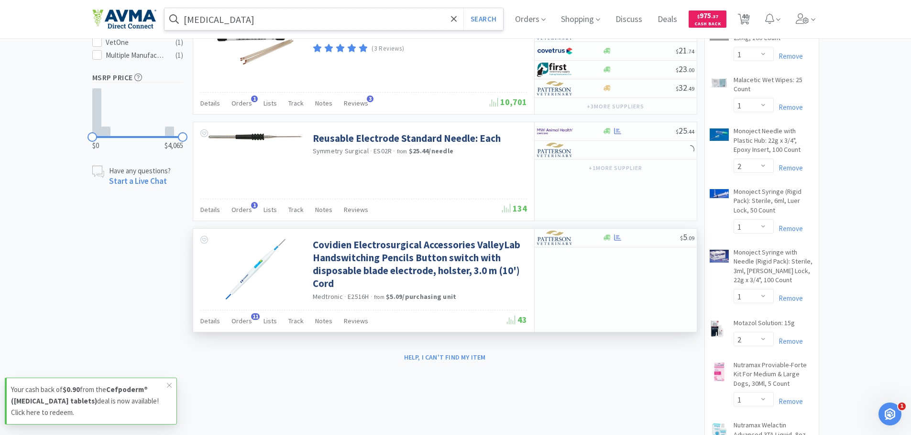
click at [247, 16] on input "cautery" at bounding box center [333, 19] width 339 height 22
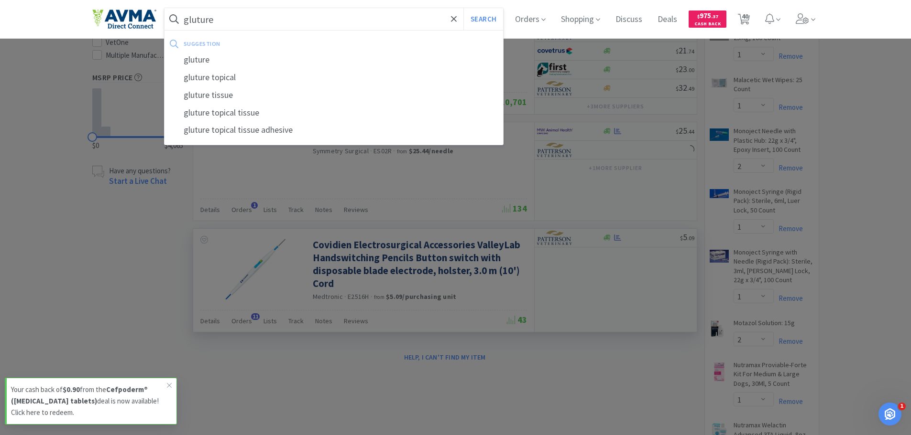
type input "gluture"
click at [463, 8] on button "Search" at bounding box center [483, 19] width 40 height 22
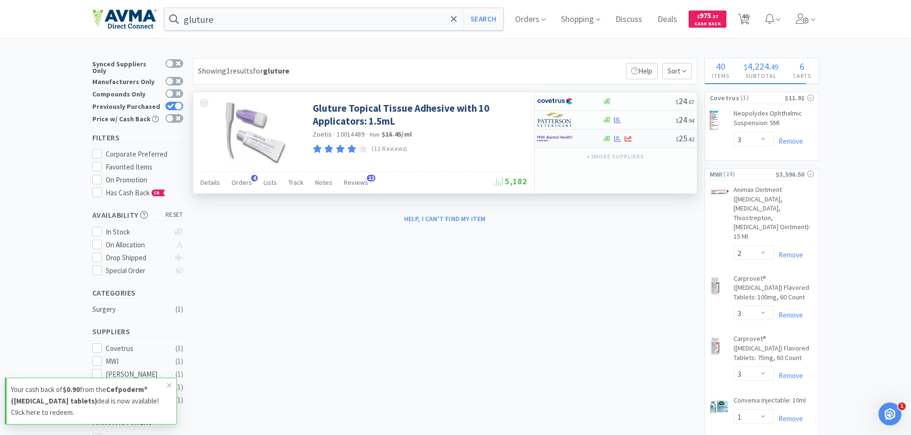
click at [554, 139] on img at bounding box center [555, 138] width 36 height 14
select select "1"
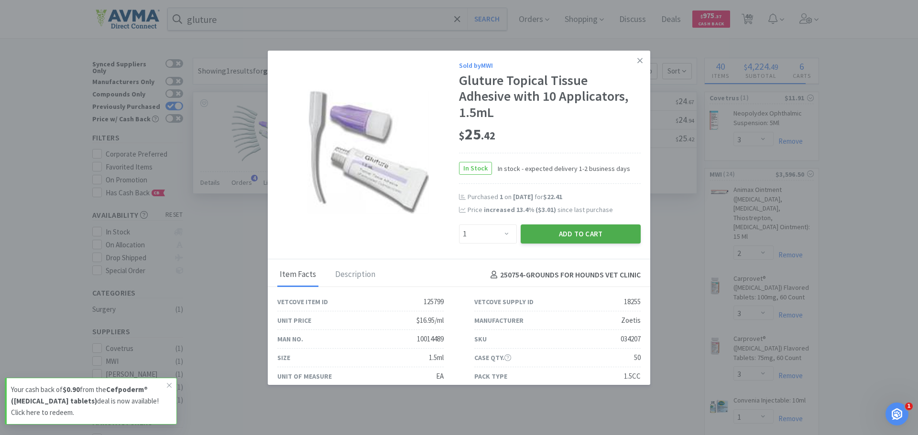
click at [587, 233] on button "Add to Cart" at bounding box center [581, 234] width 120 height 19
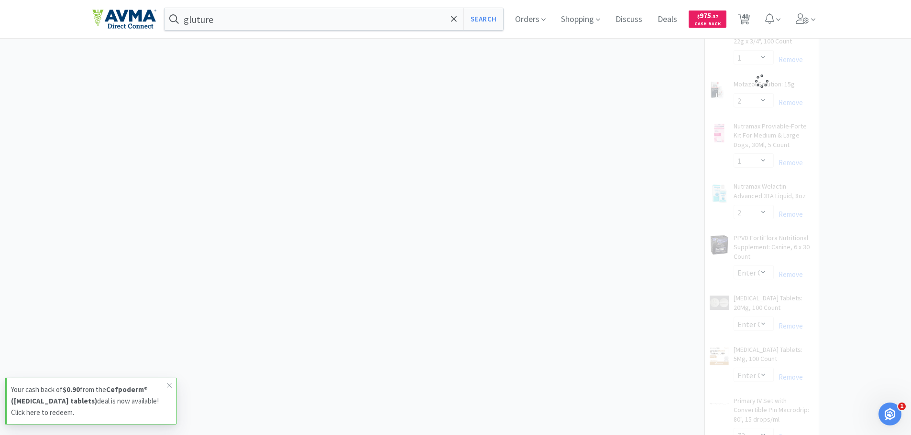
select select "1"
select select "2"
select select "1"
select select "2"
select select "1"
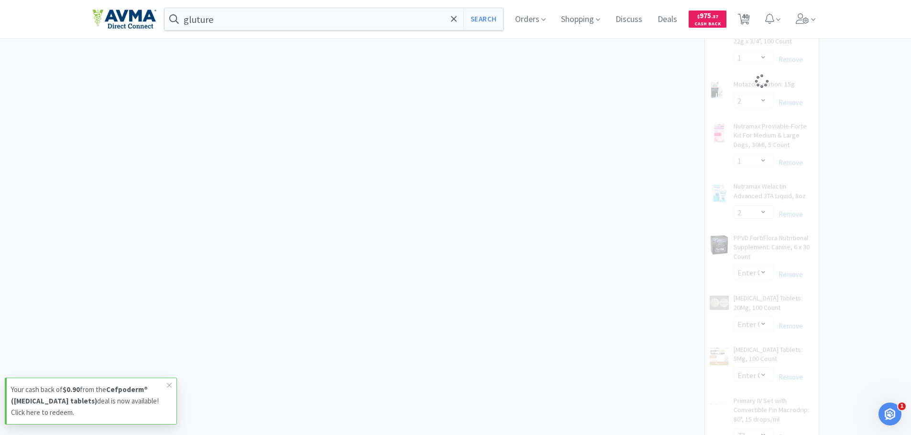
select select "2"
select select "12"
select select "2"
select select "1"
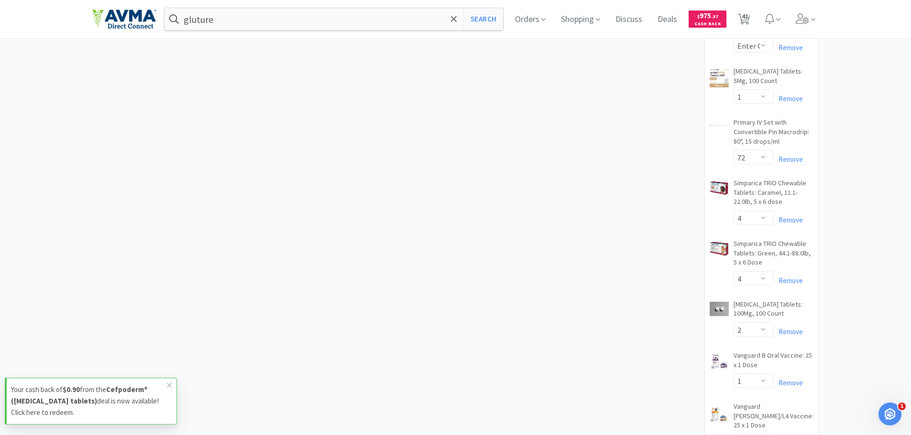
scroll to position [1139, 0]
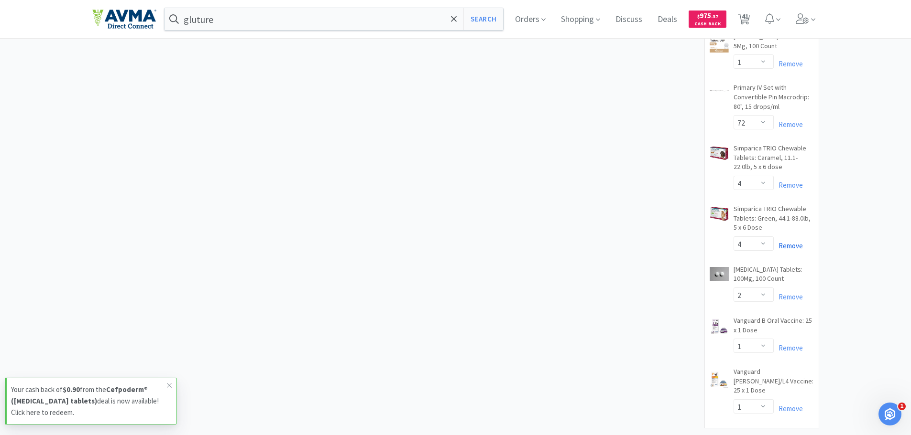
click at [789, 241] on link "Remove" at bounding box center [787, 245] width 29 height 9
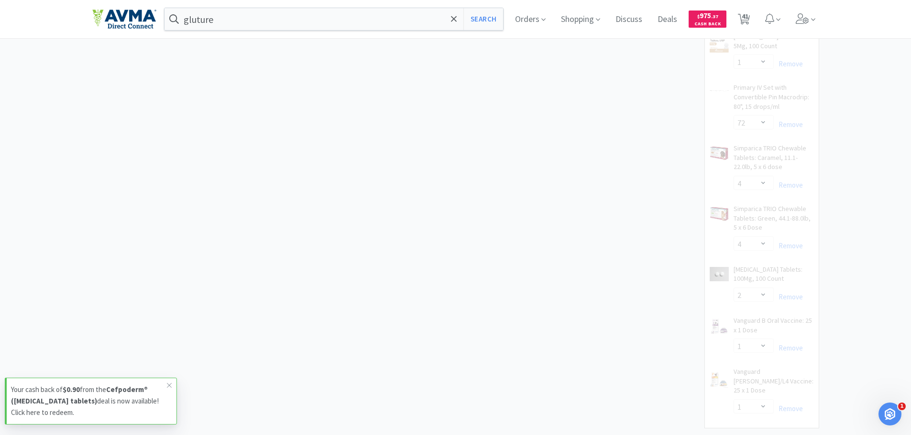
select select "1"
select select "2"
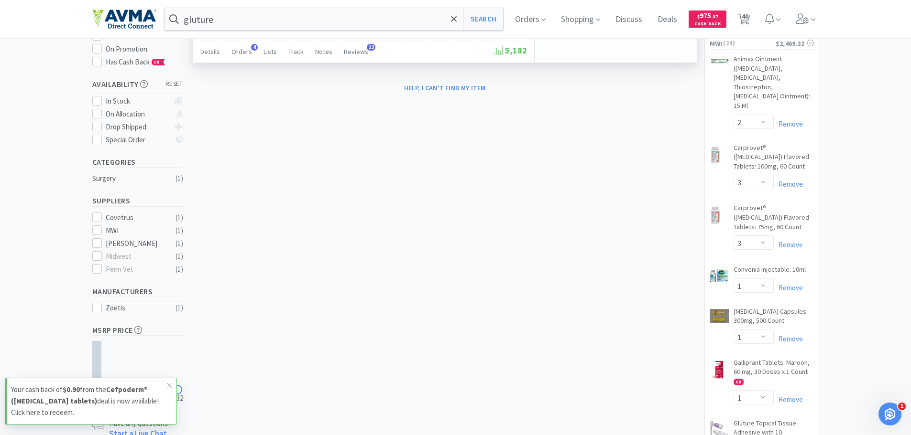
scroll to position [0, 0]
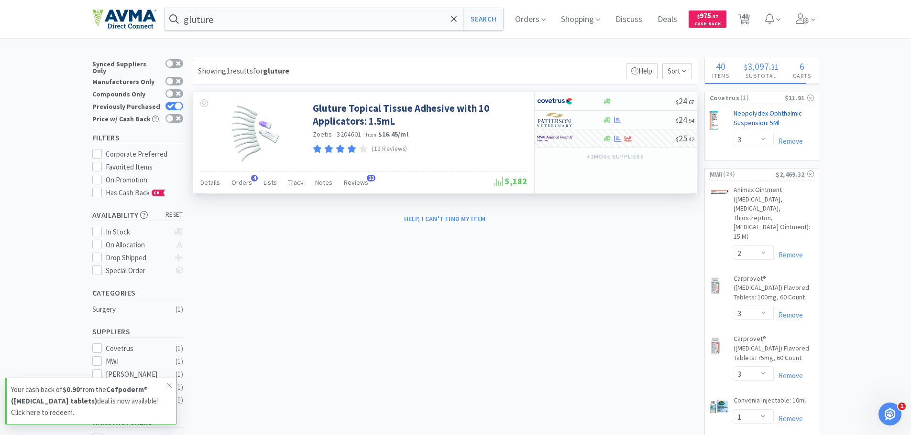
select select "4"
select select "3"
select select "15"
select select "1"
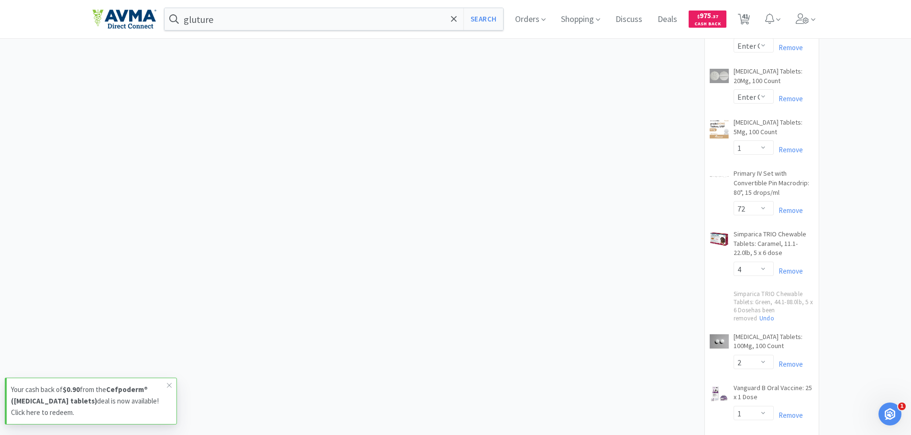
scroll to position [813, 0]
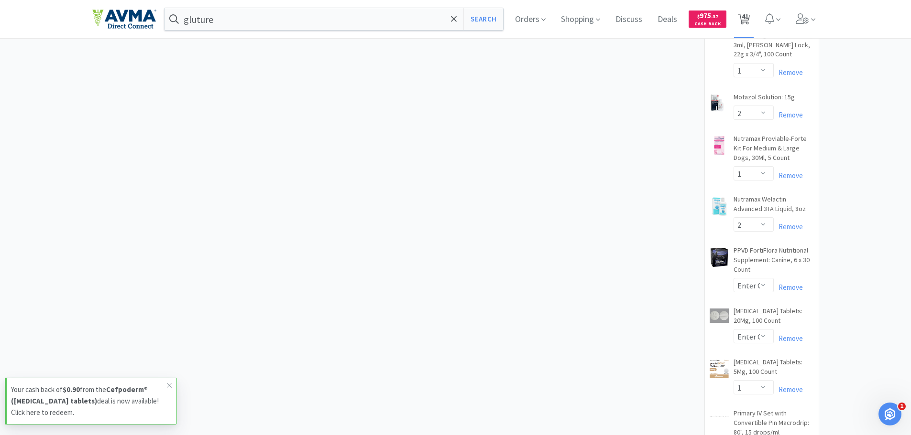
click at [748, 17] on span "41" at bounding box center [744, 16] width 7 height 38
select select "1"
select select "5"
select select "1"
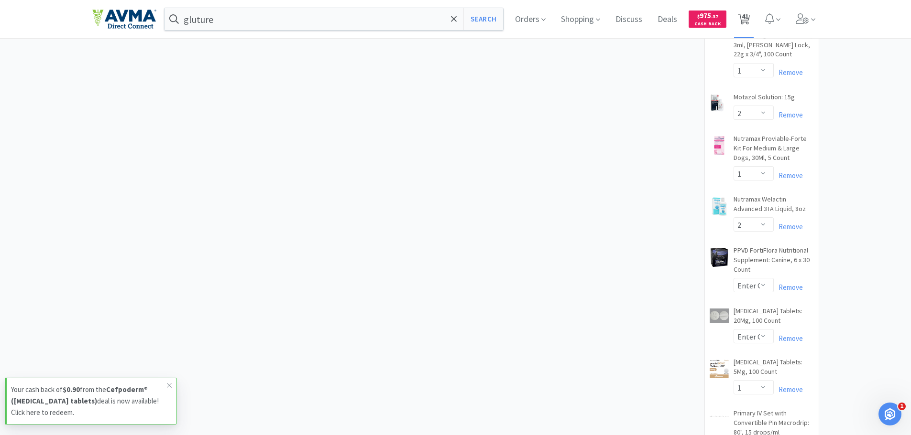
select select "50"
select select "1"
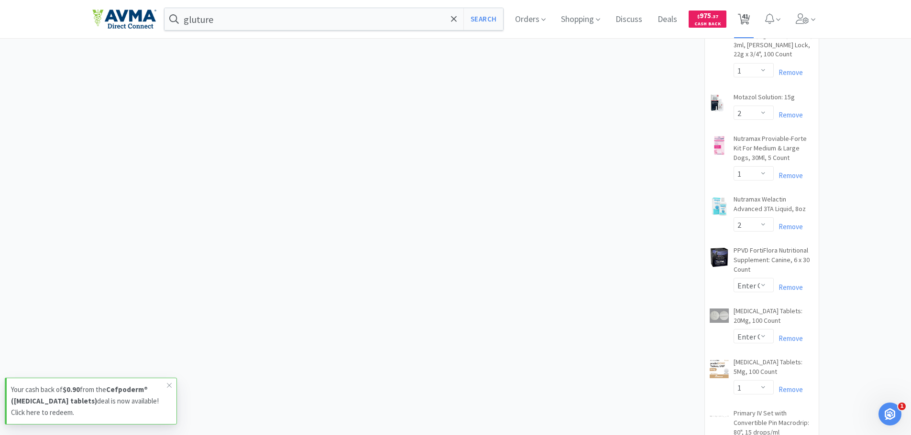
select select "1"
select select "3"
select select "2"
select select "3"
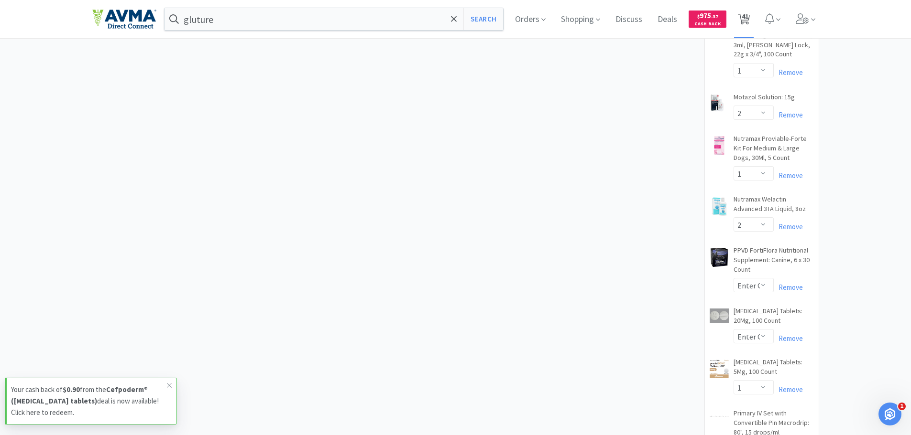
select select "1"
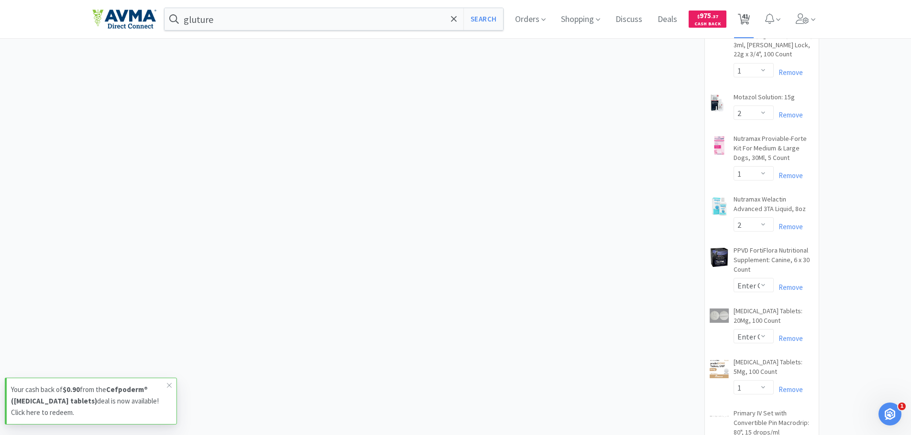
select select "1"
select select "2"
select select "1"
select select "2"
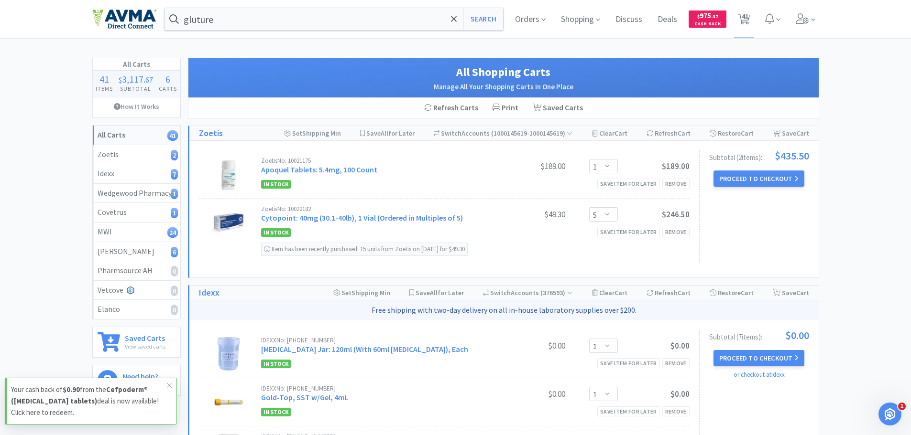
click at [725, 192] on div "Subtotal ( 2 item s ): $435.50 Proceed to Checkout" at bounding box center [754, 207] width 110 height 113
click at [730, 175] on button "Proceed to Checkout" at bounding box center [758, 179] width 91 height 16
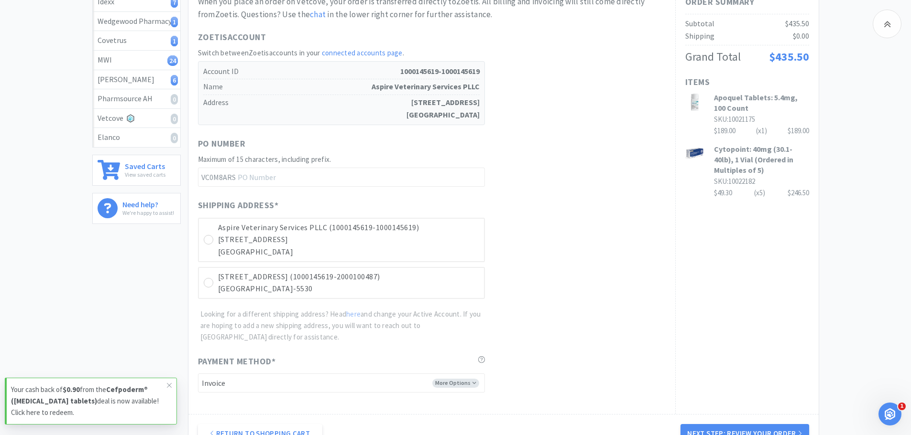
scroll to position [191, 0]
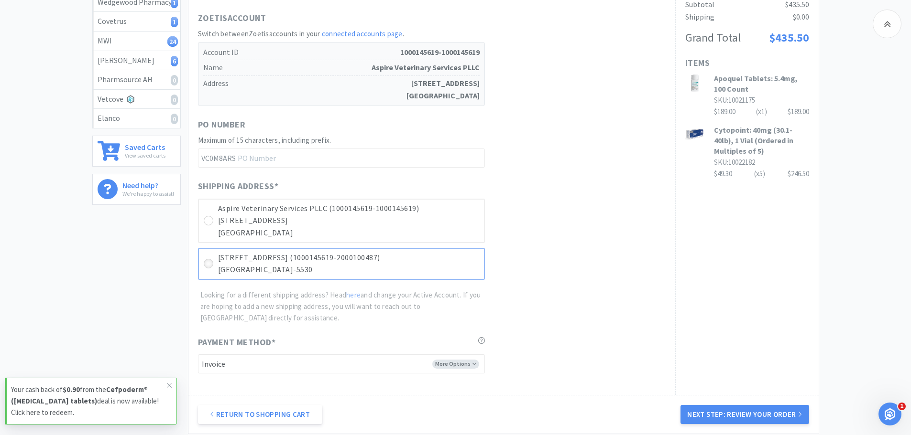
click at [209, 266] on icon at bounding box center [208, 264] width 7 height 7
click at [716, 405] on div "Return to Shopping Cart Next Step: Review Your Order" at bounding box center [503, 414] width 630 height 39
click at [715, 419] on button "Next Step: Review Your Order" at bounding box center [744, 414] width 128 height 19
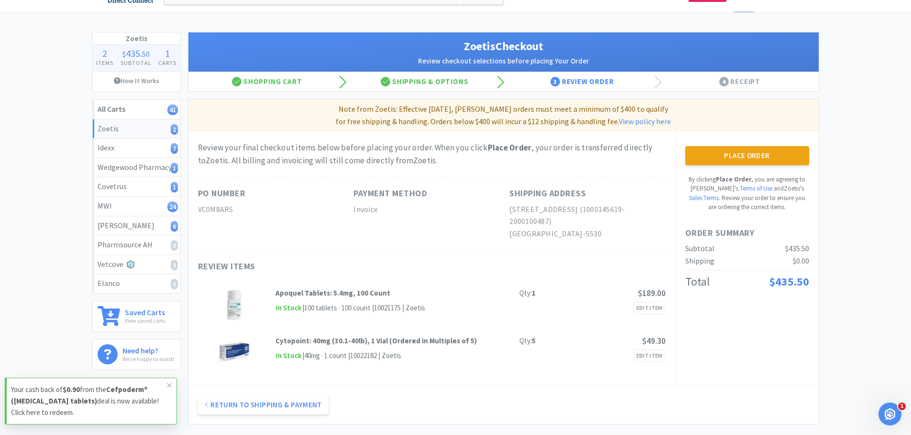
scroll to position [48, 0]
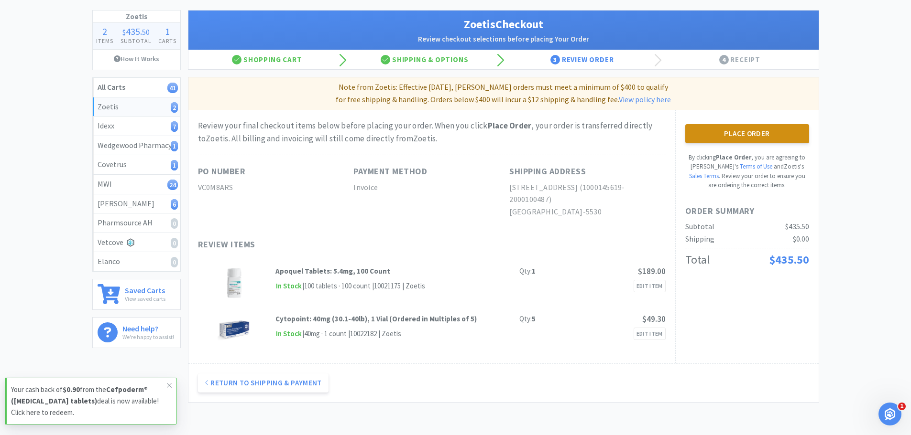
click at [733, 141] on button "Place Order" at bounding box center [747, 133] width 124 height 19
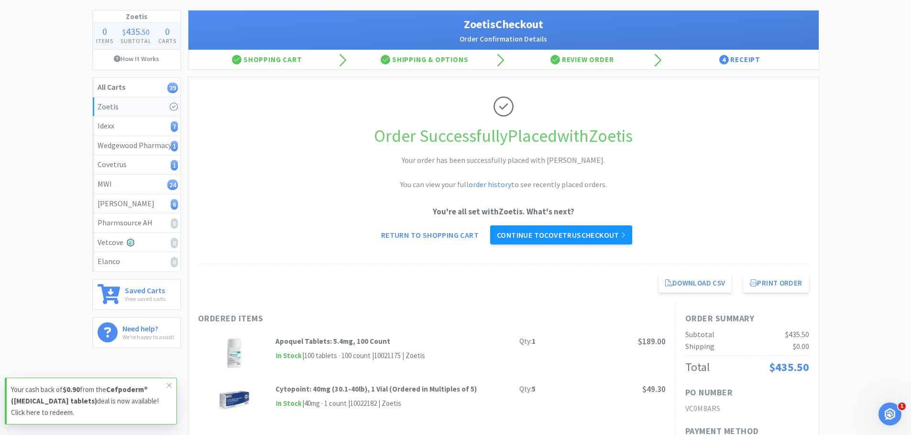
click at [542, 233] on link "Continue to Covetrus checkout" at bounding box center [561, 235] width 142 height 19
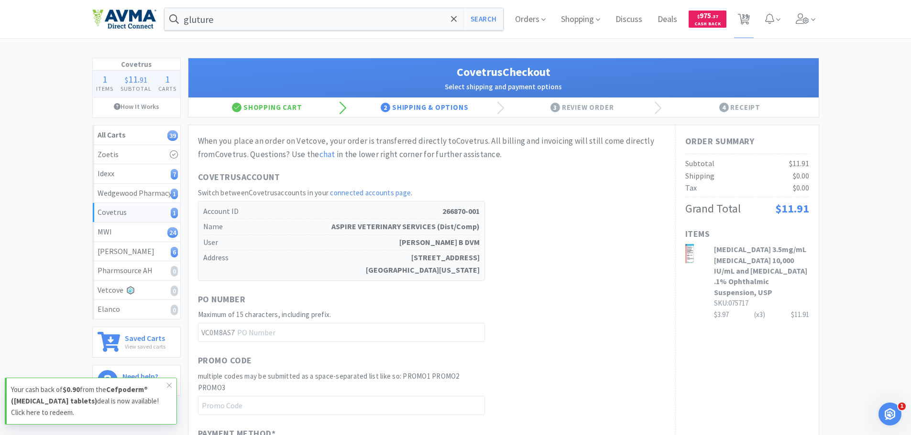
click at [557, 105] on span "3" at bounding box center [555, 108] width 10 height 10
click at [278, 112] on div "Shopping Cart" at bounding box center [267, 107] width 158 height 19
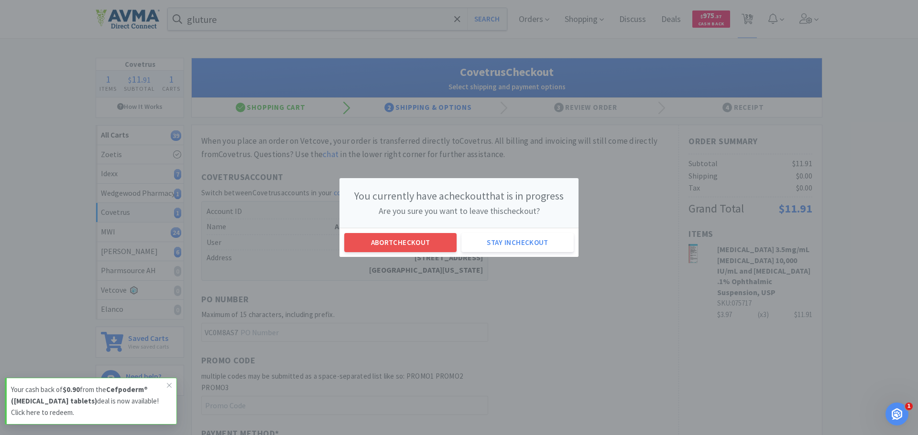
click at [418, 254] on div "Abort checkout Stay in checkout" at bounding box center [458, 242] width 239 height 29
click at [420, 247] on button "Abort checkout" at bounding box center [400, 242] width 112 height 19
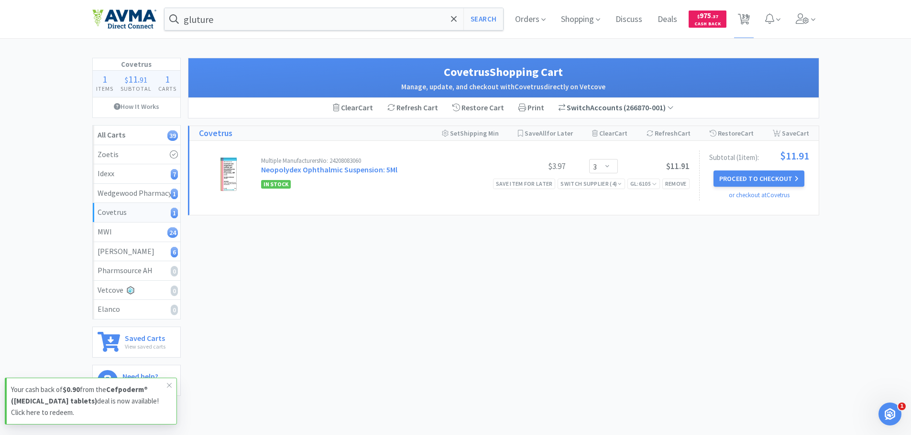
click at [595, 106] on div "Switch Accounts ( 266870-001 )" at bounding box center [615, 108] width 115 height 12
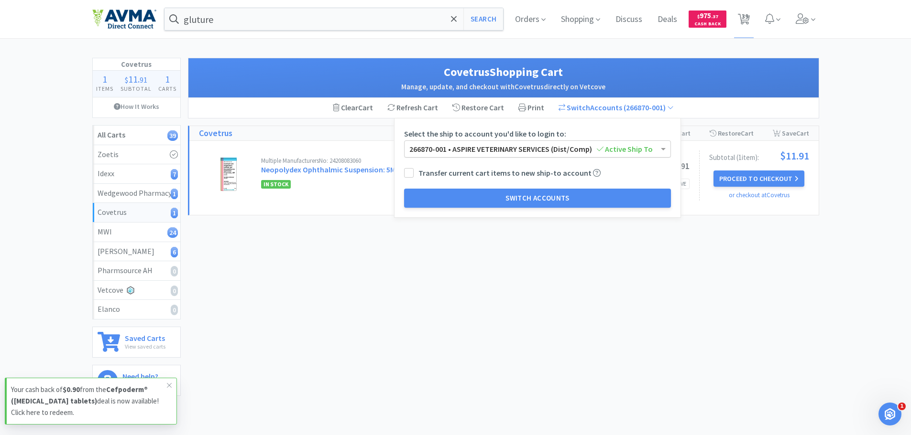
click at [438, 151] on span "266870-001 • ASPIRE VETERINARY SERVICES (Dist/Comp) Active Ship To" at bounding box center [530, 149] width 243 height 10
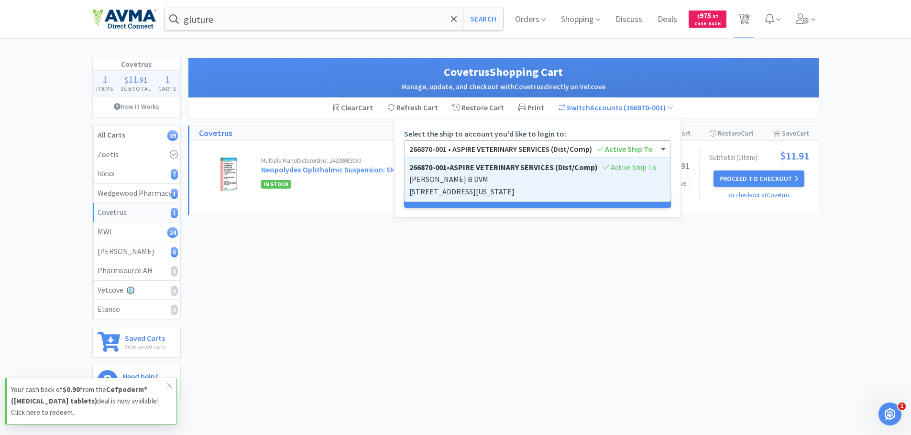
click at [468, 147] on span "266870-001 • ASPIRE VETERINARY SERVICES (Dist/Comp) Active Ship To" at bounding box center [530, 149] width 243 height 10
click at [615, 146] on span "Active Ship To" at bounding box center [625, 149] width 56 height 10
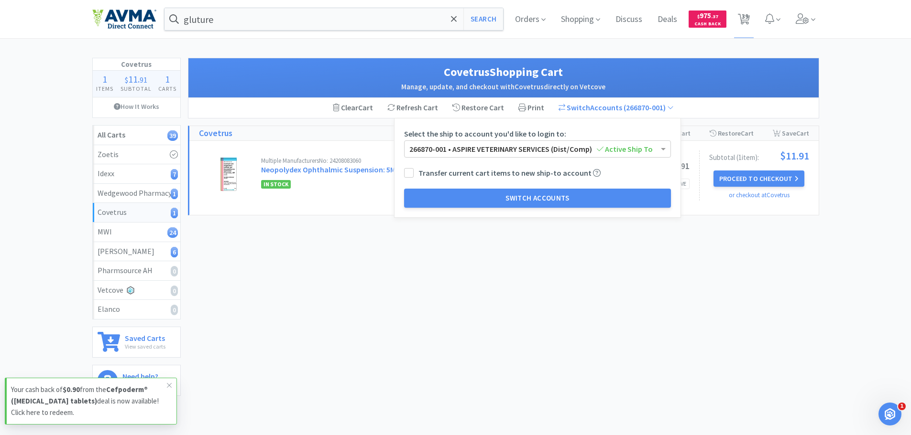
click at [643, 133] on form "Select the ship to account you'd like to login to: 266870-001 • ASPIRE VETERINA…" at bounding box center [537, 168] width 267 height 80
click at [569, 22] on span "Shopping" at bounding box center [580, 19] width 47 height 38
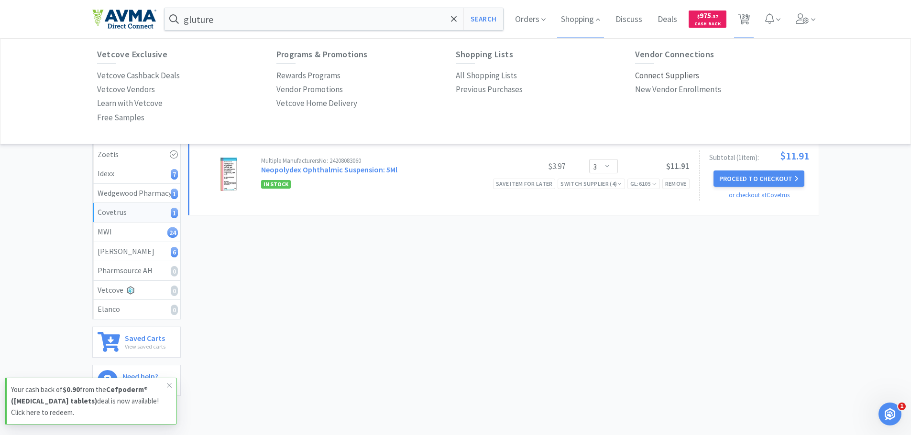
click at [653, 74] on p "Connect Suppliers" at bounding box center [667, 75] width 64 height 13
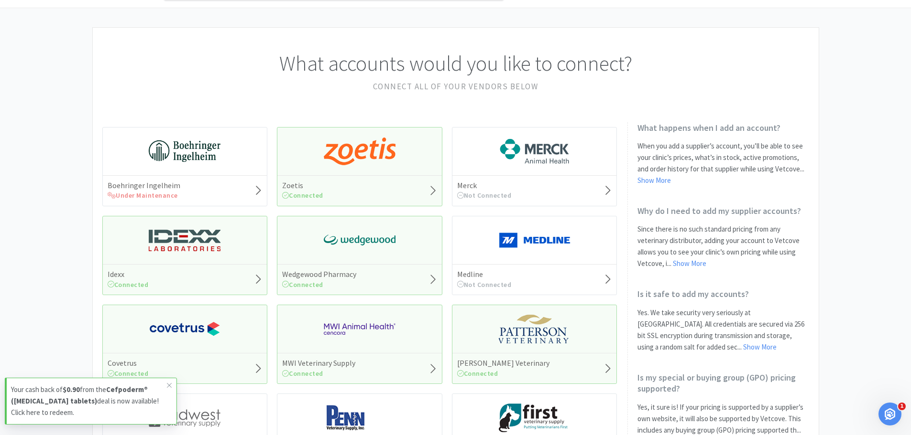
scroll to position [48, 0]
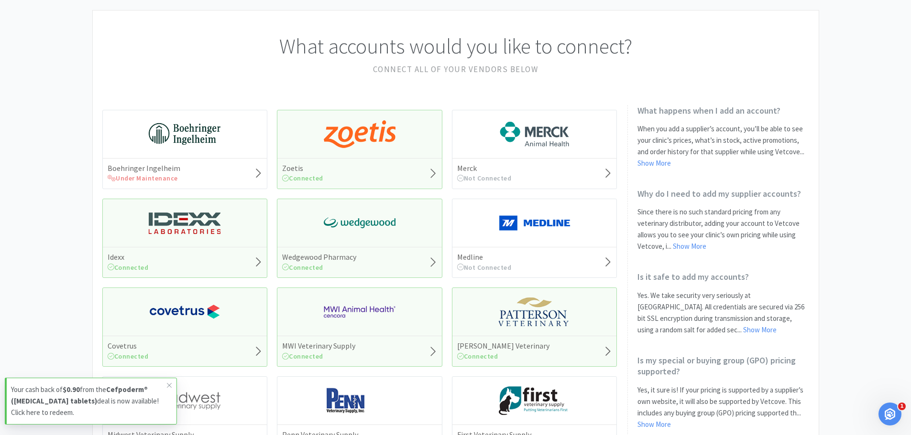
click at [223, 334] on div "Covetrus Connected" at bounding box center [184, 327] width 165 height 79
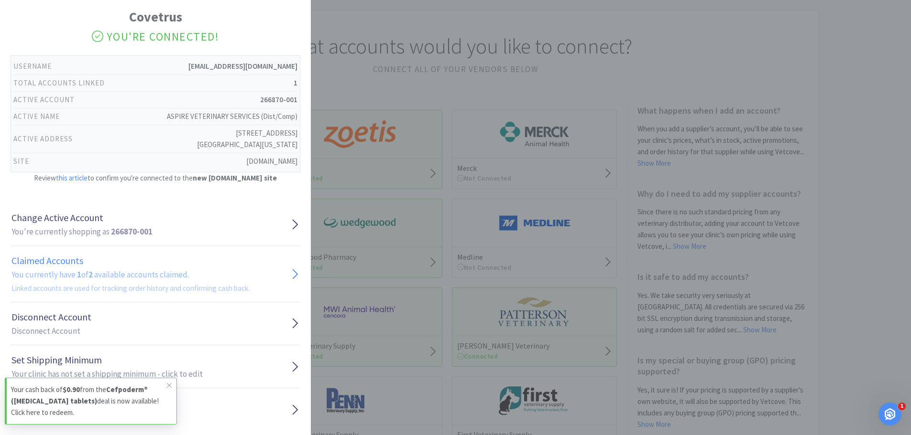
scroll to position [42, 0]
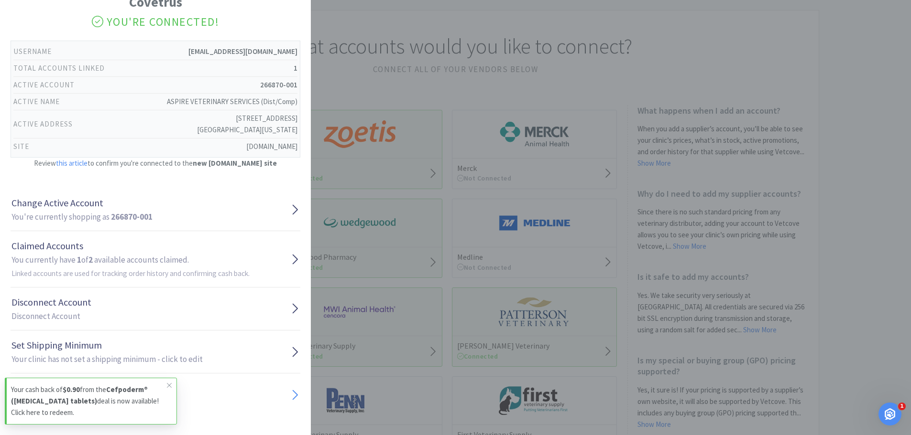
click at [279, 392] on link "Connect Another Username Sync another username with your account" at bounding box center [156, 395] width 290 height 43
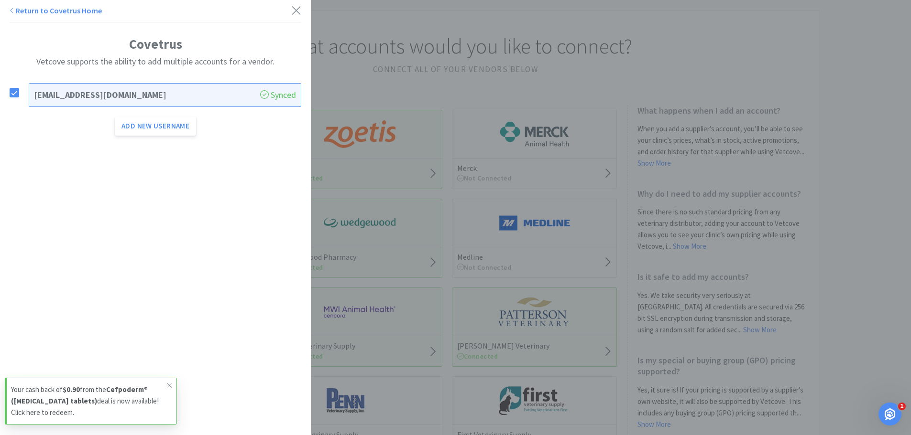
click at [28, 12] on link "Return to Covetrus Home" at bounding box center [56, 11] width 92 height 10
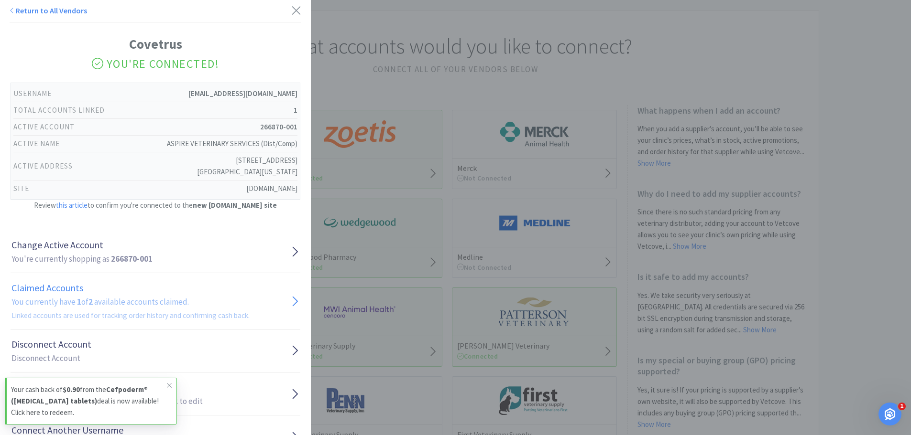
click at [274, 300] on link "Claimed Accounts You currently have 1 of 2 available accounts claimed. Linked a…" at bounding box center [156, 301] width 290 height 56
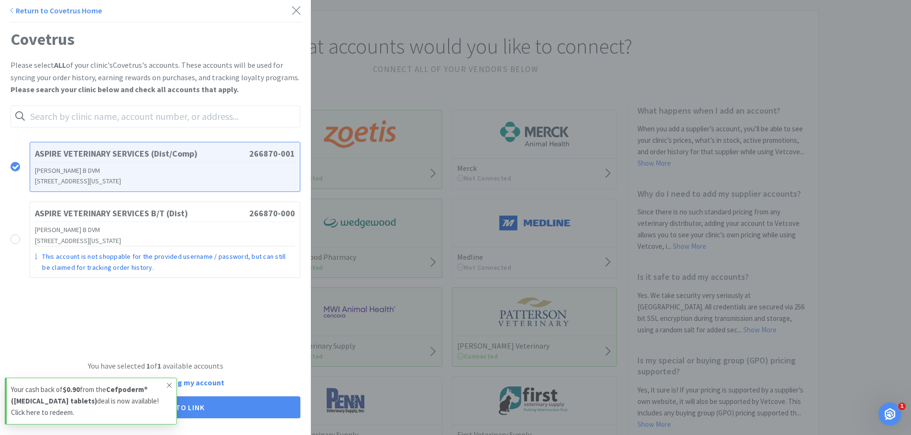
click at [169, 384] on icon at bounding box center [169, 386] width 6 height 8
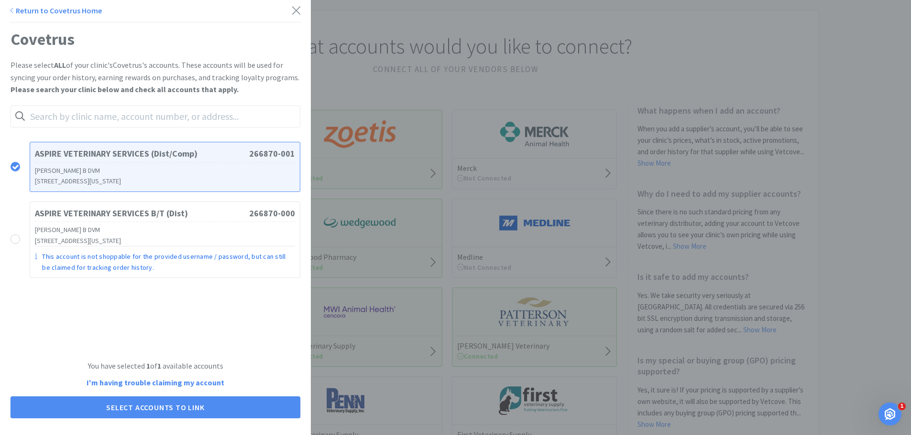
click at [13, 14] on icon at bounding box center [12, 11] width 5 height 8
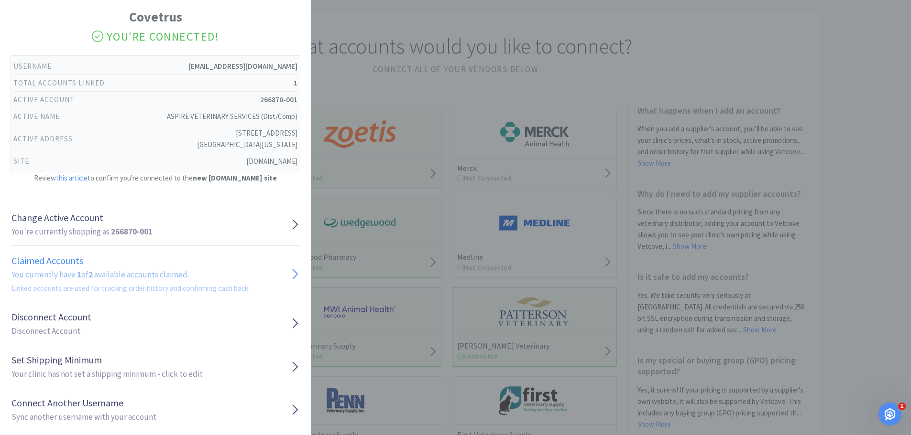
scroll to position [42, 0]
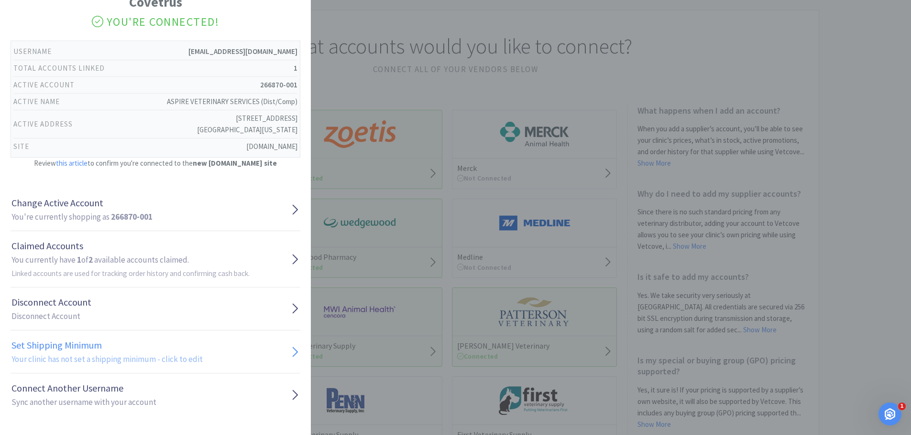
click at [157, 357] on h2 "Your clinic has not set a shipping minimum - click to edit" at bounding box center [106, 359] width 191 height 13
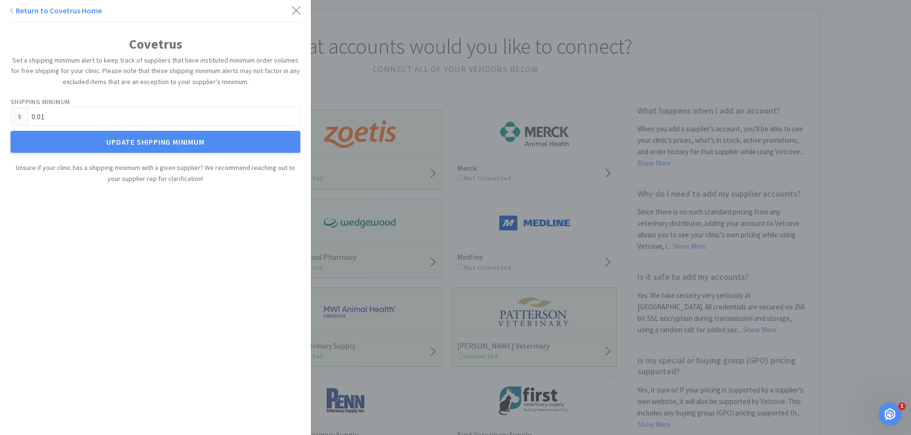
click at [22, 10] on link "Return to Covetrus Home" at bounding box center [56, 11] width 92 height 10
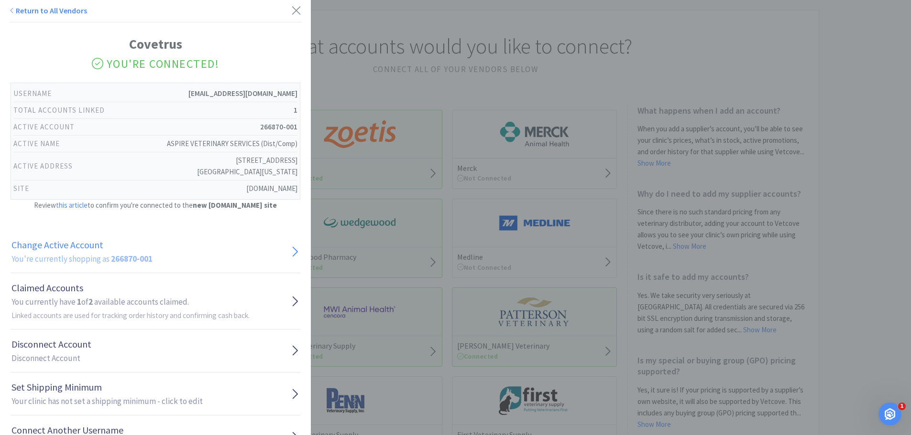
click at [153, 261] on link "Change Active Account You're currently shopping as 266870-001" at bounding box center [156, 251] width 290 height 43
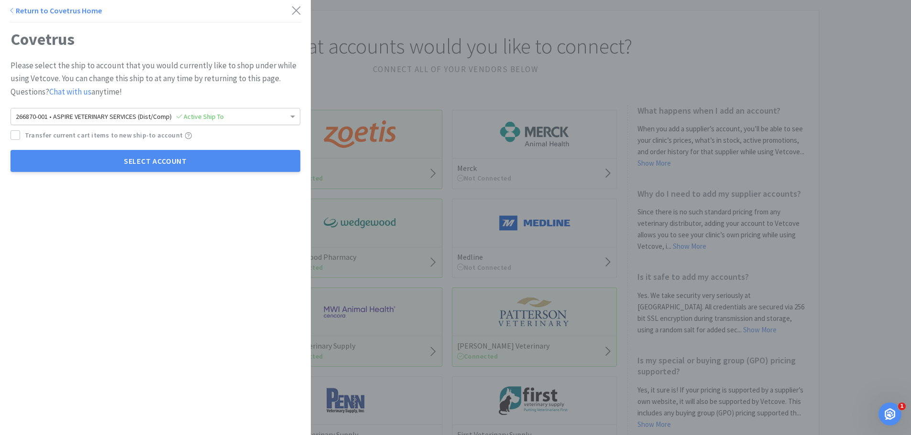
click at [149, 114] on span "266870-001 • ASPIRE VETERINARY SERVICES (Dist/Comp) Active Ship To" at bounding box center [120, 116] width 208 height 9
click at [135, 231] on div "Return to Covetrus Home Covetrus Please select the ship to account that you wou…" at bounding box center [155, 217] width 311 height 435
click at [41, 16] on div "Return to Covetrus Home" at bounding box center [56, 11] width 92 height 12
click at [43, 14] on link "Return to Covetrus Home" at bounding box center [56, 11] width 92 height 10
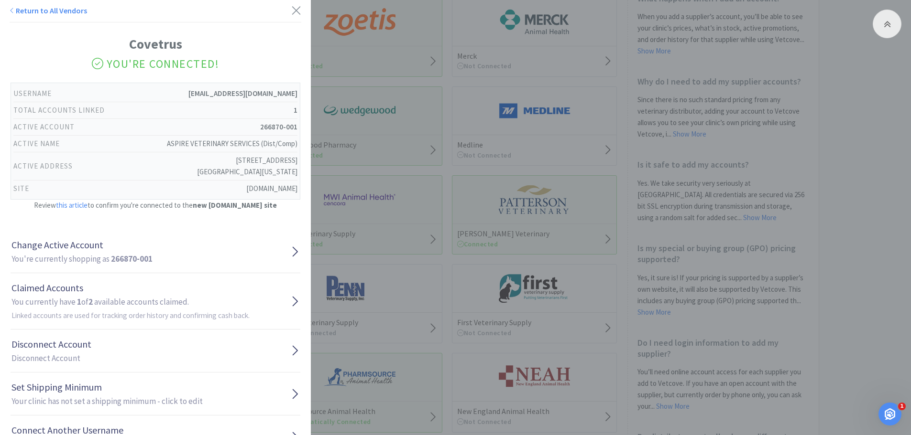
scroll to position [143, 0]
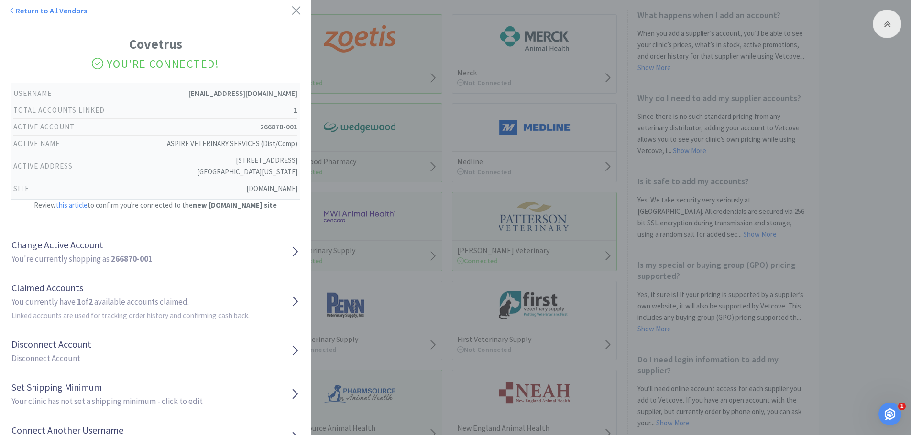
click at [45, 6] on link "Return to All Vendors" at bounding box center [48, 11] width 77 height 10
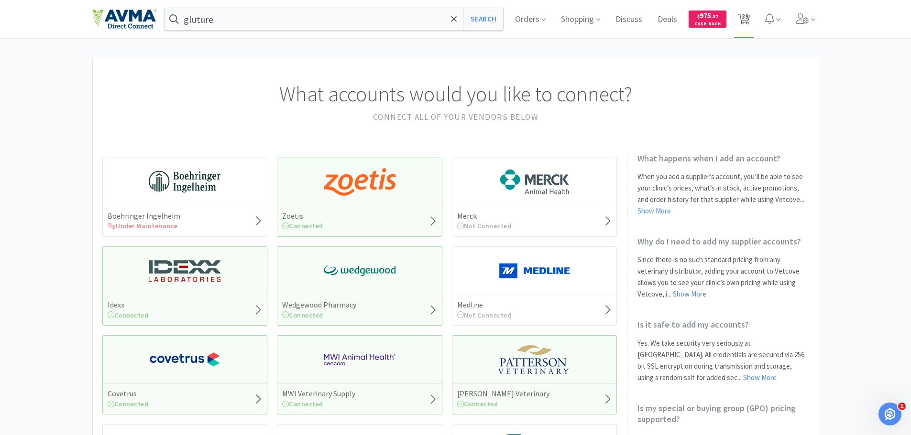
click at [739, 19] on icon at bounding box center [744, 19] width 12 height 11
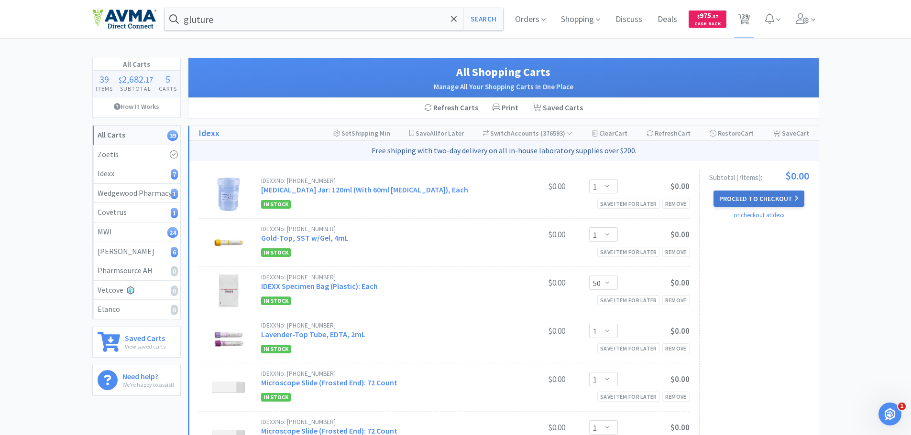
click at [739, 202] on button "Proceed to Checkout" at bounding box center [758, 199] width 91 height 16
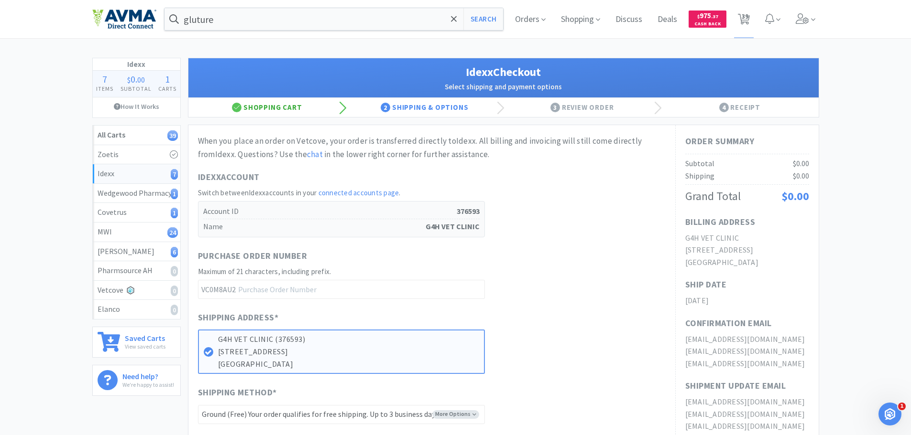
click at [284, 114] on div "Shopping Cart" at bounding box center [267, 107] width 158 height 19
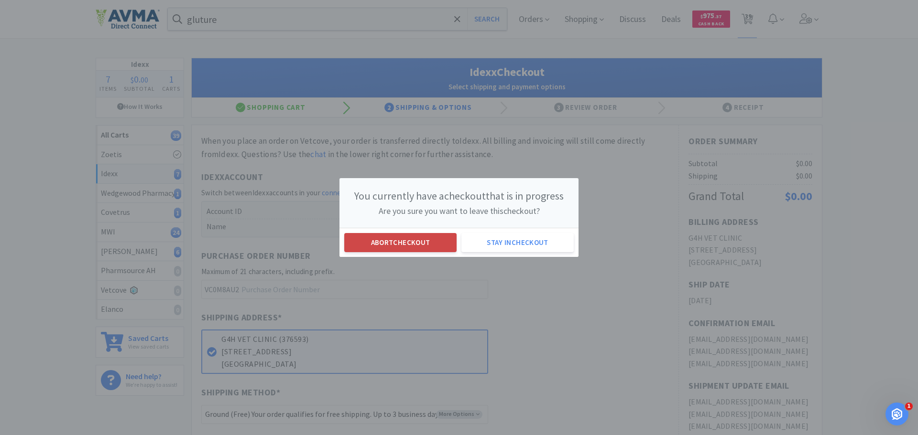
click at [409, 235] on button "Abort checkout" at bounding box center [400, 242] width 112 height 19
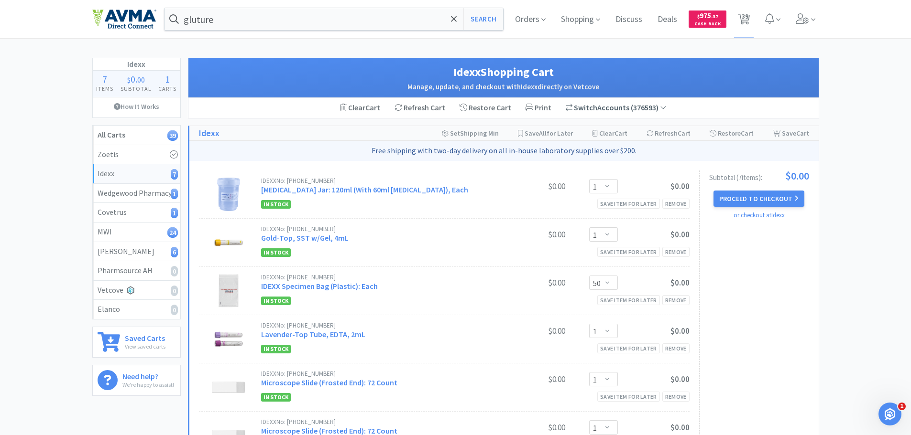
click at [611, 109] on div "Switch Accounts ( 376593 )" at bounding box center [615, 108] width 101 height 12
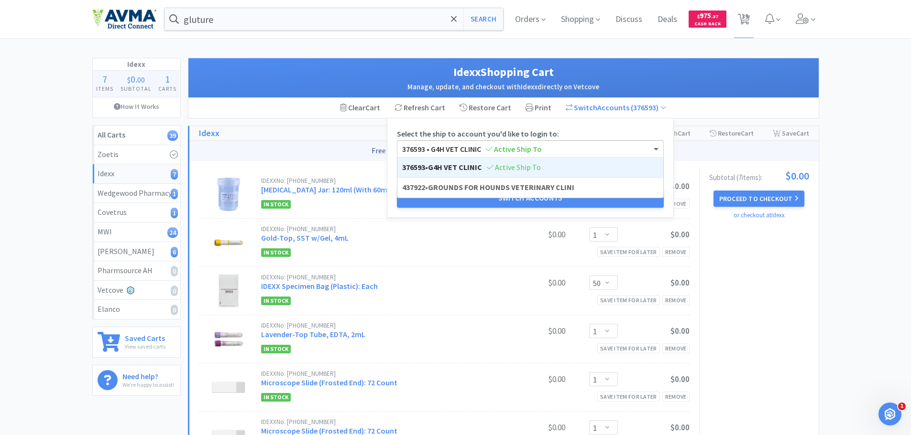
click at [470, 152] on span "376593 • G4H VET CLINIC Active Ship To" at bounding box center [472, 149] width 140 height 10
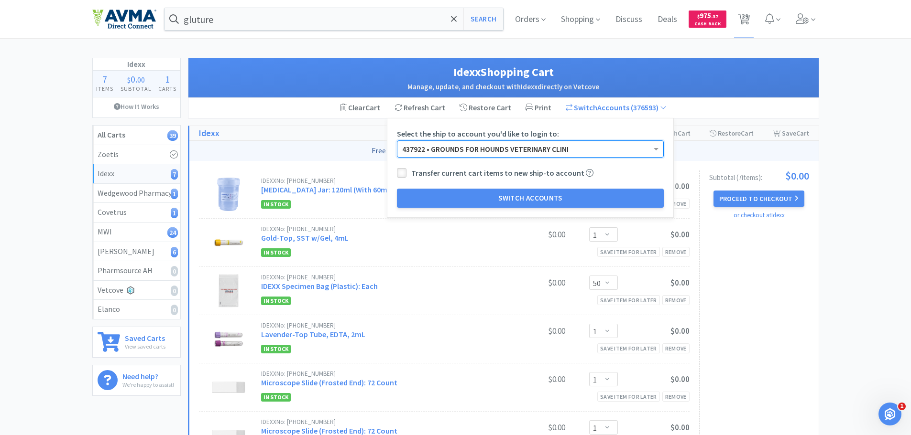
click at [402, 172] on icon at bounding box center [401, 173] width 7 height 7
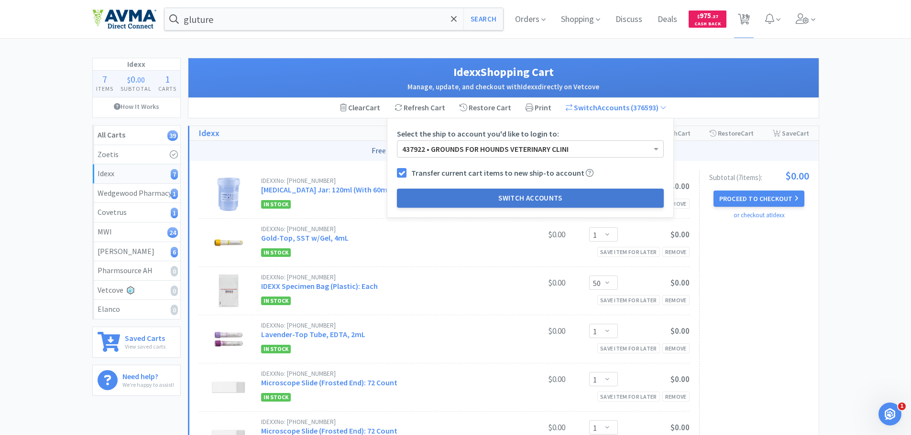
click at [452, 199] on button "Switch Accounts" at bounding box center [530, 198] width 267 height 19
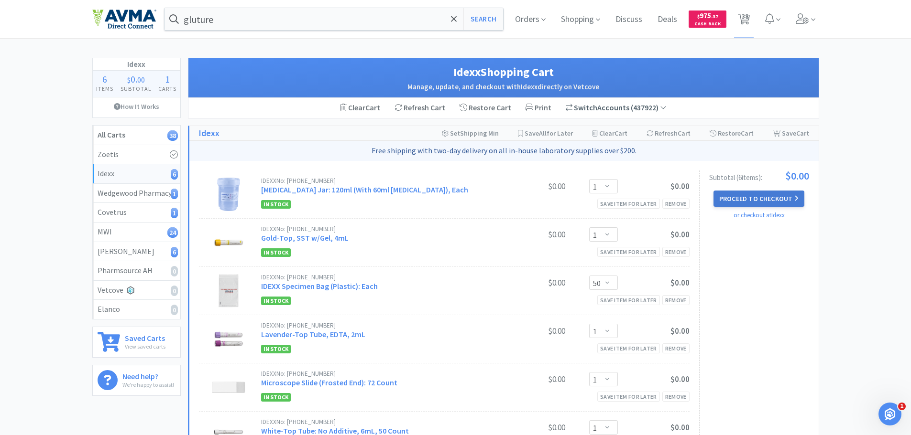
click at [758, 192] on button "Proceed to Checkout" at bounding box center [758, 199] width 91 height 16
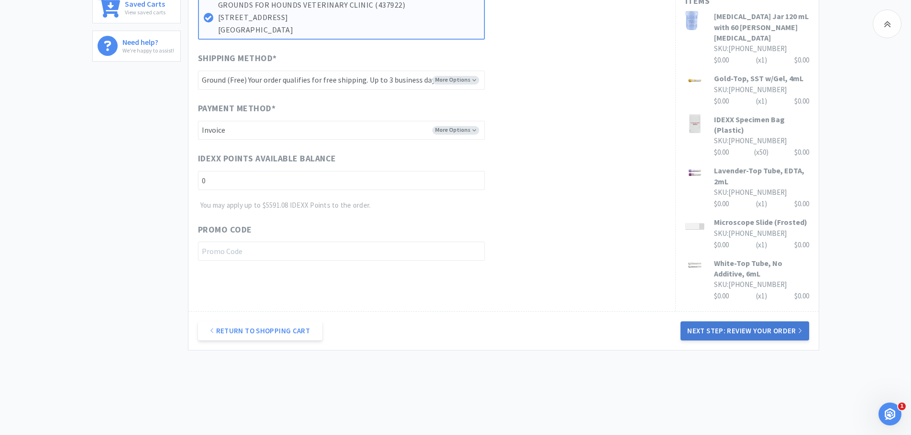
click at [700, 326] on button "Next Step: Review Your Order" at bounding box center [744, 331] width 128 height 19
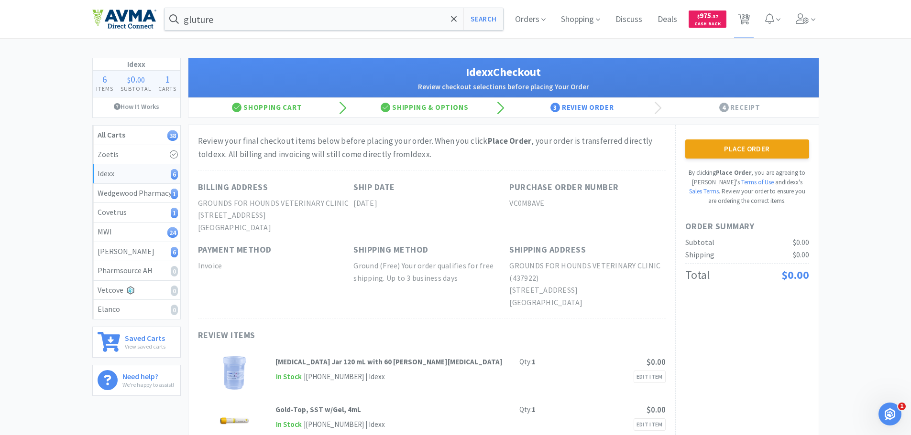
click at [718, 152] on button "Place Order" at bounding box center [747, 149] width 124 height 19
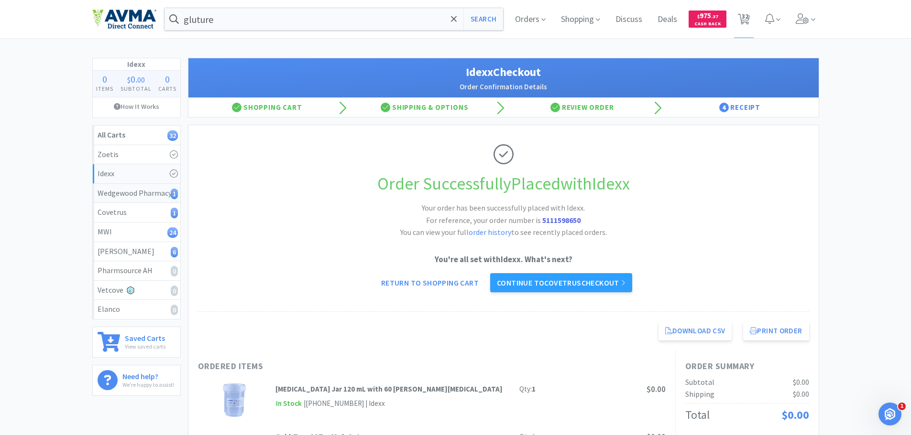
click at [132, 190] on div "Wedgewood Pharmacy 1" at bounding box center [137, 193] width 78 height 12
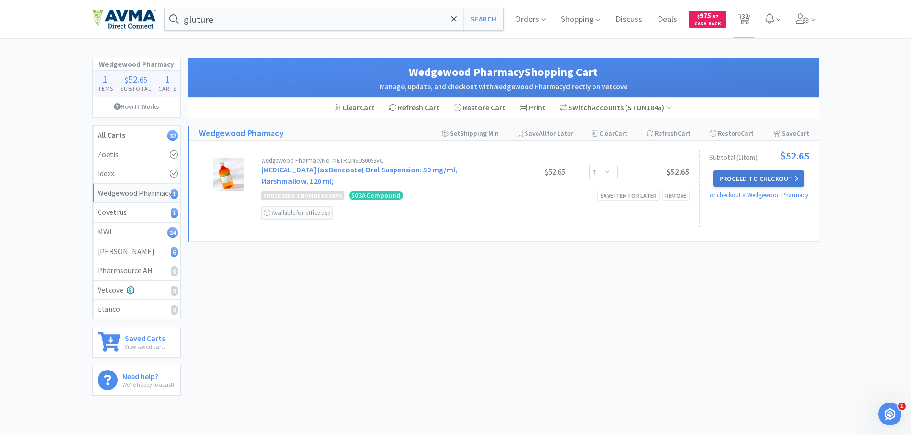
click at [789, 180] on button "Proceed to Checkout" at bounding box center [758, 179] width 91 height 16
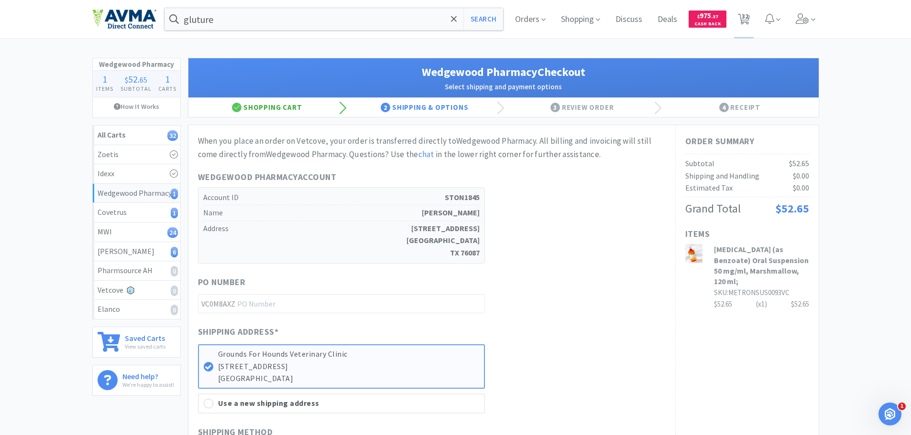
click at [262, 108] on div "Shopping Cart" at bounding box center [267, 107] width 158 height 19
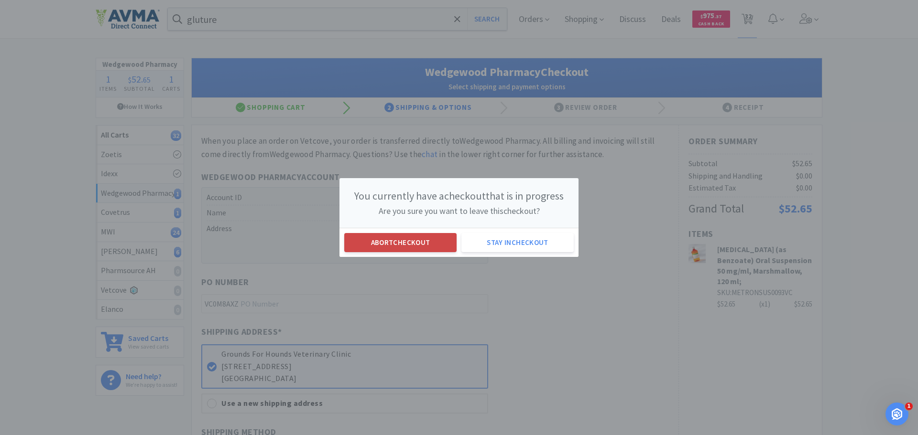
drag, startPoint x: 433, startPoint y: 245, endPoint x: 438, endPoint y: 244, distance: 5.8
click at [433, 244] on button "Abort checkout" at bounding box center [400, 242] width 112 height 19
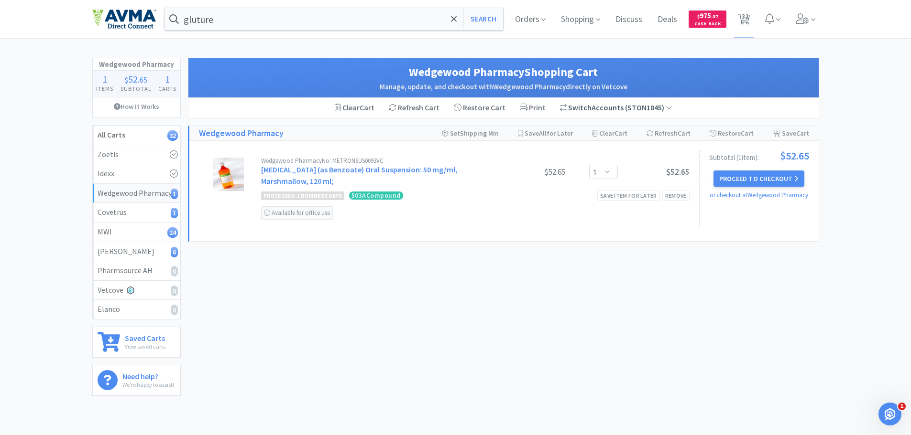
click at [596, 108] on div "Switch Accounts ( STON1845 )" at bounding box center [616, 108] width 112 height 12
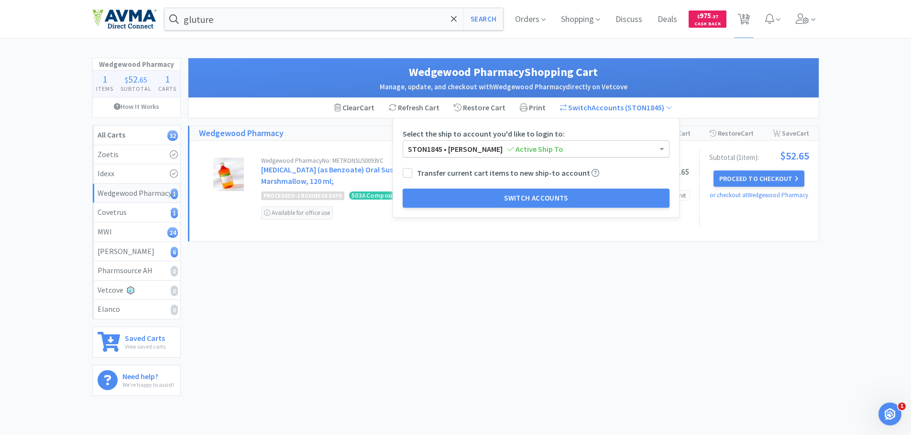
click at [493, 144] on span "STON1845 • Preston Stone Active Ship To" at bounding box center [485, 149] width 155 height 10
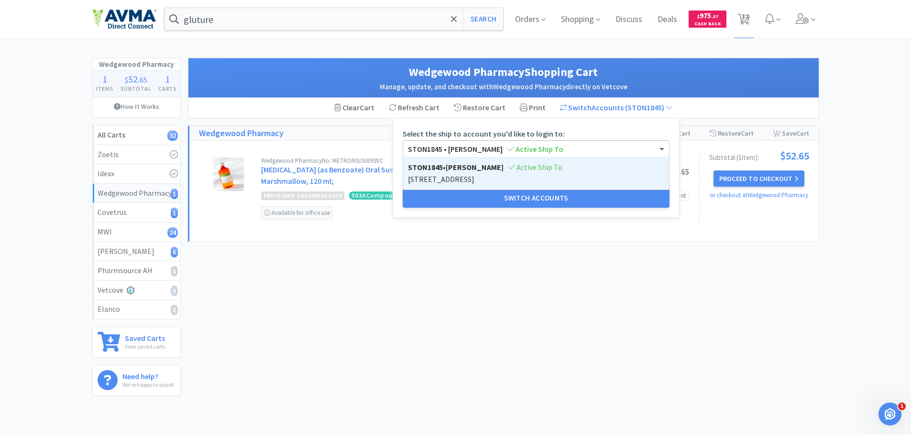
click at [492, 145] on span "STON1845 • Preston Stone Active Ship To" at bounding box center [485, 149] width 155 height 10
click at [507, 243] on div "Wedgewood Pharmacy Shopping Cart Manage, update, and checkout with Wedgewood Ph…" at bounding box center [503, 226] width 631 height 336
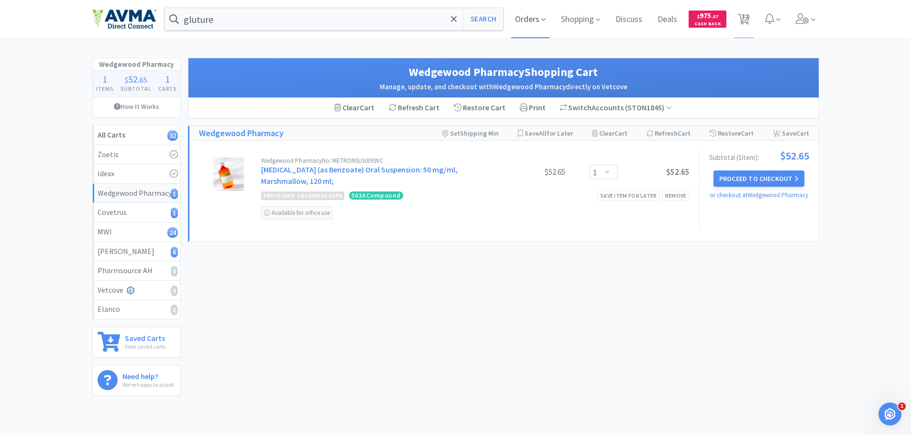
click at [531, 15] on span "Orders" at bounding box center [530, 19] width 38 height 38
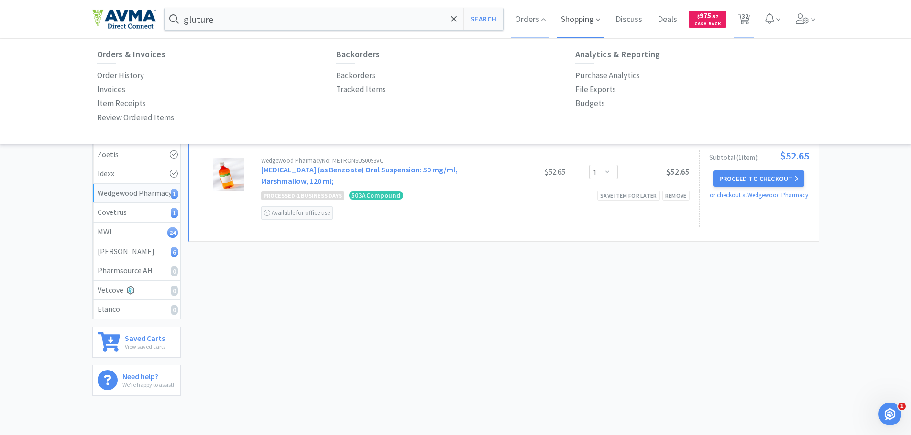
click at [585, 21] on span "Shopping" at bounding box center [580, 19] width 47 height 38
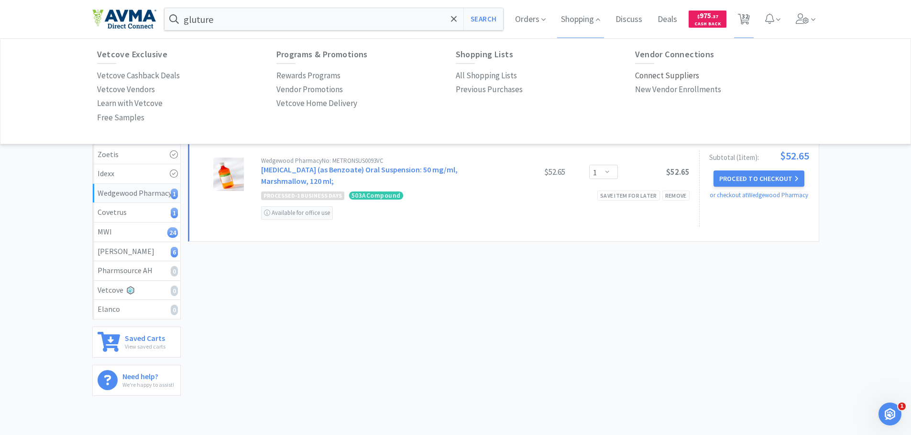
click at [657, 77] on p "Connect Suppliers" at bounding box center [667, 75] width 64 height 13
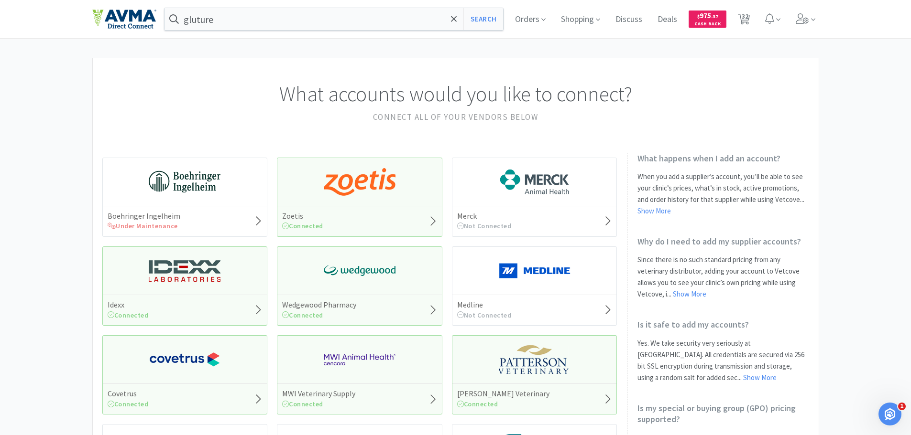
click at [370, 305] on div "Wedgewood Pharmacy Connected" at bounding box center [359, 310] width 164 height 31
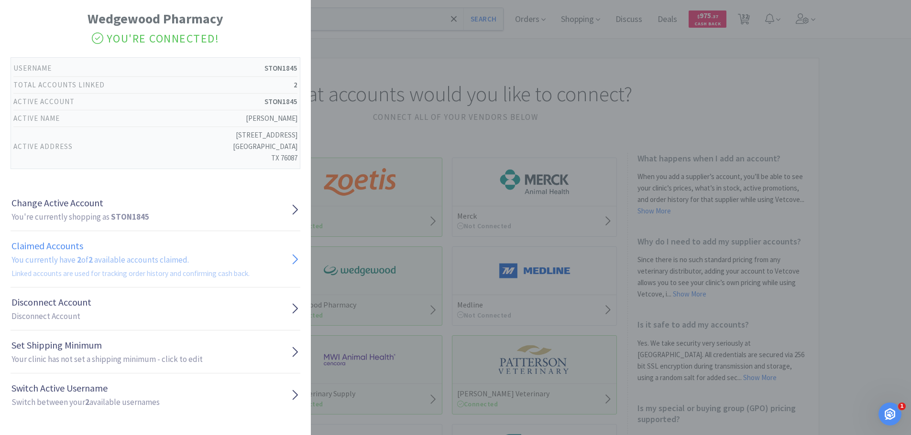
click at [105, 264] on h2 "You currently have 2 of 2 available accounts claimed. Linked accounts are used …" at bounding box center [130, 267] width 238 height 26
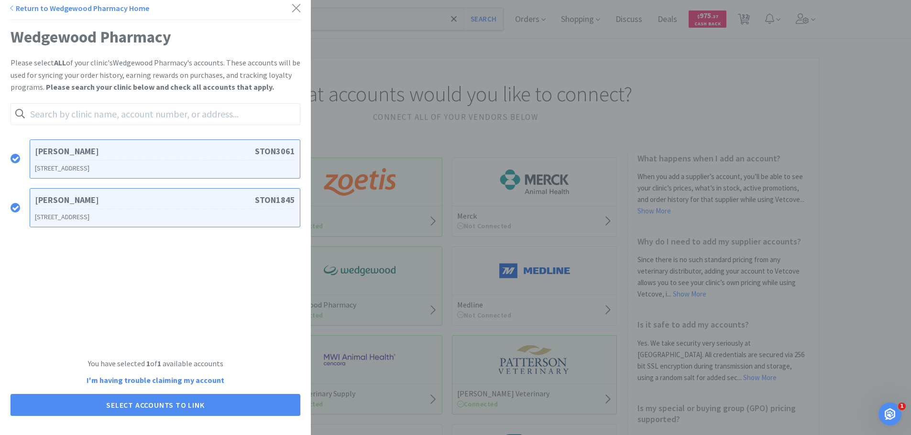
click at [17, 7] on link "Return to Wedgewood Pharmacy Home" at bounding box center [80, 8] width 140 height 10
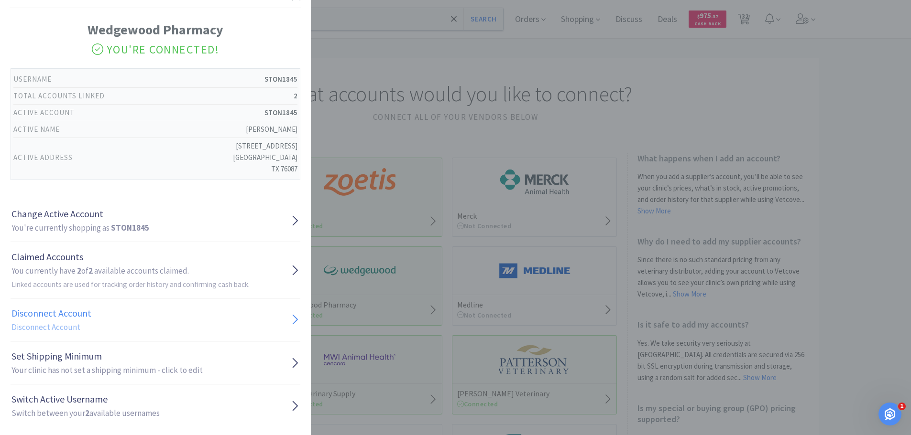
scroll to position [25, 0]
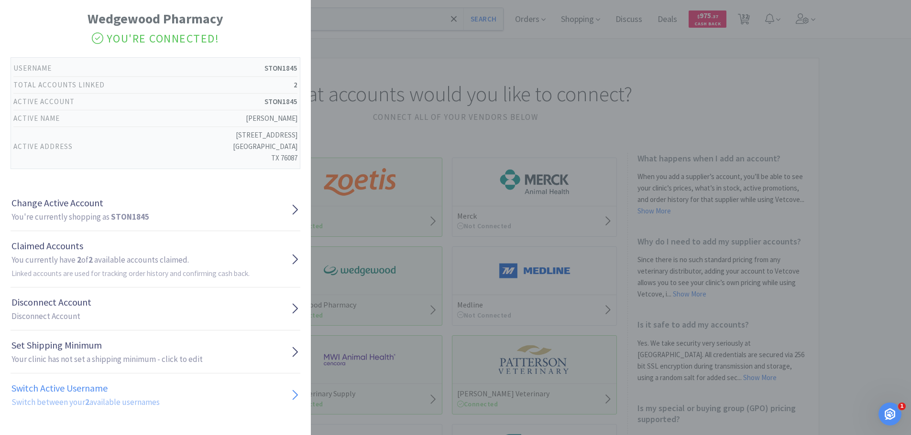
click at [109, 397] on h2 "Switch between your 2 available usernames" at bounding box center [85, 402] width 148 height 13
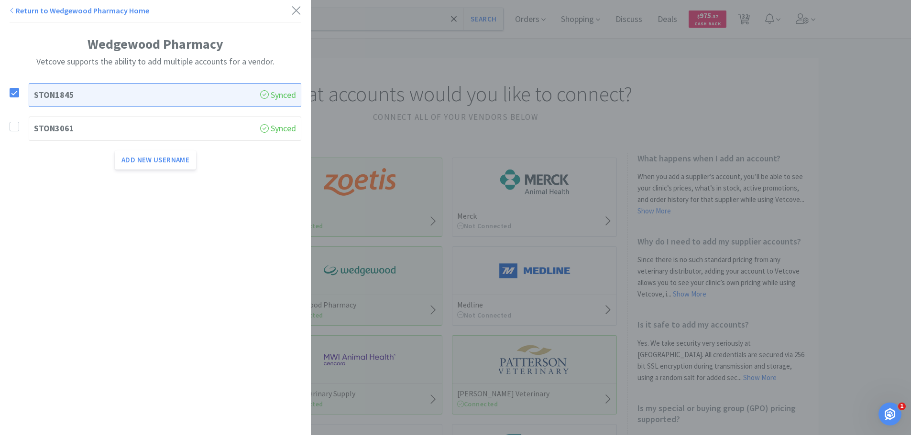
click at [19, 128] on label at bounding box center [19, 127] width 19 height 10
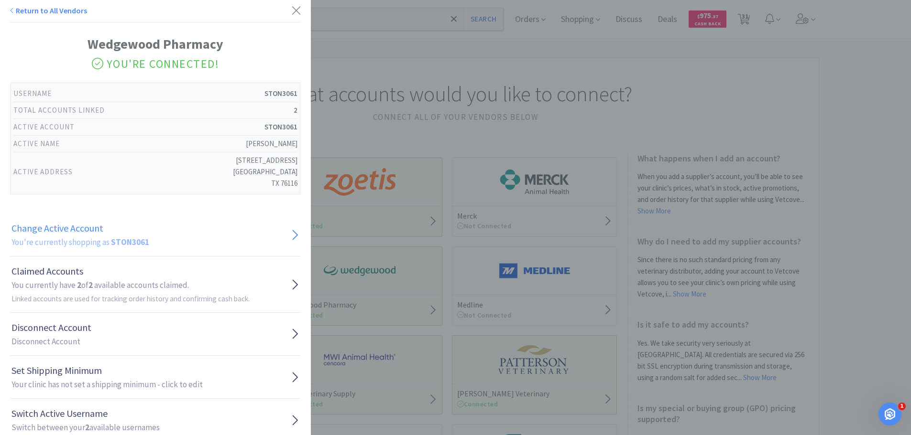
click at [111, 230] on h1 "Change Active Account" at bounding box center [80, 228] width 138 height 15
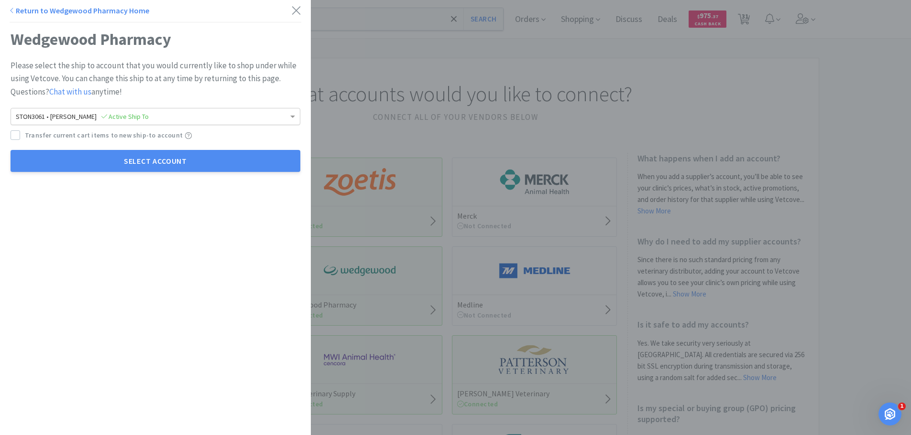
click at [68, 118] on span "STON3061 • Preston Stone Active Ship To" at bounding box center [82, 116] width 133 height 9
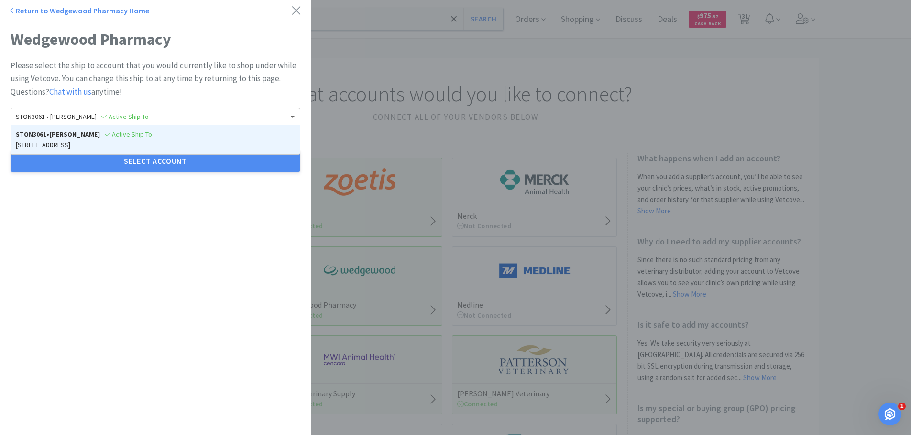
click at [68, 118] on span "STON3061 • Preston Stone Active Ship To" at bounding box center [82, 116] width 133 height 9
click at [56, 221] on div "Return to Wedgewood Pharmacy Home Wedgewood Pharmacy Please select the ship to …" at bounding box center [155, 217] width 311 height 435
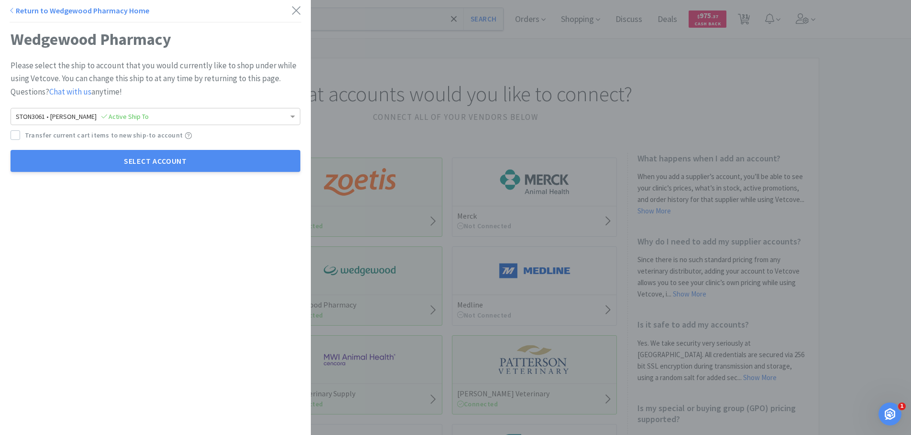
click at [18, 129] on div "Please select the ship to account that you would currently like to shop under w…" at bounding box center [156, 115] width 290 height 113
click at [17, 136] on icon at bounding box center [15, 135] width 7 height 7
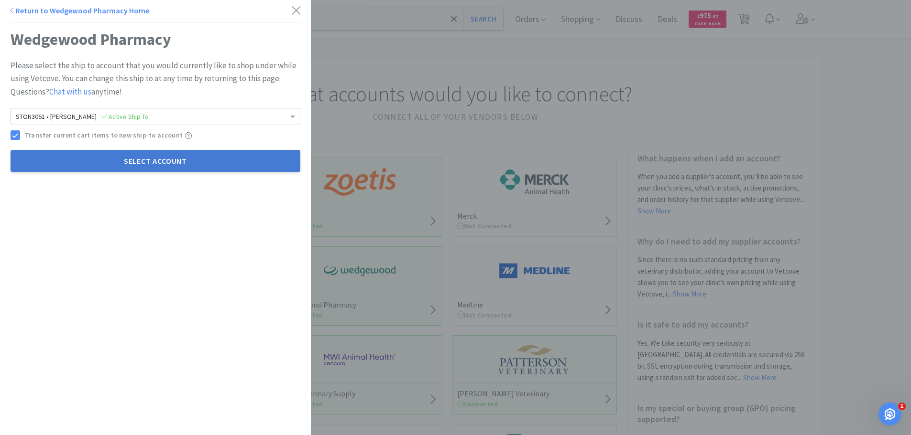
click at [169, 163] on button "Select Account" at bounding box center [156, 161] width 290 height 22
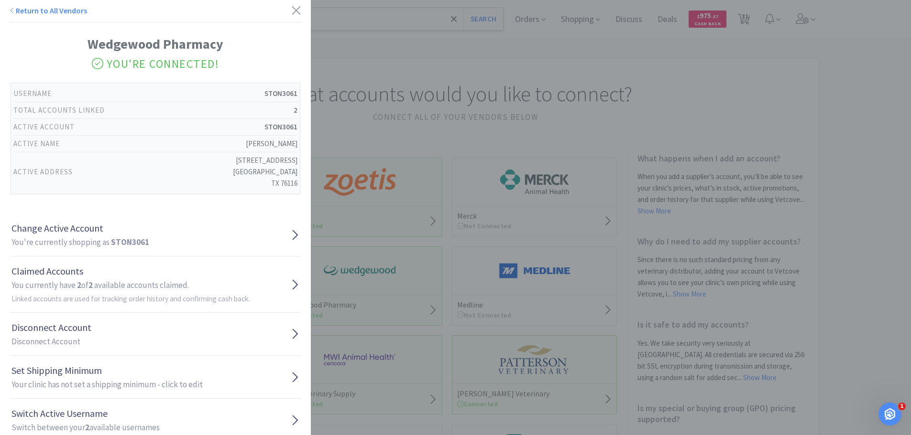
click at [292, 11] on icon at bounding box center [296, 10] width 8 height 8
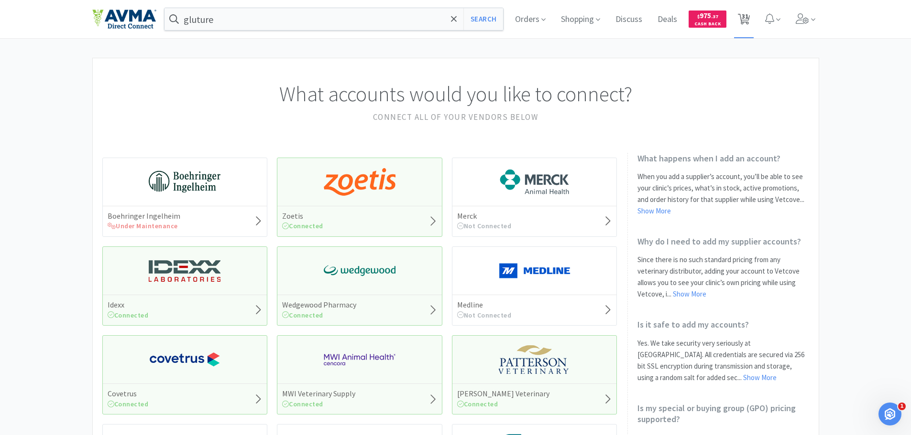
click at [751, 24] on span "31" at bounding box center [744, 19] width 20 height 38
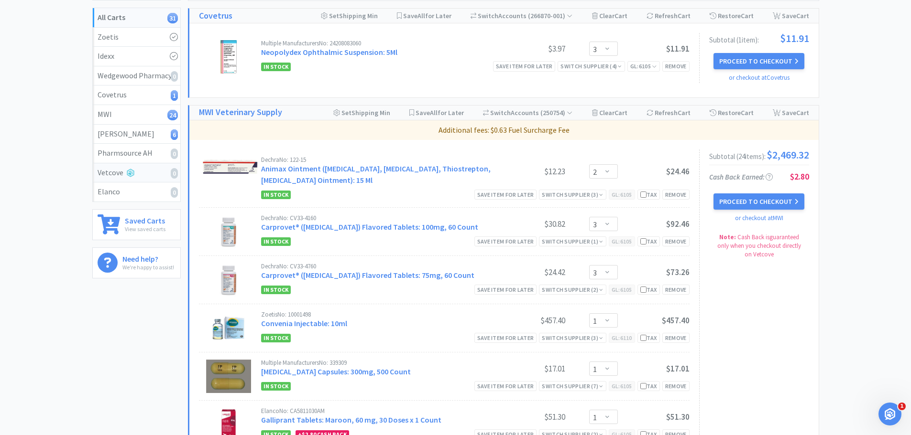
scroll to position [10, 0]
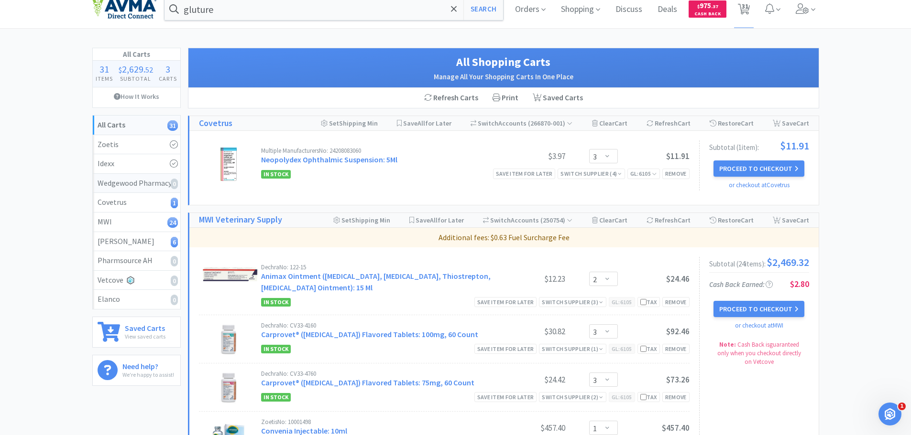
click at [130, 178] on div "Wedgewood Pharmacy 0" at bounding box center [137, 183] width 78 height 12
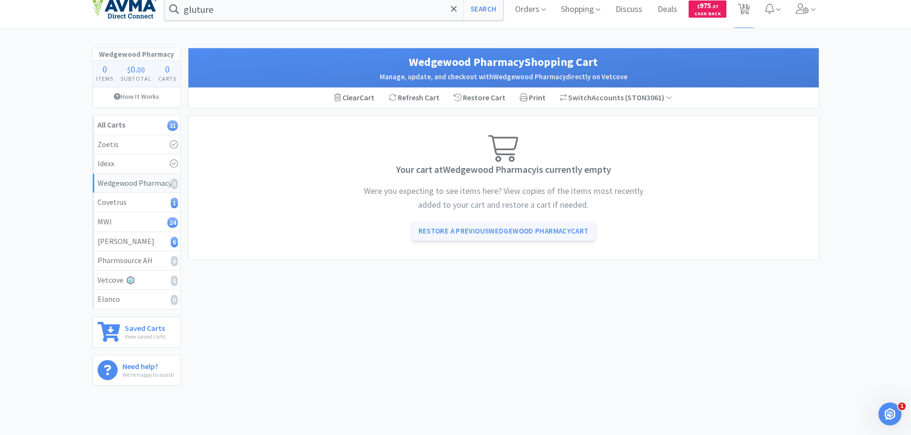
click at [548, 233] on link "Restore a Previous Wedgewood Pharmacy Cart" at bounding box center [504, 231] width 184 height 19
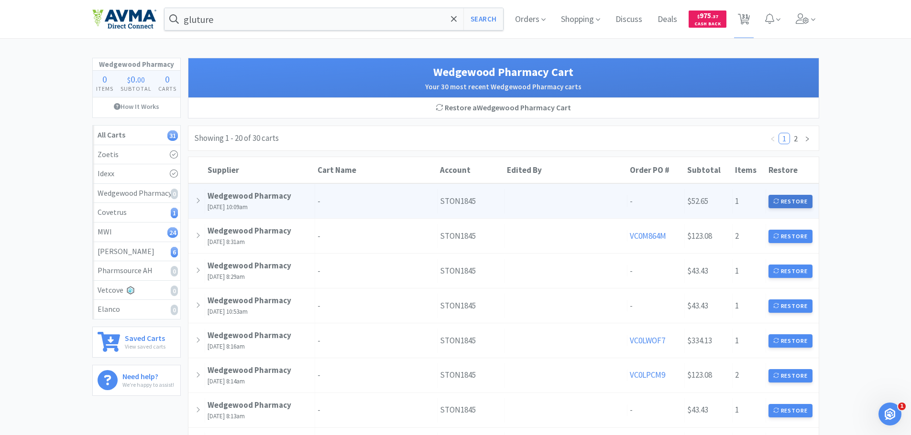
click at [800, 205] on button "Restore" at bounding box center [790, 201] width 44 height 13
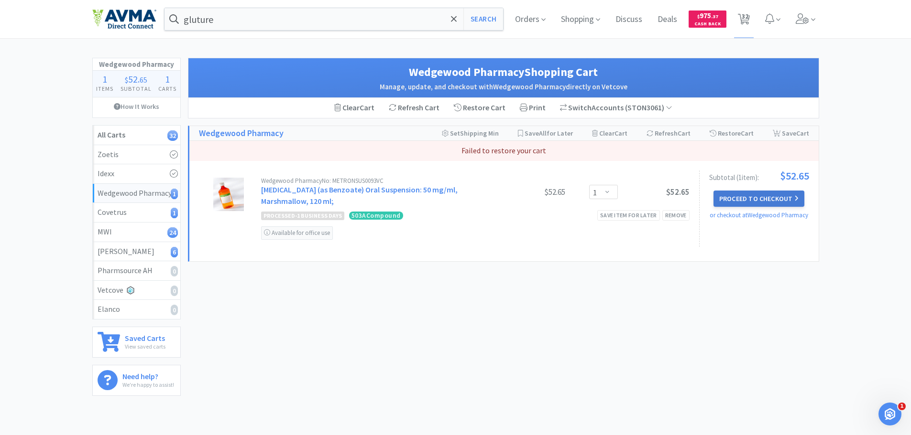
click at [764, 200] on button "Proceed to Checkout" at bounding box center [758, 199] width 91 height 16
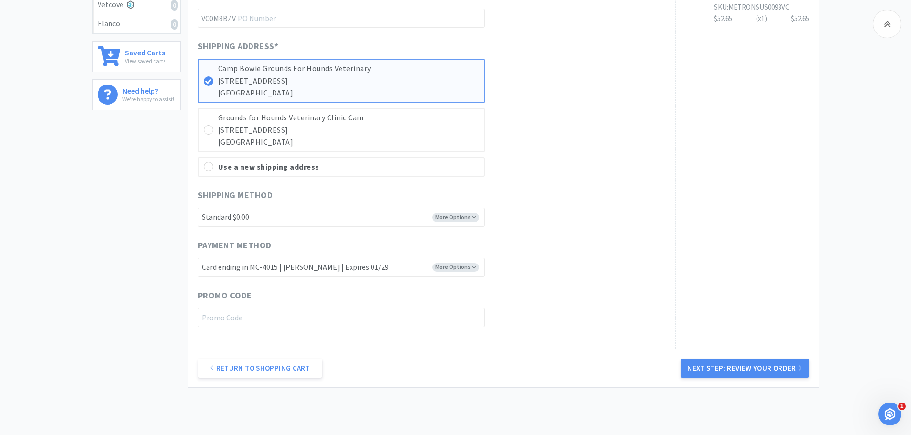
scroll to position [287, 0]
click at [715, 376] on button "Next Step: Review Your Order" at bounding box center [744, 367] width 128 height 19
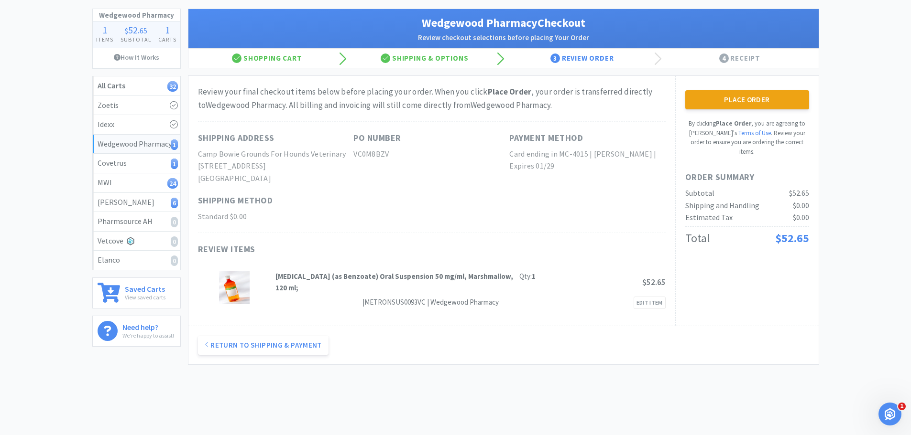
scroll to position [0, 0]
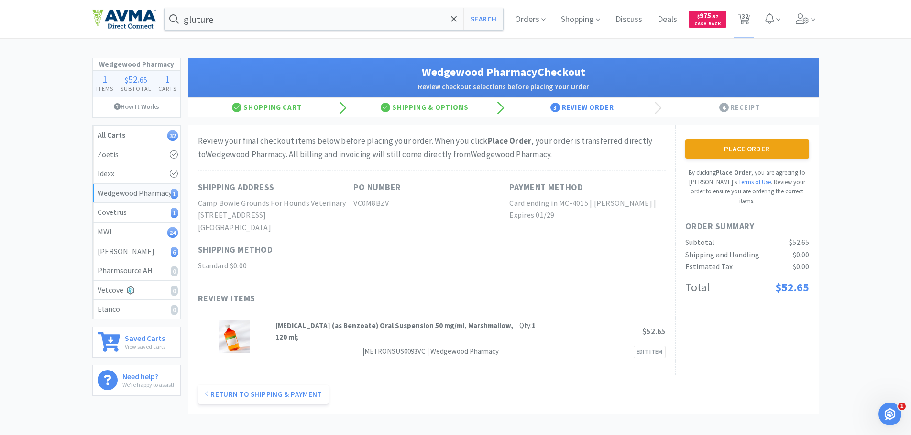
click at [794, 151] on button "Place Order" at bounding box center [747, 149] width 124 height 19
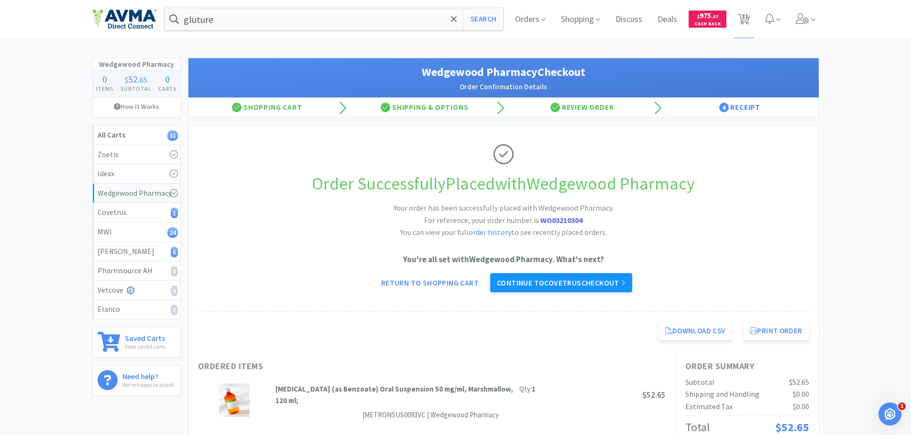
click at [545, 279] on link "Continue to Covetrus checkout" at bounding box center [561, 282] width 142 height 19
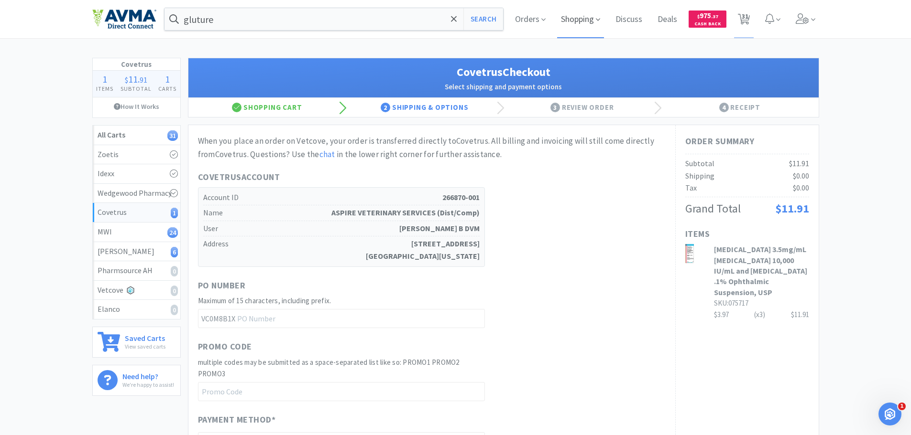
click at [583, 12] on span "Shopping" at bounding box center [580, 19] width 47 height 38
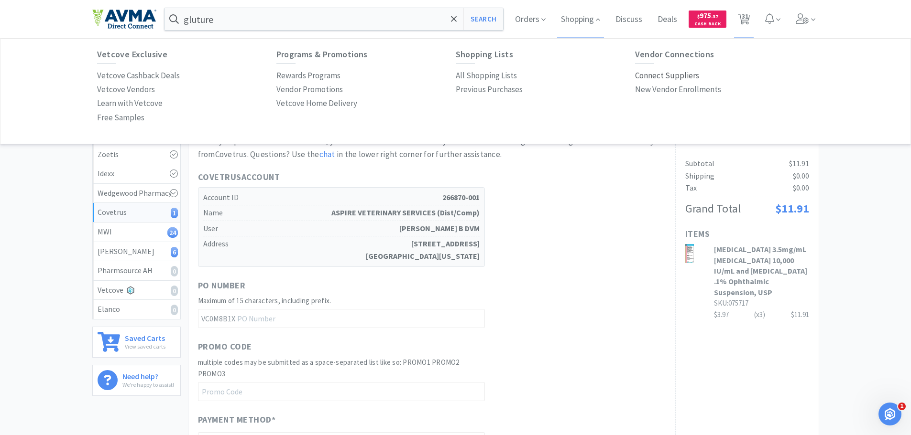
click at [657, 75] on p "Connect Suppliers" at bounding box center [667, 75] width 64 height 13
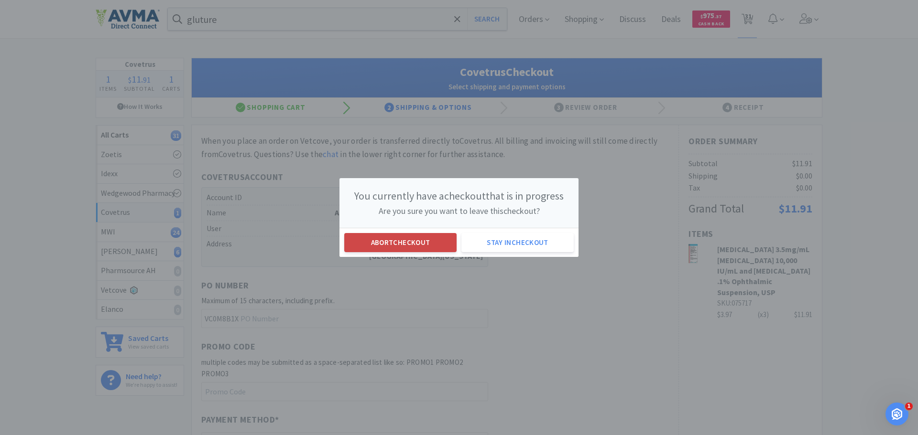
click at [403, 246] on button "Abort checkout" at bounding box center [400, 242] width 112 height 19
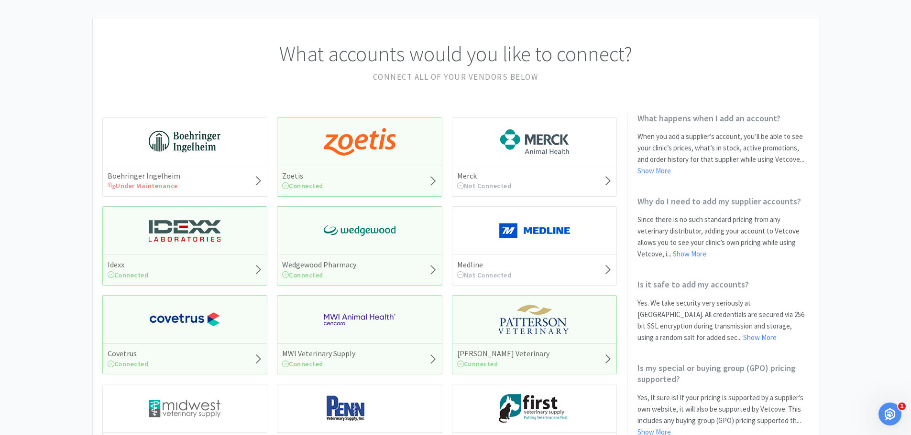
scroll to position [96, 0]
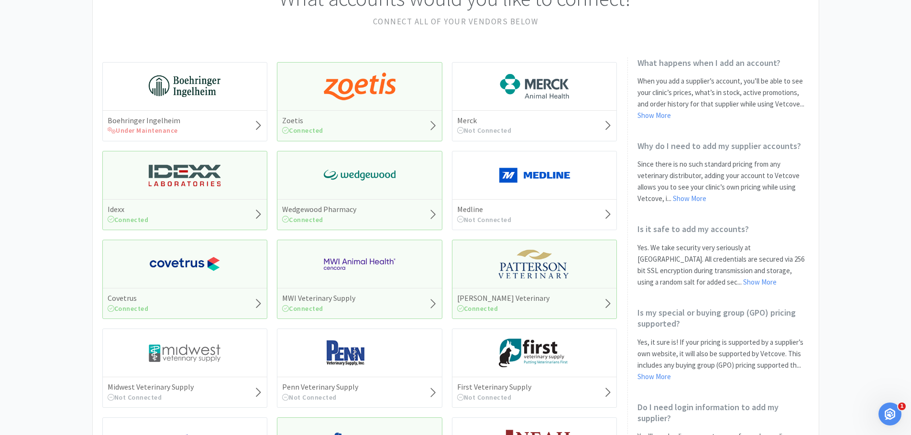
click at [252, 289] on div "Covetrus Connected" at bounding box center [185, 303] width 164 height 31
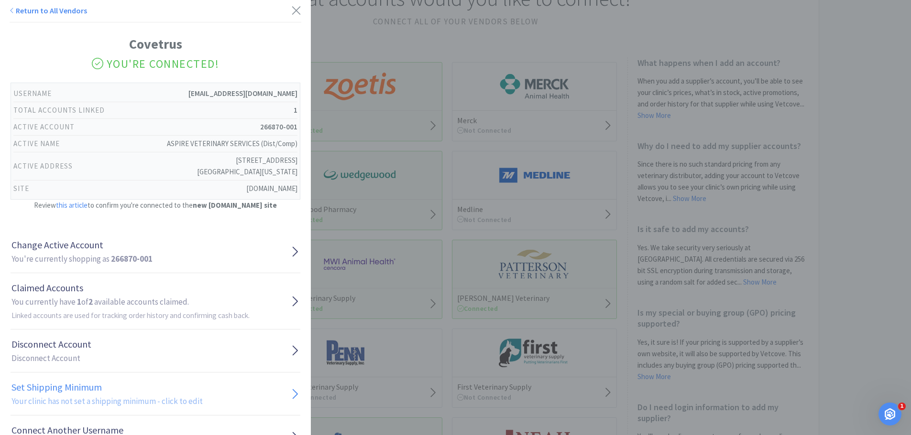
click at [175, 388] on h1 "Set Shipping Minimum" at bounding box center [106, 387] width 191 height 15
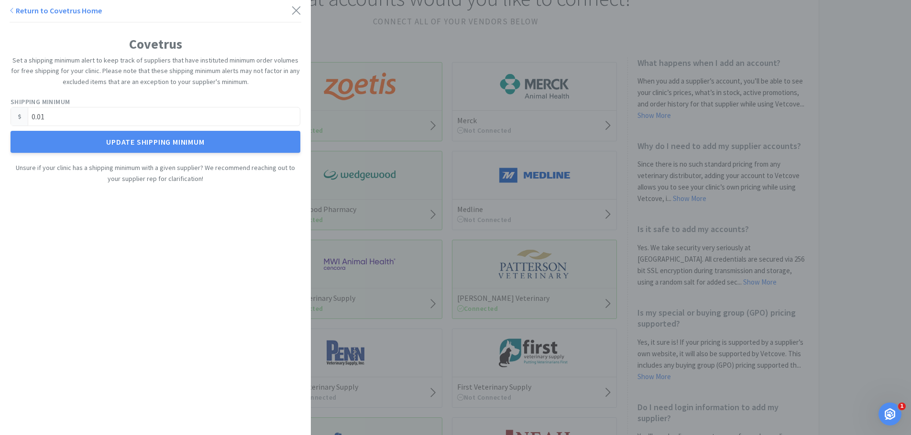
click at [34, 8] on link "Return to Covetrus Home" at bounding box center [56, 11] width 92 height 10
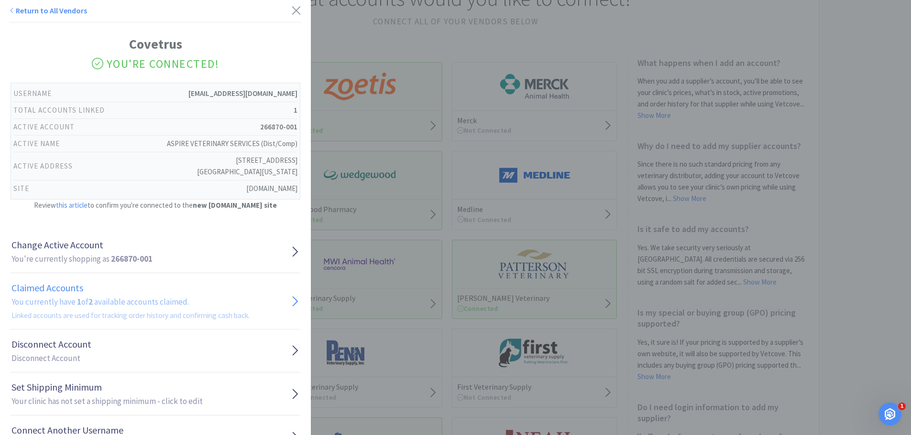
click at [125, 290] on h1 "Claimed Accounts" at bounding box center [130, 288] width 238 height 15
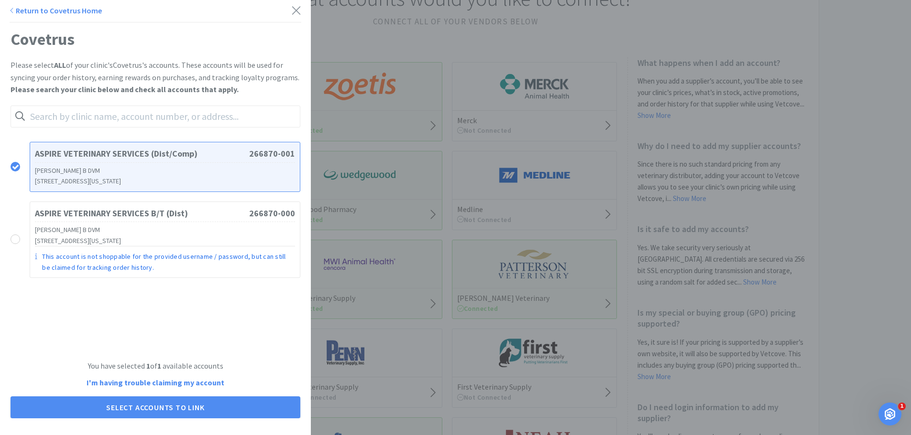
click at [176, 177] on h3 "410 SHOPS BLVD STE 100 | WILLOW PARK, Texas 76087" at bounding box center [165, 181] width 260 height 11
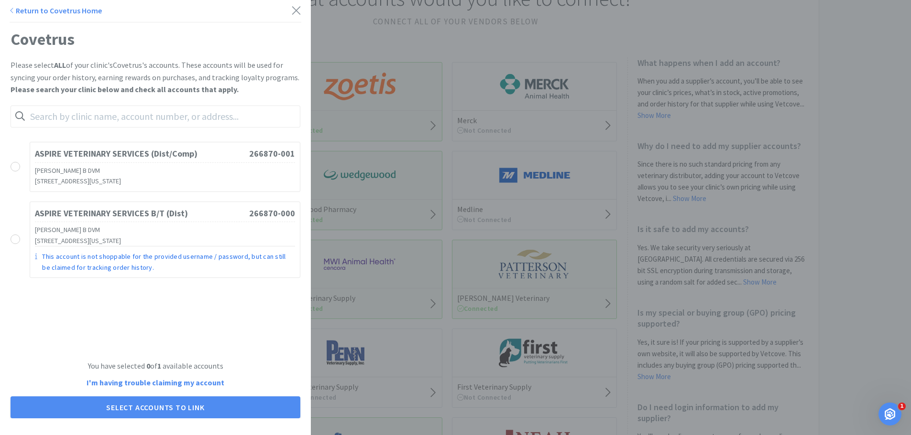
click at [176, 177] on h3 "410 SHOPS BLVD STE 100 | WILLOW PARK, Texas 76087" at bounding box center [165, 181] width 260 height 11
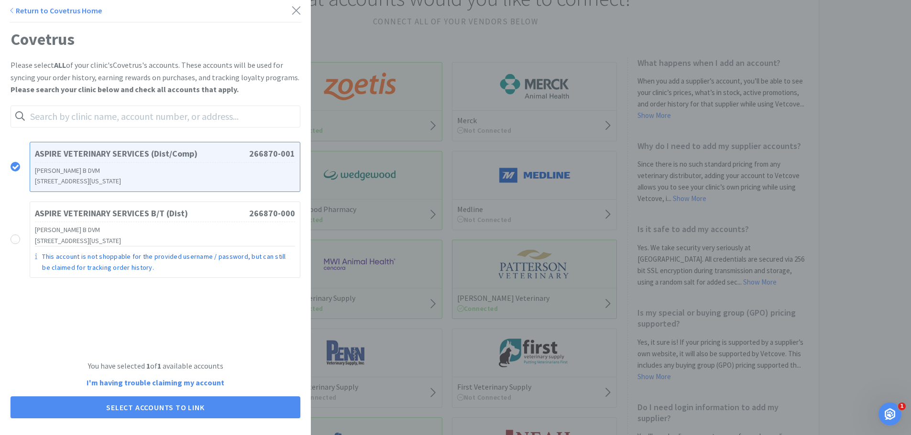
click at [296, 16] on div "Return to Covetrus Home" at bounding box center [155, 11] width 311 height 22
click at [295, 13] on div "Return to Covetrus Home" at bounding box center [155, 11] width 311 height 22
click at [291, 8] on icon at bounding box center [296, 10] width 10 height 13
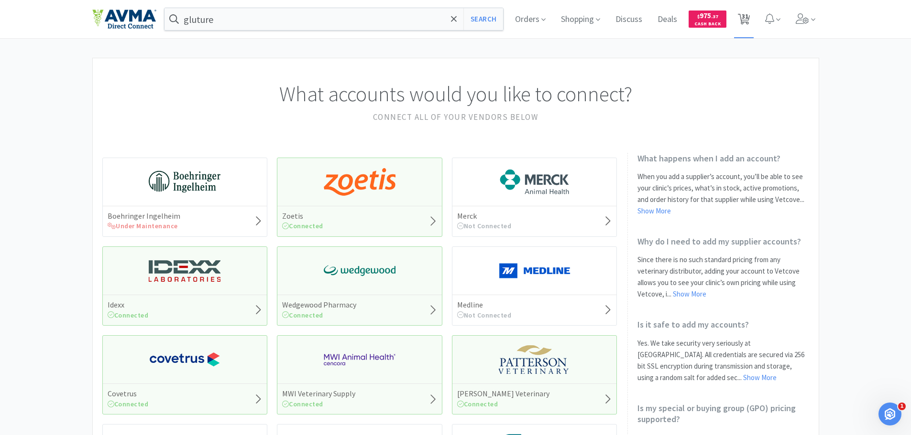
click at [744, 16] on span "31" at bounding box center [744, 16] width 7 height 38
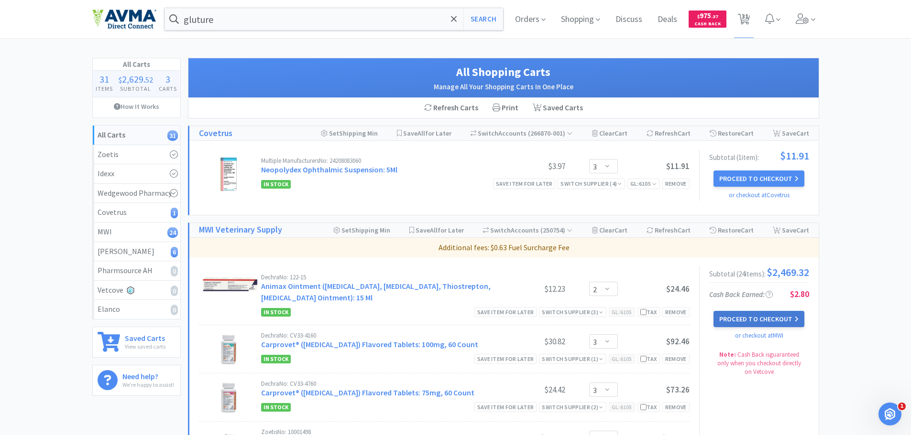
click at [761, 323] on button "Proceed to Checkout" at bounding box center [758, 319] width 91 height 16
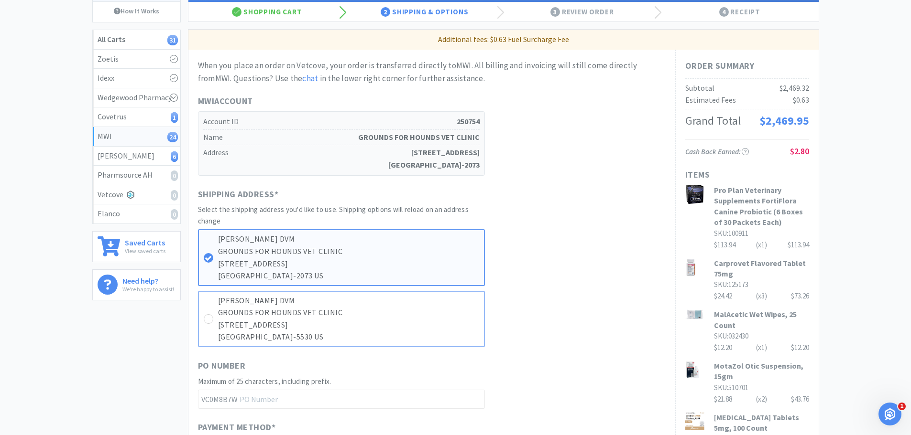
click at [245, 321] on p "6132 CAMP BOWIE BLVD" at bounding box center [348, 325] width 261 height 12
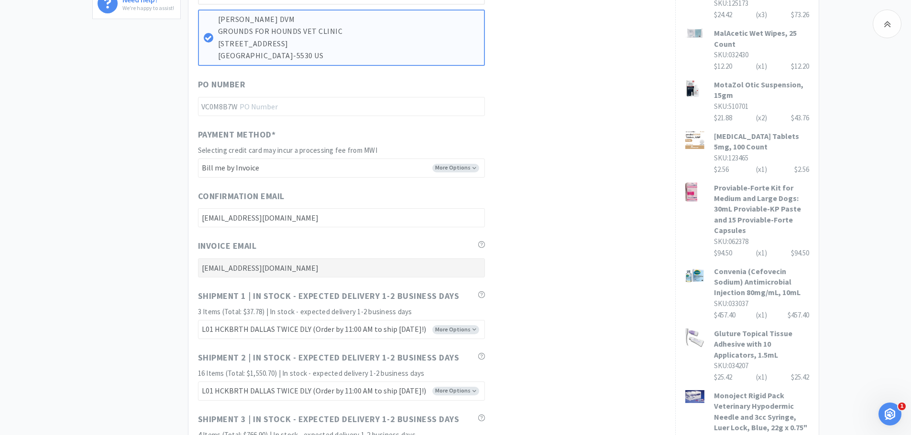
scroll to position [430, 0]
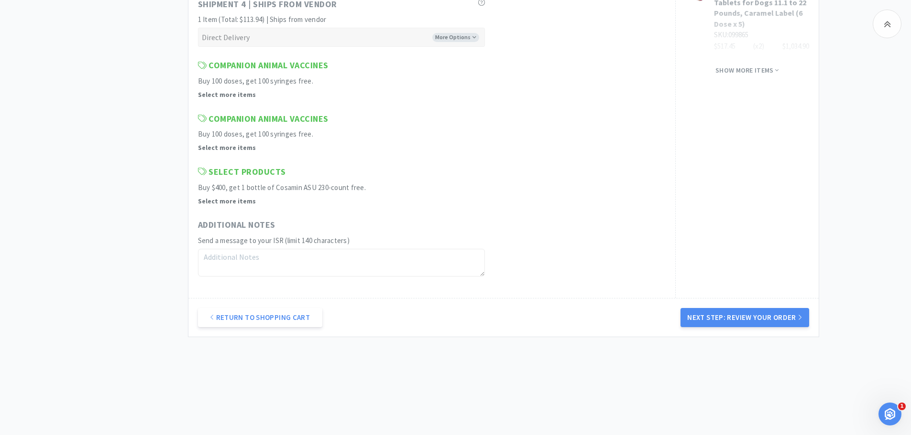
click at [743, 322] on button "Next Step: Review Your Order" at bounding box center [744, 317] width 128 height 19
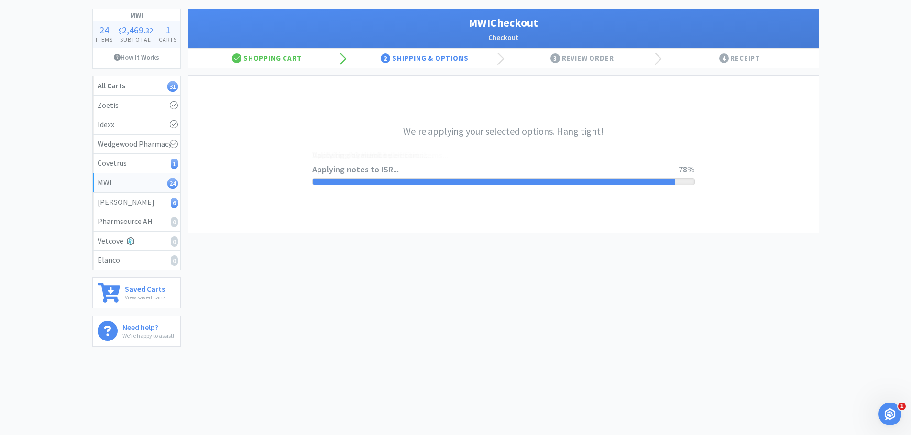
scroll to position [0, 0]
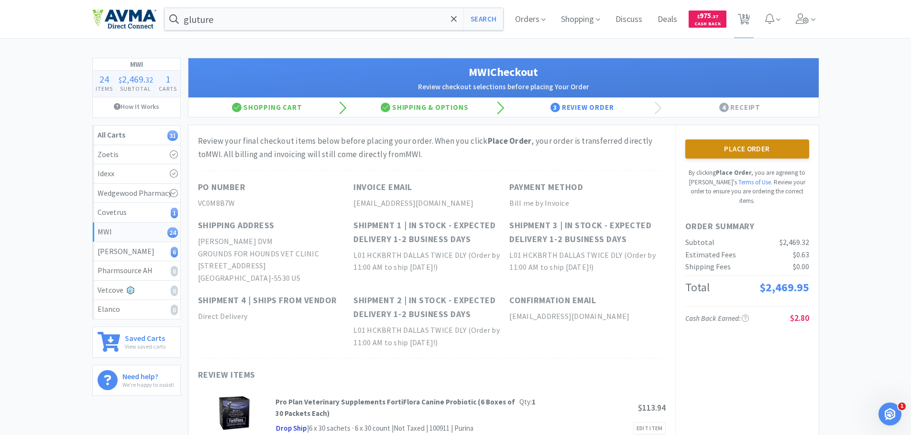
click at [735, 147] on button "Place Order" at bounding box center [747, 149] width 124 height 19
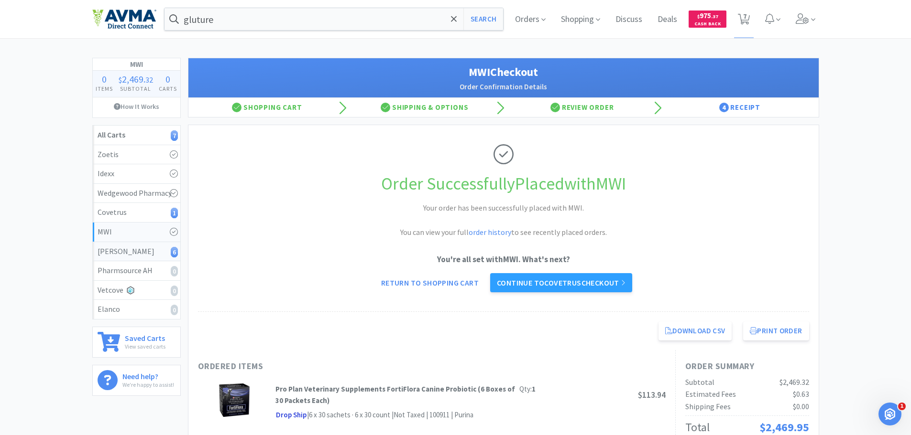
click at [150, 256] on div "Patterson 6" at bounding box center [137, 252] width 78 height 12
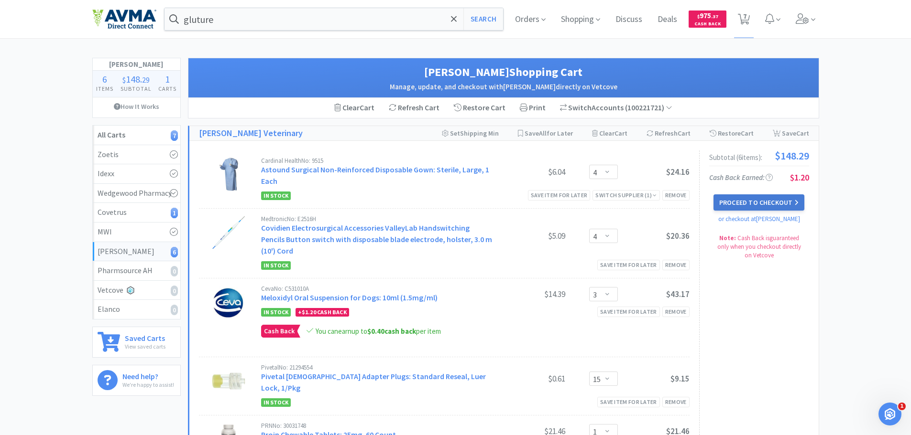
click at [737, 208] on button "Proceed to Checkout" at bounding box center [758, 203] width 91 height 16
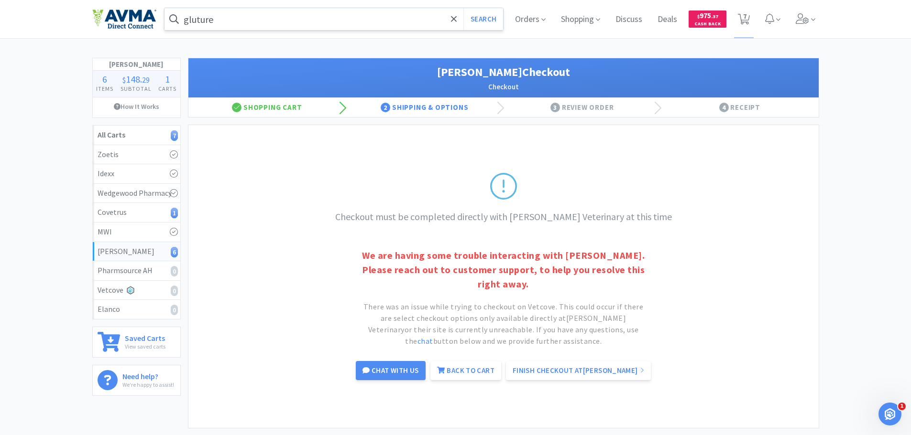
click at [234, 21] on input "gluture" at bounding box center [333, 19] width 339 height 22
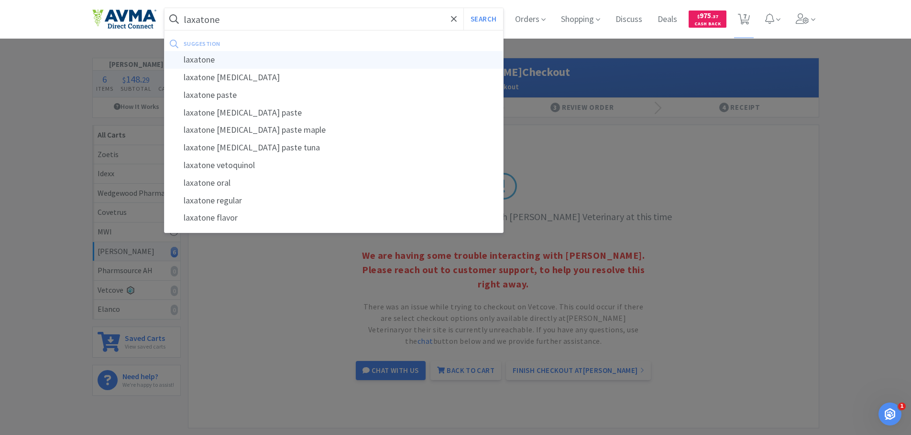
click at [234, 55] on div "laxatone" at bounding box center [333, 60] width 339 height 18
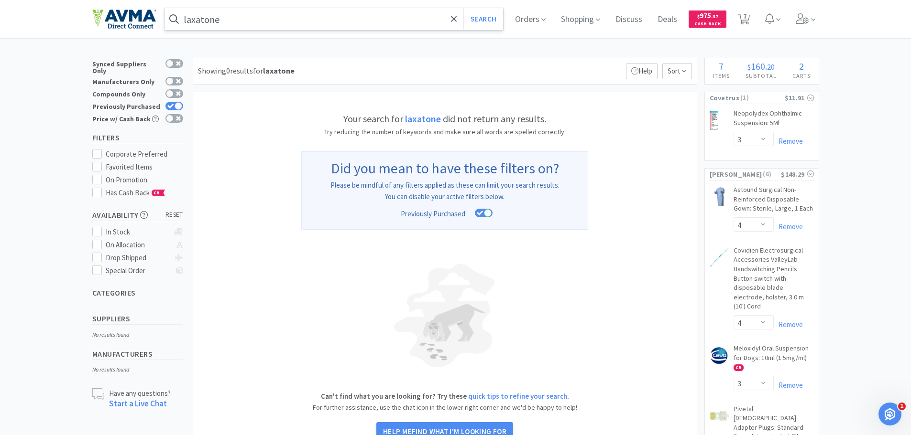
click at [183, 102] on div "Synced Suppliers Only Manufacturers Only Compounds Only Previously Purchased Pr…" at bounding box center [140, 93] width 96 height 70
click at [179, 102] on div at bounding box center [178, 106] width 8 height 8
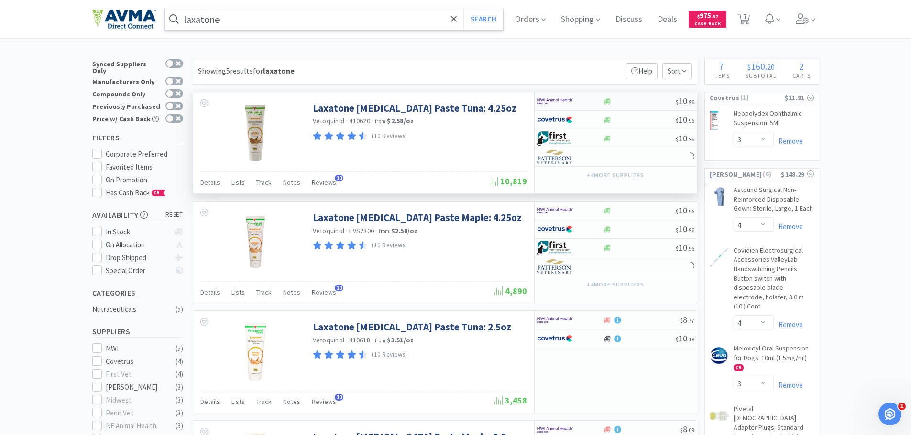
click at [575, 103] on div at bounding box center [563, 101] width 53 height 16
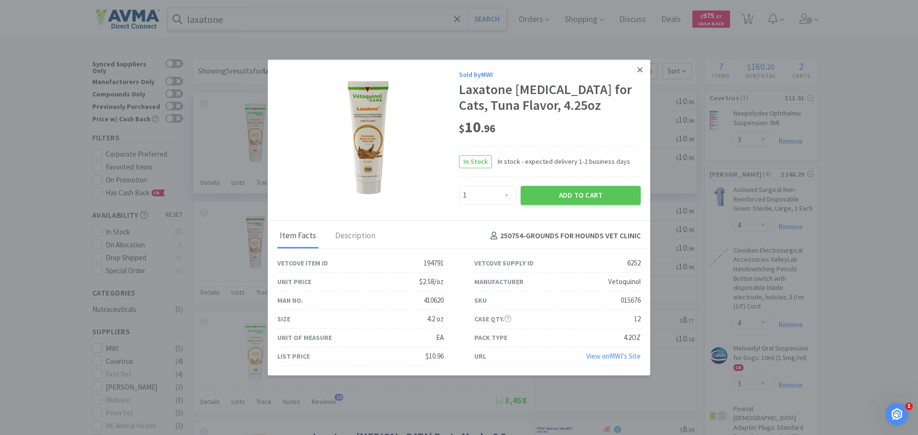
click at [635, 66] on link at bounding box center [639, 70] width 17 height 21
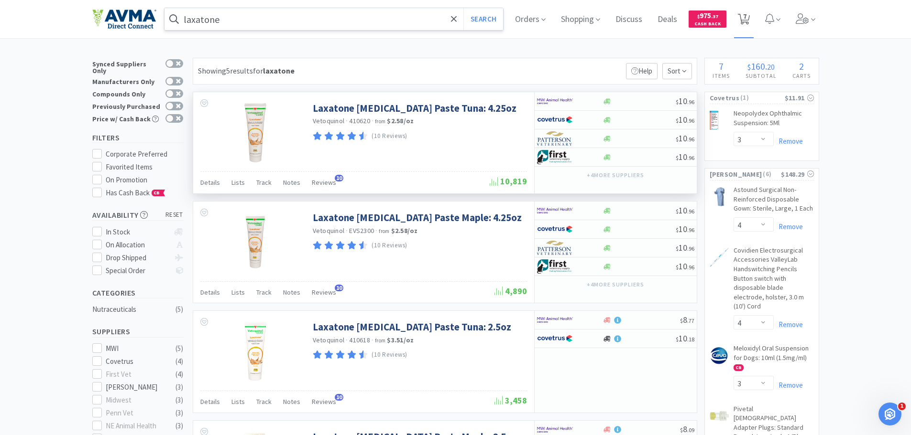
click at [746, 21] on span "7" at bounding box center [744, 16] width 3 height 38
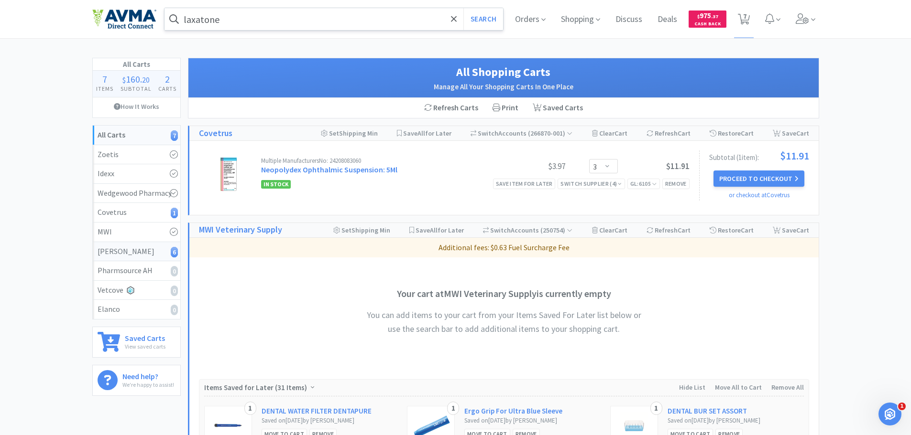
click at [152, 251] on div "Patterson 6" at bounding box center [137, 252] width 78 height 12
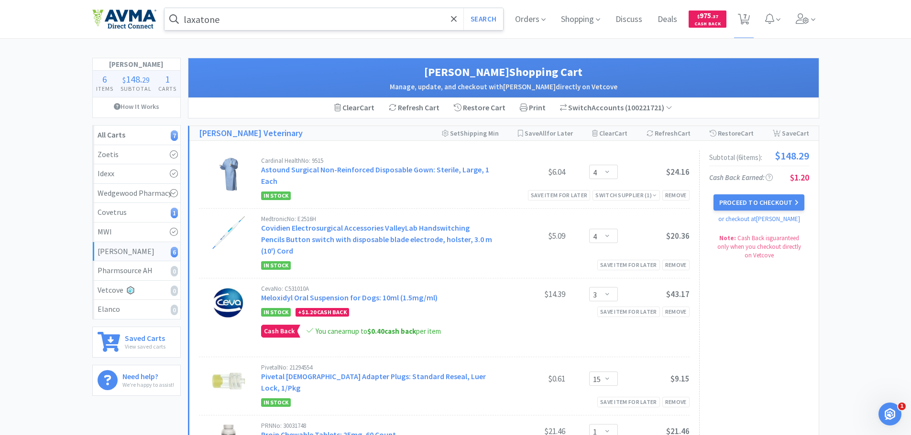
click at [780, 211] on div "Proceed to Checkout or checkout at Patterson" at bounding box center [759, 210] width 100 height 30
click at [781, 204] on button "Proceed to Checkout" at bounding box center [758, 203] width 91 height 16
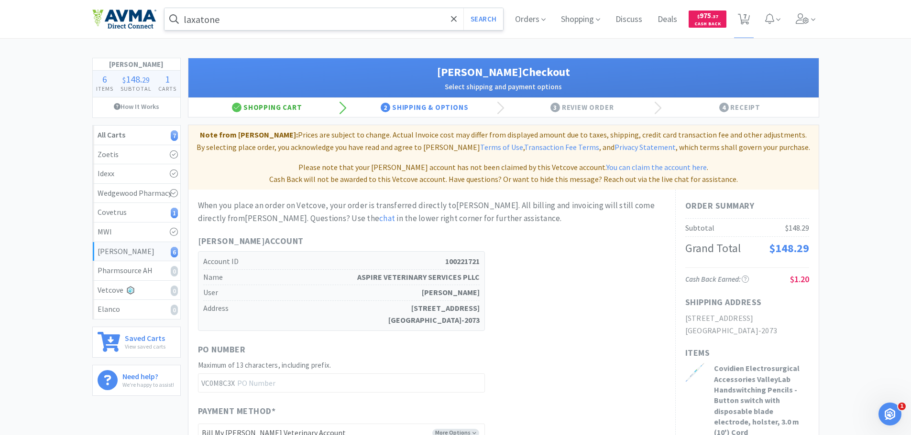
click at [262, 116] on div "Shopping Cart" at bounding box center [267, 107] width 158 height 19
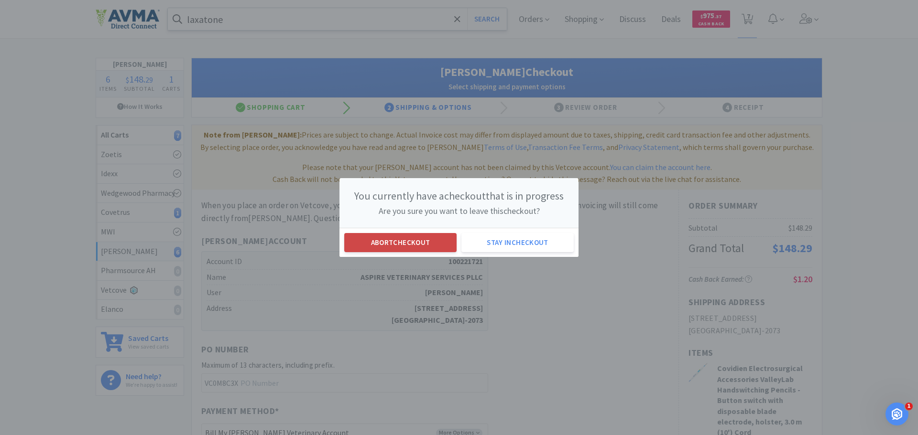
click at [408, 233] on button "Abort checkout" at bounding box center [400, 242] width 112 height 19
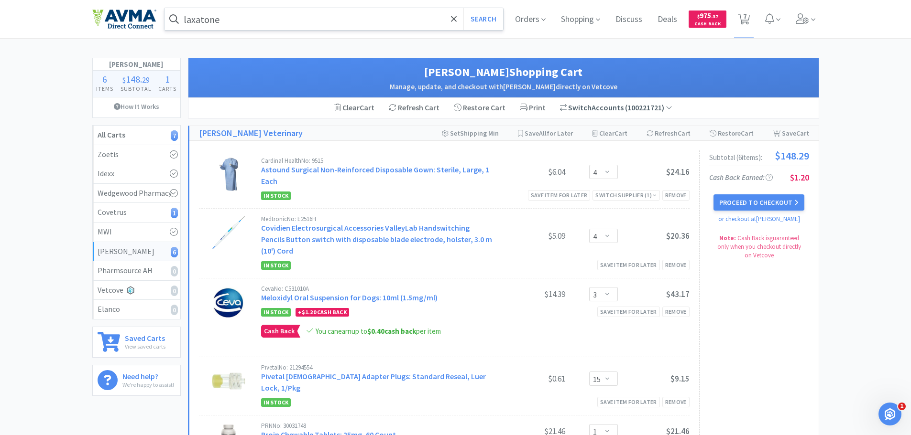
click at [576, 108] on span "Switch" at bounding box center [579, 108] width 23 height 10
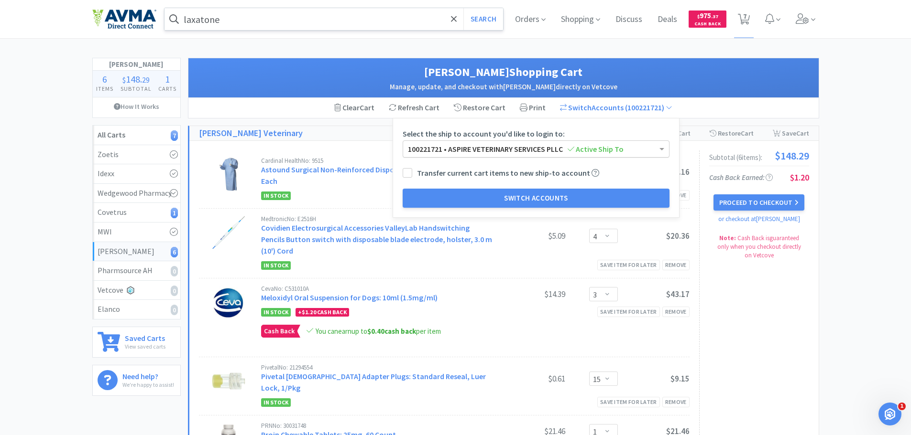
click at [418, 149] on span "100221721 • ASPIRE VETERINARY SERVICES PLLC Active Ship To" at bounding box center [516, 149] width 216 height 10
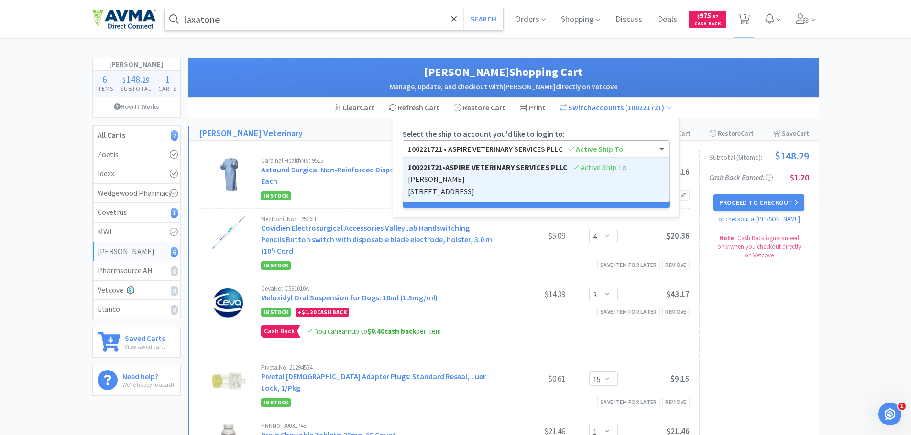
click at [462, 144] on span "100221721 • ASPIRE VETERINARY SERVICES PLLC Active Ship To" at bounding box center [516, 149] width 216 height 10
click at [640, 148] on div "100221721 • ASPIRE VETERINARY SERVICES PLLC Active Ship To" at bounding box center [536, 149] width 266 height 16
click at [627, 121] on div "Select the ship to account you'd like to login to: 100221721 • ASPIRE VETERINAR…" at bounding box center [535, 168] width 287 height 100
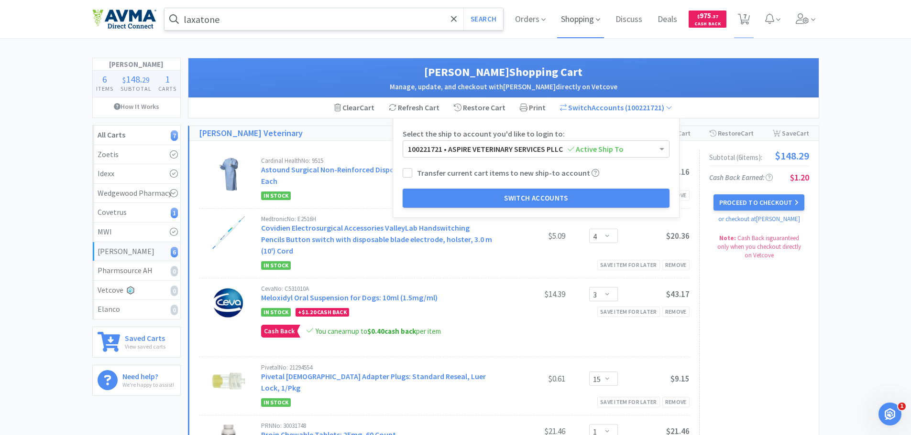
click at [587, 11] on span "Shopping" at bounding box center [580, 19] width 47 height 38
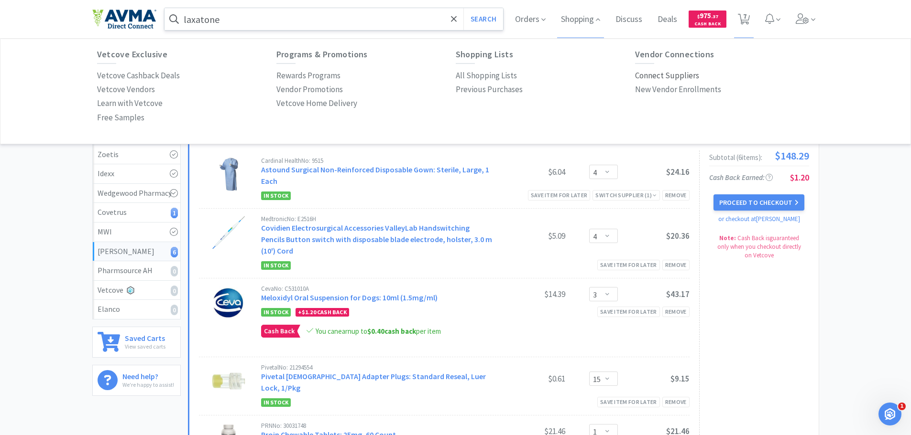
click at [668, 72] on p "Connect Suppliers" at bounding box center [667, 75] width 64 height 13
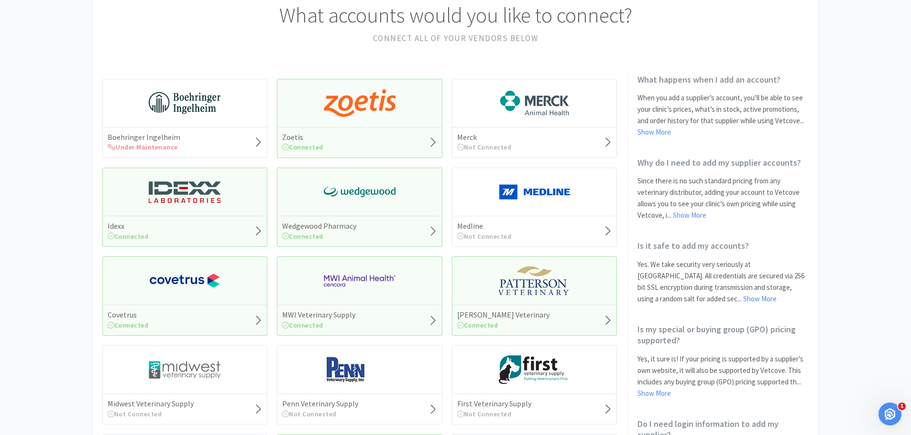
scroll to position [96, 0]
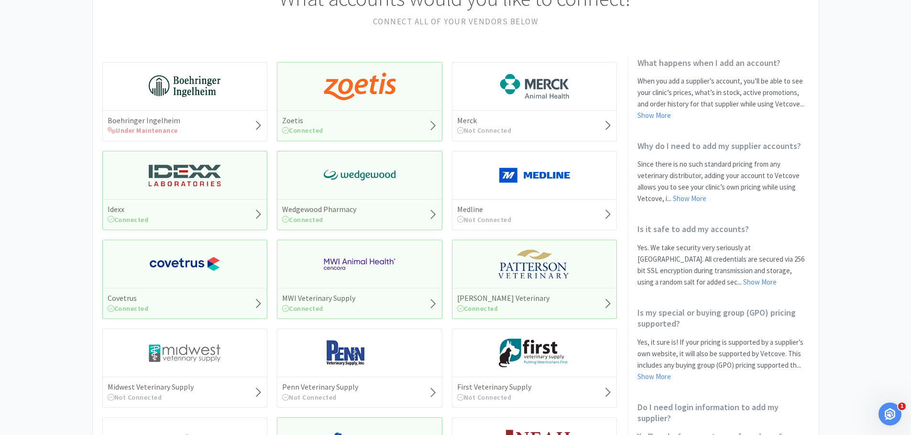
click at [520, 289] on div "Patterson Veterinary Connected" at bounding box center [534, 303] width 164 height 31
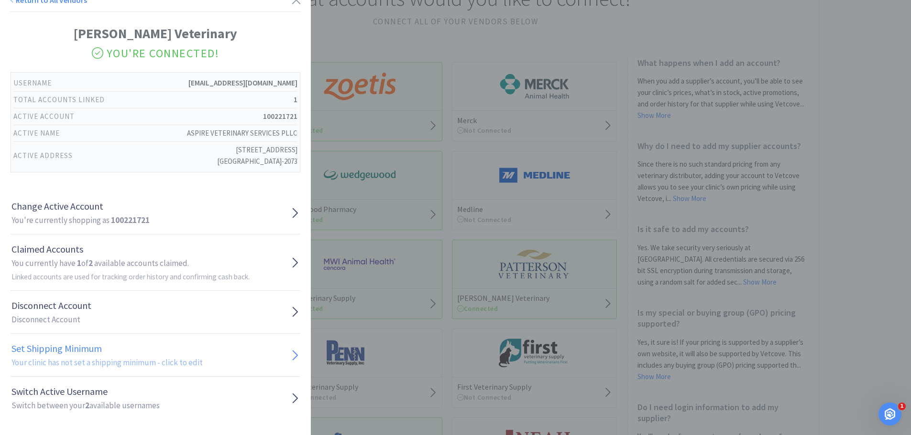
scroll to position [14, 0]
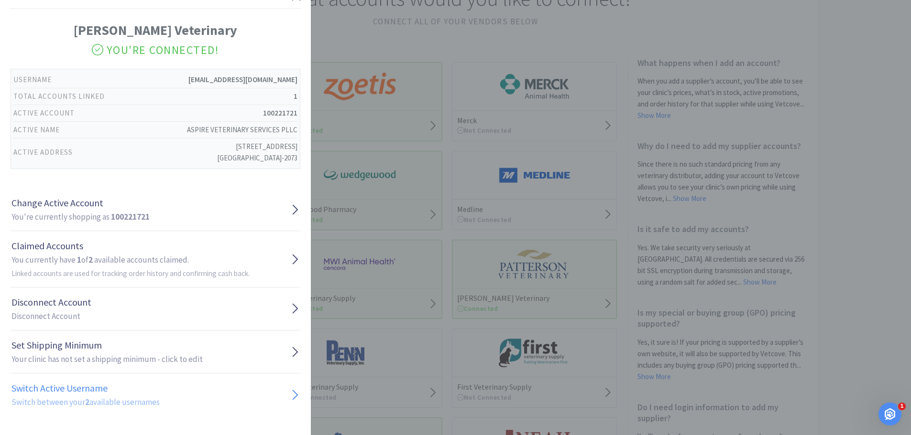
click at [92, 402] on h2 "Switch between your 2 available usernames" at bounding box center [85, 402] width 148 height 13
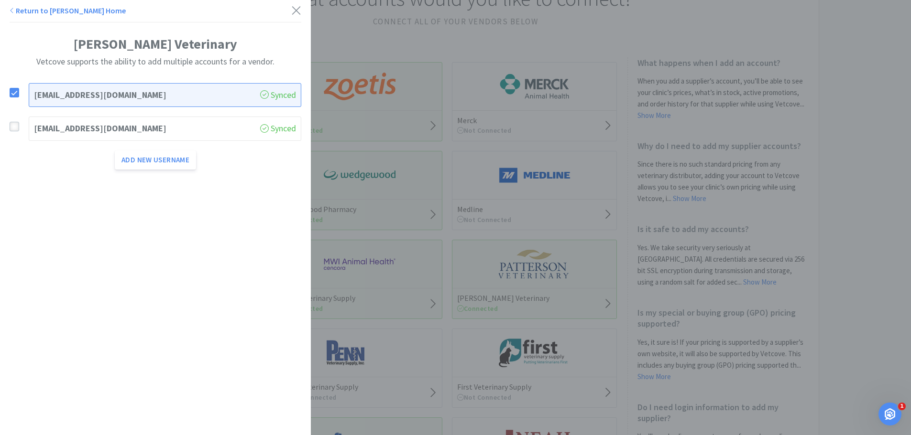
click at [16, 122] on div at bounding box center [15, 127] width 10 height 10
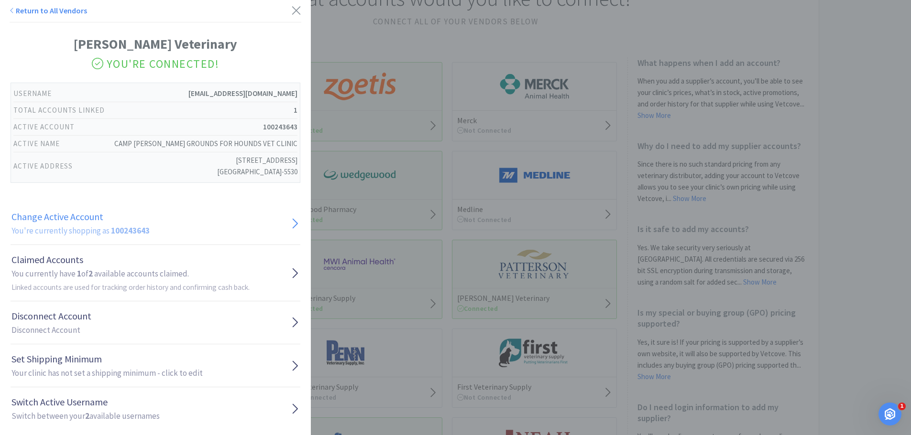
click at [33, 233] on h2 "You're currently shopping as 100243643" at bounding box center [80, 231] width 138 height 13
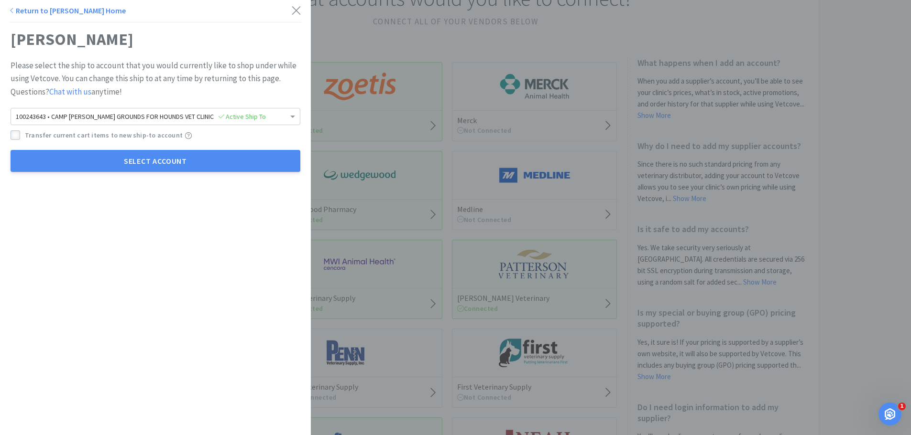
click at [16, 136] on icon at bounding box center [15, 135] width 7 height 7
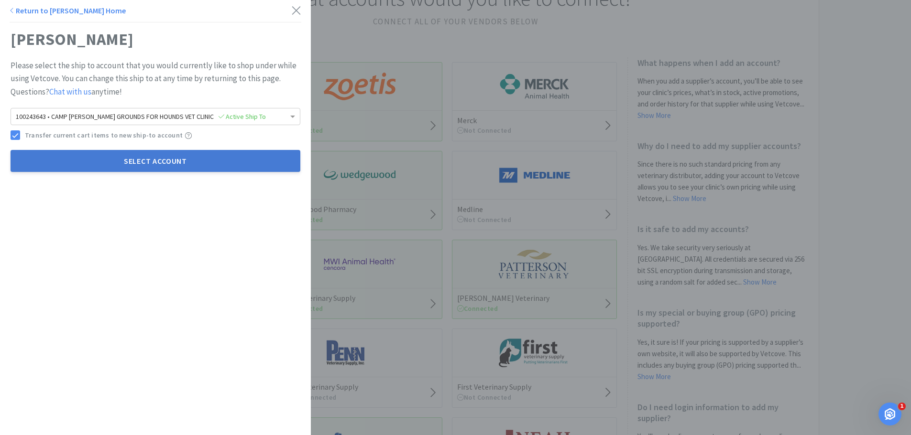
click at [124, 162] on button "Select Account" at bounding box center [156, 161] width 290 height 22
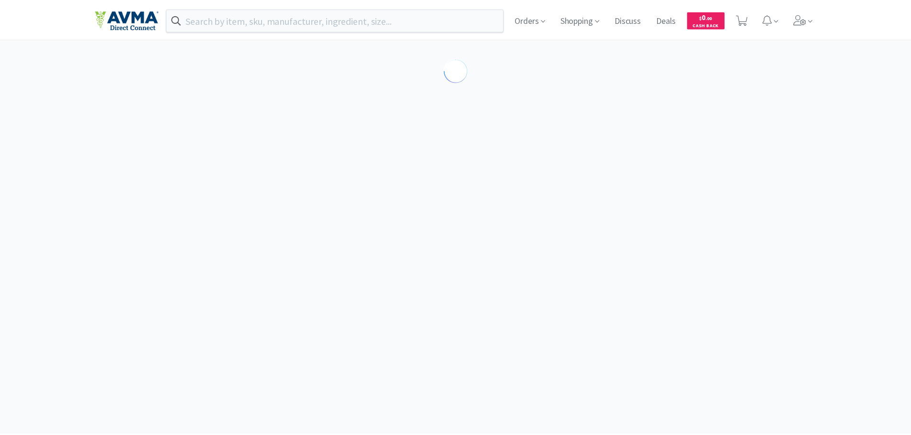
scroll to position [92, 0]
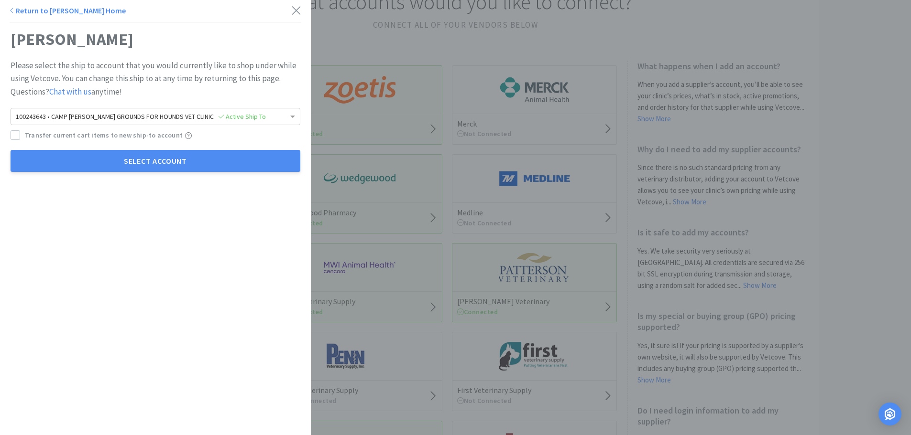
click at [8, 131] on div "[PERSON_NAME] Please select the ship to account that you would currently like t…" at bounding box center [155, 98] width 311 height 196
click at [13, 134] on icon at bounding box center [15, 135] width 7 height 7
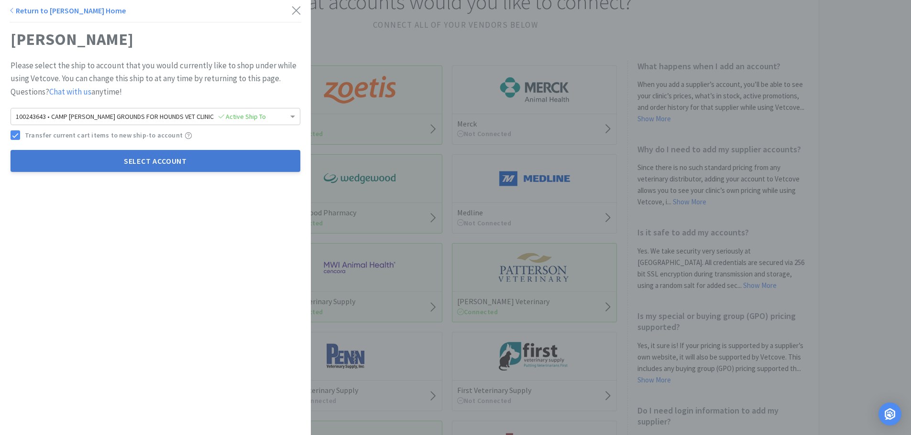
click at [63, 165] on button "Select Account" at bounding box center [156, 161] width 290 height 22
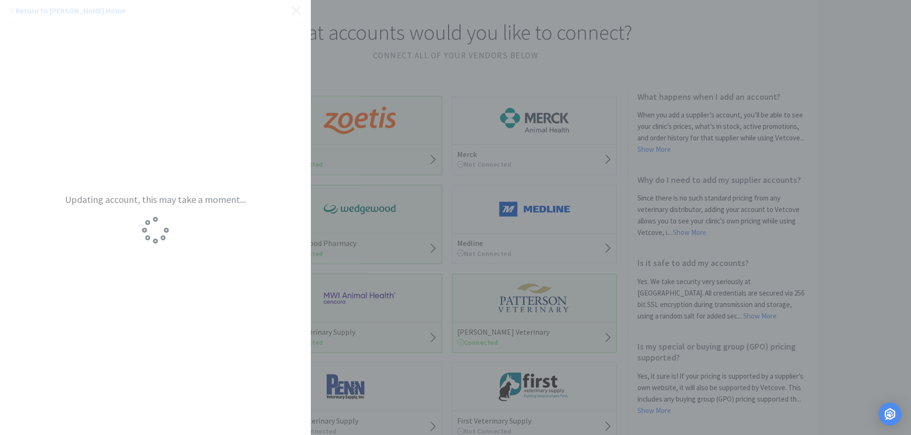
scroll to position [44, 0]
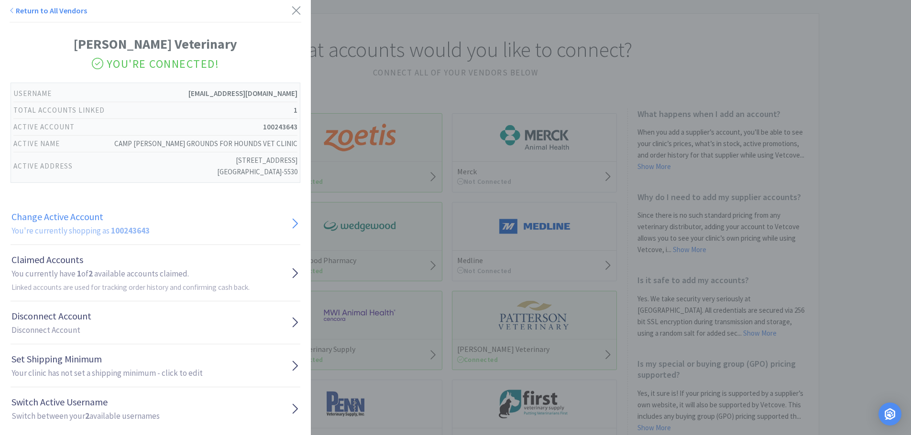
click at [149, 236] on link "Change Active Account You're currently shopping as 100243643" at bounding box center [156, 223] width 290 height 43
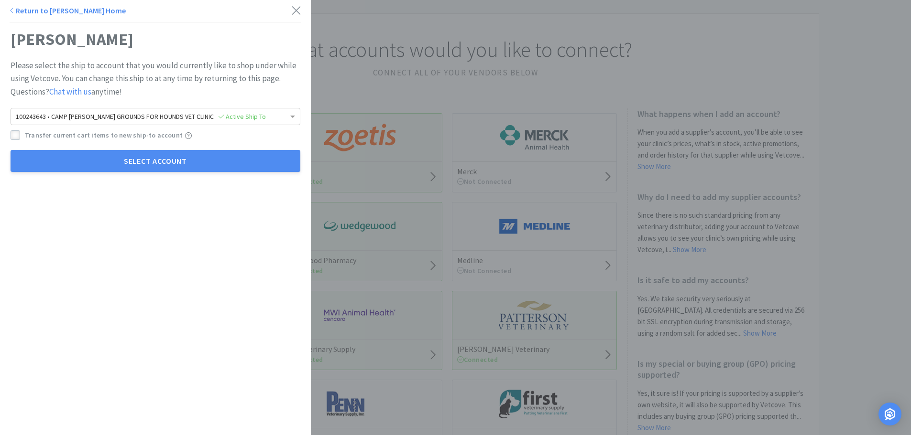
click at [20, 136] on div at bounding box center [16, 135] width 10 height 10
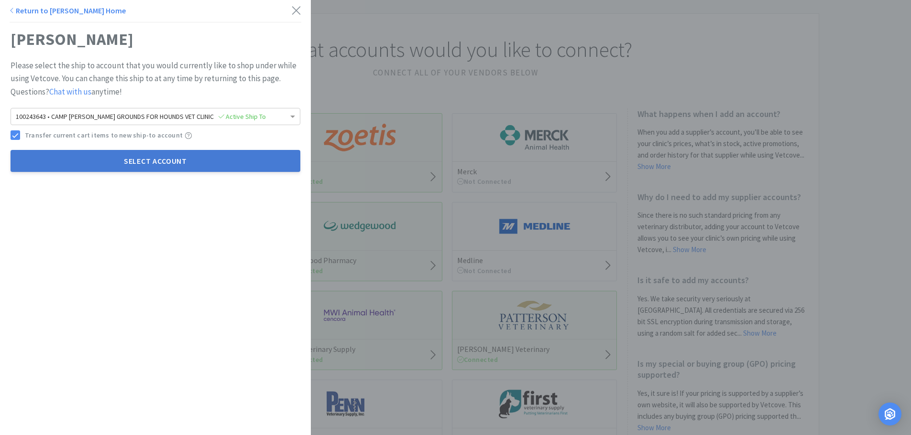
click at [102, 162] on button "Select Account" at bounding box center [156, 161] width 290 height 22
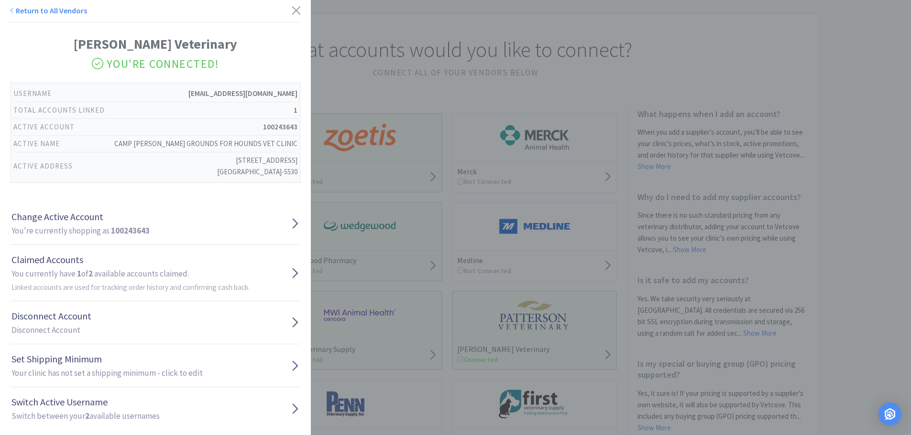
click at [297, 13] on div "Return to All Vendors" at bounding box center [155, 11] width 311 height 22
click at [291, 10] on icon at bounding box center [296, 10] width 10 height 13
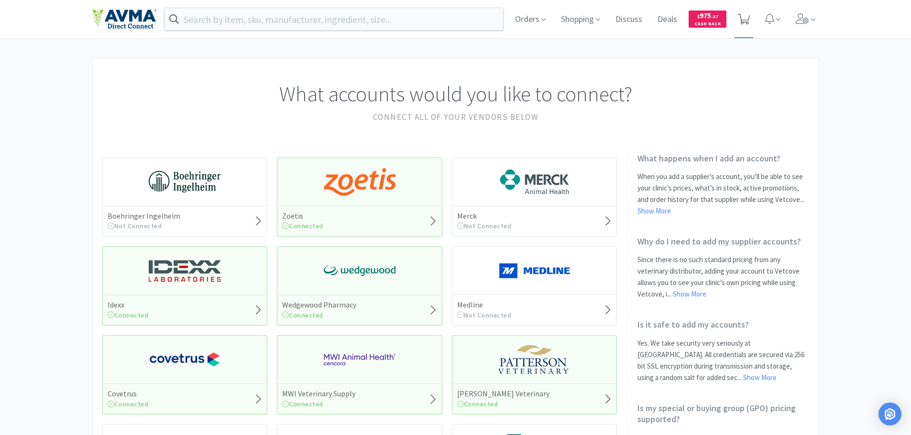
click at [753, 20] on div "Orders Shopping Discuss Discuss Deals Deals $ 975 . 37 Cash Back" at bounding box center [662, 19] width 311 height 38
click at [749, 19] on icon at bounding box center [744, 19] width 12 height 11
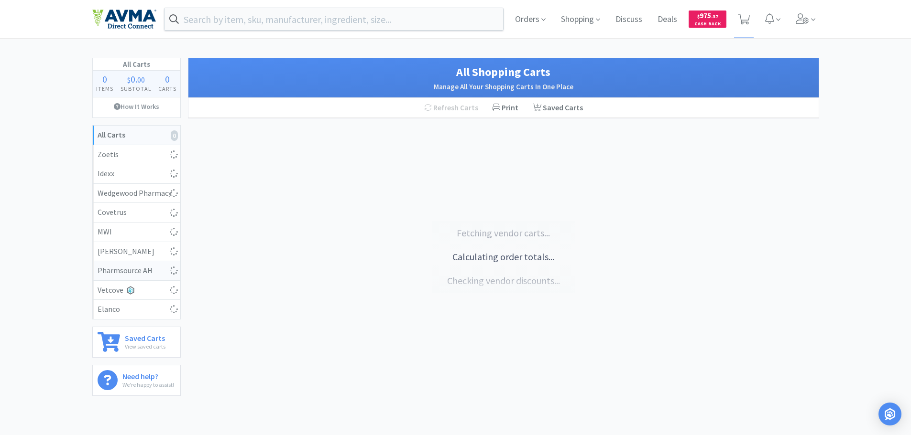
select select "4"
select select "3"
select select "15"
select select "1"
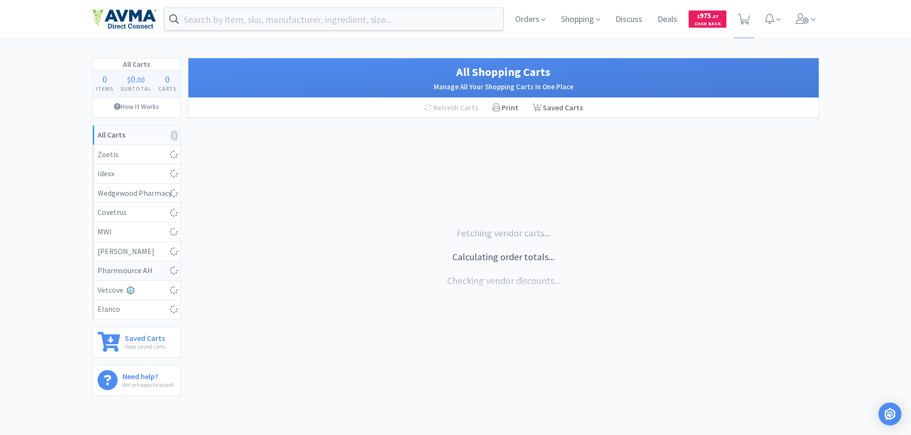
select select "1"
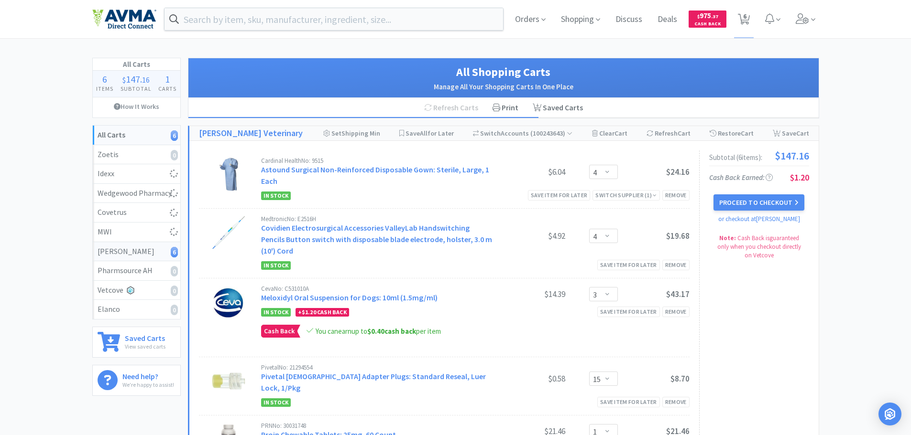
click at [125, 253] on div "Patterson 6" at bounding box center [137, 252] width 78 height 12
select select "4"
select select "3"
select select "15"
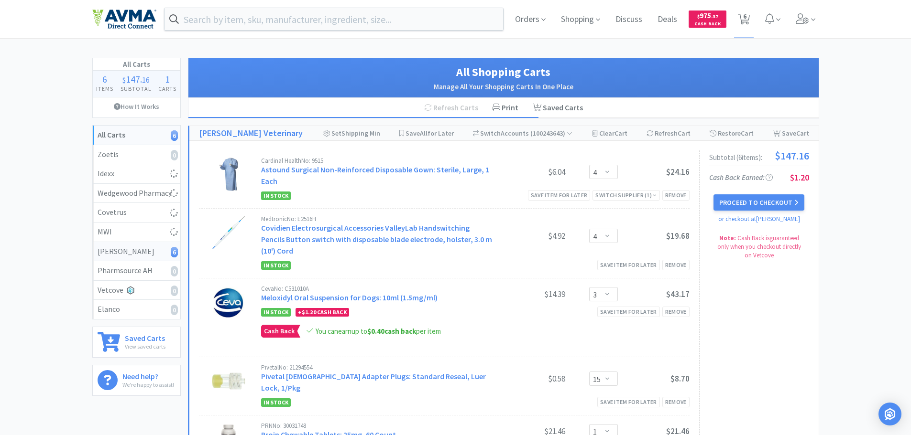
select select "1"
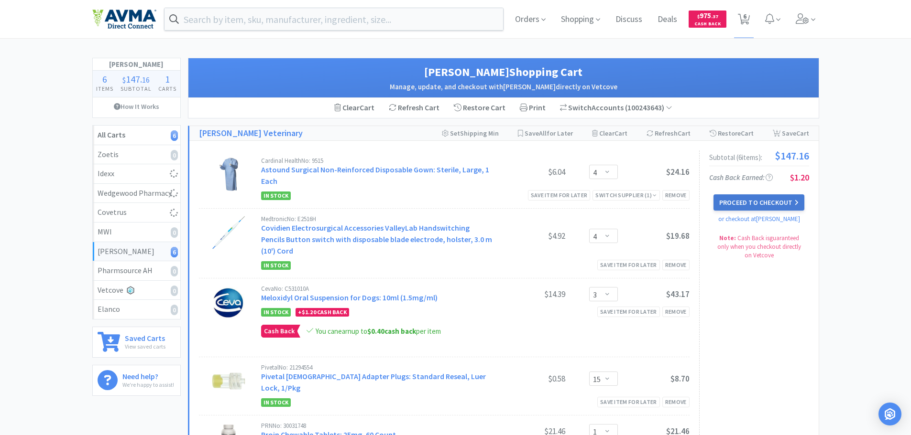
click at [761, 204] on button "Proceed to Checkout" at bounding box center [758, 203] width 91 height 16
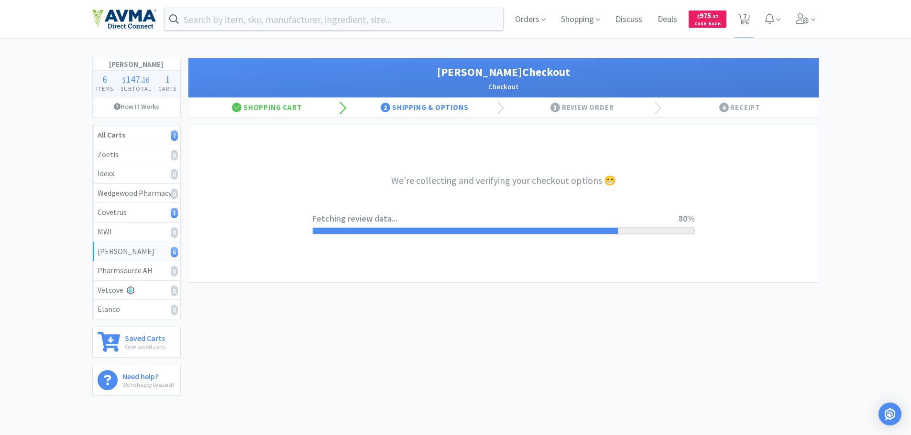
select select "1"
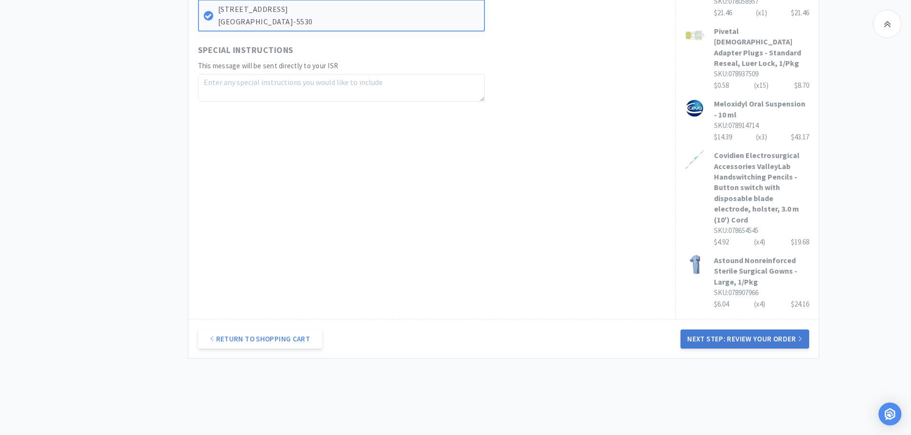
click at [707, 330] on button "Next Step: Review Your Order" at bounding box center [744, 339] width 128 height 19
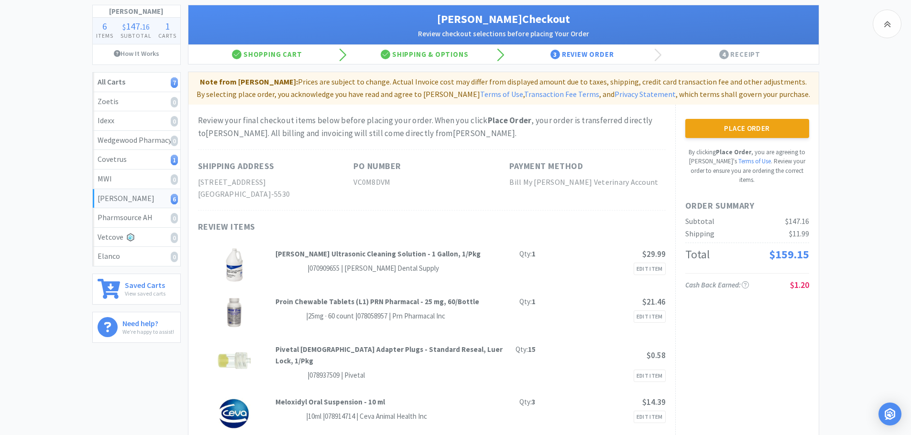
scroll to position [48, 0]
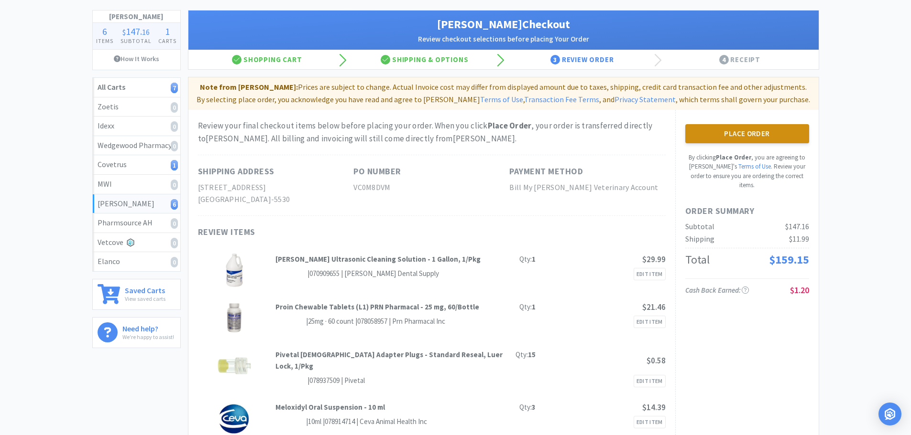
click at [726, 142] on button "Place Order" at bounding box center [747, 133] width 124 height 19
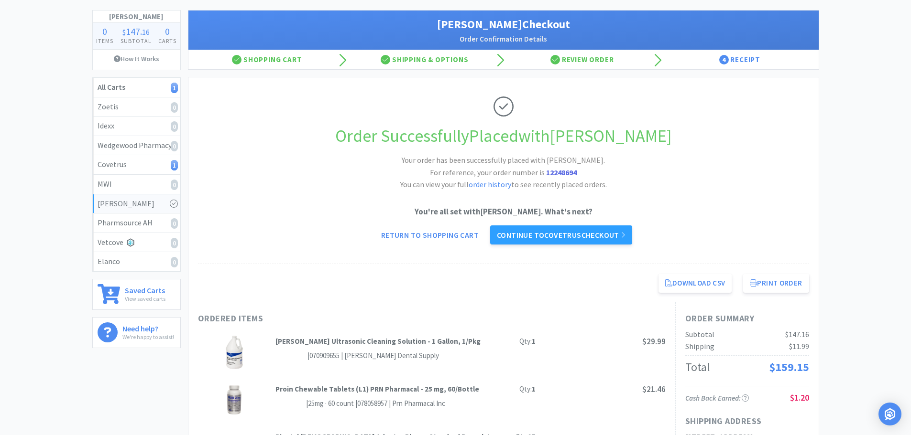
click at [591, 239] on link "Continue to Covetrus checkout" at bounding box center [561, 235] width 142 height 19
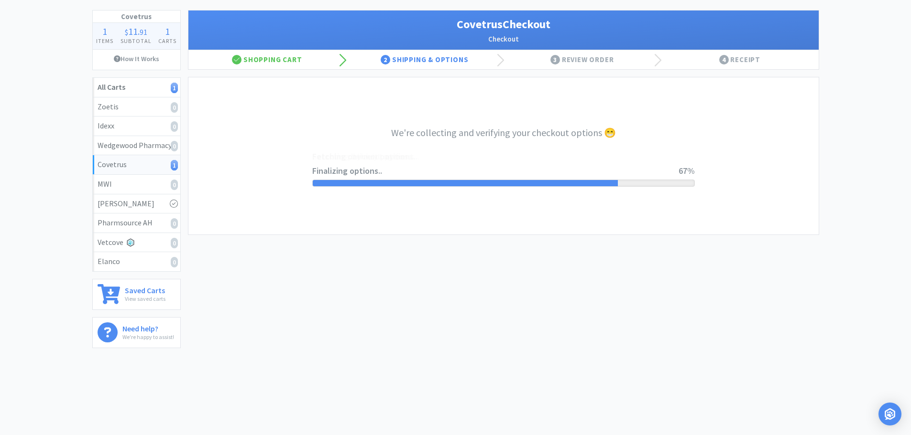
select select "ACCOUNT"
select select "cvt-standard-net"
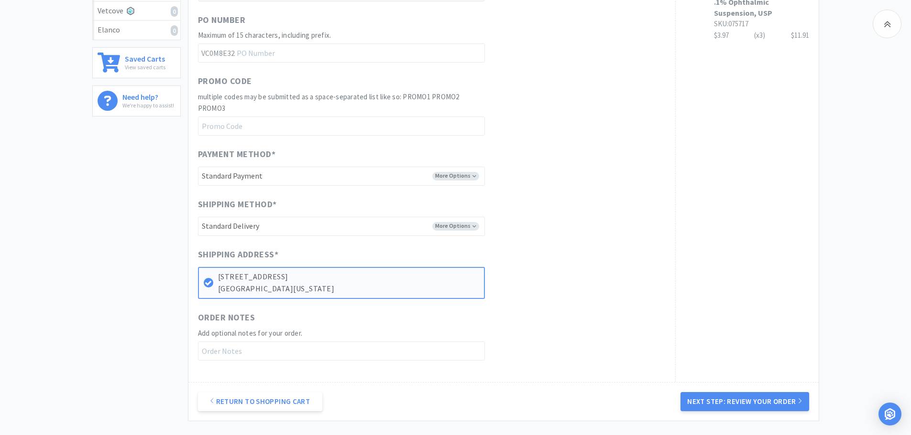
scroll to position [287, 0]
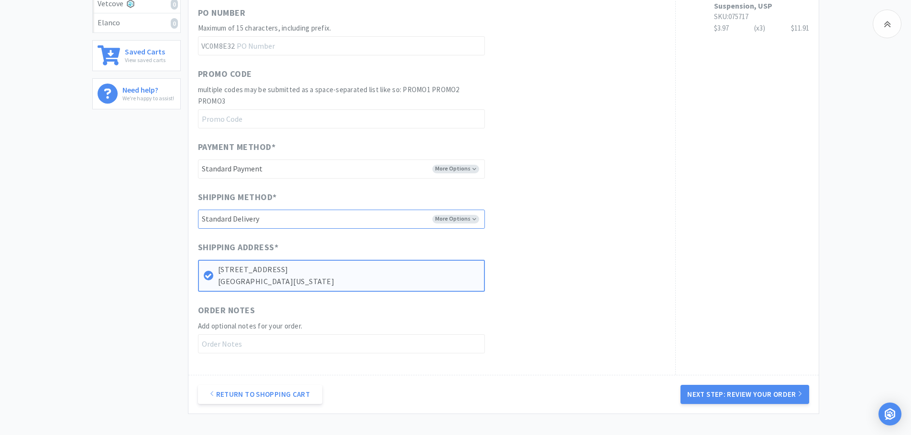
click at [471, 220] on select "-------- Standard Delivery" at bounding box center [341, 219] width 287 height 19
click at [590, 227] on div "Shipping Method * More Options -------- Standard Delivery" at bounding box center [431, 210] width 467 height 38
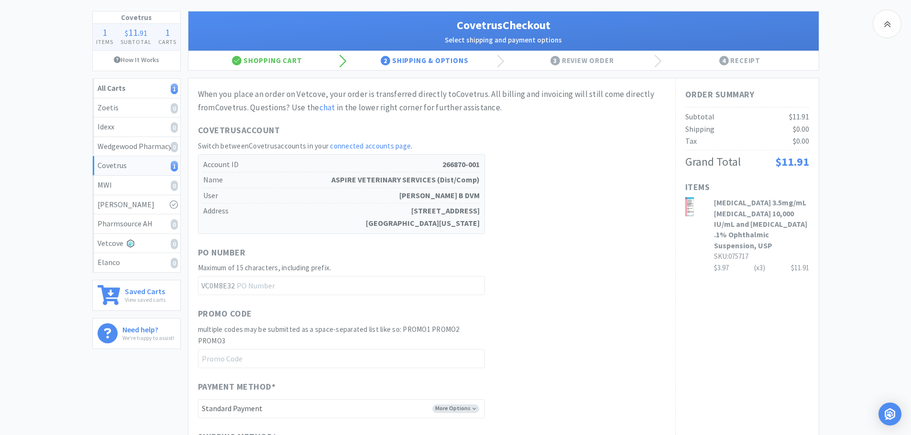
scroll to position [0, 0]
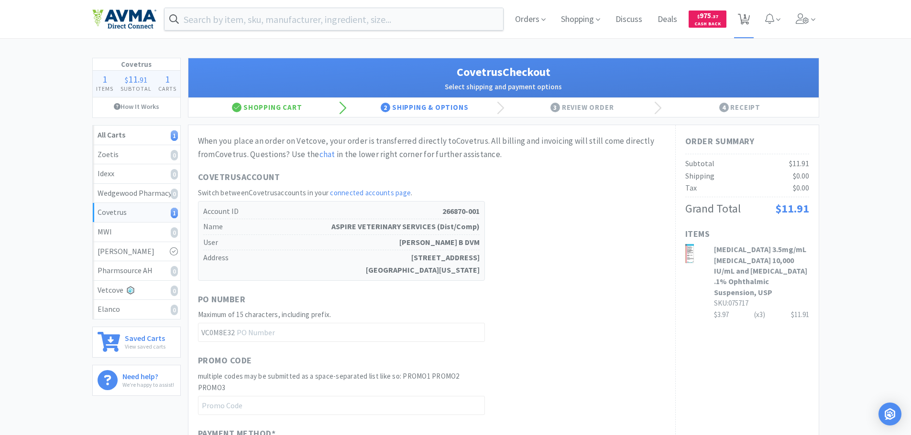
click at [743, 19] on span "1" at bounding box center [744, 16] width 3 height 38
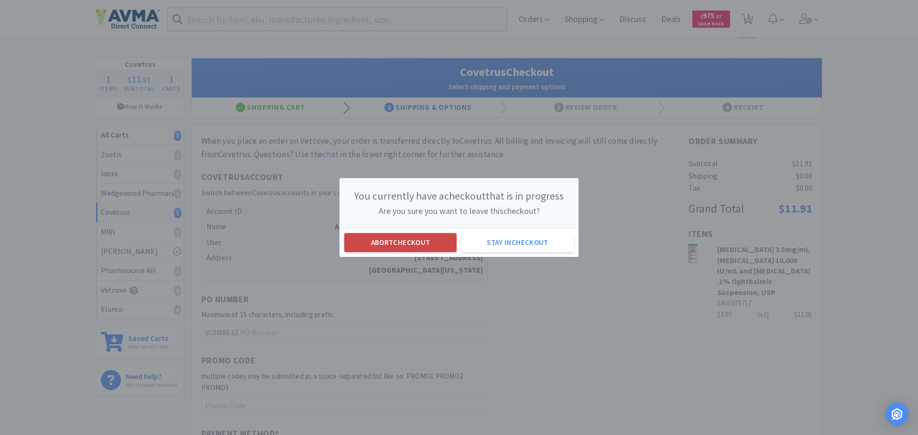
click at [426, 245] on button "Abort checkout" at bounding box center [400, 242] width 112 height 19
select select "3"
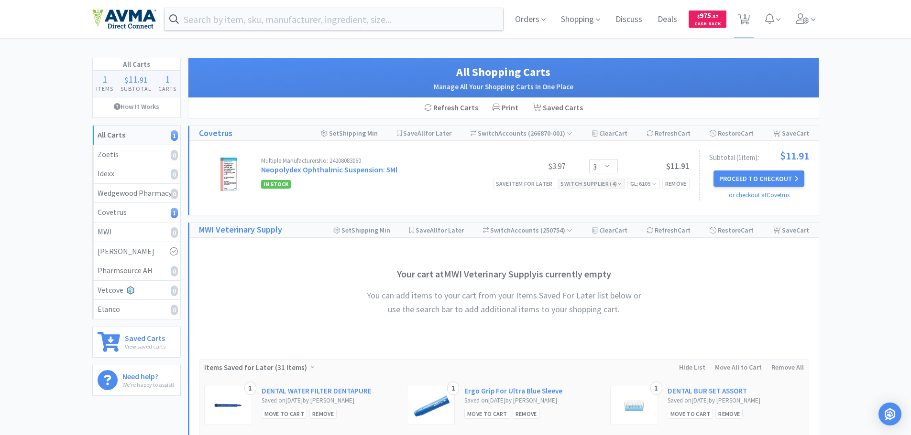
click at [610, 184] on div "Switch Supplier ( 4 )" at bounding box center [590, 183] width 61 height 9
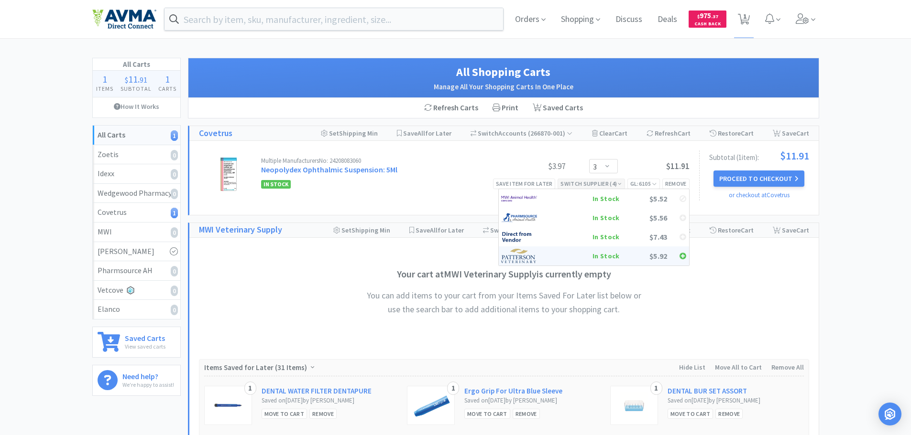
click at [612, 257] on div "In Stock" at bounding box center [584, 256] width 71 height 14
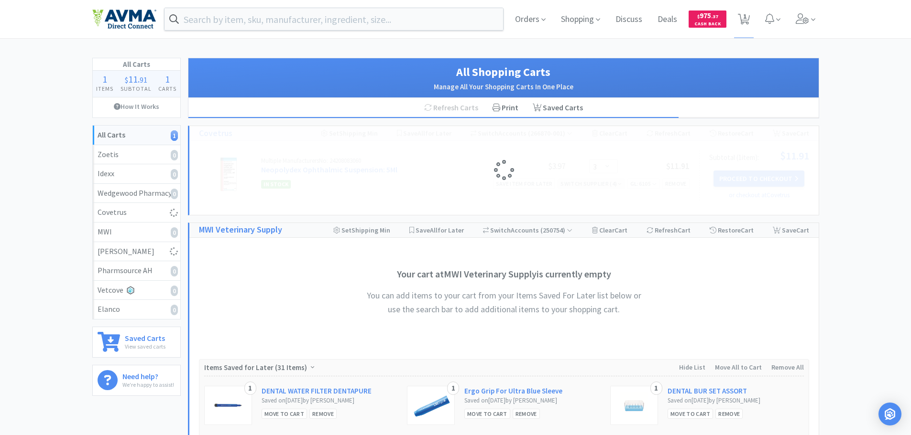
select select "3"
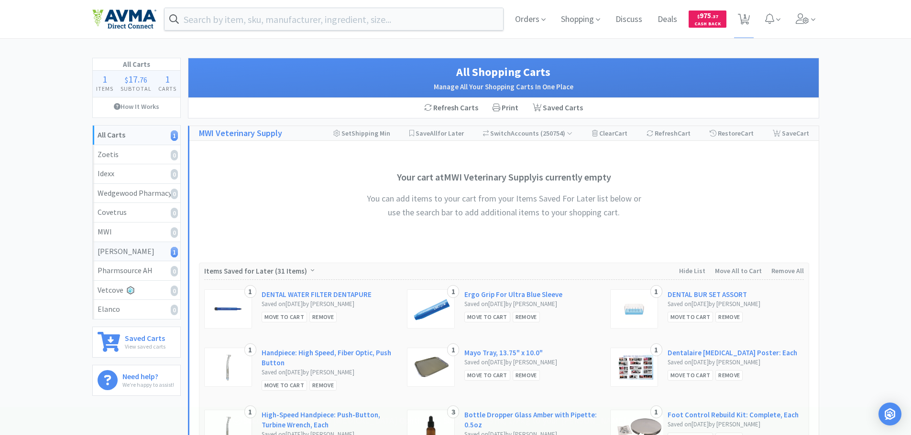
click at [167, 252] on div "Patterson 1" at bounding box center [137, 252] width 78 height 12
select select "3"
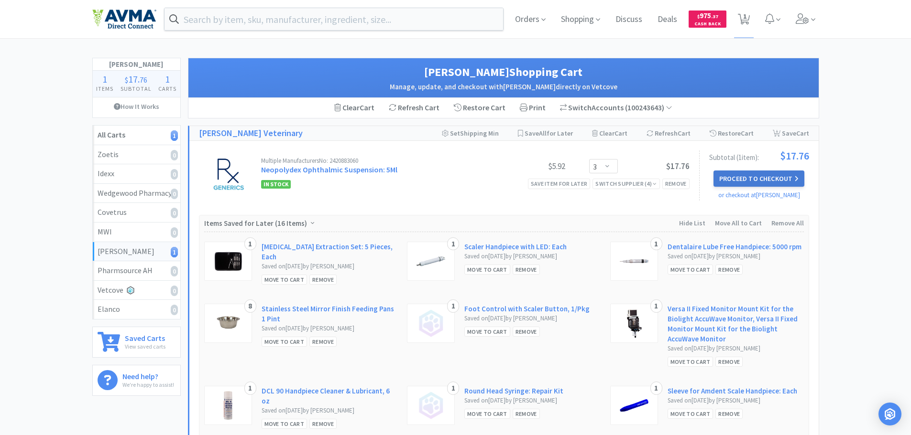
click at [785, 183] on button "Proceed to Checkout" at bounding box center [758, 179] width 91 height 16
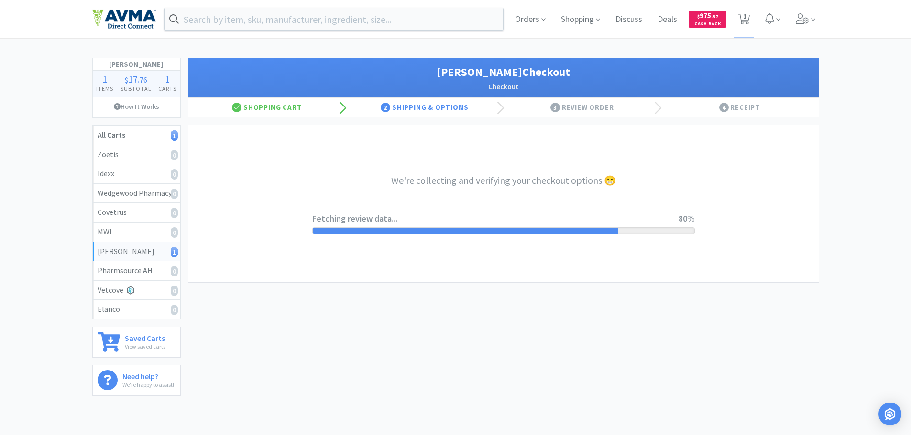
select select "1"
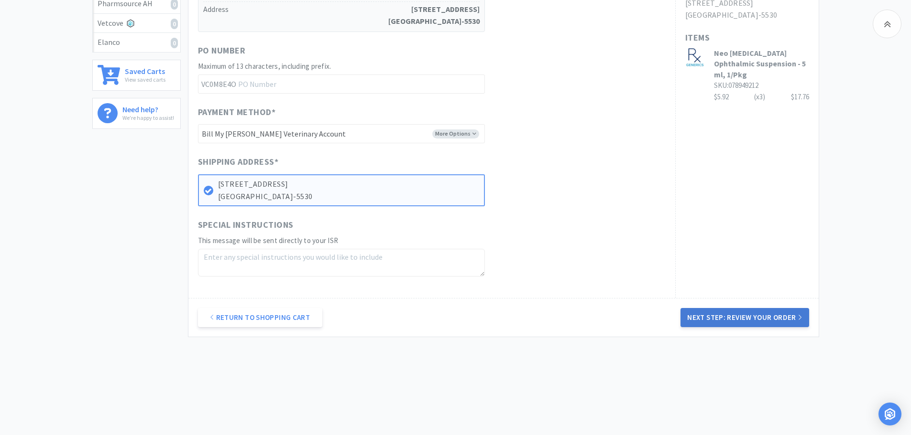
click at [781, 318] on button "Next Step: Review Your Order" at bounding box center [744, 317] width 128 height 19
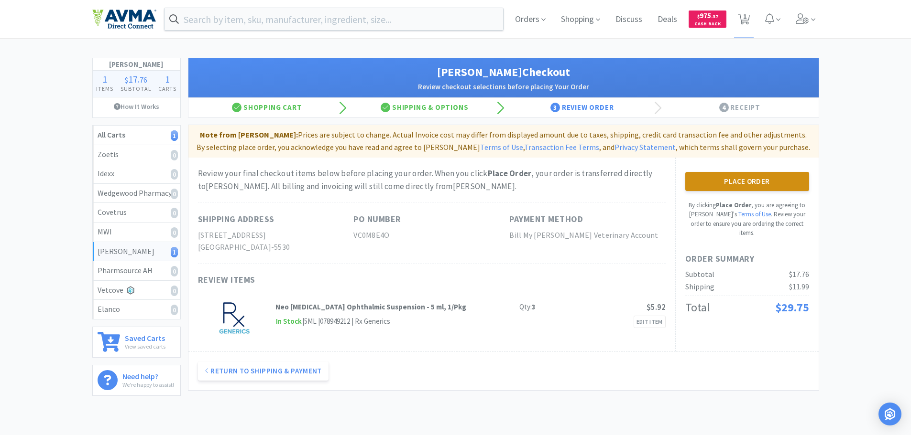
click at [719, 183] on button "Place Order" at bounding box center [747, 181] width 124 height 19
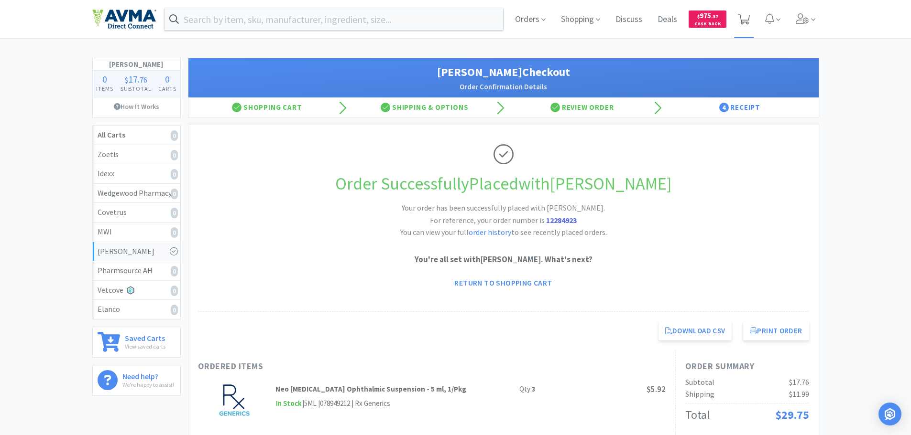
click at [741, 22] on icon at bounding box center [744, 19] width 12 height 11
